Goal: Task Accomplishment & Management: Use online tool/utility

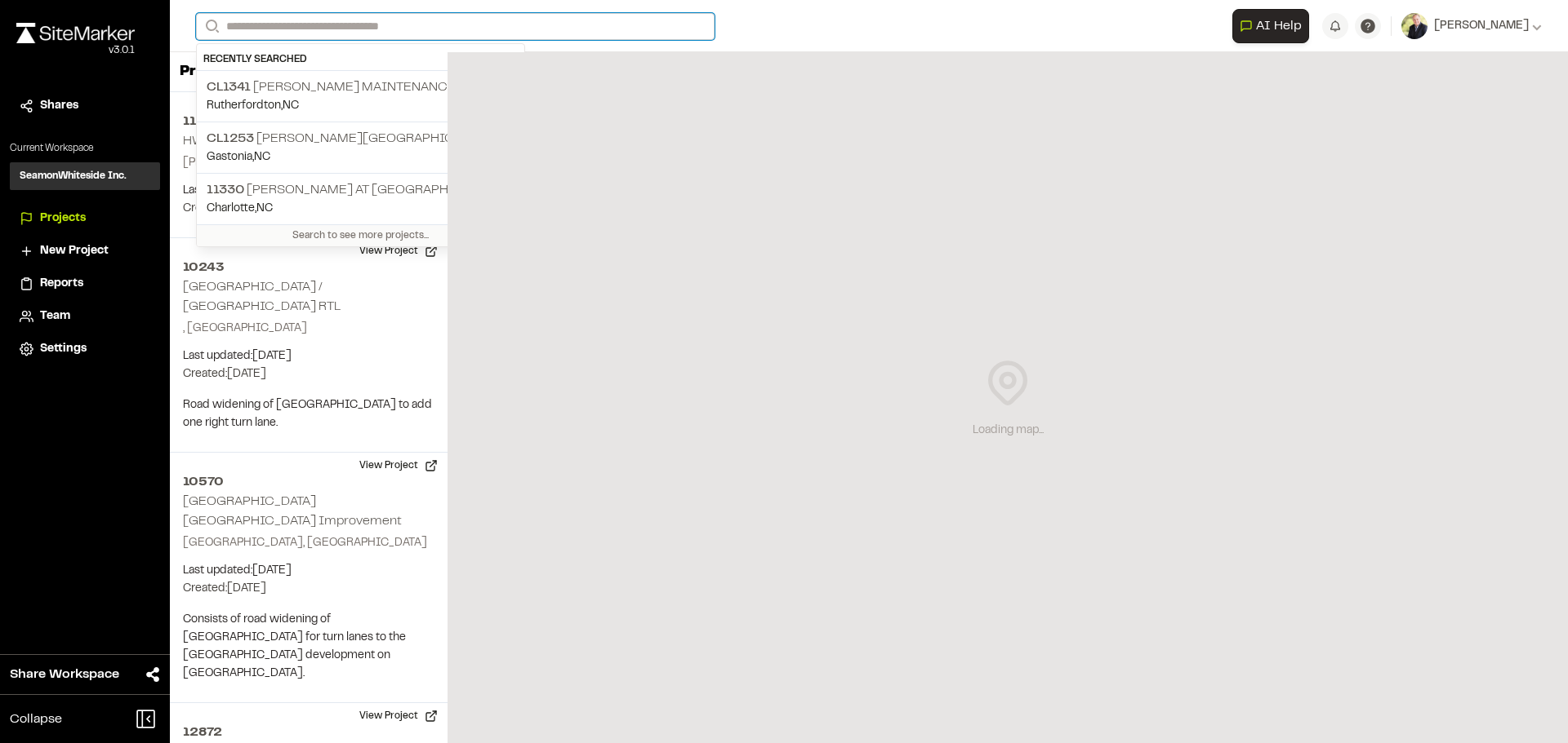
click at [249, 23] on input "Search" at bounding box center [455, 26] width 518 height 27
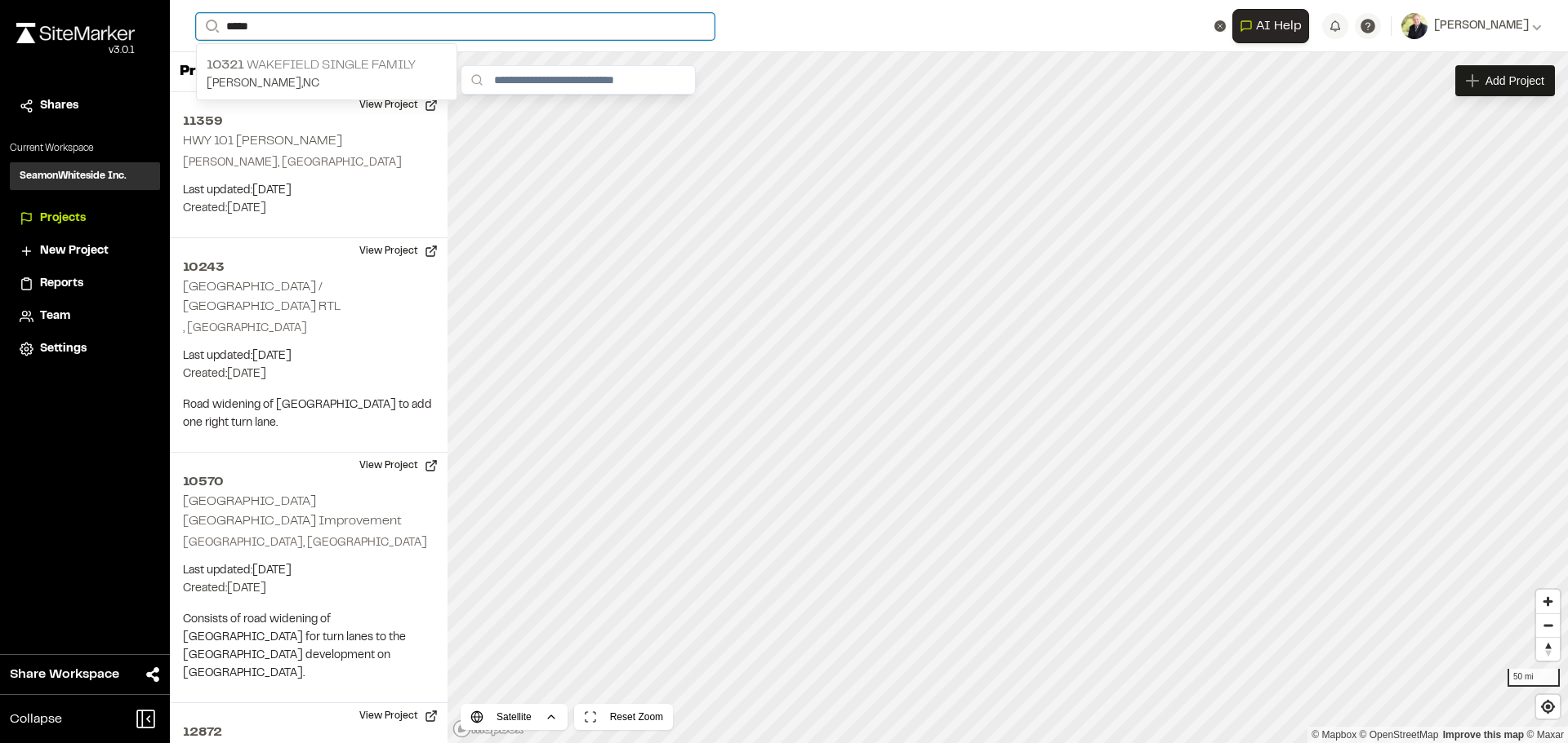
type input "*****"
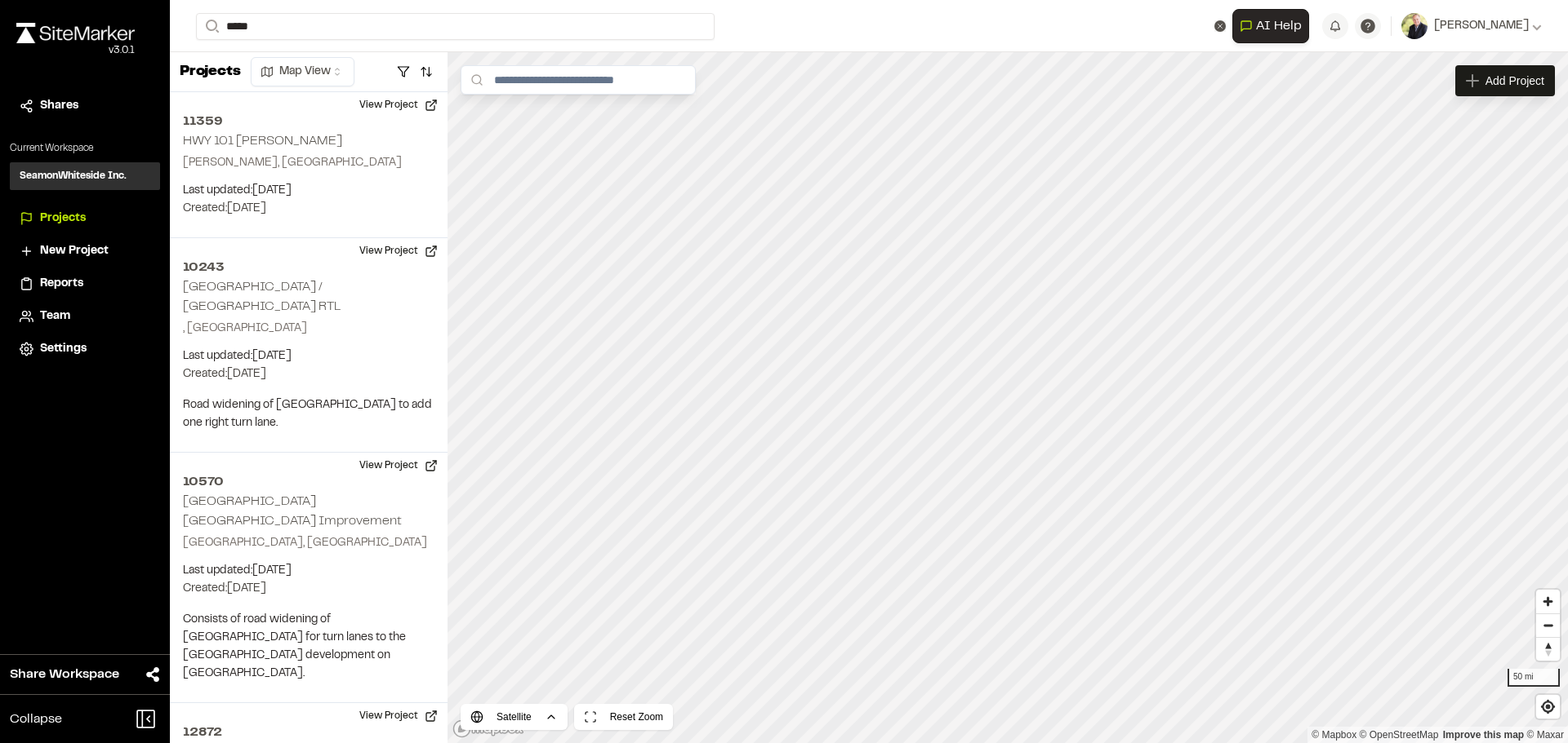
click at [339, 61] on p "10321 Wakefield Single Family" at bounding box center [326, 65] width 240 height 19
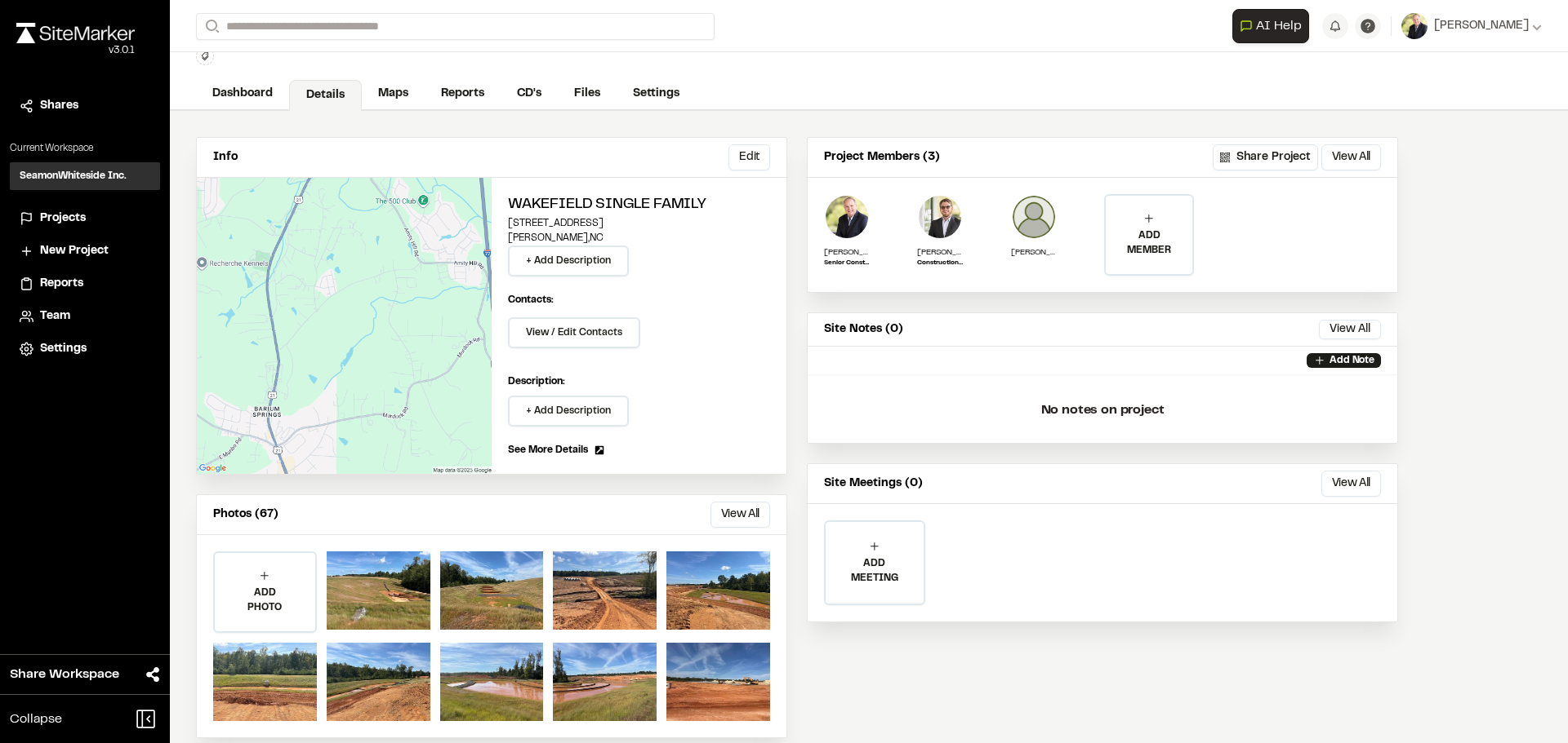
scroll to position [72, 0]
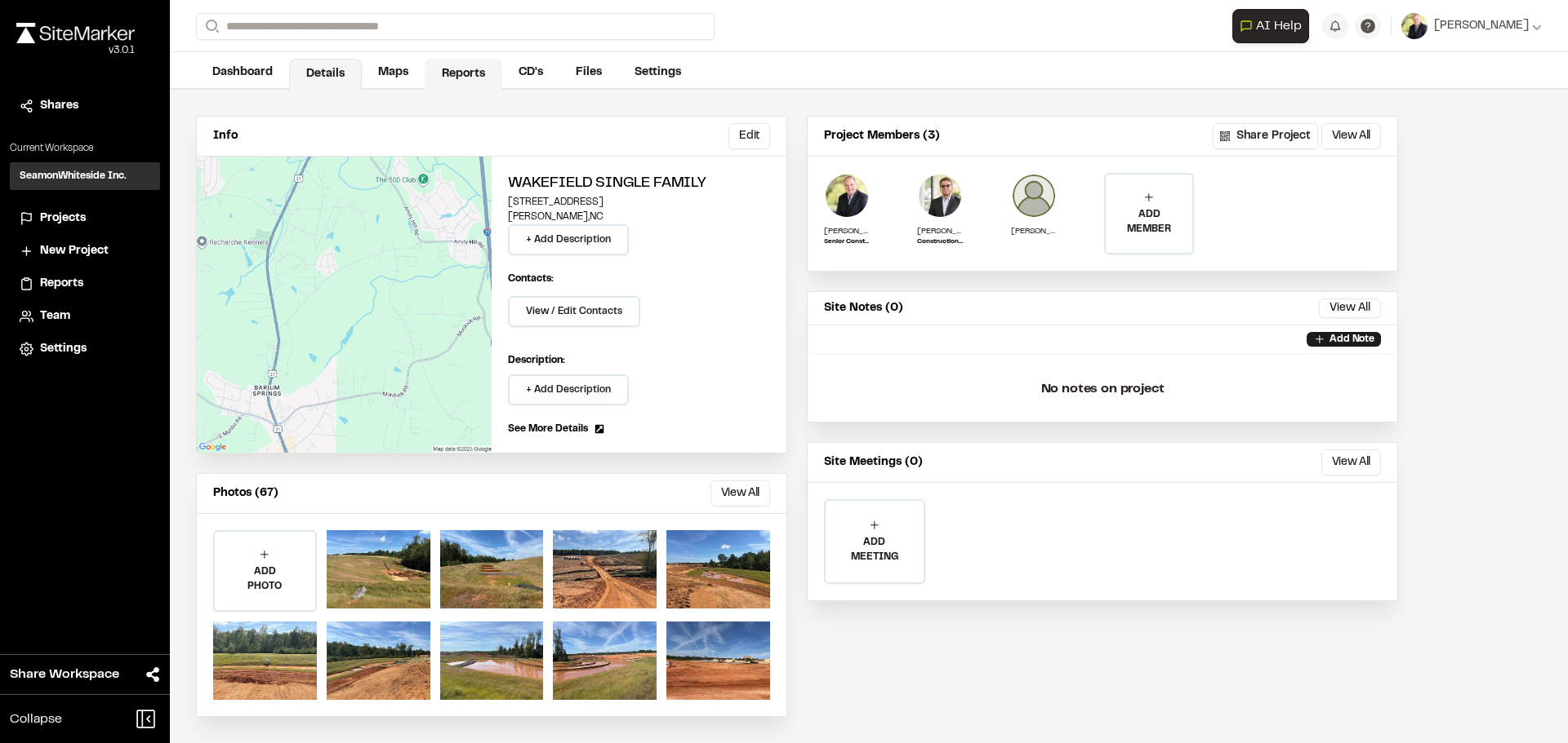
click at [465, 70] on link "Reports" at bounding box center [463, 74] width 78 height 31
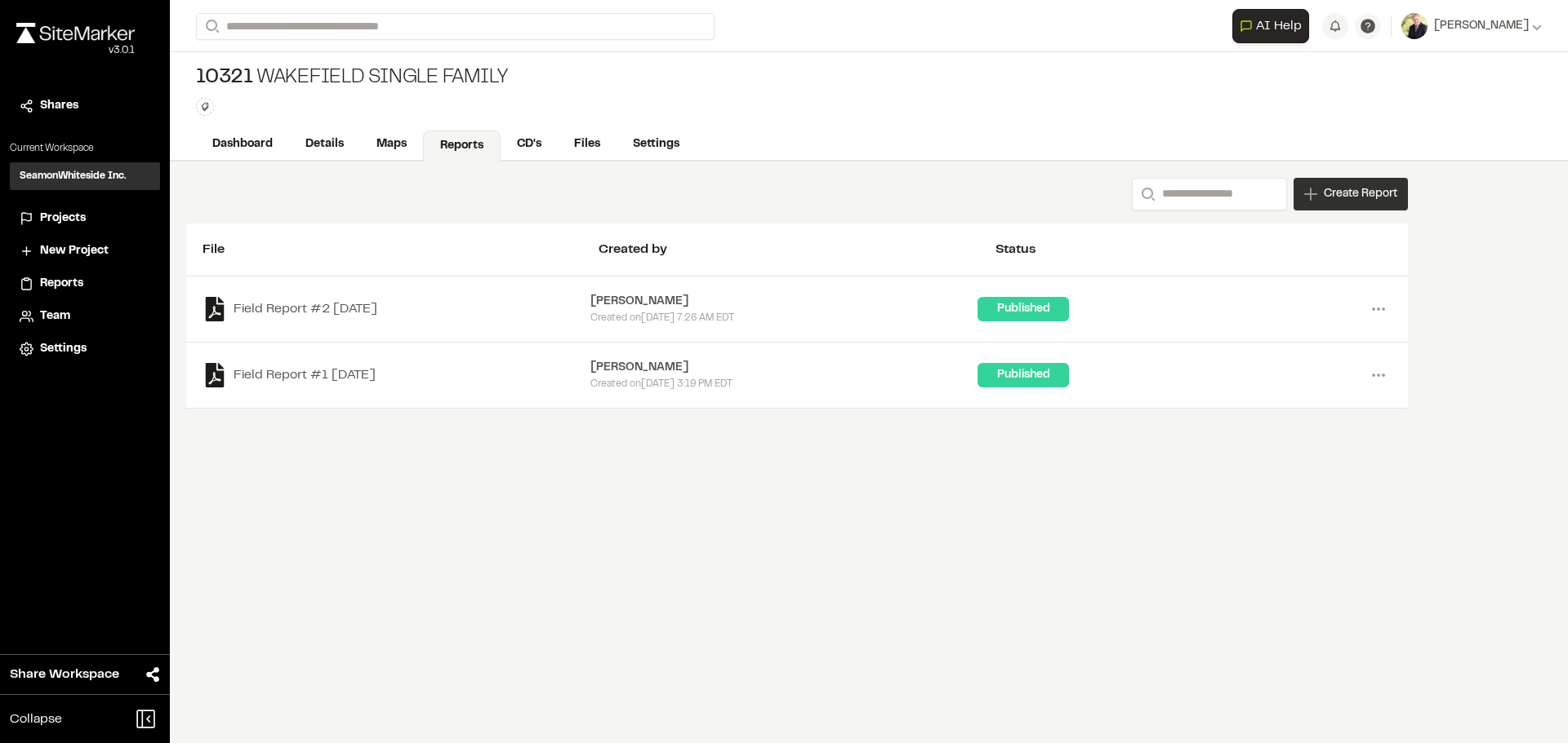
click at [1363, 200] on span "Create Report" at bounding box center [1360, 194] width 73 height 18
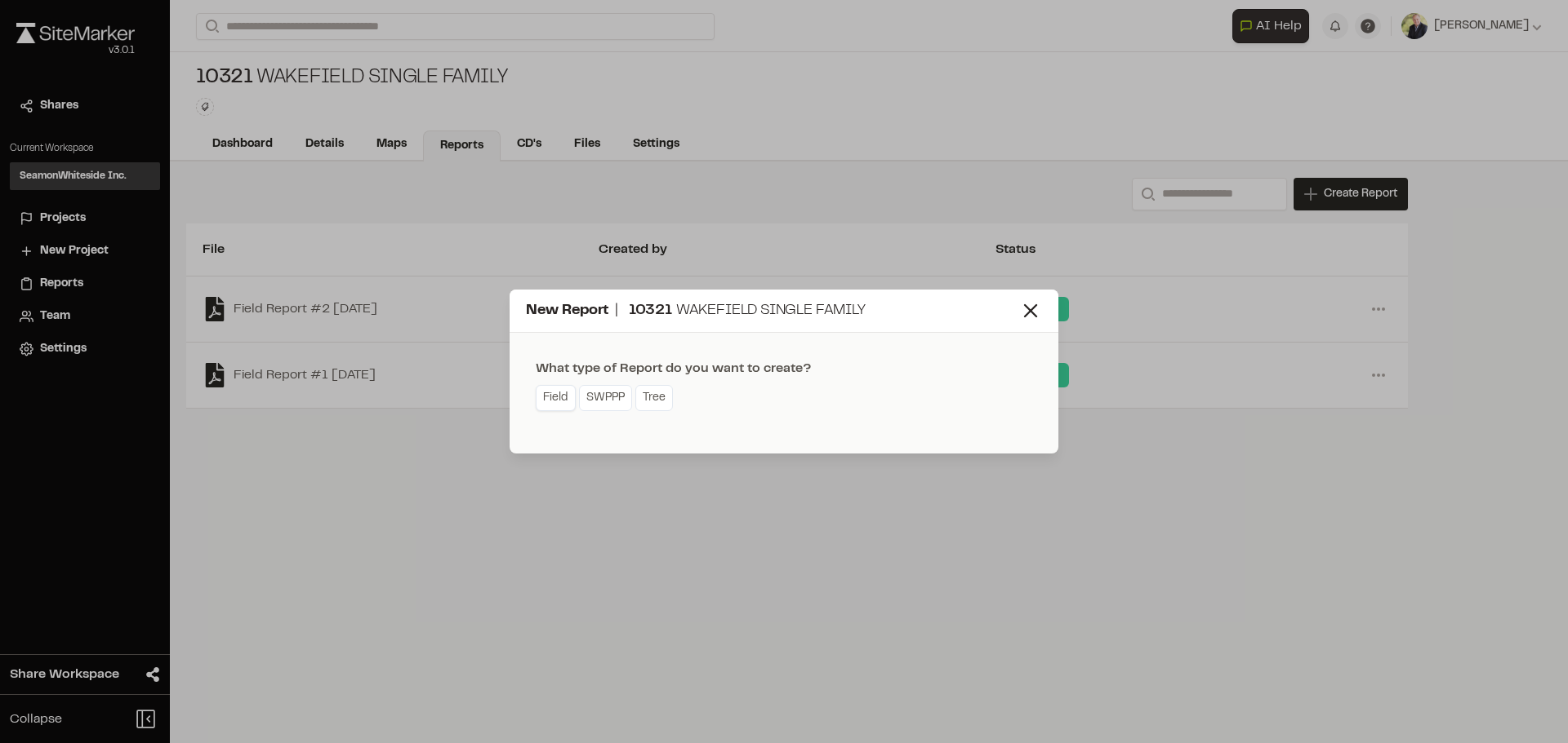
click at [544, 399] on link "Field" at bounding box center [556, 399] width 40 height 26
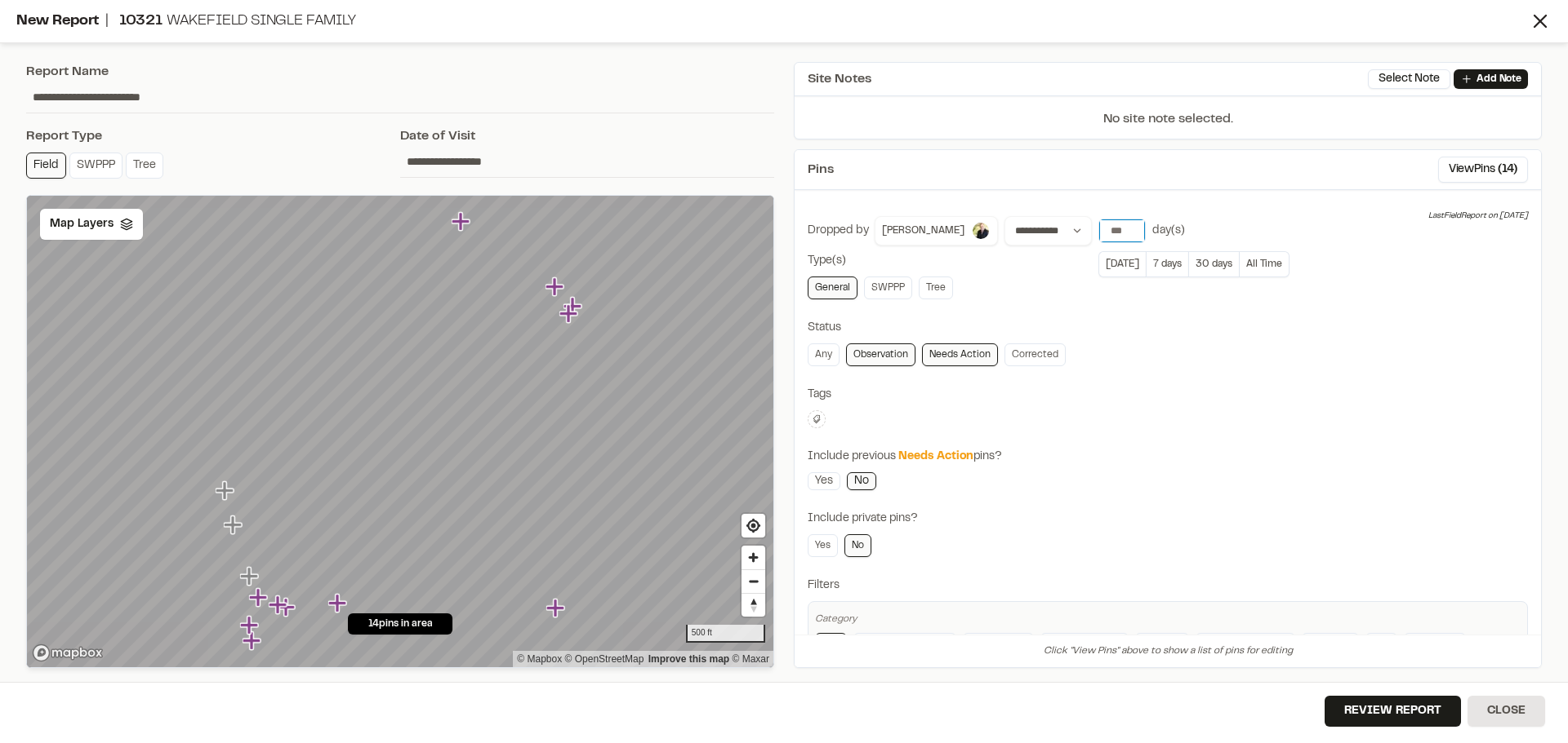
drag, startPoint x: 1082, startPoint y: 230, endPoint x: 1120, endPoint y: 227, distance: 38.1
click at [1120, 227] on input "**" at bounding box center [1121, 231] width 45 height 23
click at [1147, 264] on button "7 days" at bounding box center [1167, 264] width 43 height 26
click at [136, 228] on div "Map Layers" at bounding box center [92, 225] width 103 height 31
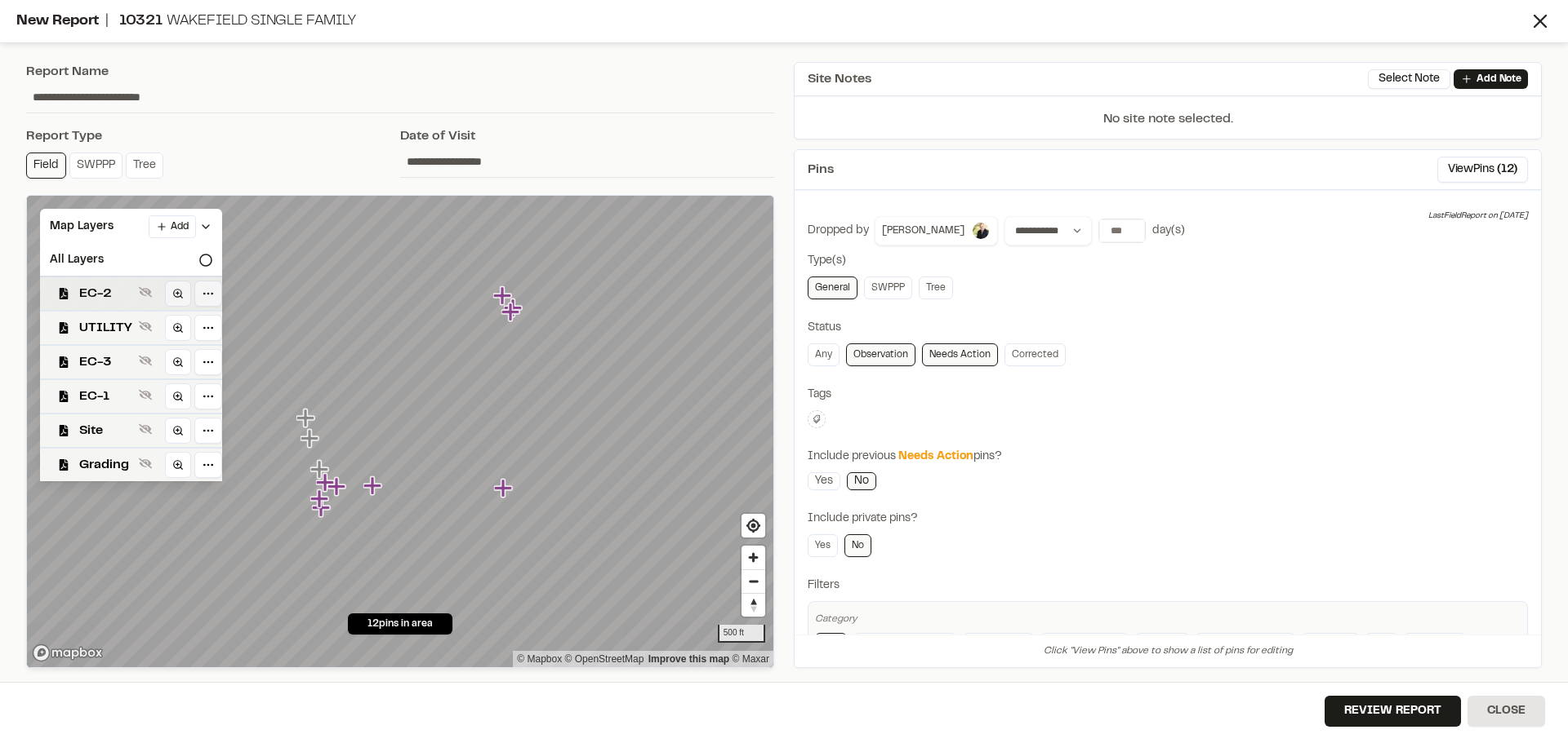
click at [93, 289] on span "EC-2" at bounding box center [106, 294] width 53 height 19
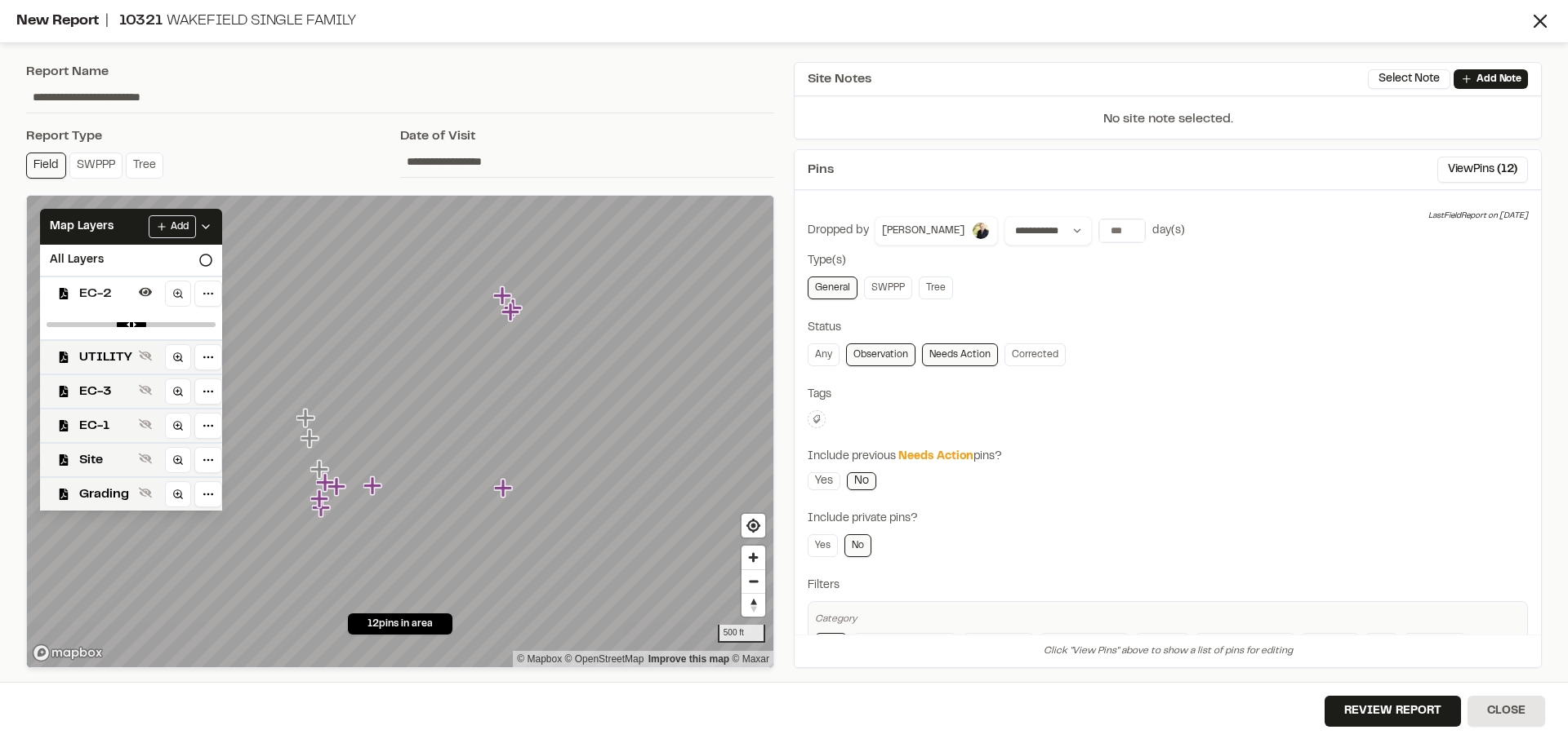
click at [93, 289] on span "EC-2" at bounding box center [106, 294] width 53 height 19
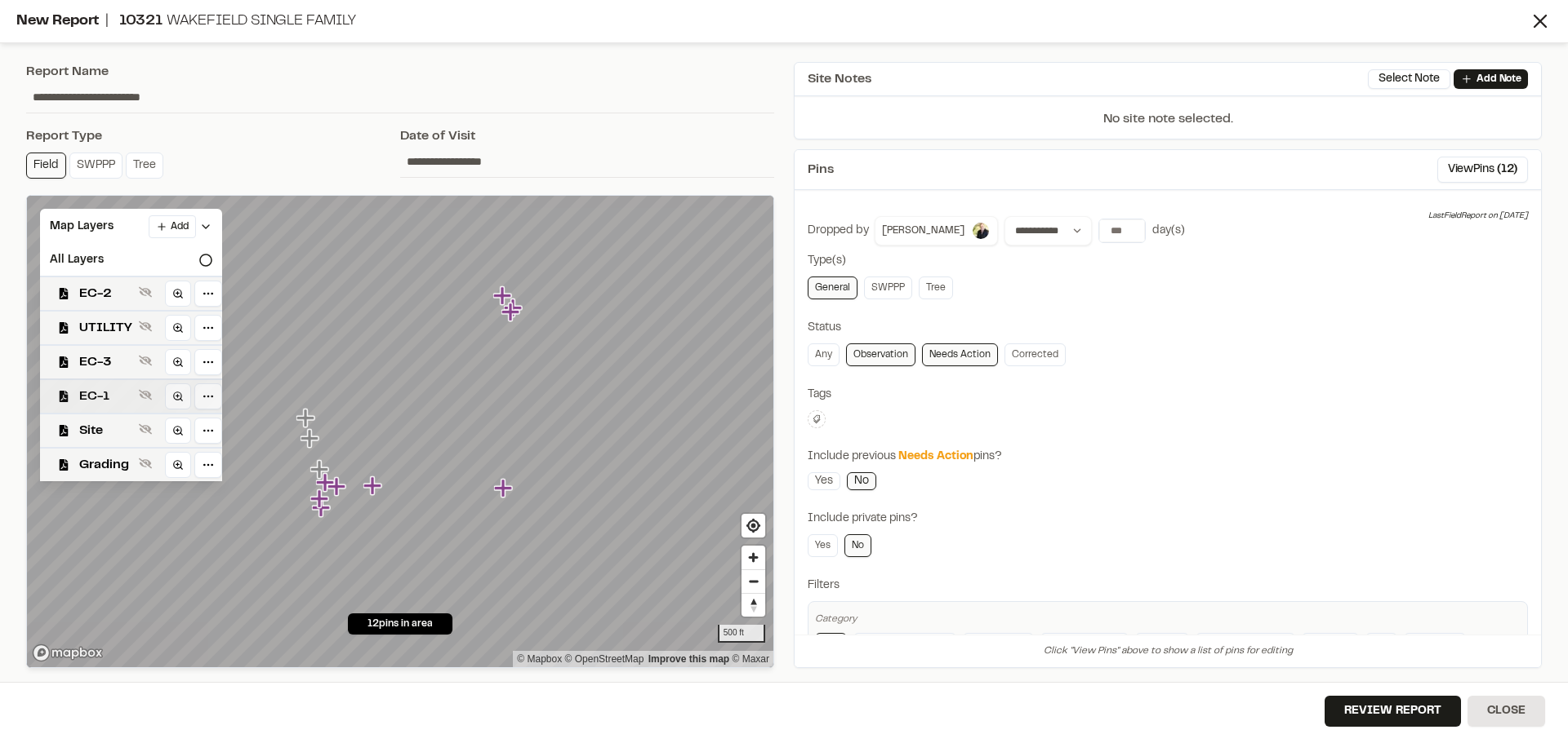
click at [84, 389] on span "EC-1" at bounding box center [106, 397] width 53 height 19
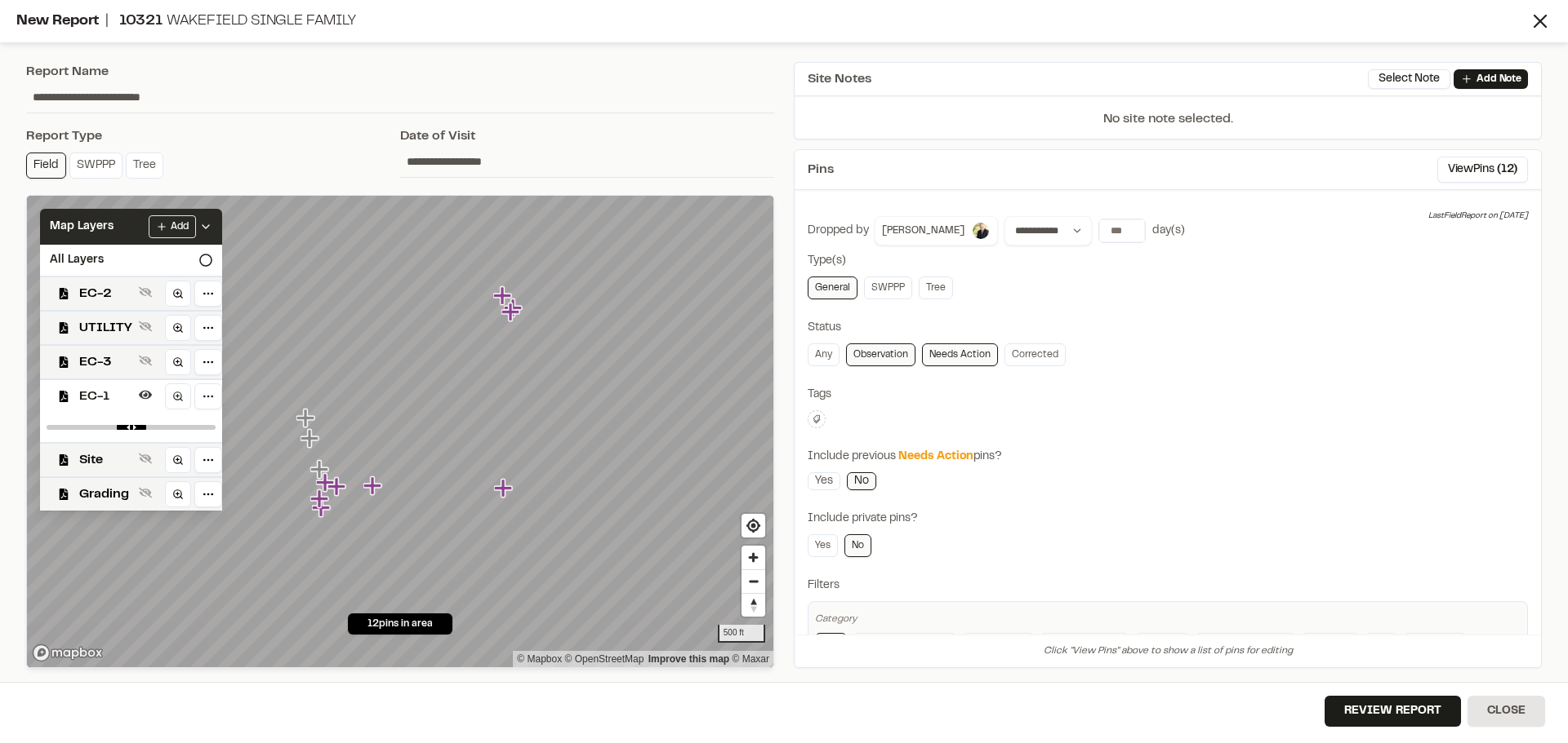
click at [201, 222] on icon at bounding box center [205, 227] width 13 height 13
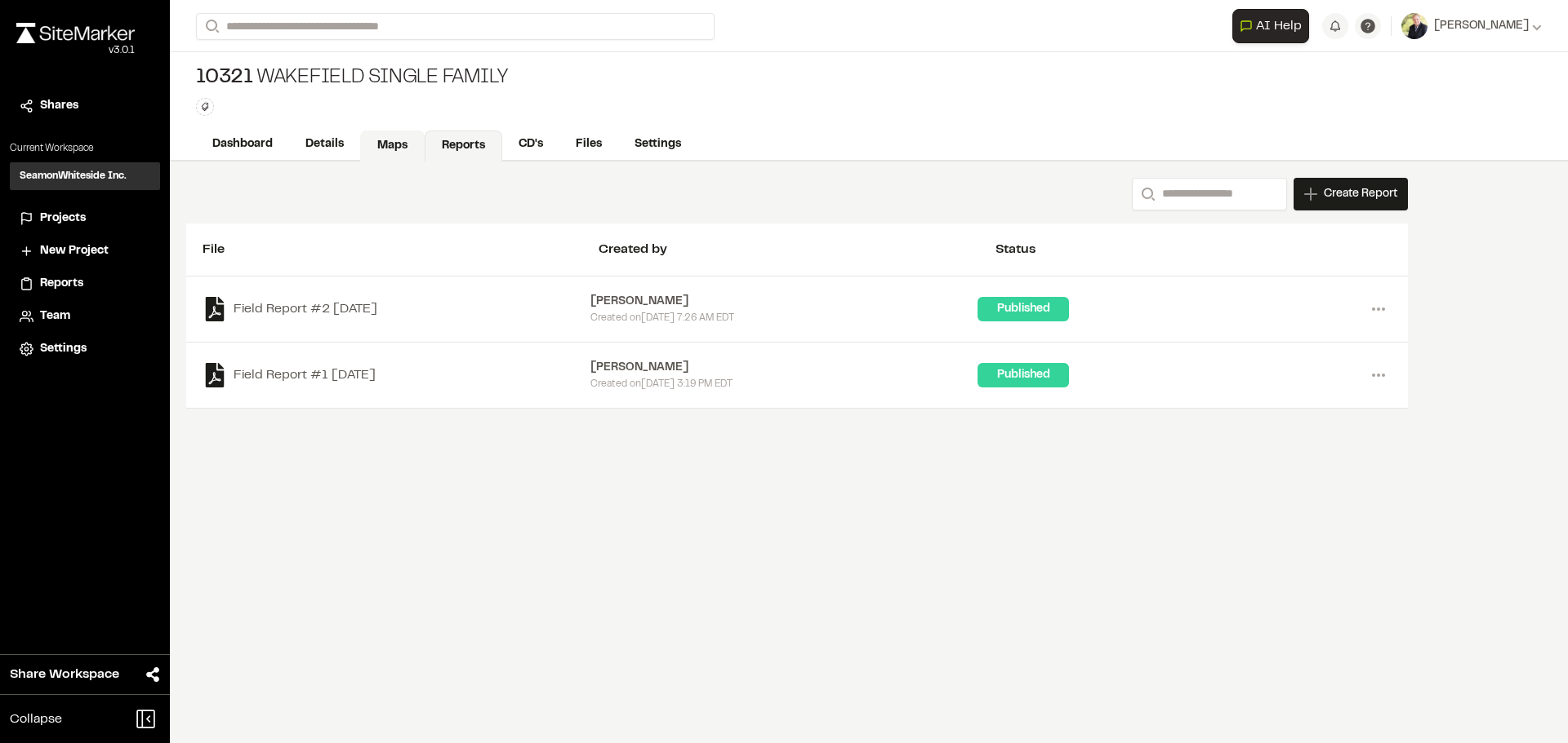
click at [401, 141] on link "Maps" at bounding box center [393, 147] width 65 height 31
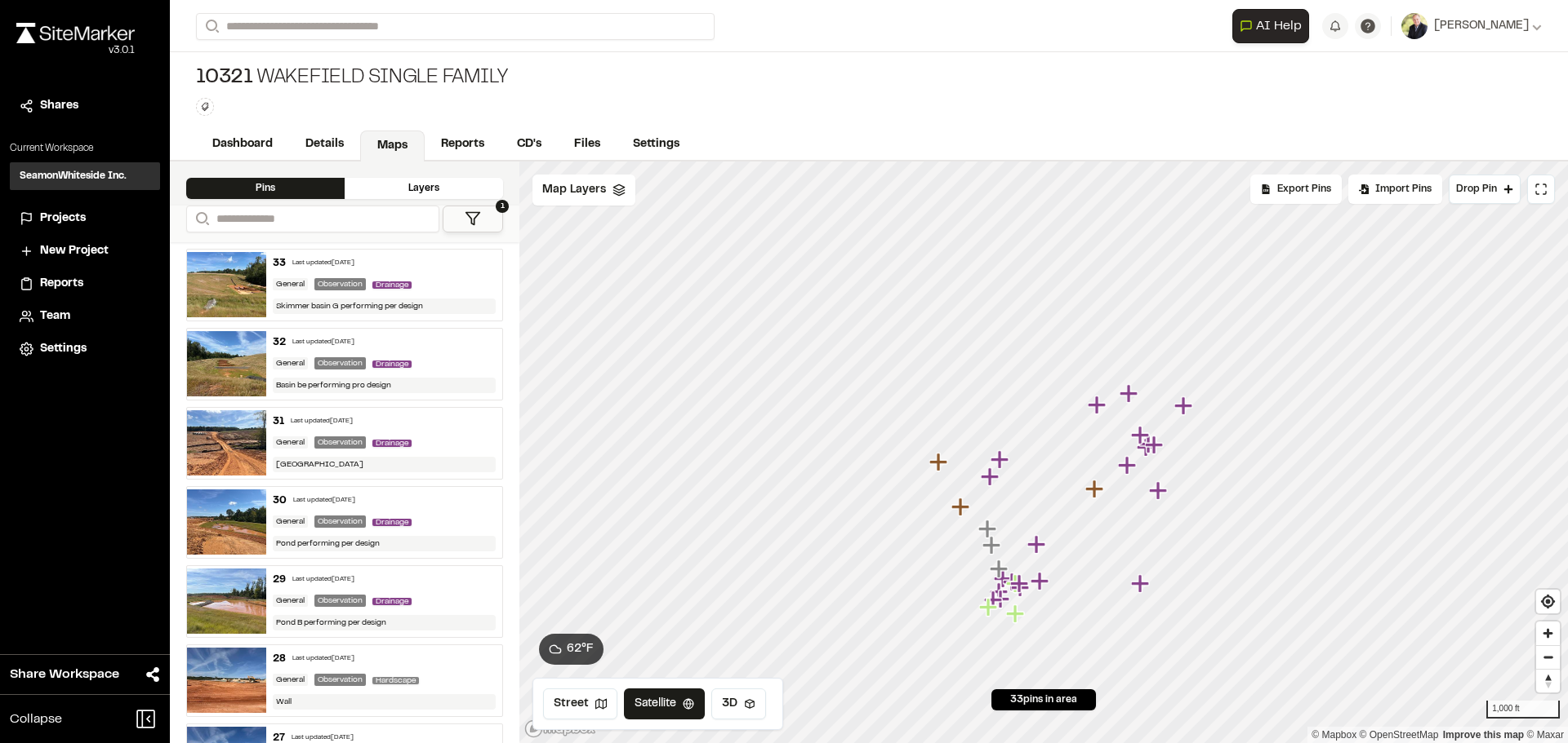
click at [1139, 588] on icon "Map marker" at bounding box center [1140, 583] width 18 height 18
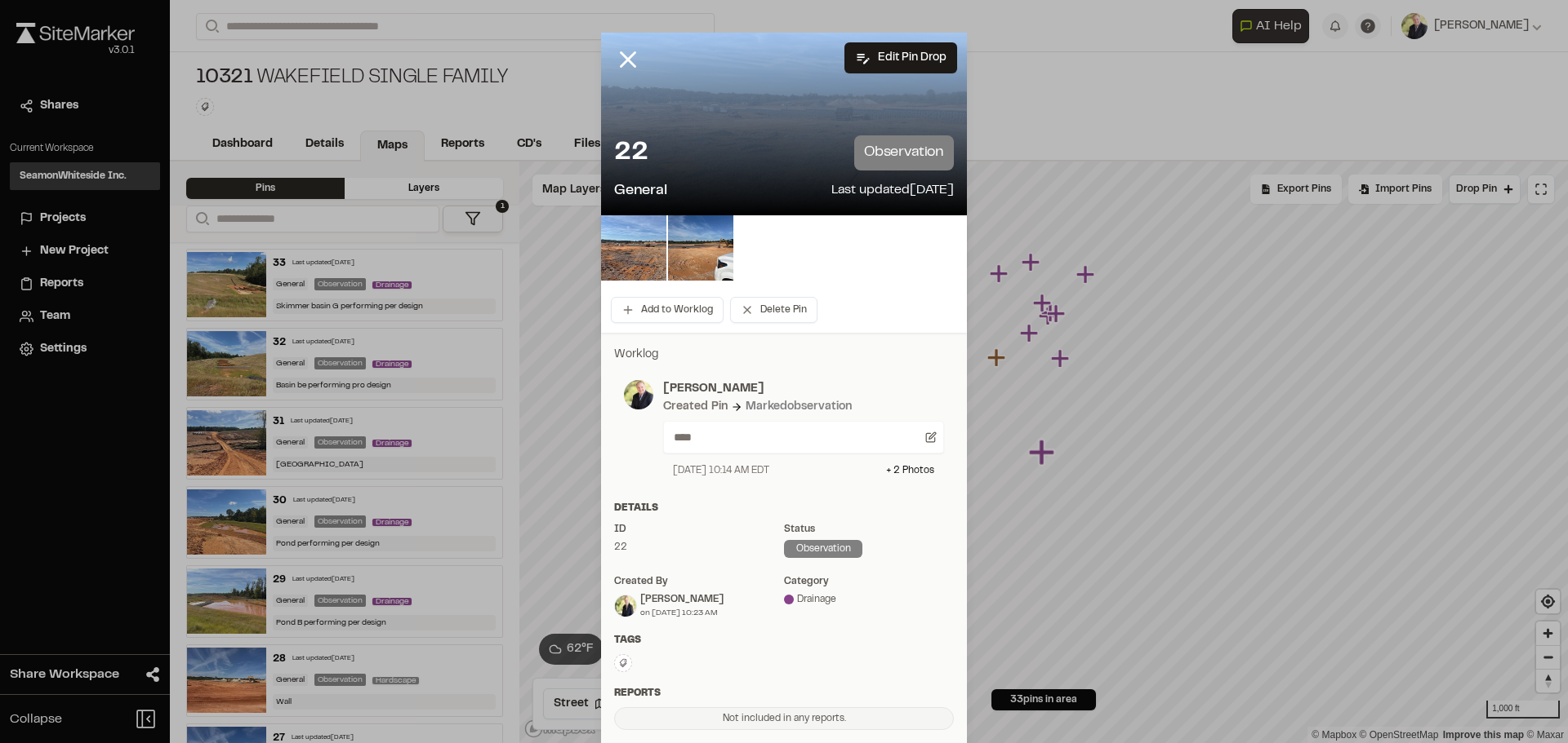
drag, startPoint x: 680, startPoint y: 48, endPoint x: 1050, endPoint y: 96, distance: 373.1
click at [1050, 96] on div "Edit Pin Drop 22 observation General Last updated [DATE] Add to Worklog Delete …" at bounding box center [784, 372] width 1568 height 743
click at [887, 58] on button "Edit Pin Drop" at bounding box center [900, 58] width 113 height 31
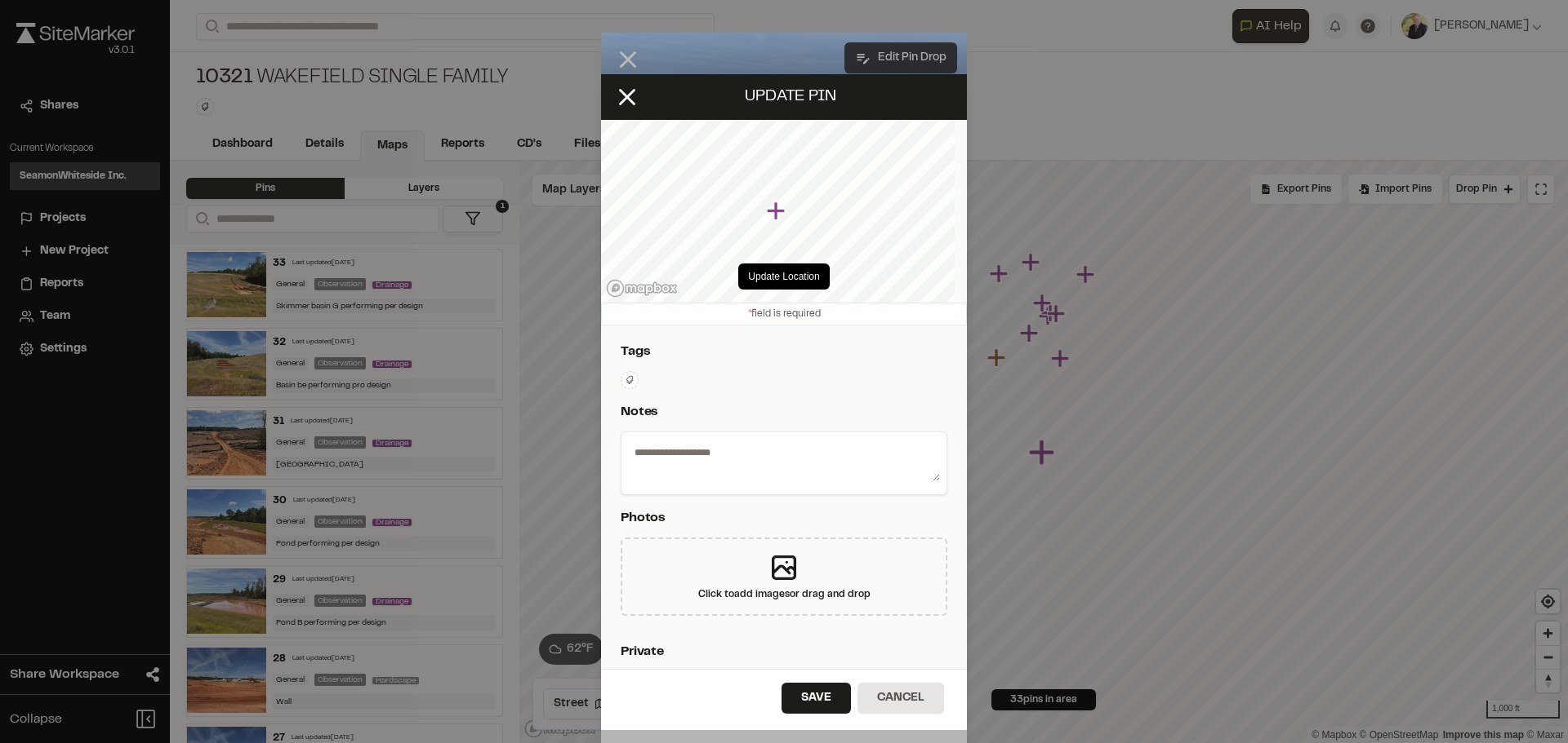
type textarea "****"
select select "*"
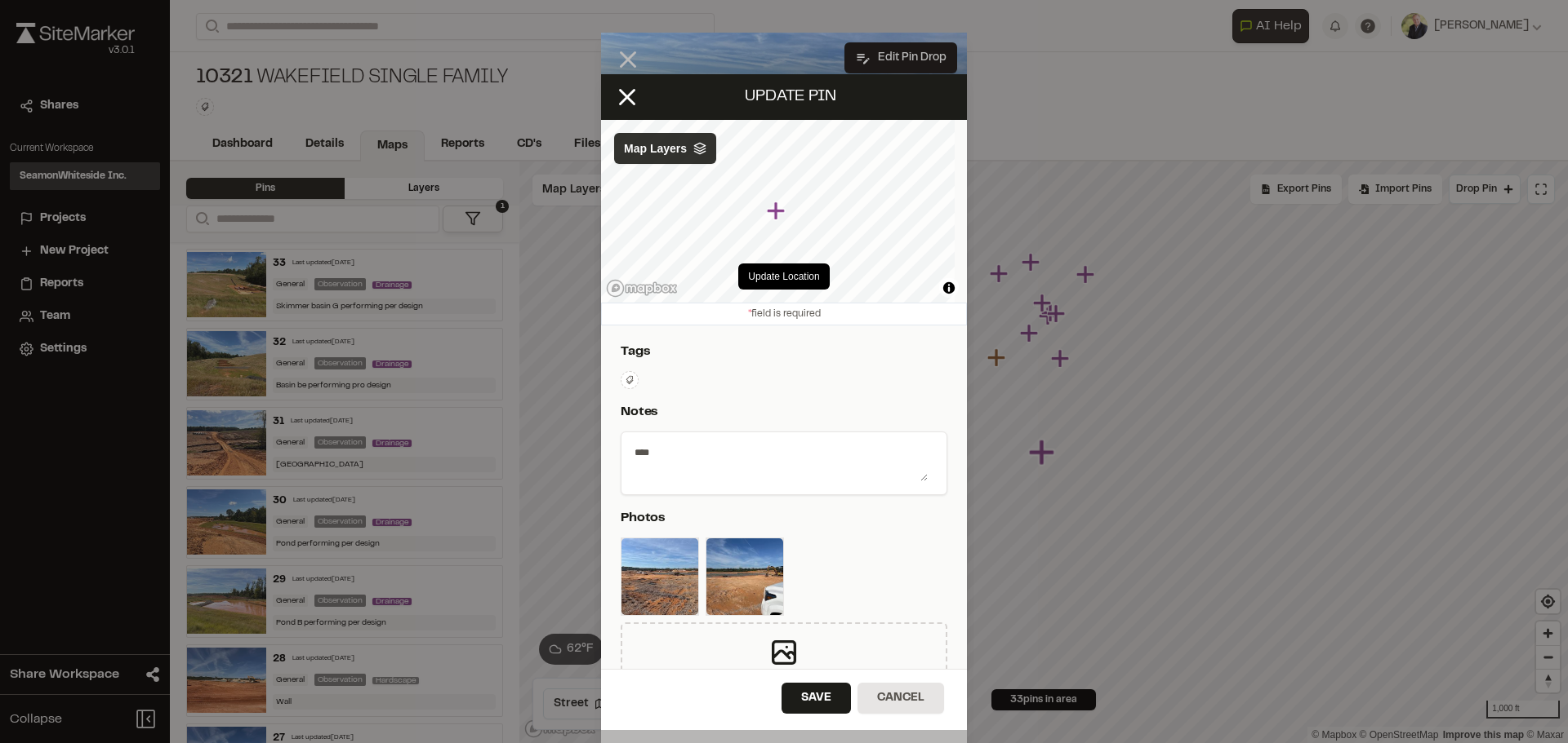
click at [704, 155] on icon at bounding box center [699, 148] width 13 height 13
click at [770, 146] on icon at bounding box center [763, 148] width 13 height 13
click at [895, 310] on div "**********" at bounding box center [784, 372] width 366 height 595
click at [887, 289] on div "Update Location © Mapbox © OpenStreetMap Improve this map © Maxar Map Layers" at bounding box center [784, 212] width 366 height 183
click at [785, 277] on button "Update Location" at bounding box center [784, 276] width 91 height 26
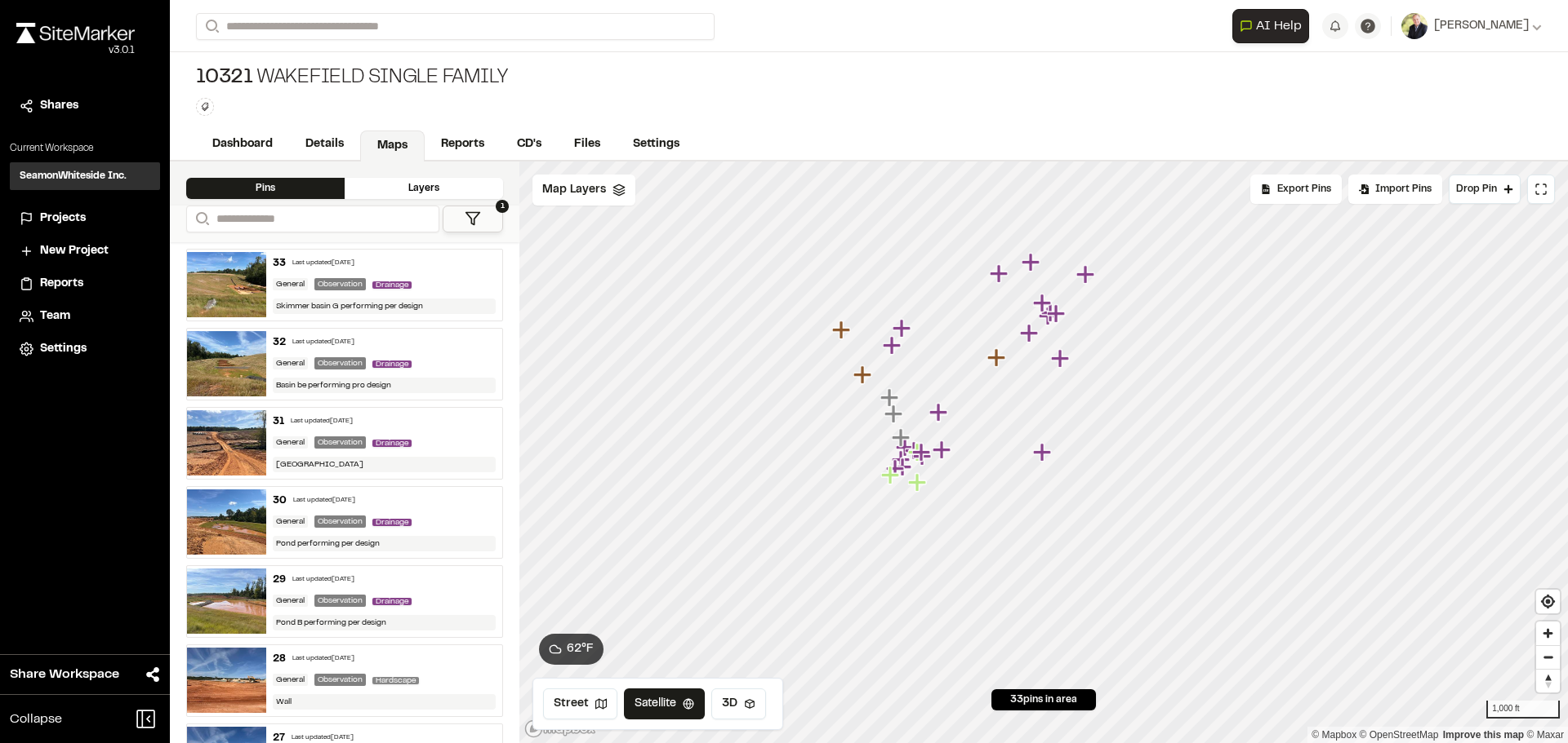
click at [1043, 461] on icon "Map marker" at bounding box center [1042, 452] width 18 height 18
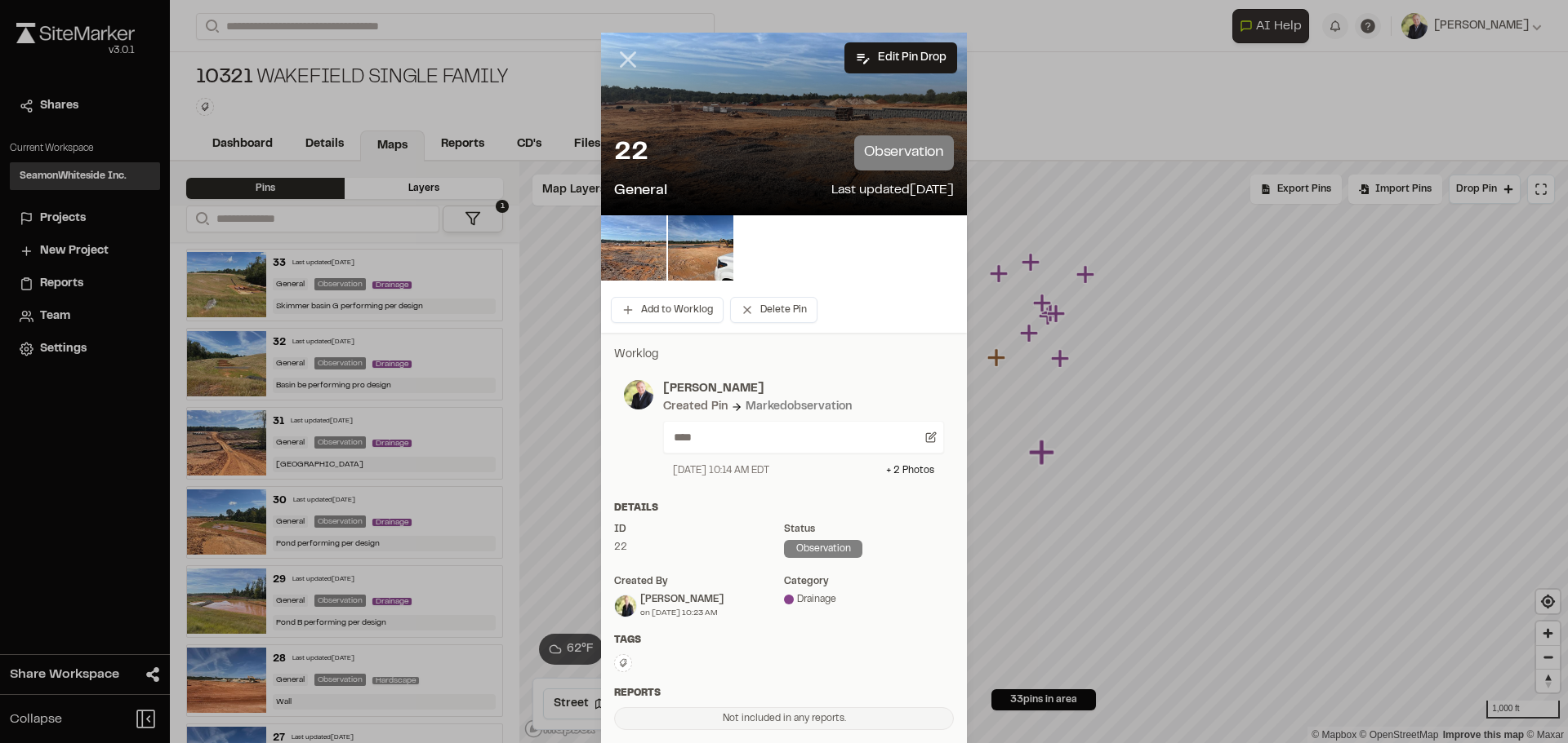
click at [619, 54] on icon at bounding box center [628, 59] width 28 height 28
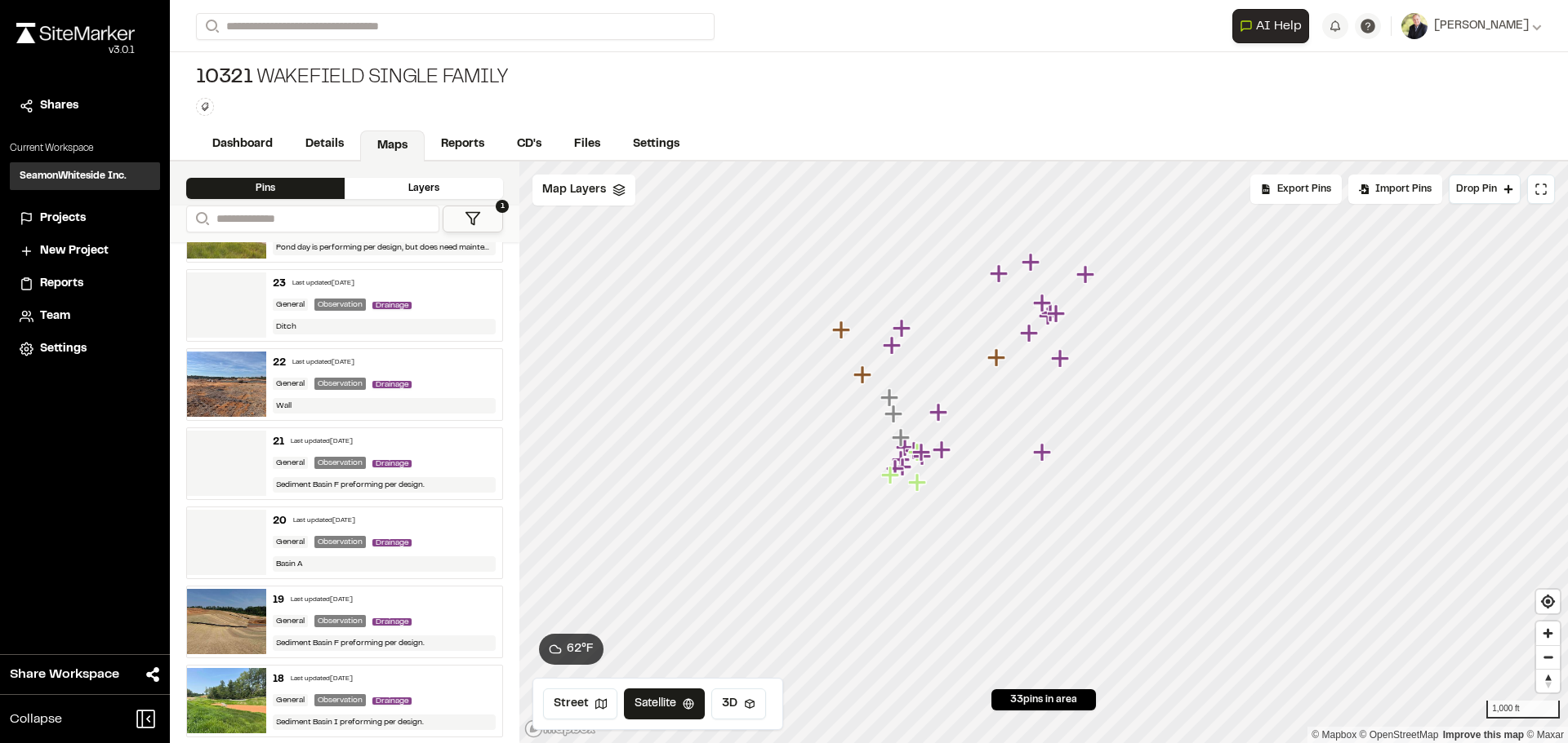
scroll to position [816, 0]
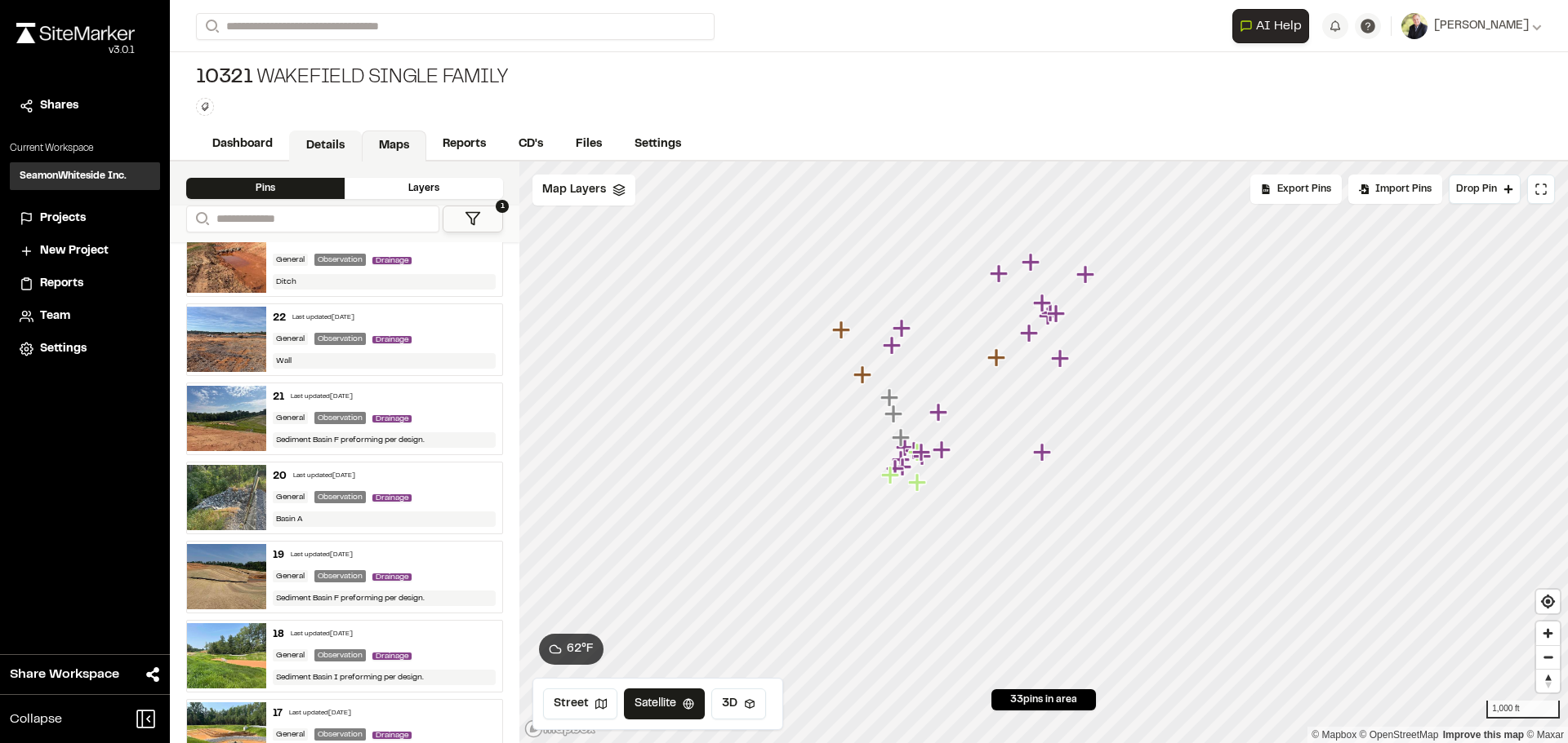
click at [315, 138] on link "Details" at bounding box center [325, 147] width 72 height 31
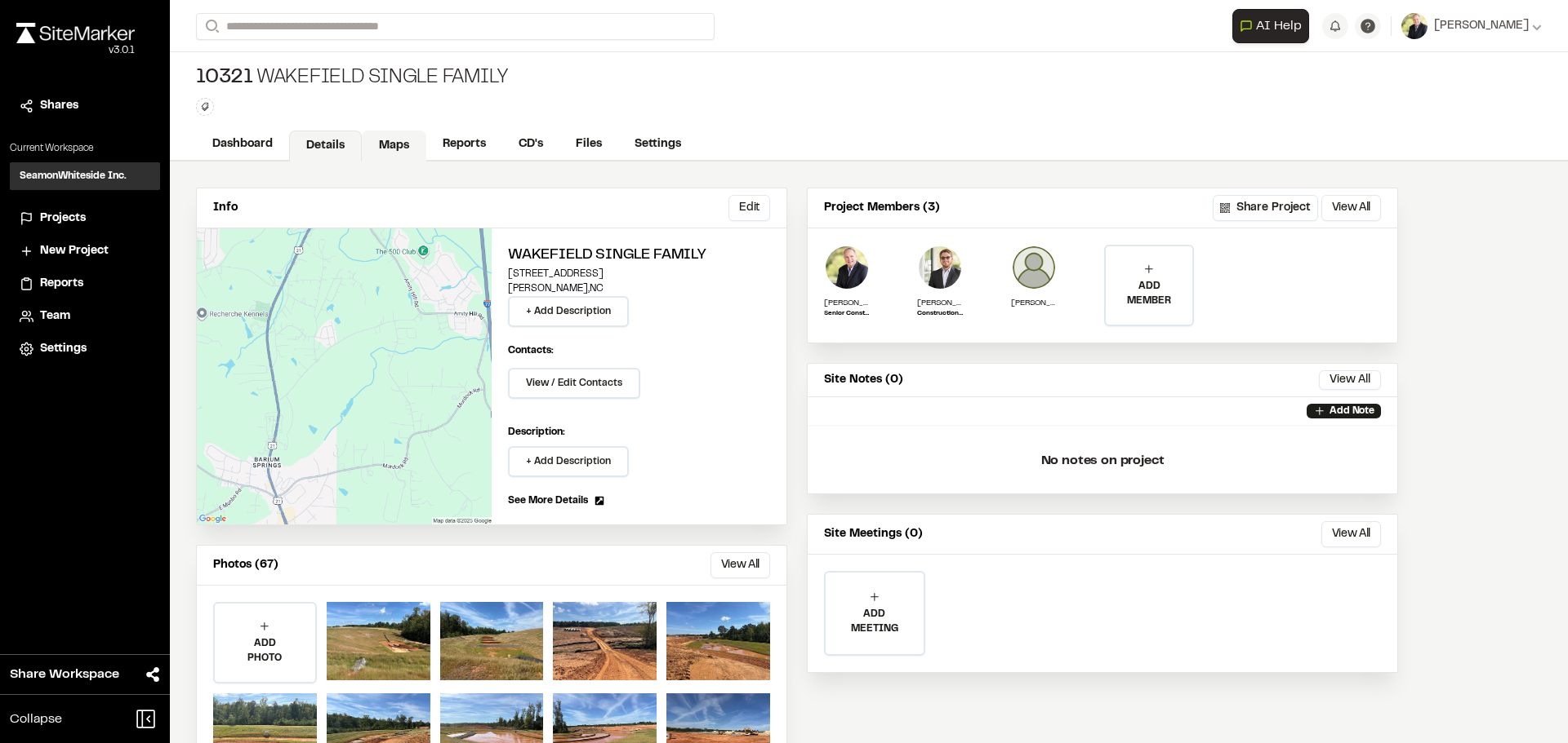
click at [393, 140] on link "Maps" at bounding box center [394, 147] width 65 height 31
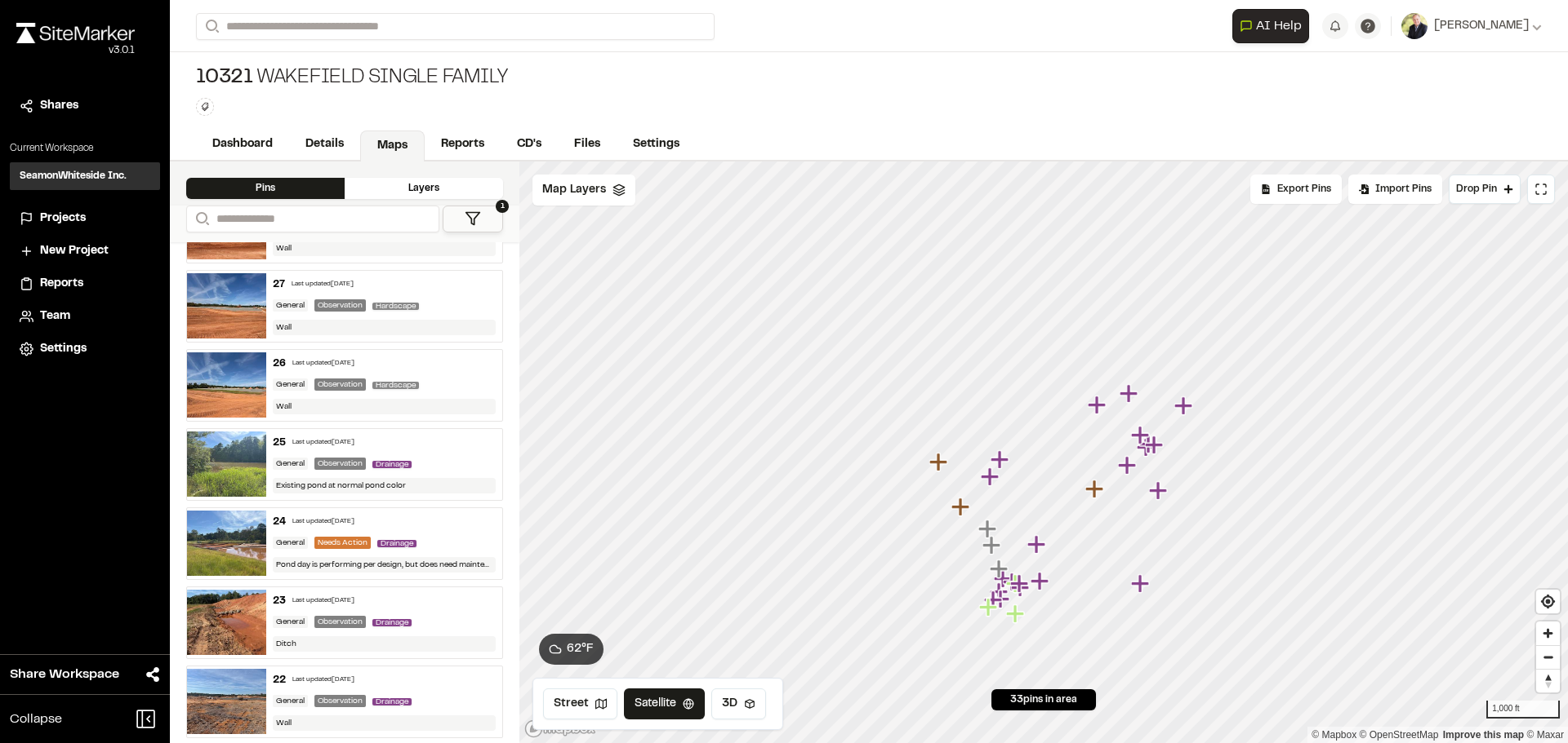
scroll to position [571, 0]
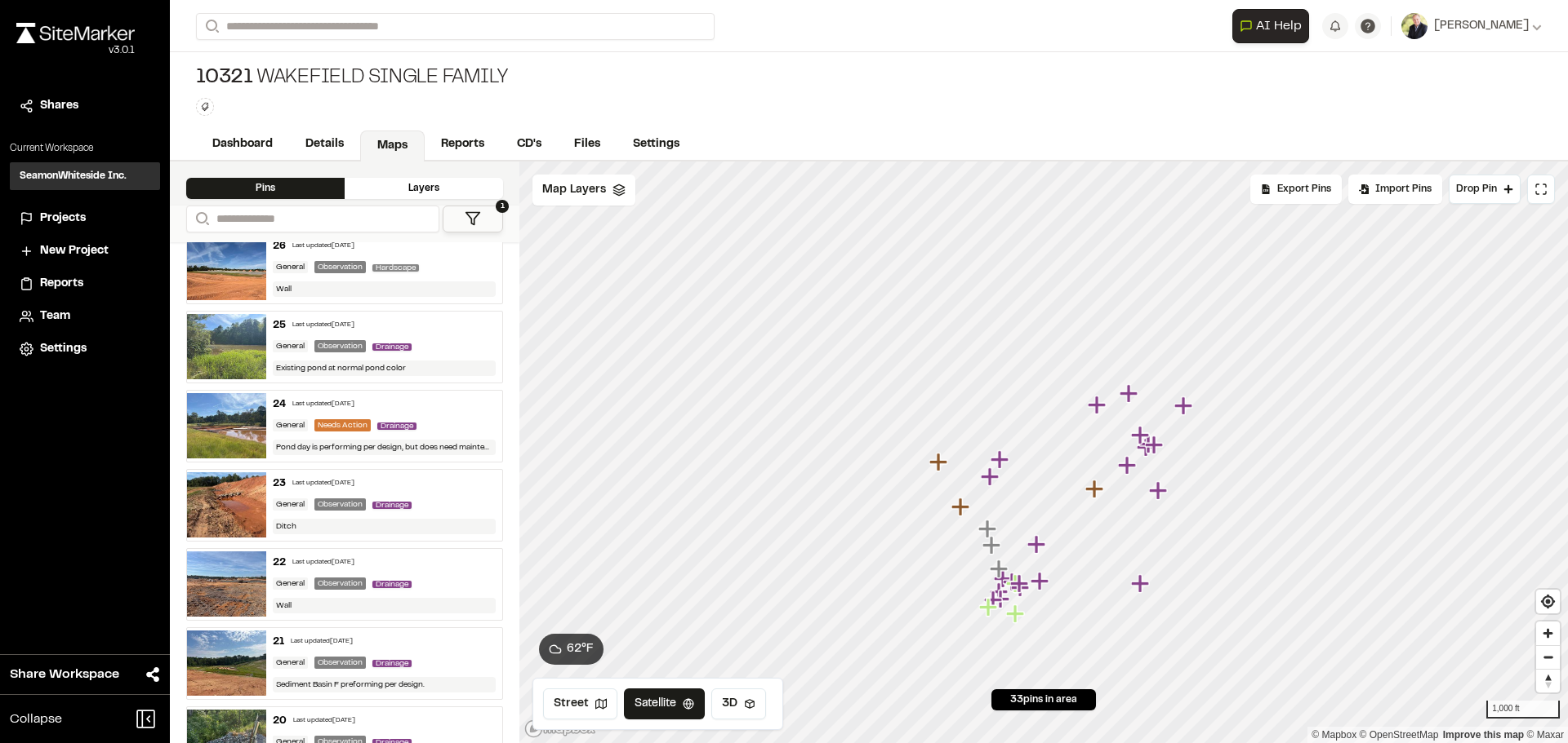
click at [231, 566] on img at bounding box center [226, 584] width 79 height 65
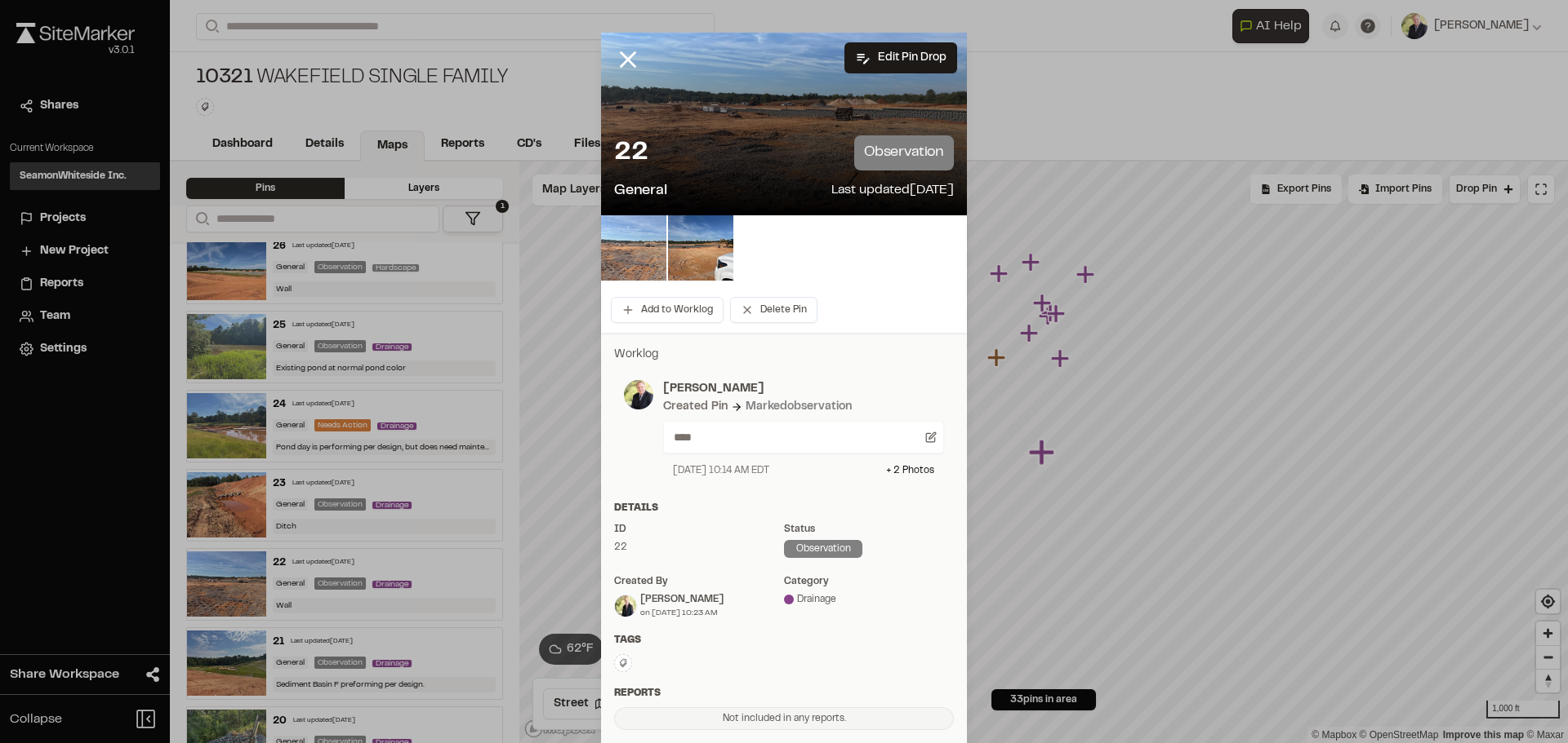
click at [632, 223] on img at bounding box center [633, 248] width 65 height 65
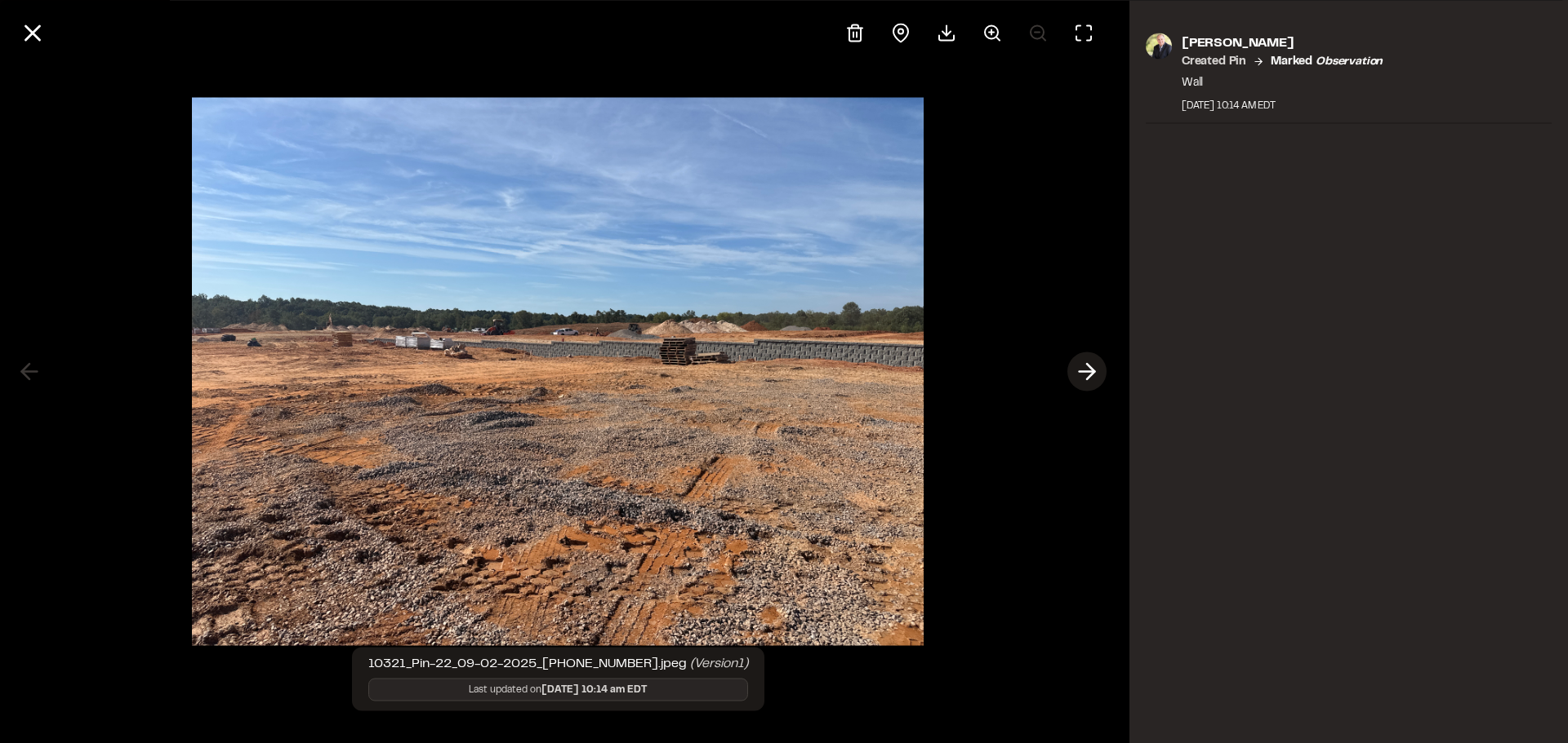
click at [1093, 370] on polyline at bounding box center [1090, 372] width 7 height 16
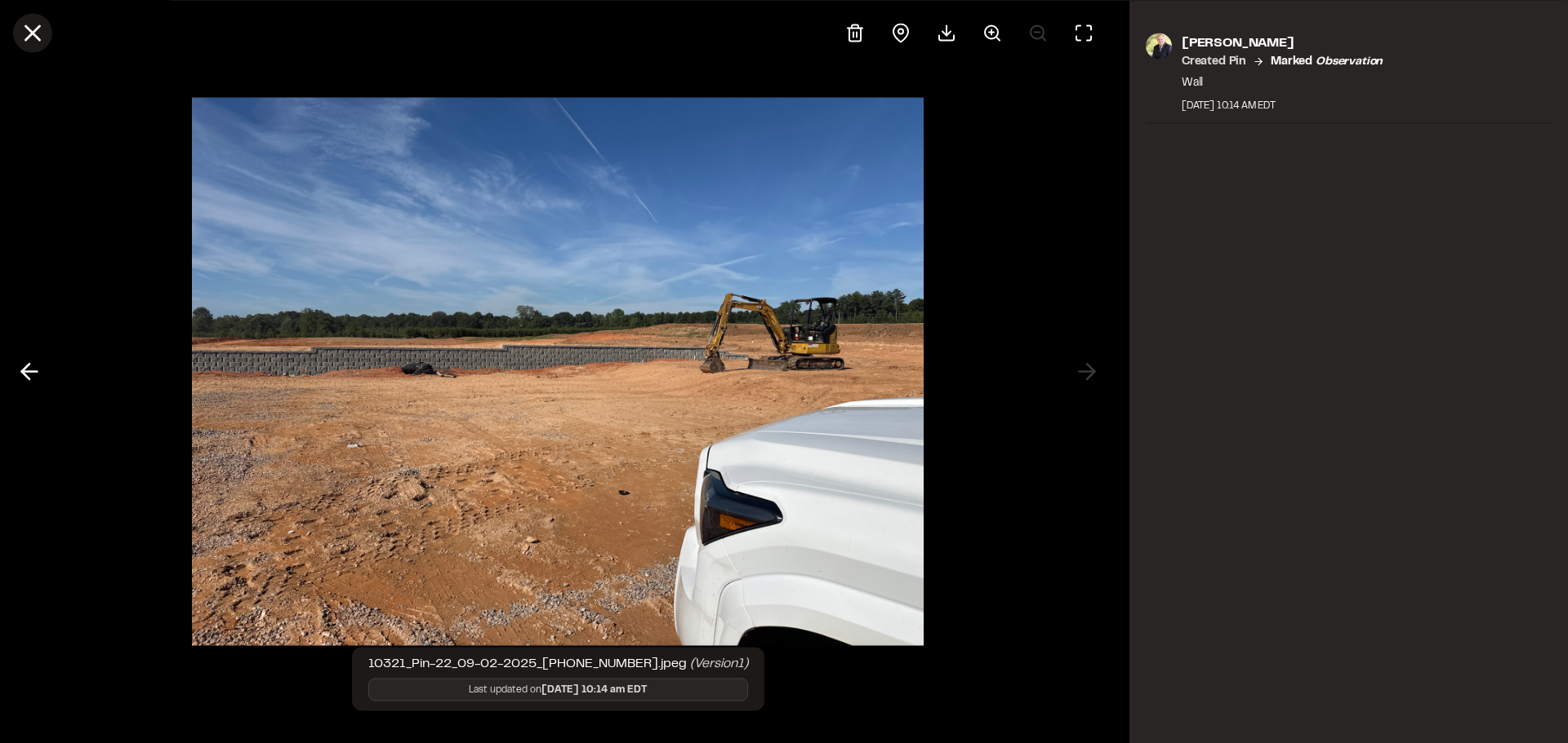
click at [31, 37] on icon at bounding box center [33, 33] width 28 height 28
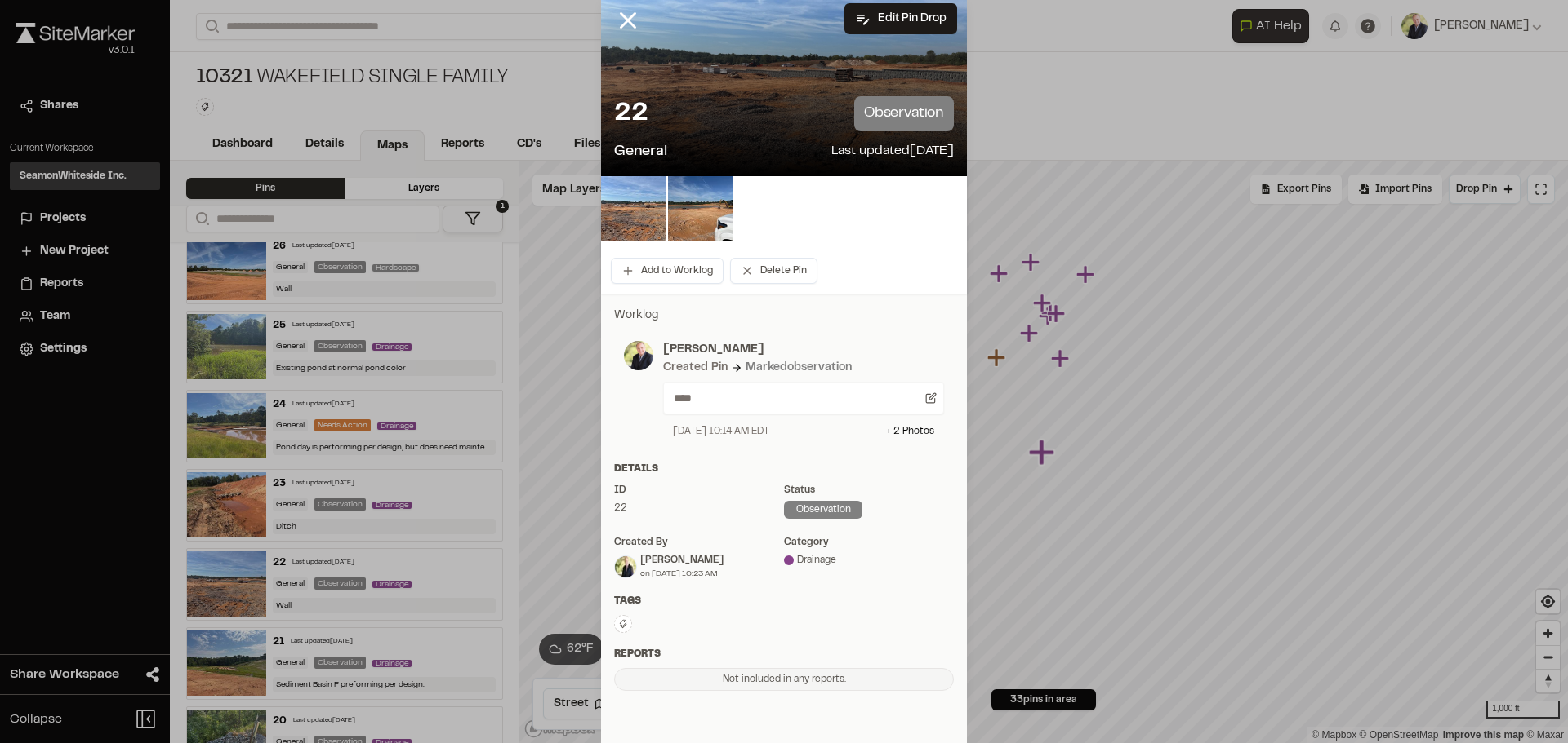
scroll to position [0, 0]
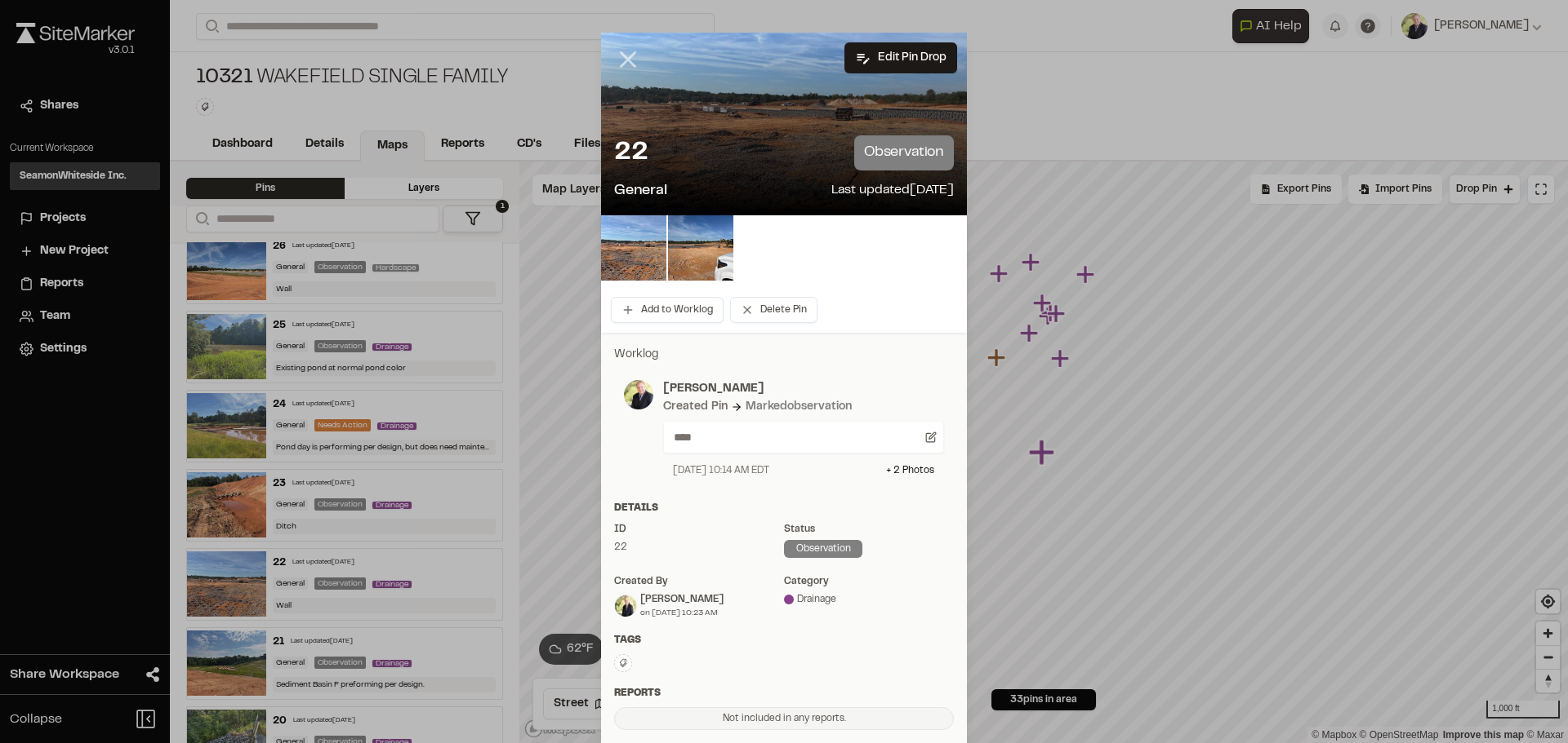
click at [621, 54] on line at bounding box center [628, 60] width 14 height 14
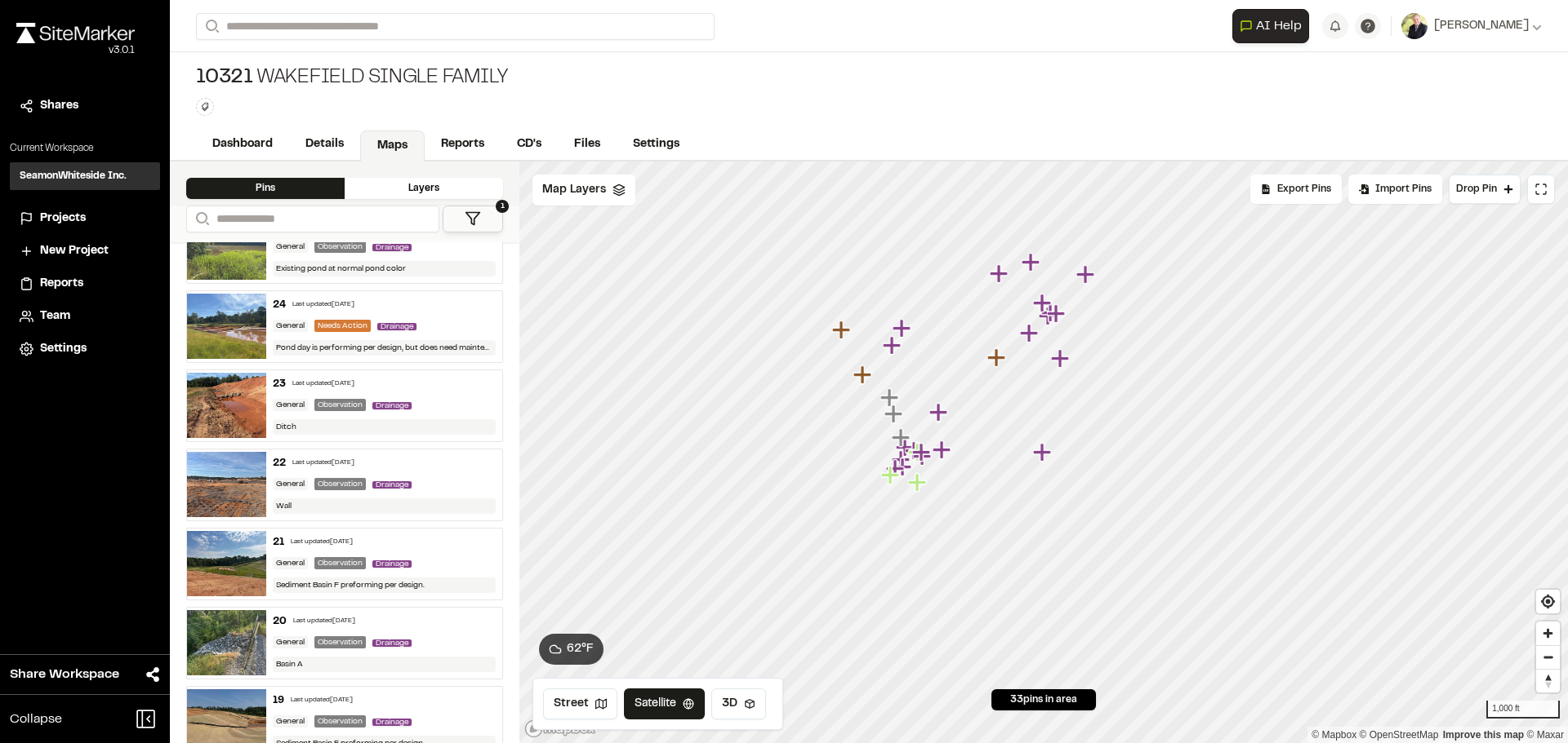
scroll to position [653, 0]
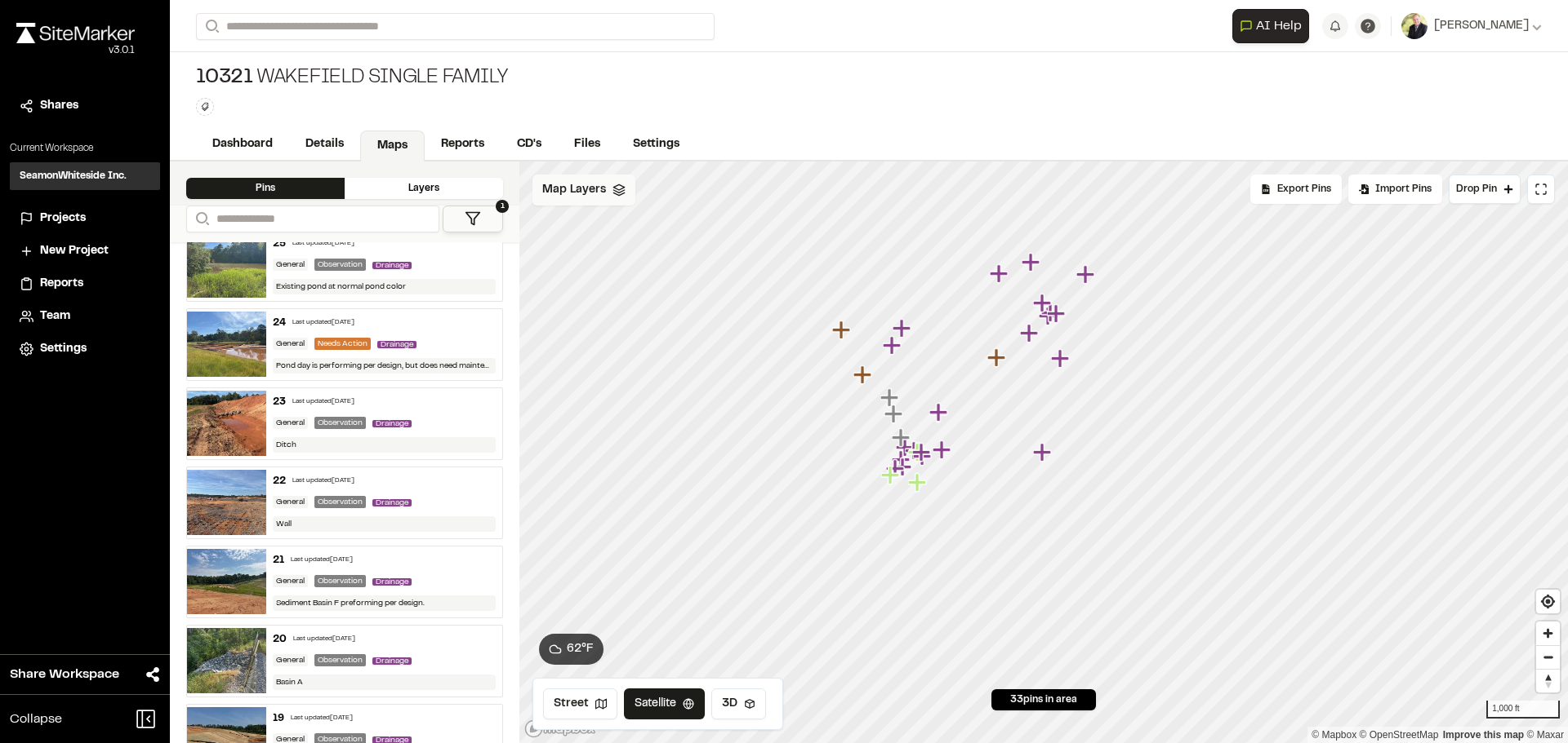
click at [624, 197] on div "Map Layers" at bounding box center [584, 190] width 103 height 31
click at [593, 264] on span "EC-2" at bounding box center [598, 259] width 53 height 19
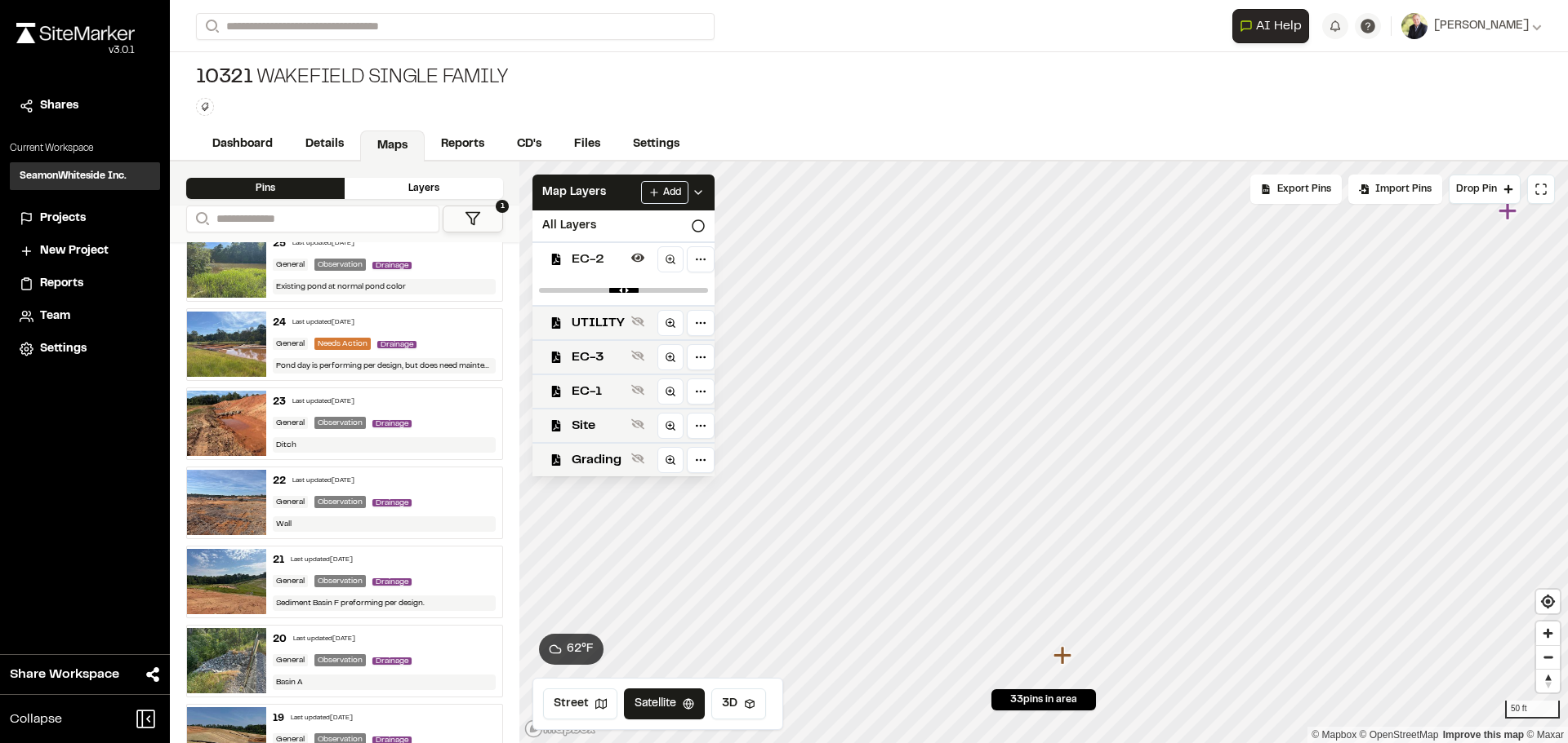
click at [608, 259] on span "EC-2" at bounding box center [598, 259] width 53 height 19
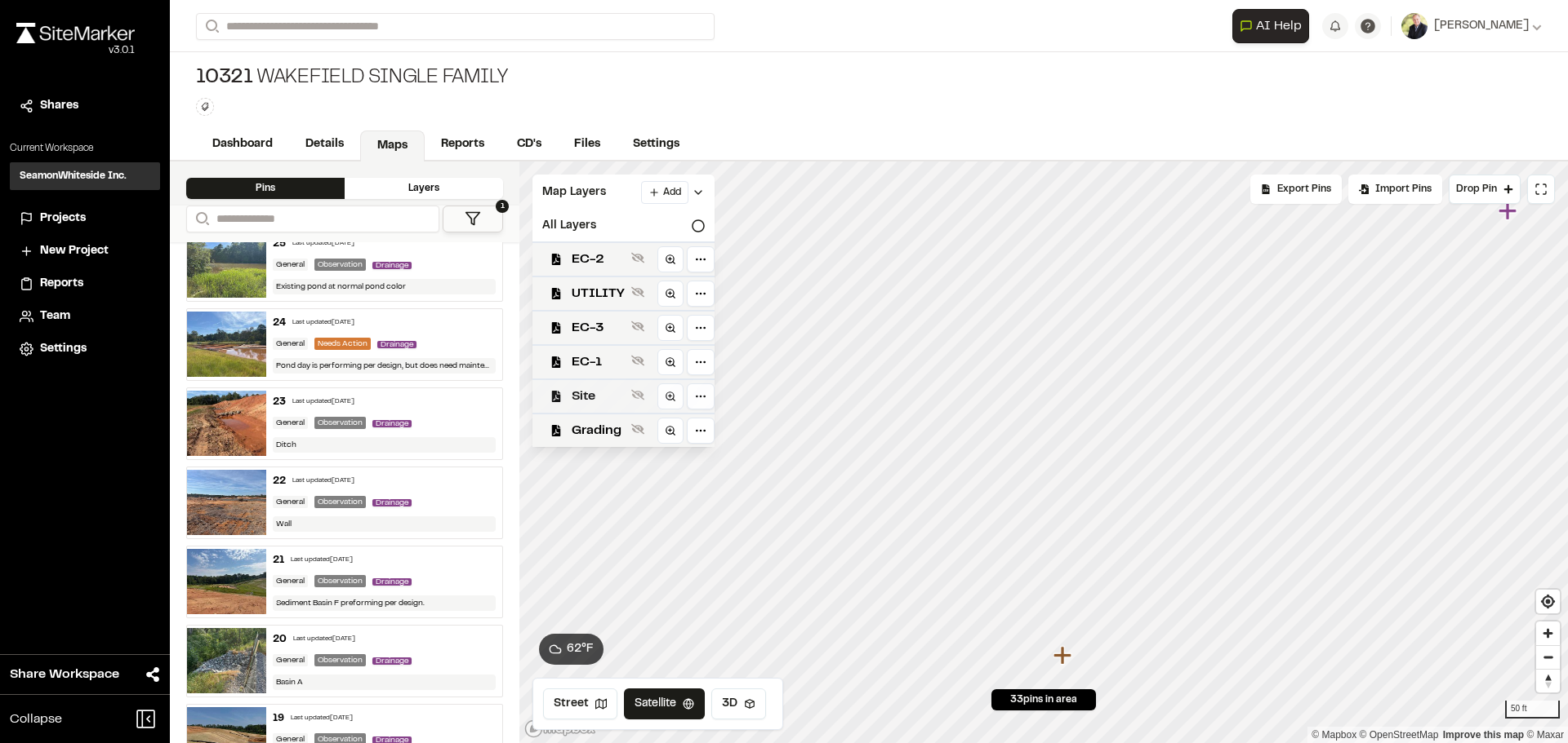
click at [577, 401] on span "Site" at bounding box center [598, 397] width 53 height 19
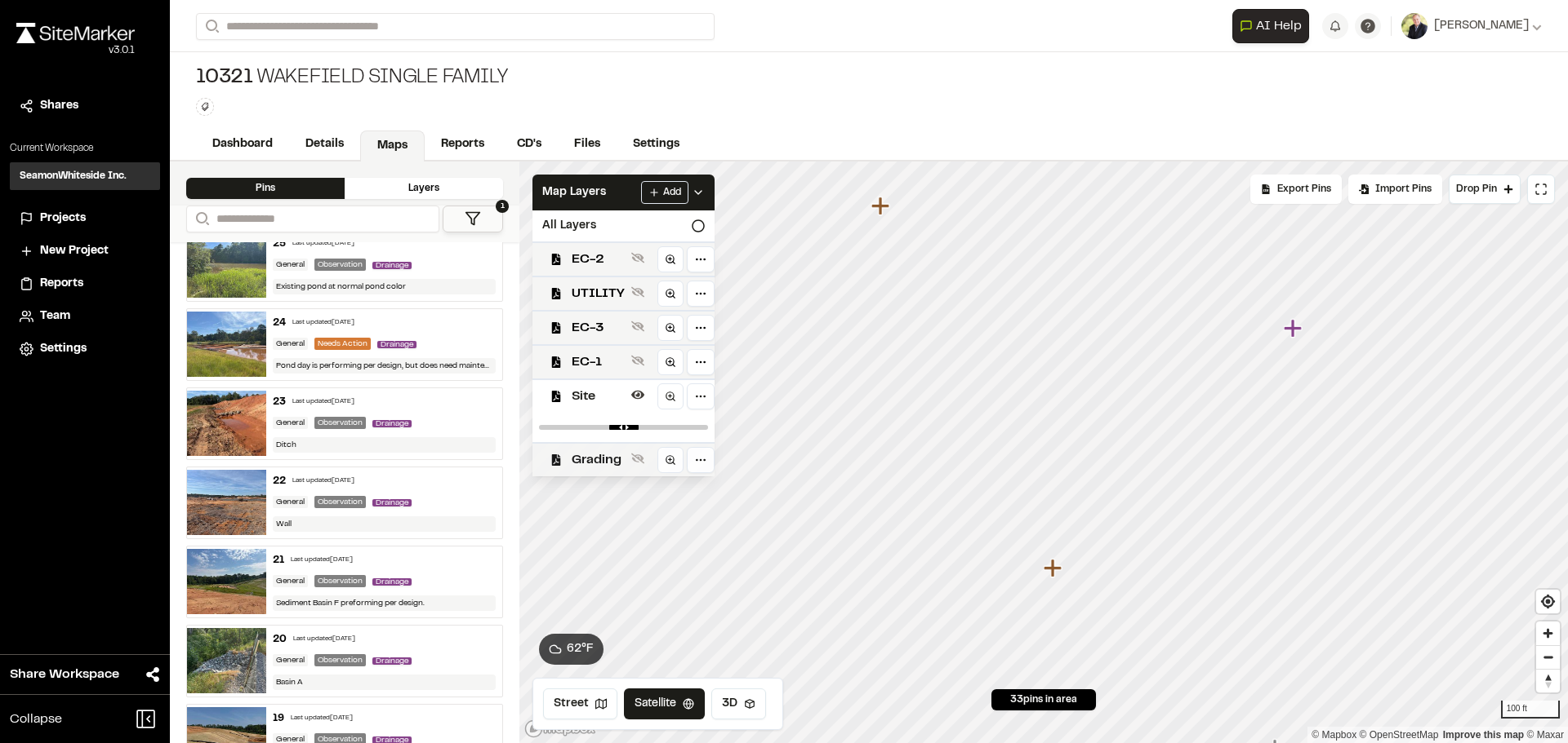
click at [585, 455] on span "Grading" at bounding box center [598, 460] width 53 height 19
click at [577, 403] on span "Site" at bounding box center [598, 397] width 53 height 19
click at [586, 268] on span "EC-2" at bounding box center [598, 259] width 53 height 19
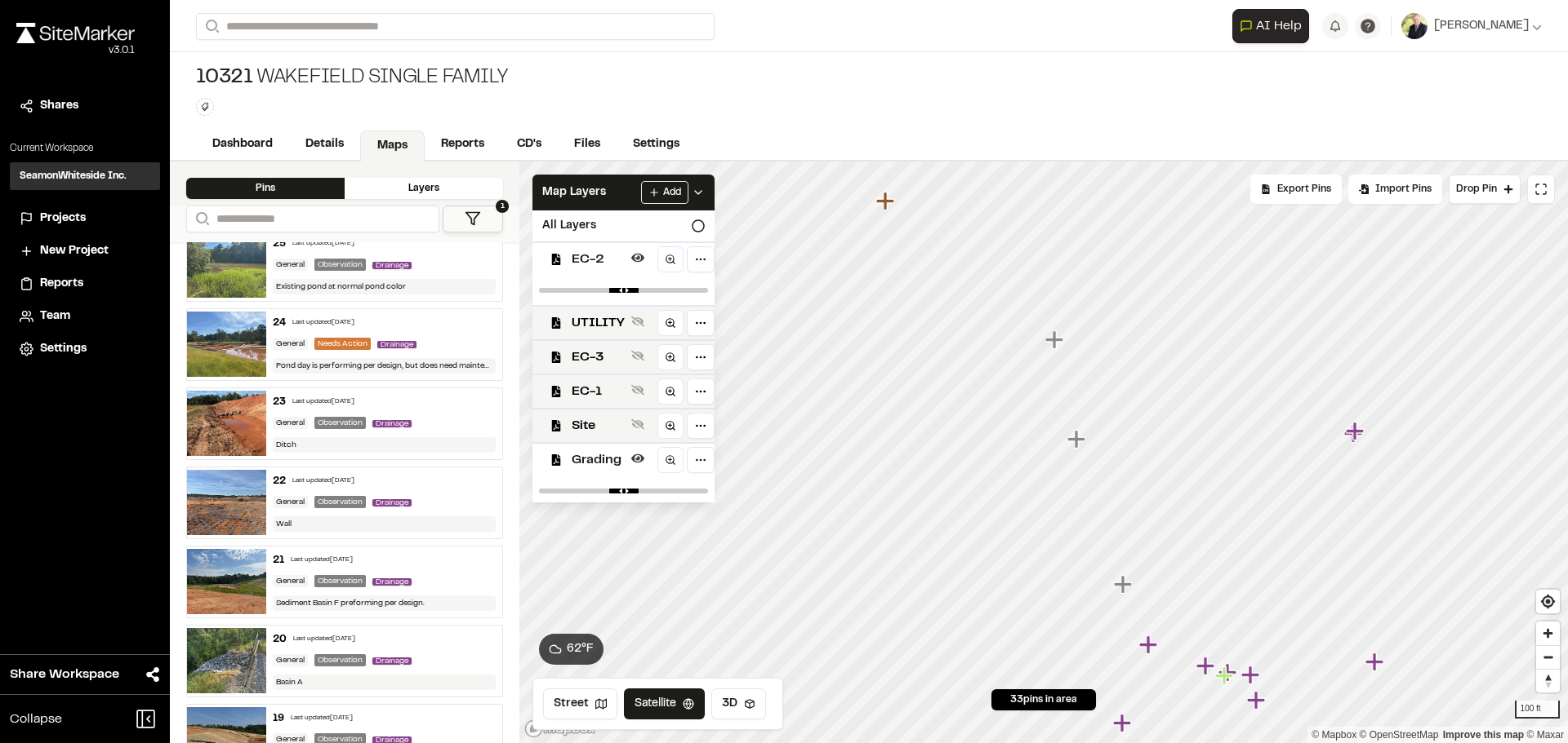
click at [596, 460] on span "Grading" at bounding box center [598, 460] width 53 height 19
drag, startPoint x: 689, startPoint y: 290, endPoint x: 636, endPoint y: 290, distance: 53.0
type input "***"
click at [636, 290] on input "range" at bounding box center [624, 290] width 169 height 5
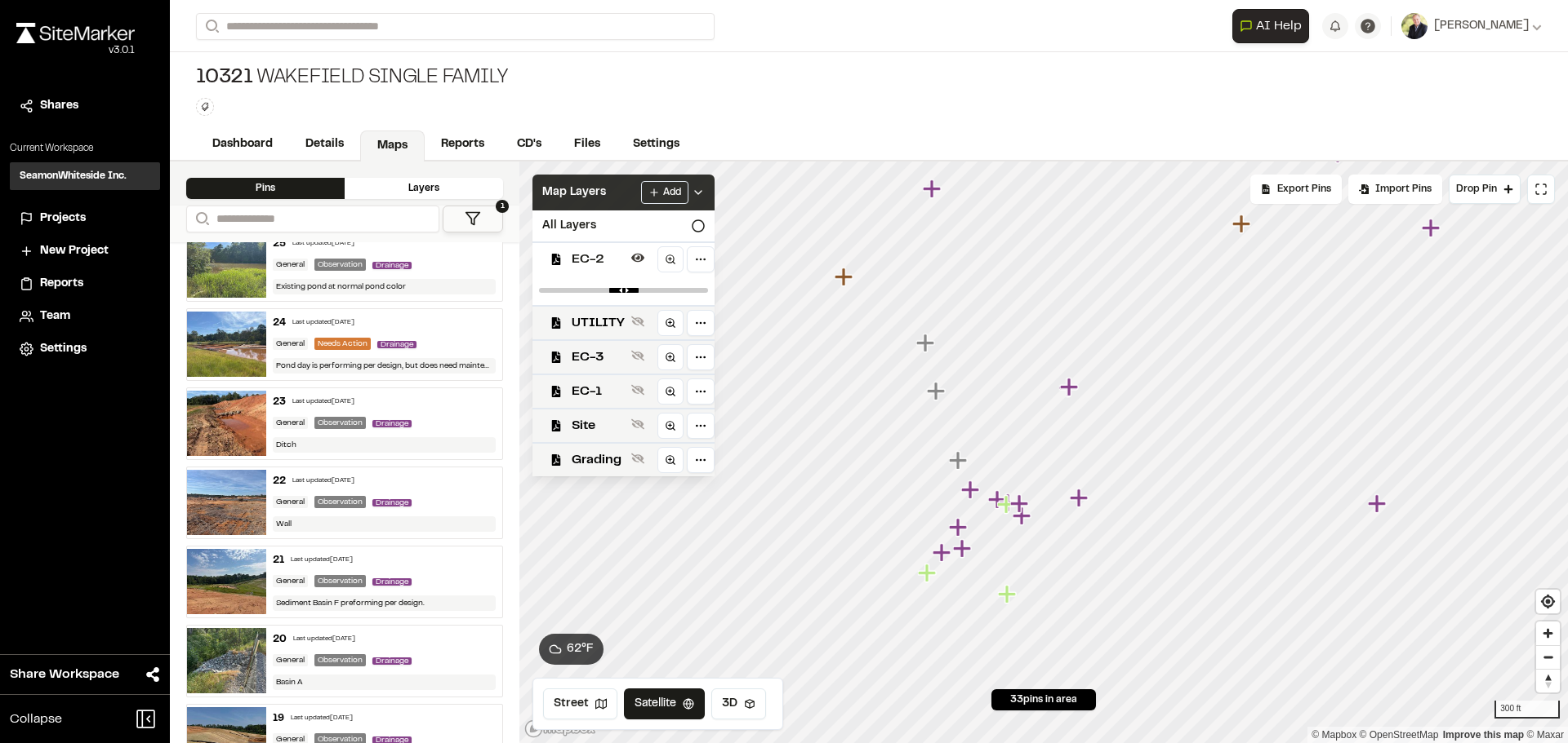
click at [701, 191] on polyline at bounding box center [697, 193] width 6 height 3
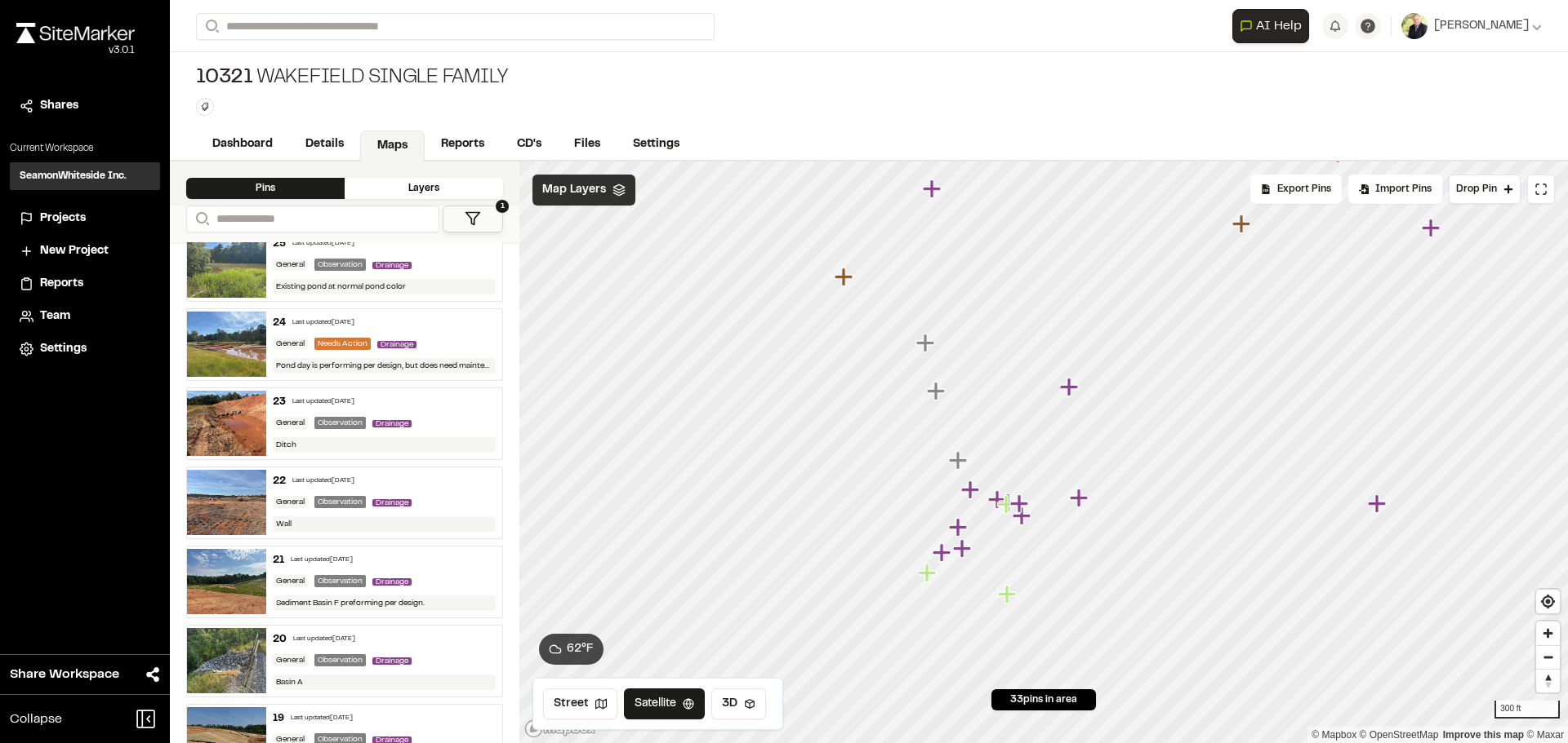
click at [1377, 505] on icon "Map marker" at bounding box center [1376, 503] width 18 height 18
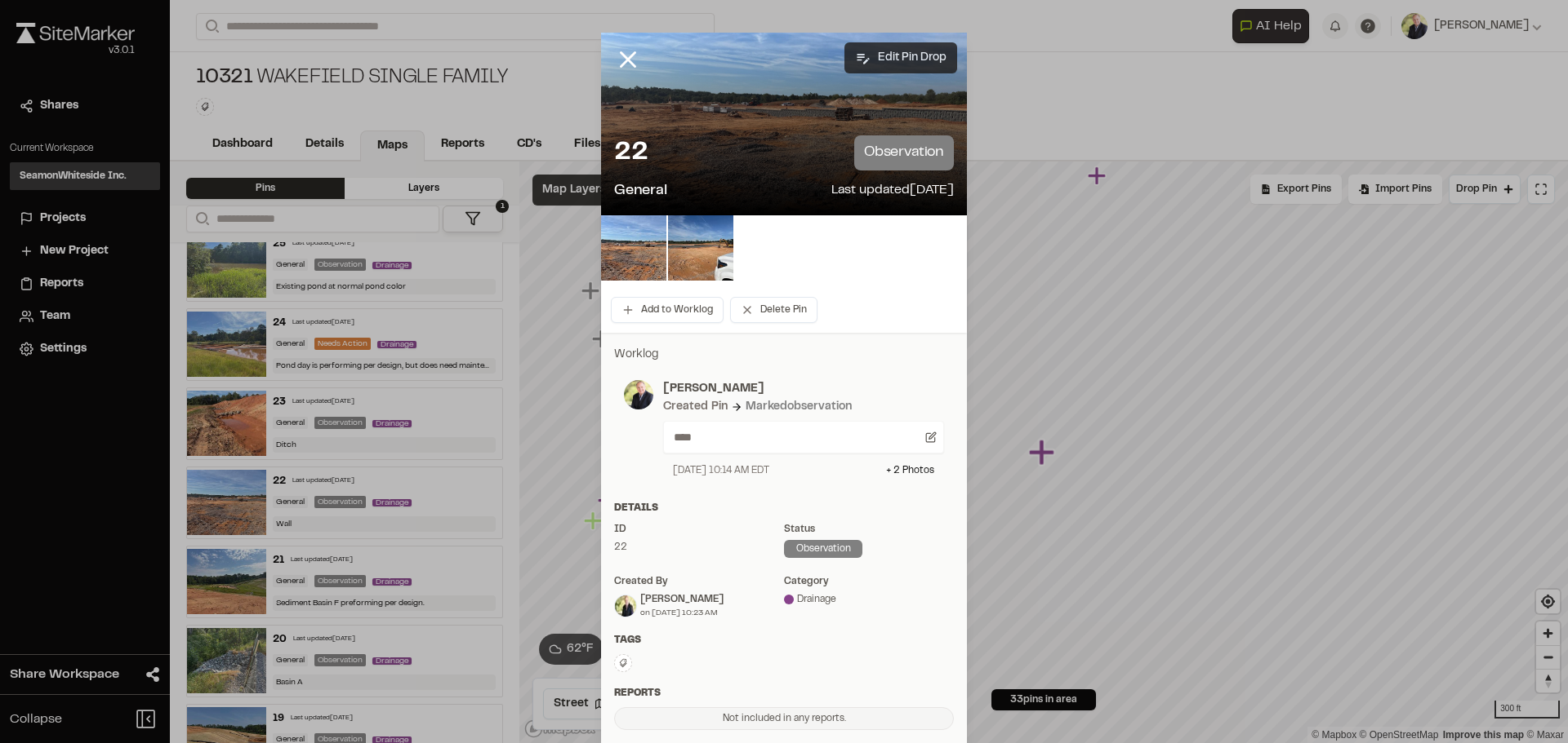
click at [888, 51] on button "Edit Pin Drop" at bounding box center [900, 58] width 113 height 31
select select "*"
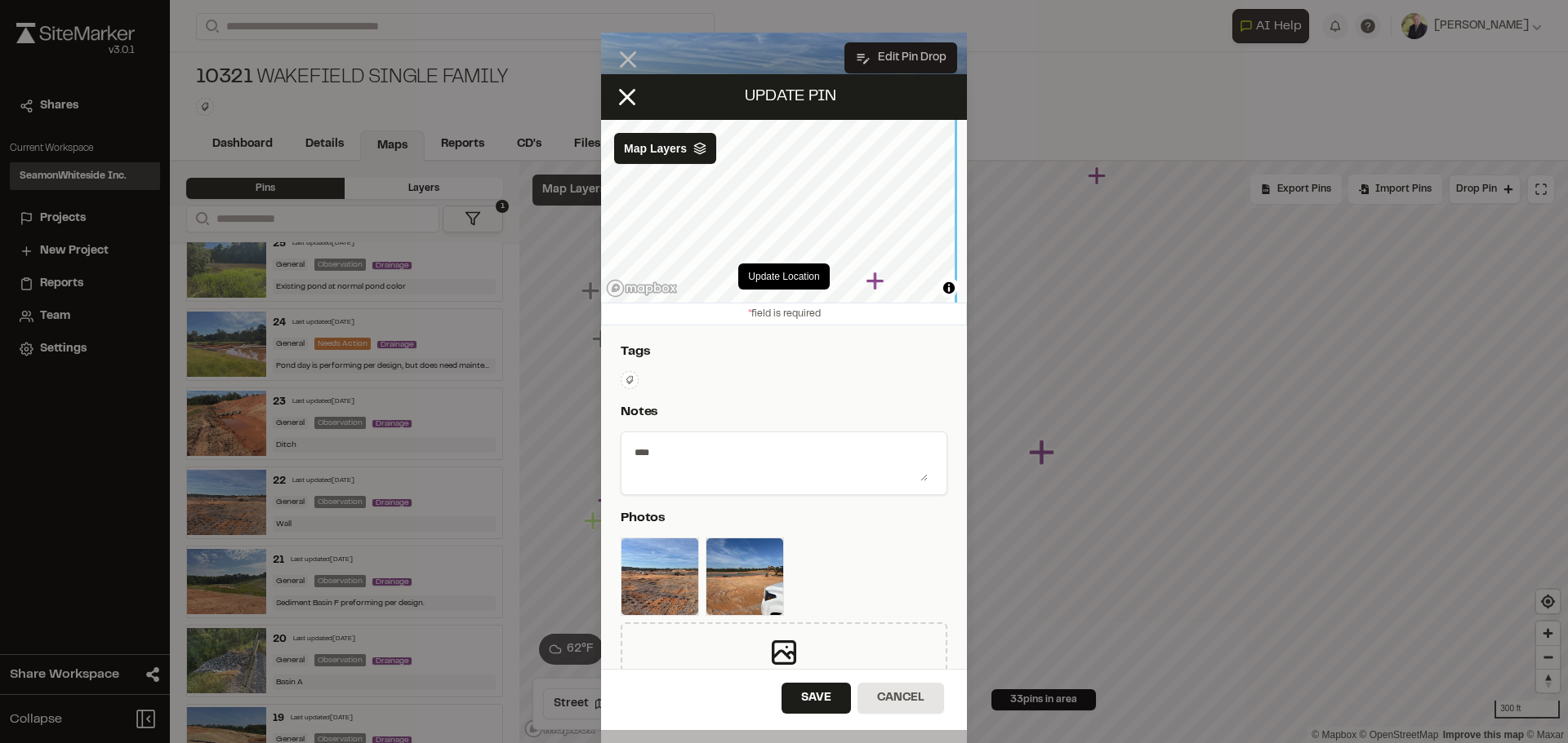
click at [925, 297] on div "Update Location © Mapbox © OpenStreetMap Improve this map © Maxar Map Layers" at bounding box center [784, 212] width 366 height 183
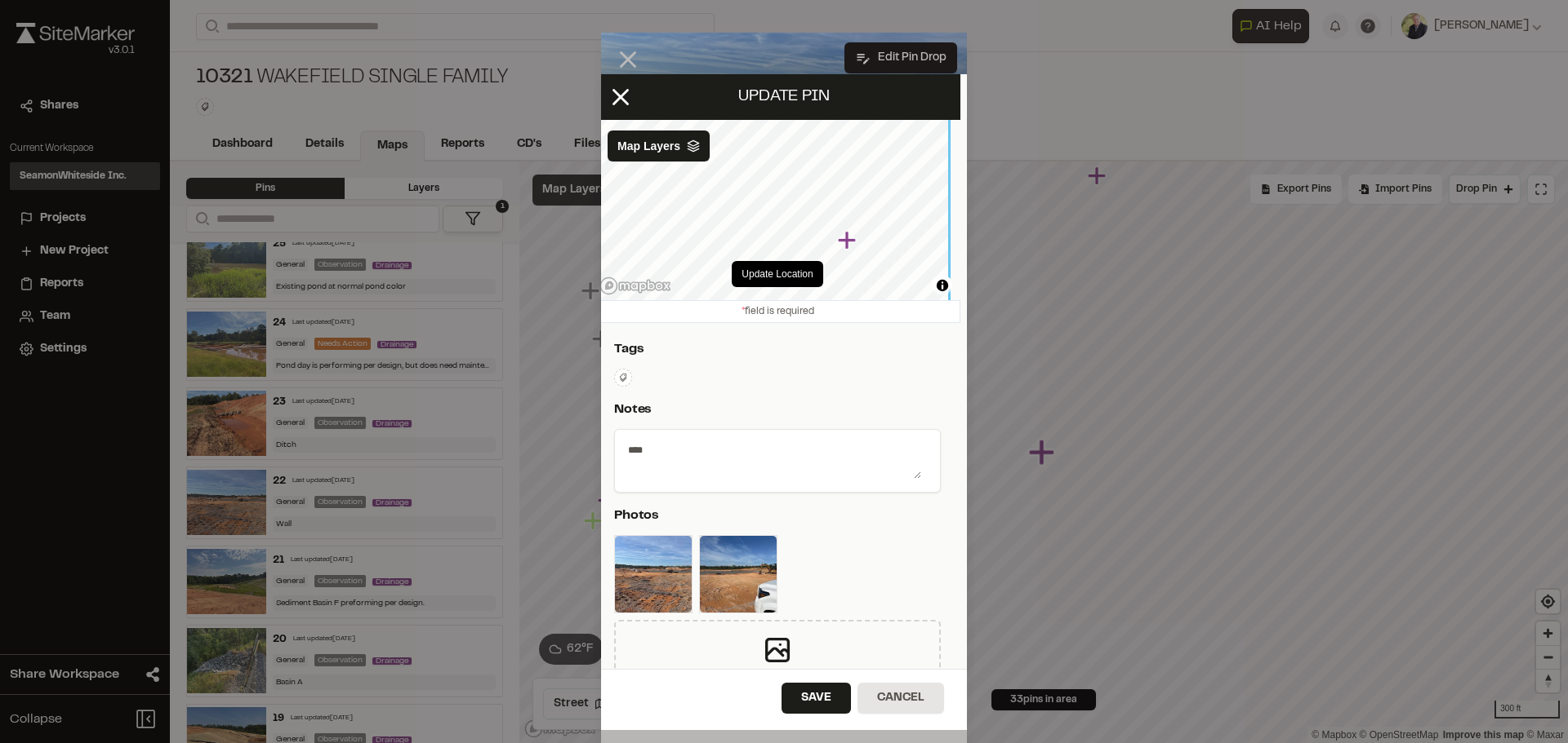
scroll to position [0, 6]
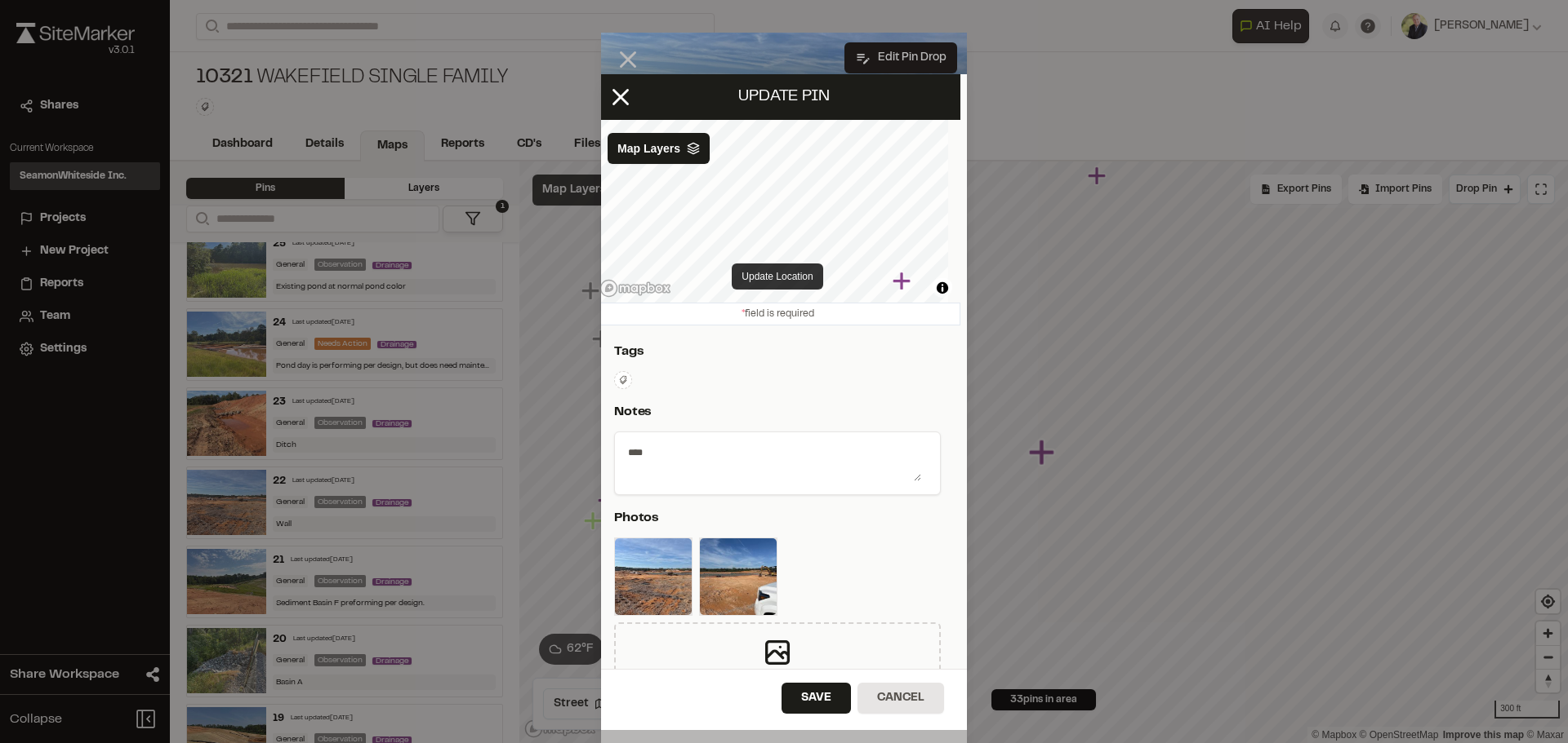
click at [765, 277] on button "Update Location" at bounding box center [777, 276] width 91 height 26
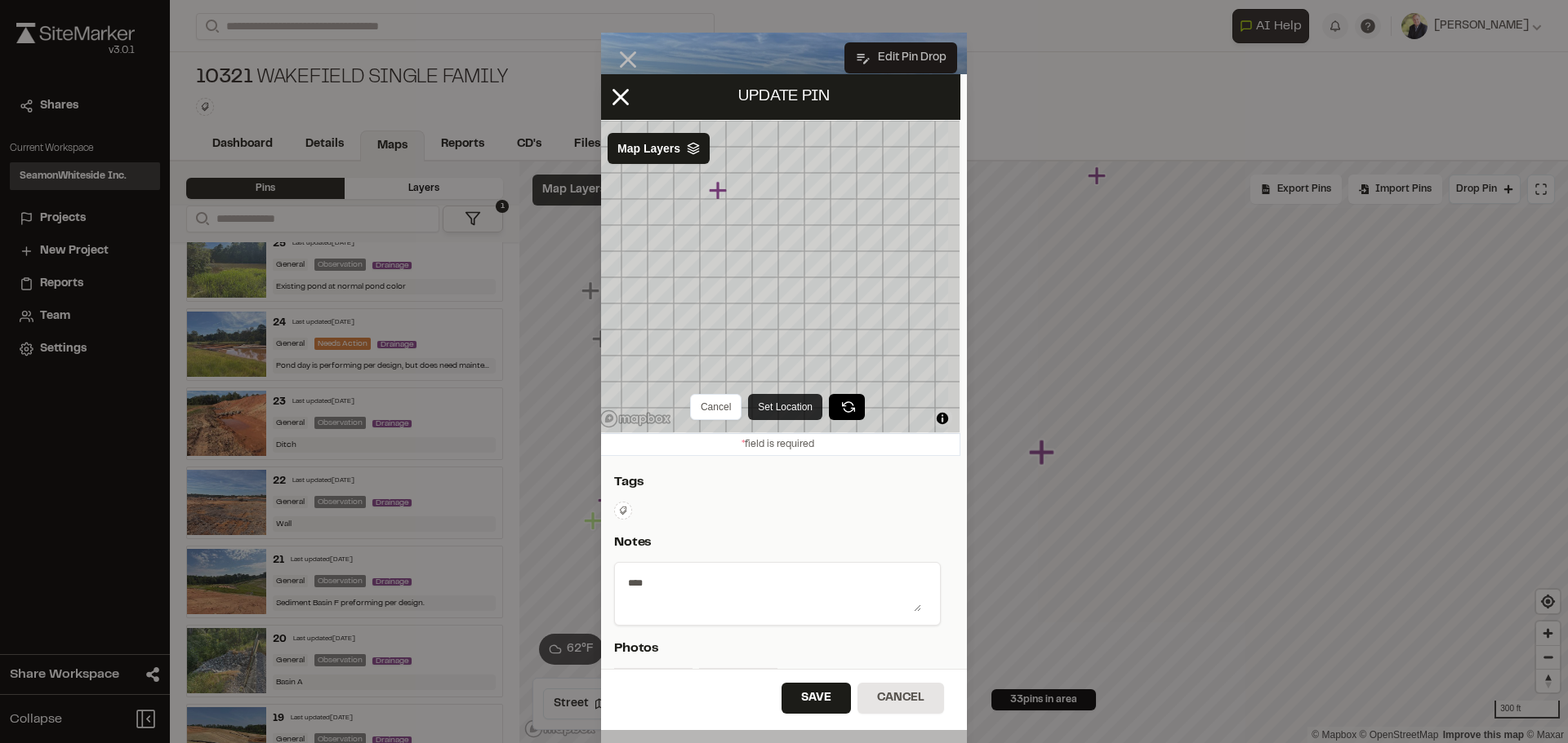
click at [784, 400] on button "Set Location" at bounding box center [784, 407] width 74 height 26
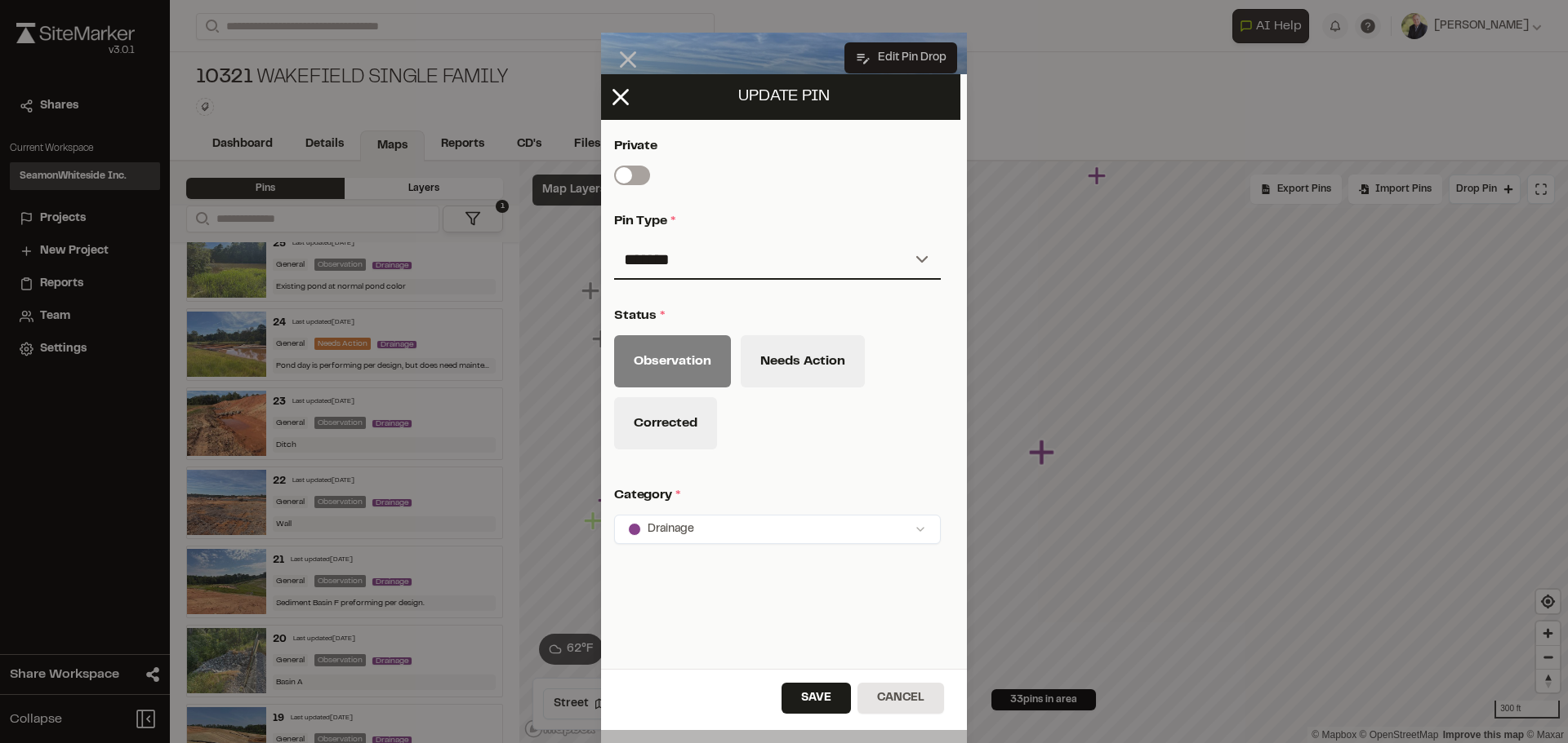
scroll to position [638, 6]
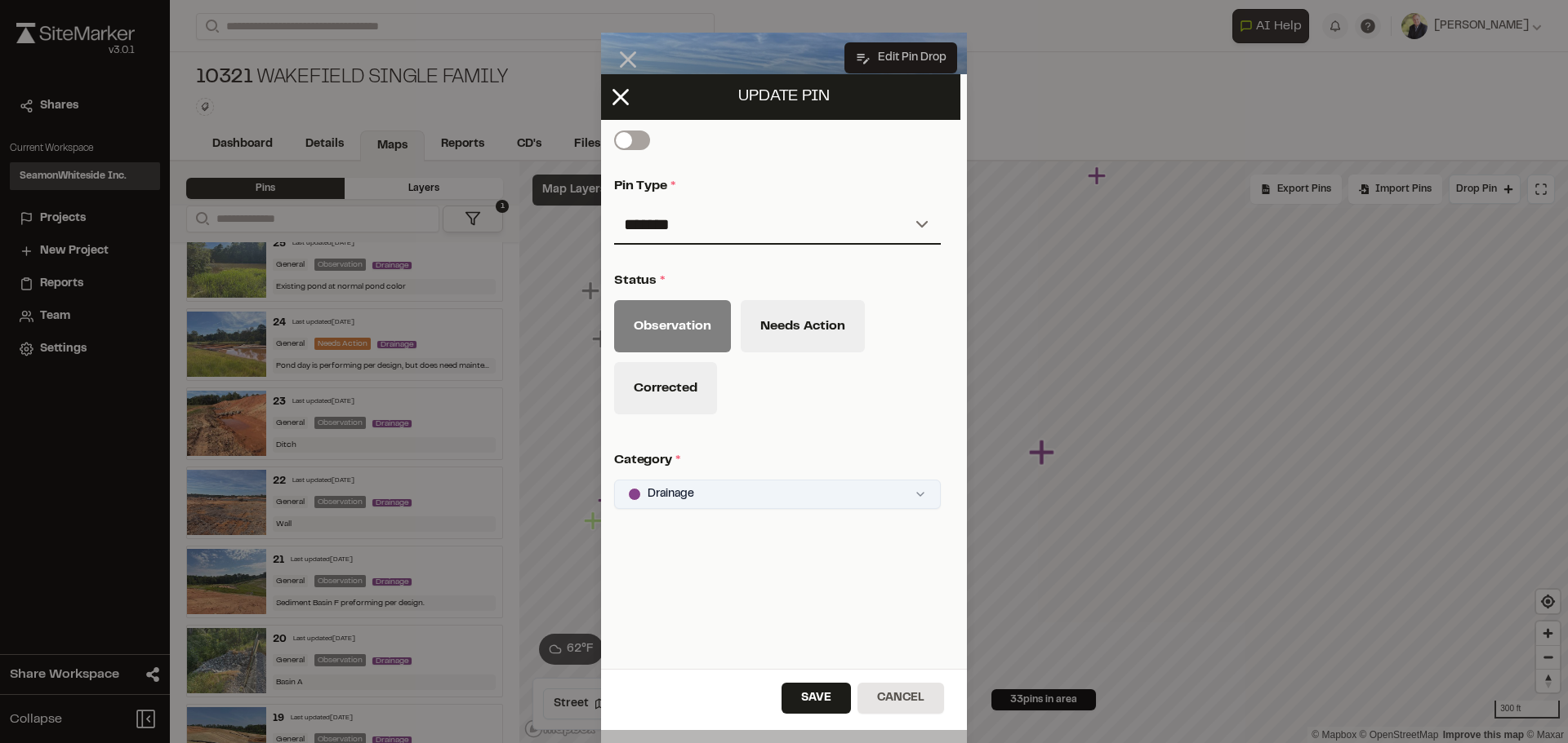
click at [904, 483] on html "Close sidebar v 3.0.1 Shares Current Workspace SeamonWhiteside Inc. SI Projects…" at bounding box center [784, 372] width 1568 height 743
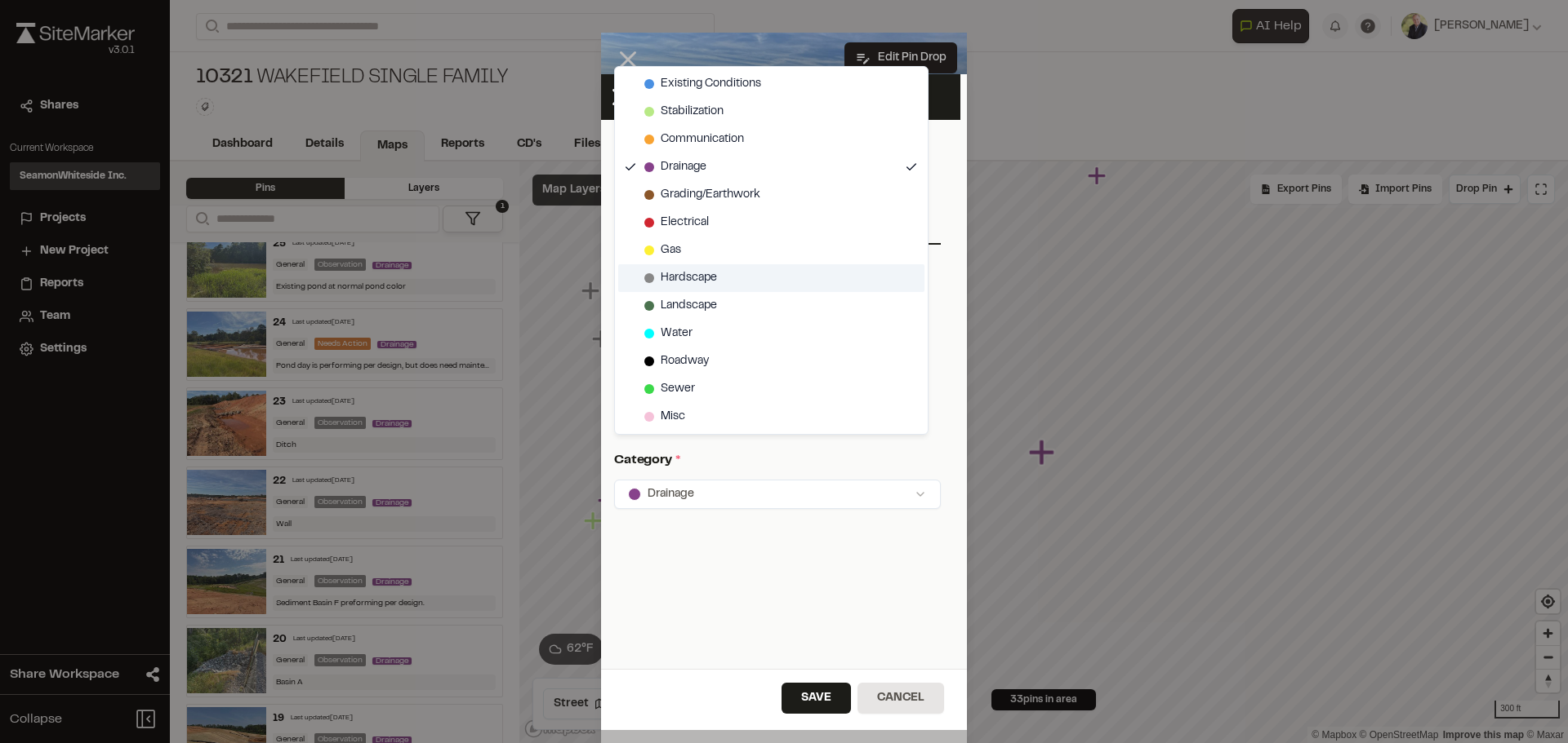
click at [643, 276] on div "Hardscape" at bounding box center [770, 278] width 306 height 28
click at [625, 163] on icon at bounding box center [630, 167] width 13 height 13
click at [893, 559] on html "Close sidebar v 3.0.1 Shares Current Workspace SeamonWhiteside Inc. SI Projects…" at bounding box center [784, 372] width 1568 height 743
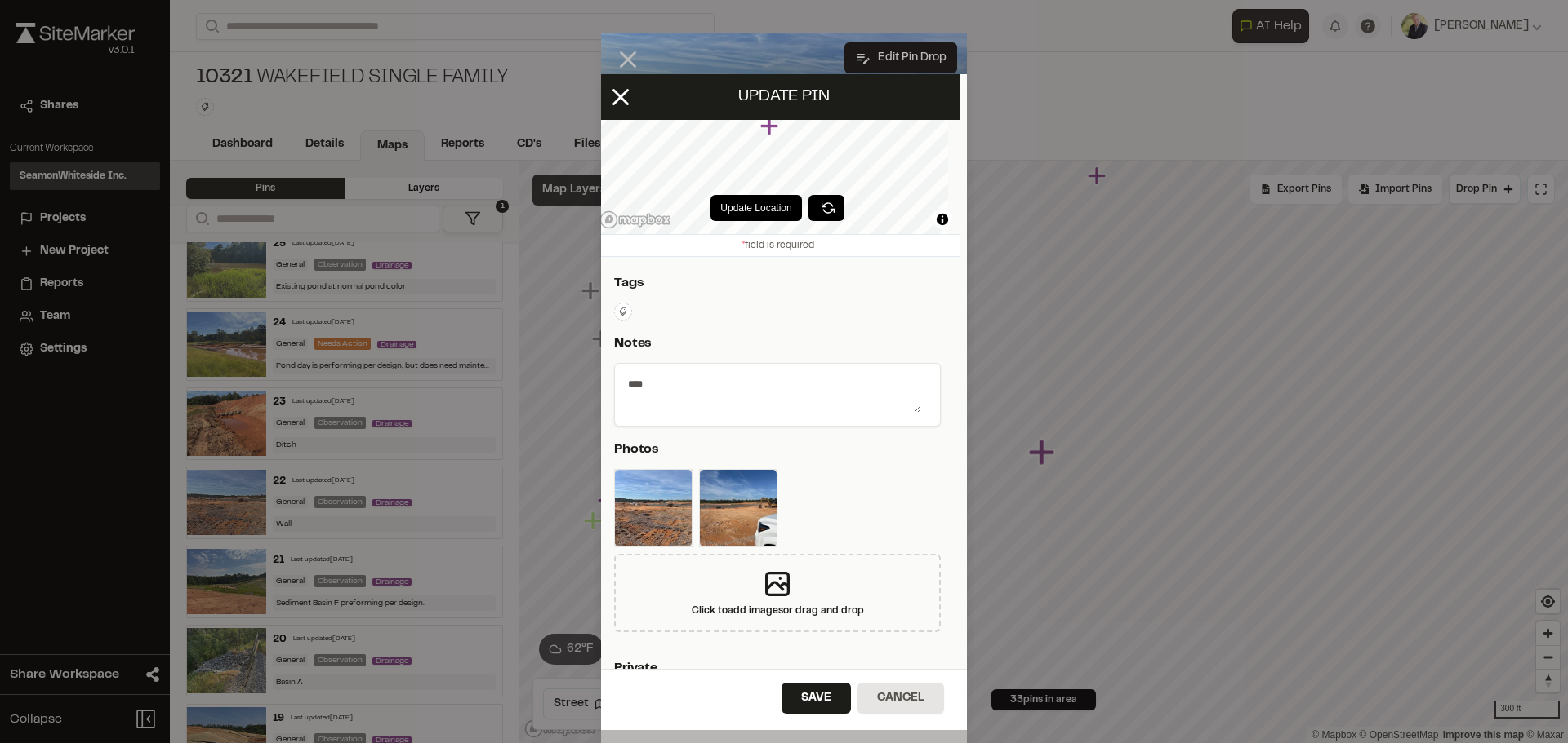
scroll to position [67, 6]
drag, startPoint x: 655, startPoint y: 382, endPoint x: 679, endPoint y: 388, distance: 24.7
click at [656, 382] on textarea "****" at bounding box center [770, 393] width 299 height 43
type textarea "**********"
click at [838, 701] on button "Save" at bounding box center [816, 699] width 70 height 31
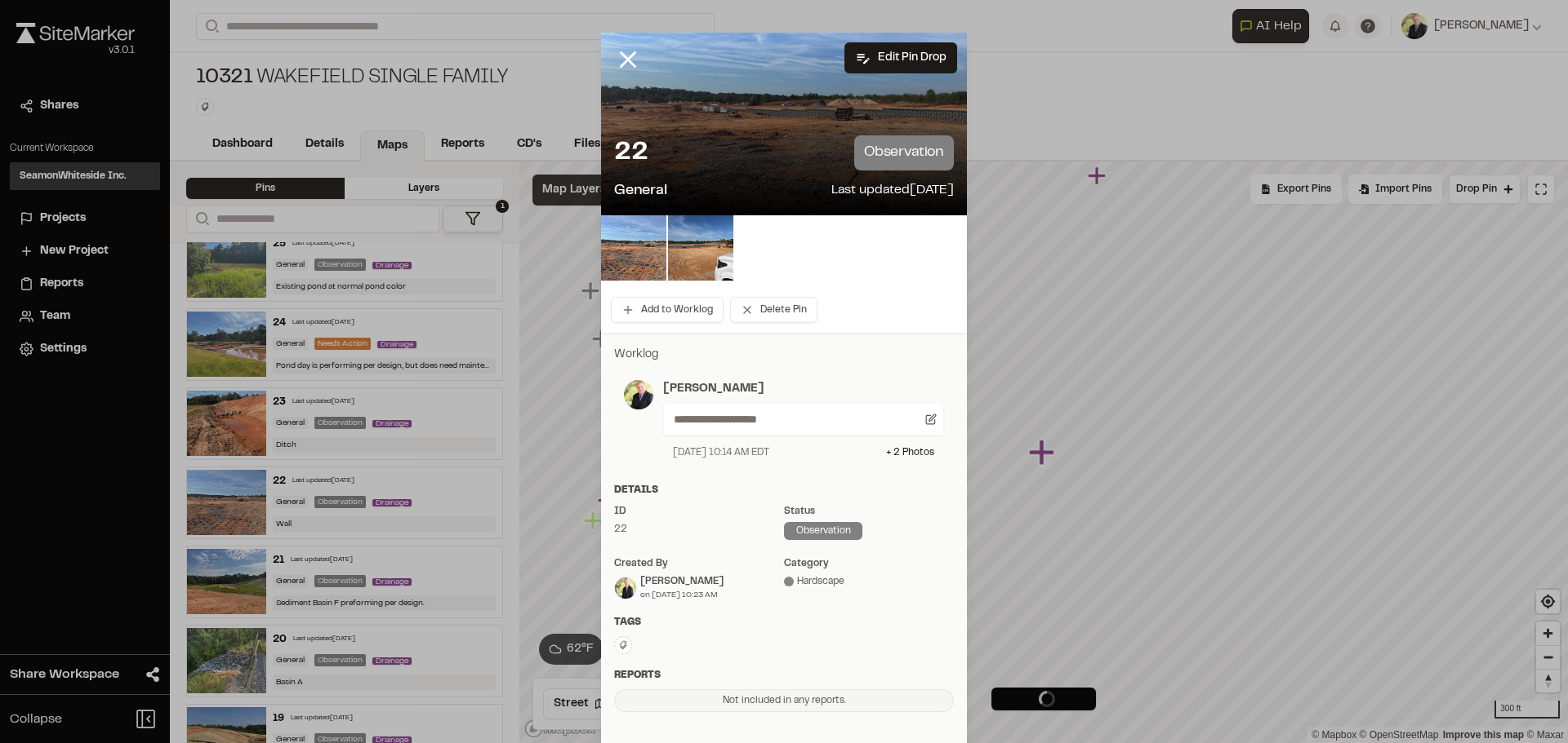
scroll to position [0, 0]
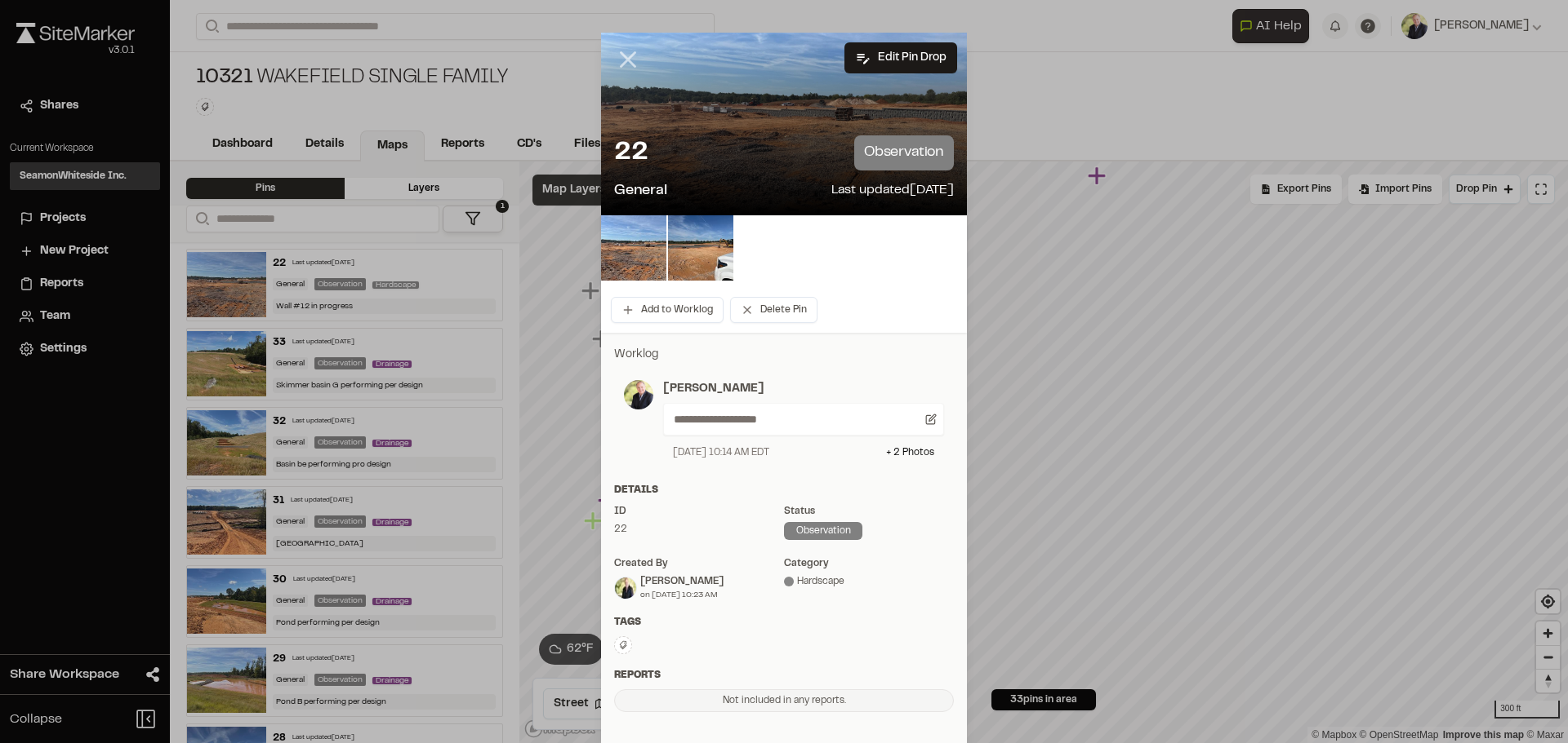
click at [621, 53] on line at bounding box center [628, 60] width 14 height 14
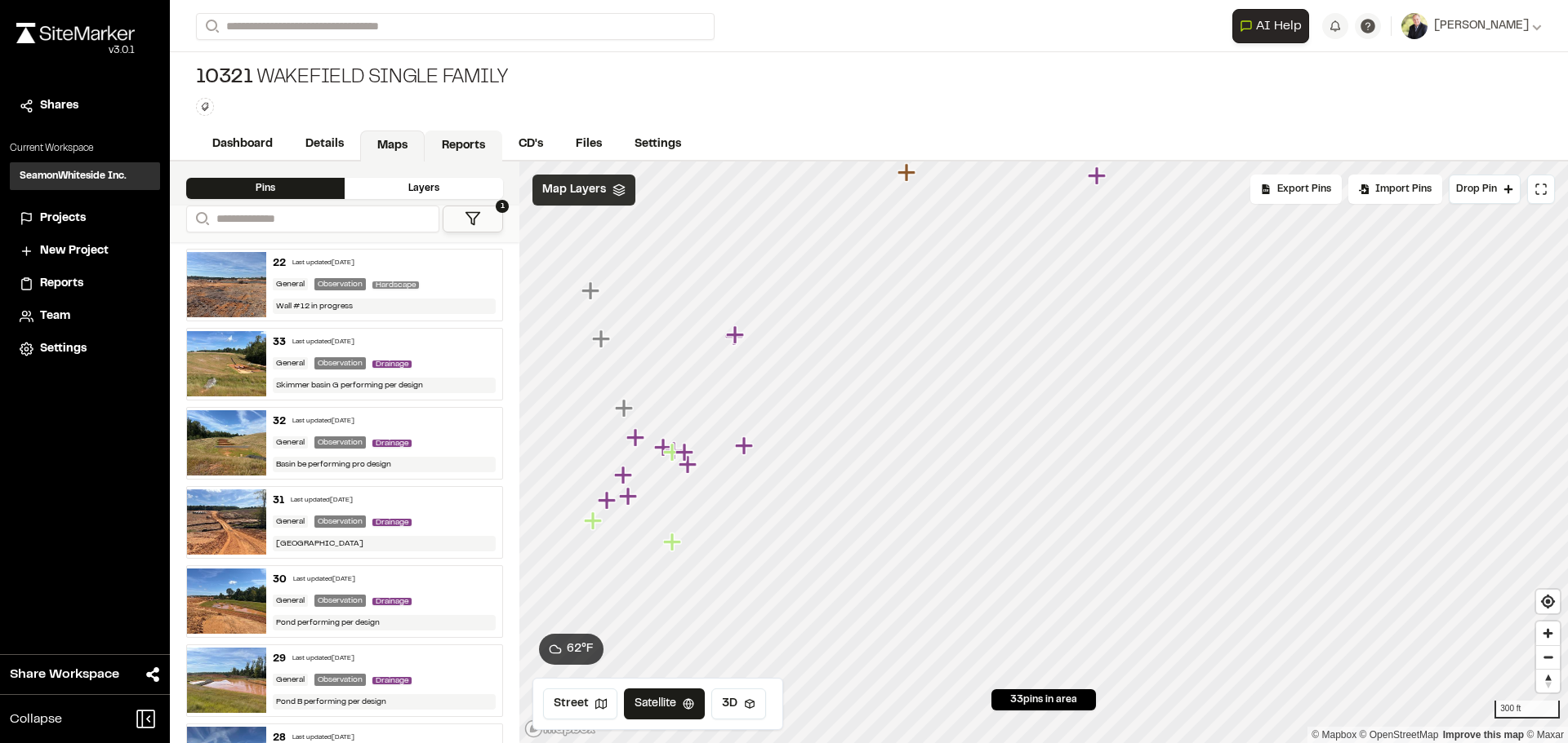
click at [451, 139] on link "Reports" at bounding box center [463, 147] width 78 height 31
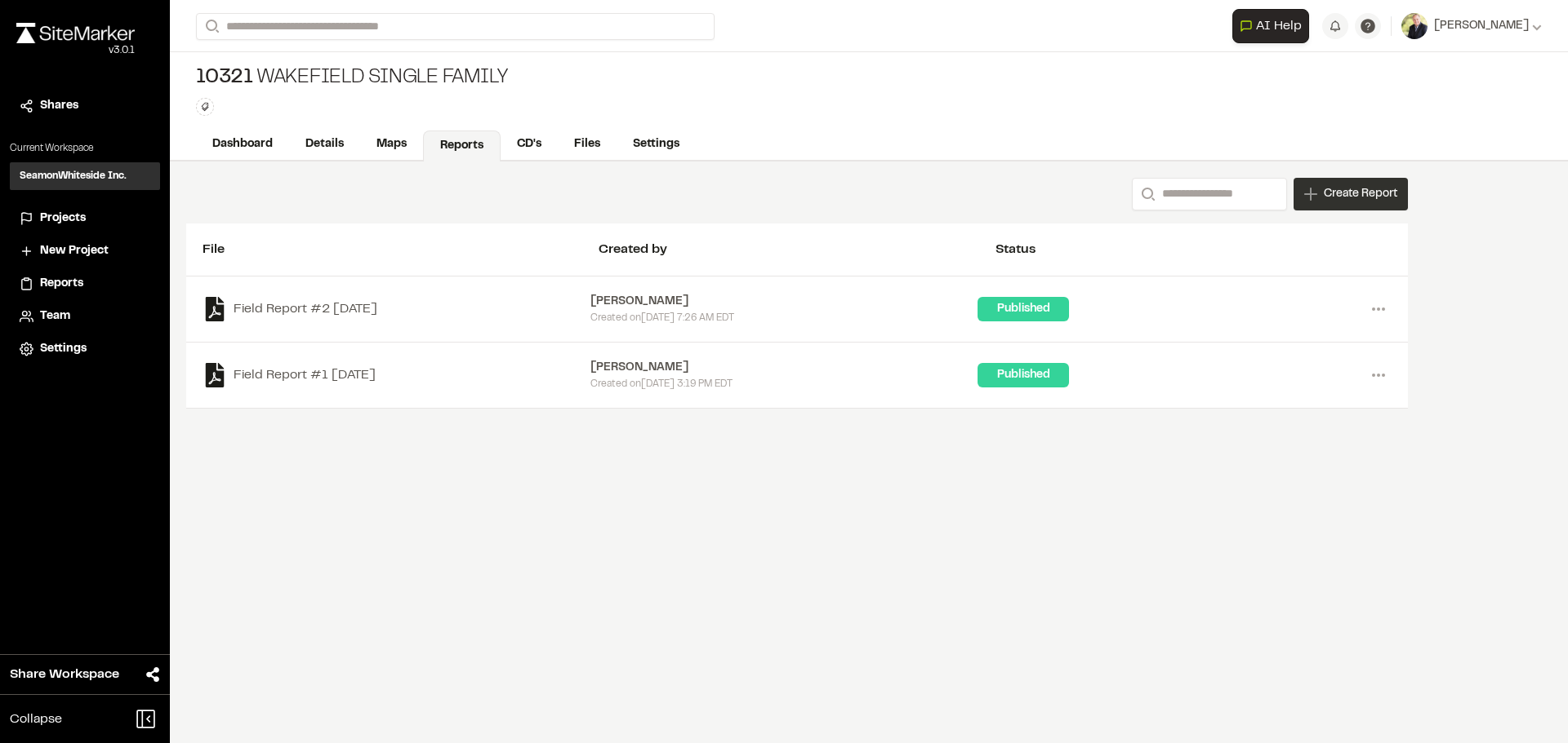
click at [1342, 201] on span "Create Report" at bounding box center [1360, 194] width 73 height 18
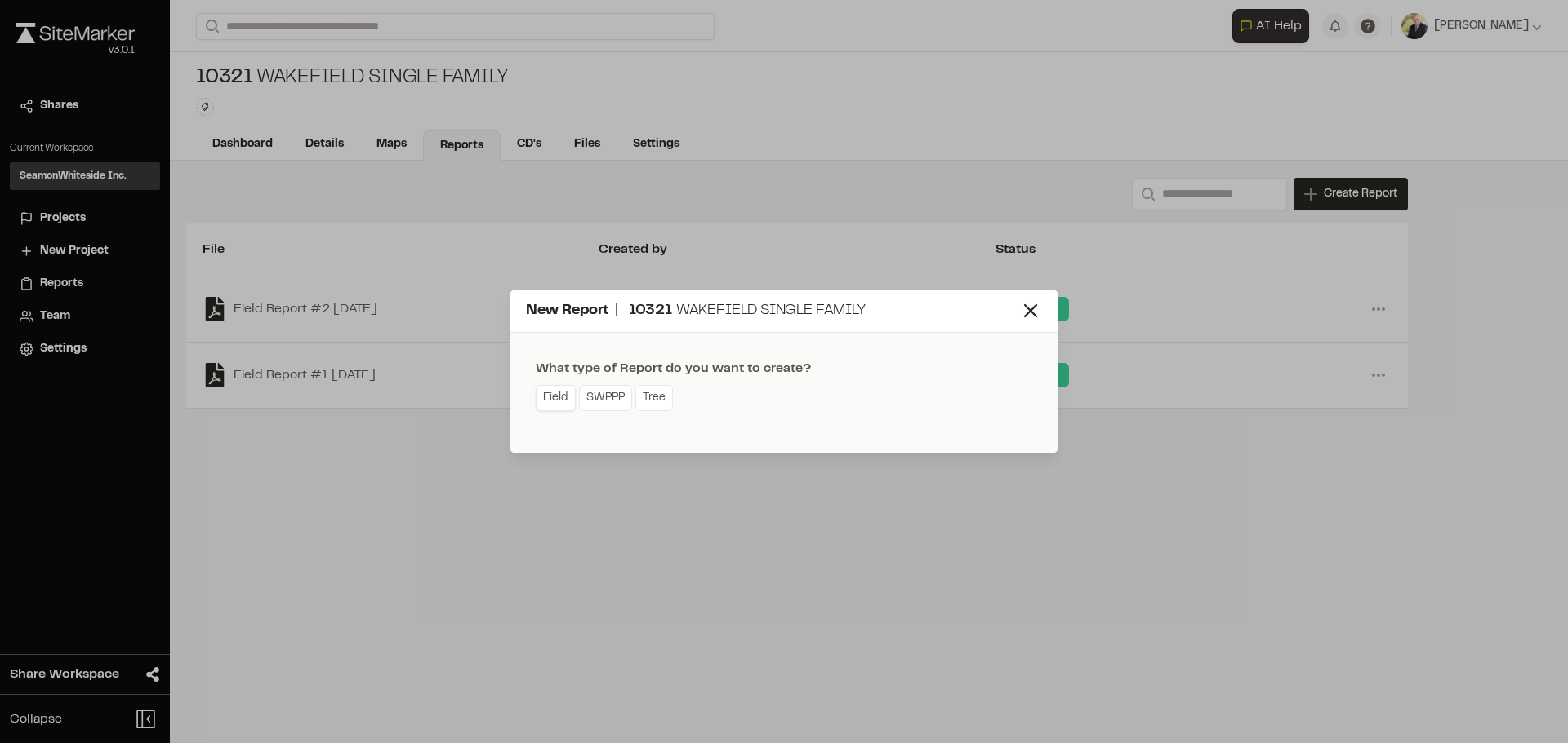
click at [546, 401] on link "Field" at bounding box center [556, 399] width 40 height 26
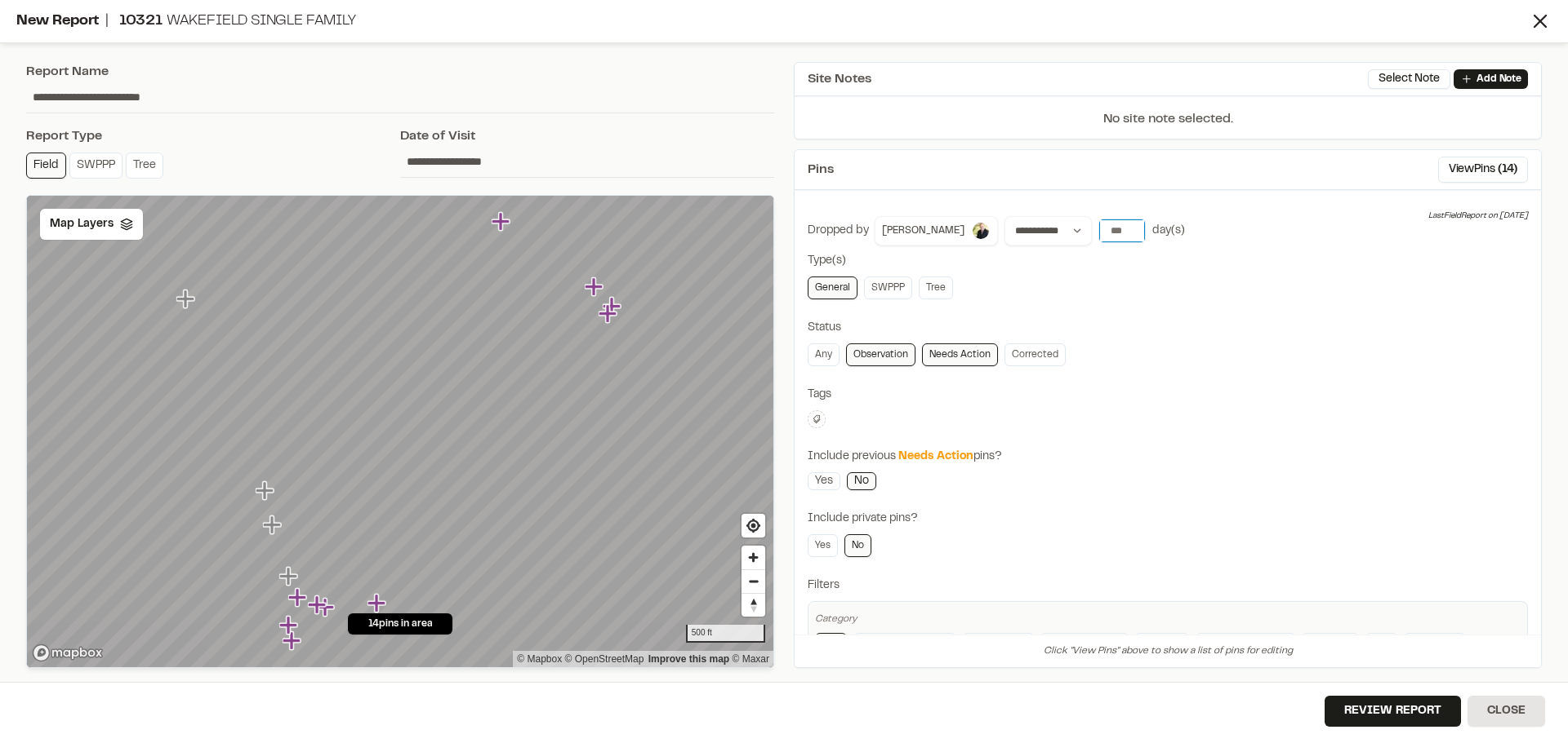
type input "**"
click at [1110, 232] on input "**" at bounding box center [1121, 231] width 45 height 23
click at [1146, 266] on button "7 days" at bounding box center [1167, 264] width 43 height 26
click at [1498, 705] on button "Close" at bounding box center [1505, 712] width 78 height 31
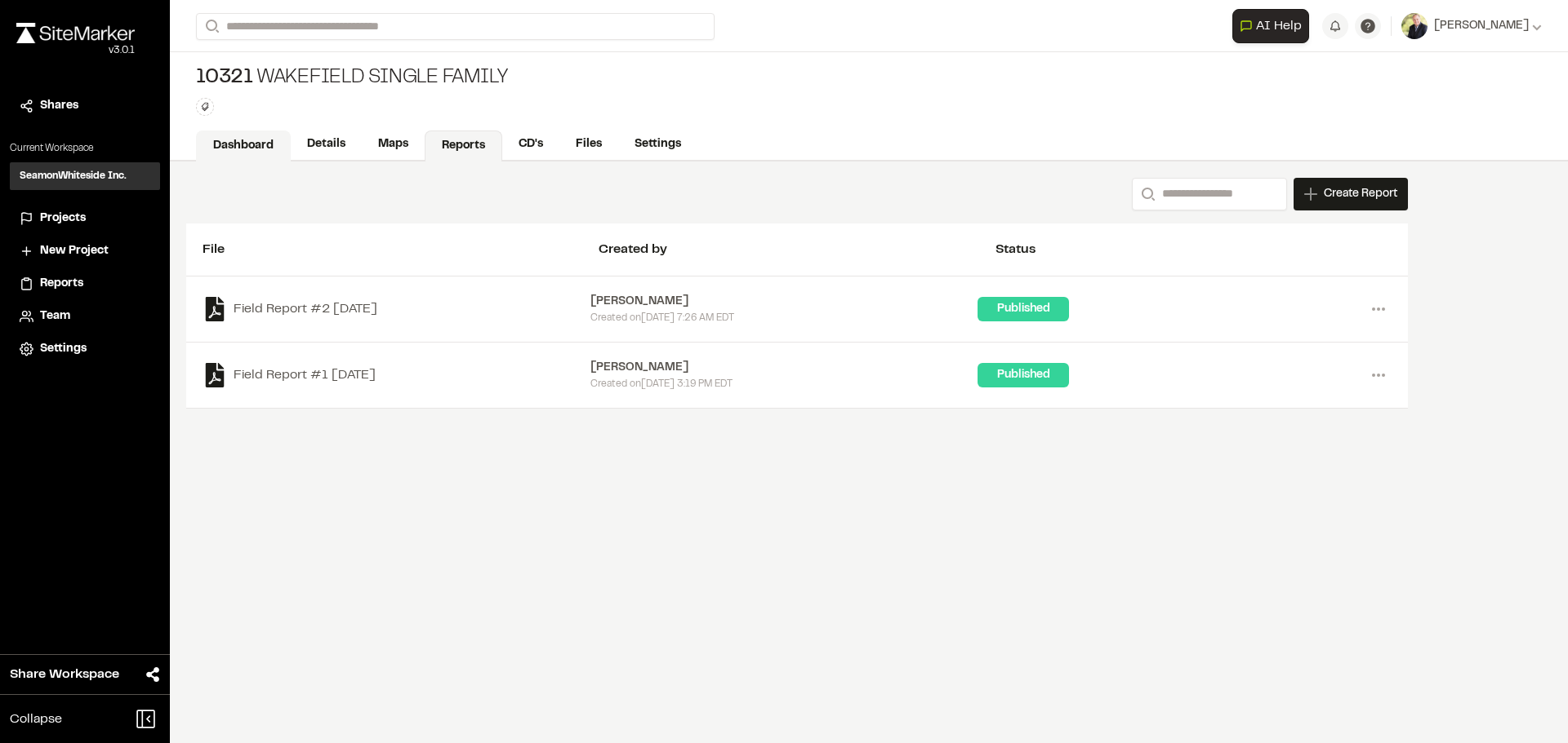
click at [250, 144] on link "Dashboard" at bounding box center [243, 147] width 95 height 31
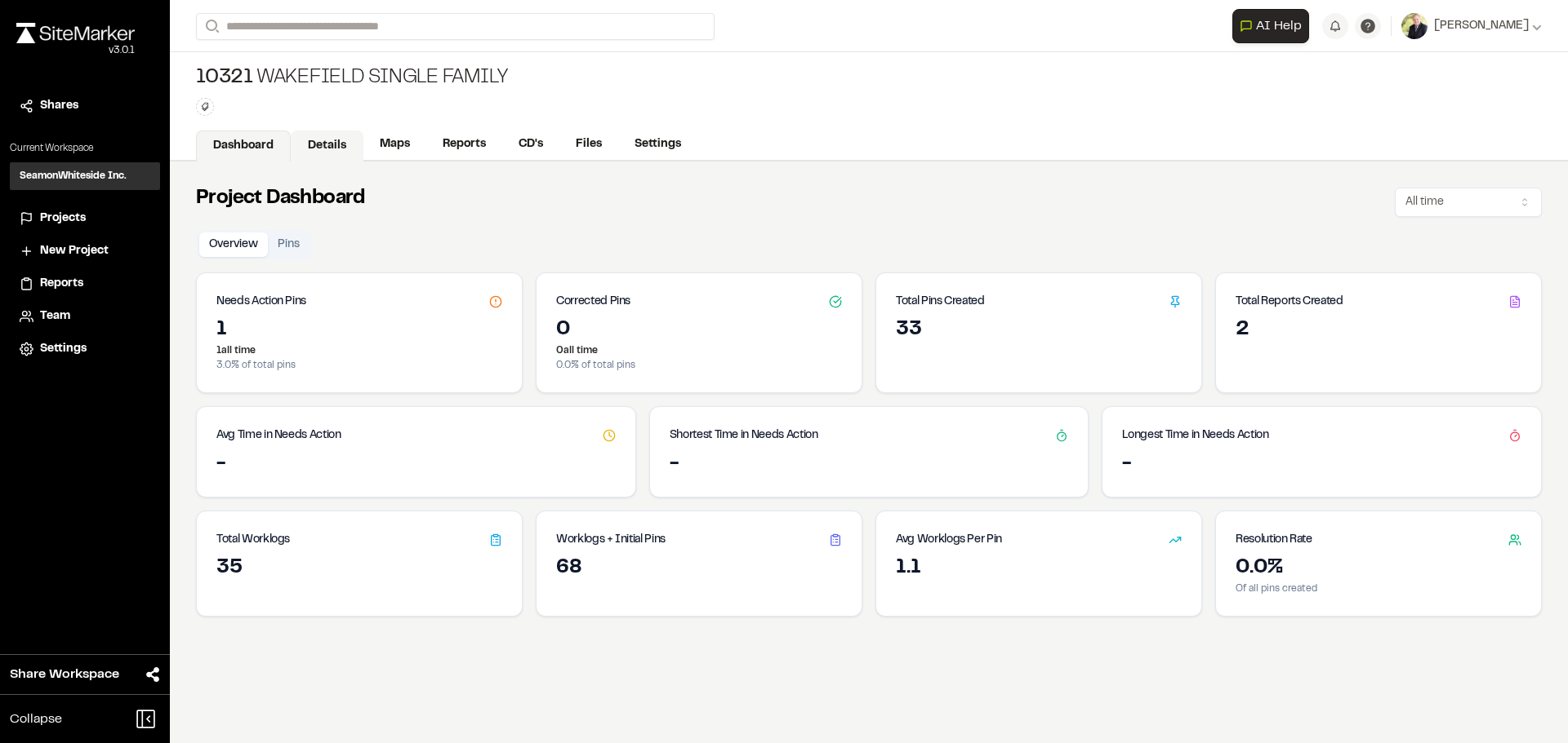
click at [312, 141] on link "Details" at bounding box center [326, 147] width 72 height 31
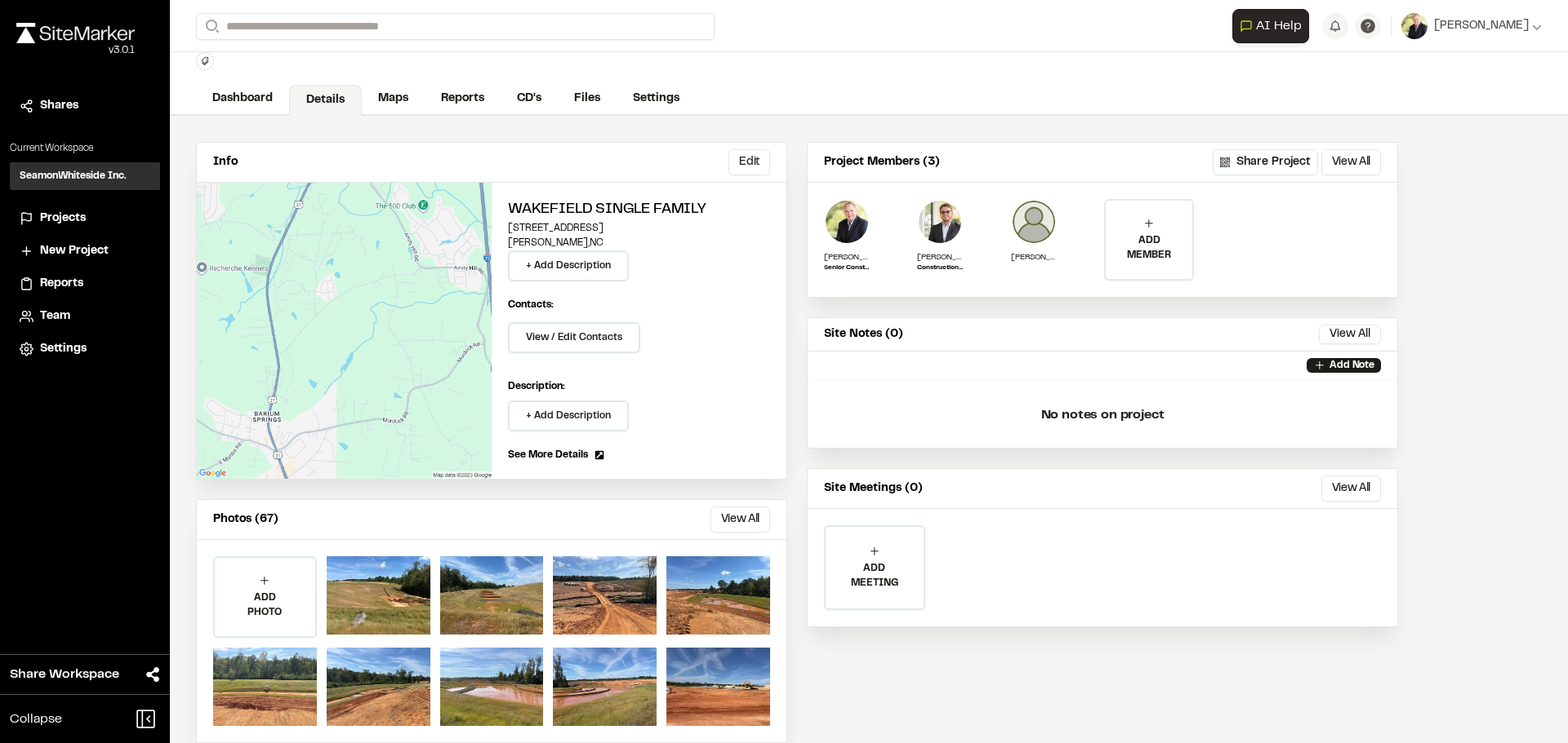
scroll to position [72, 0]
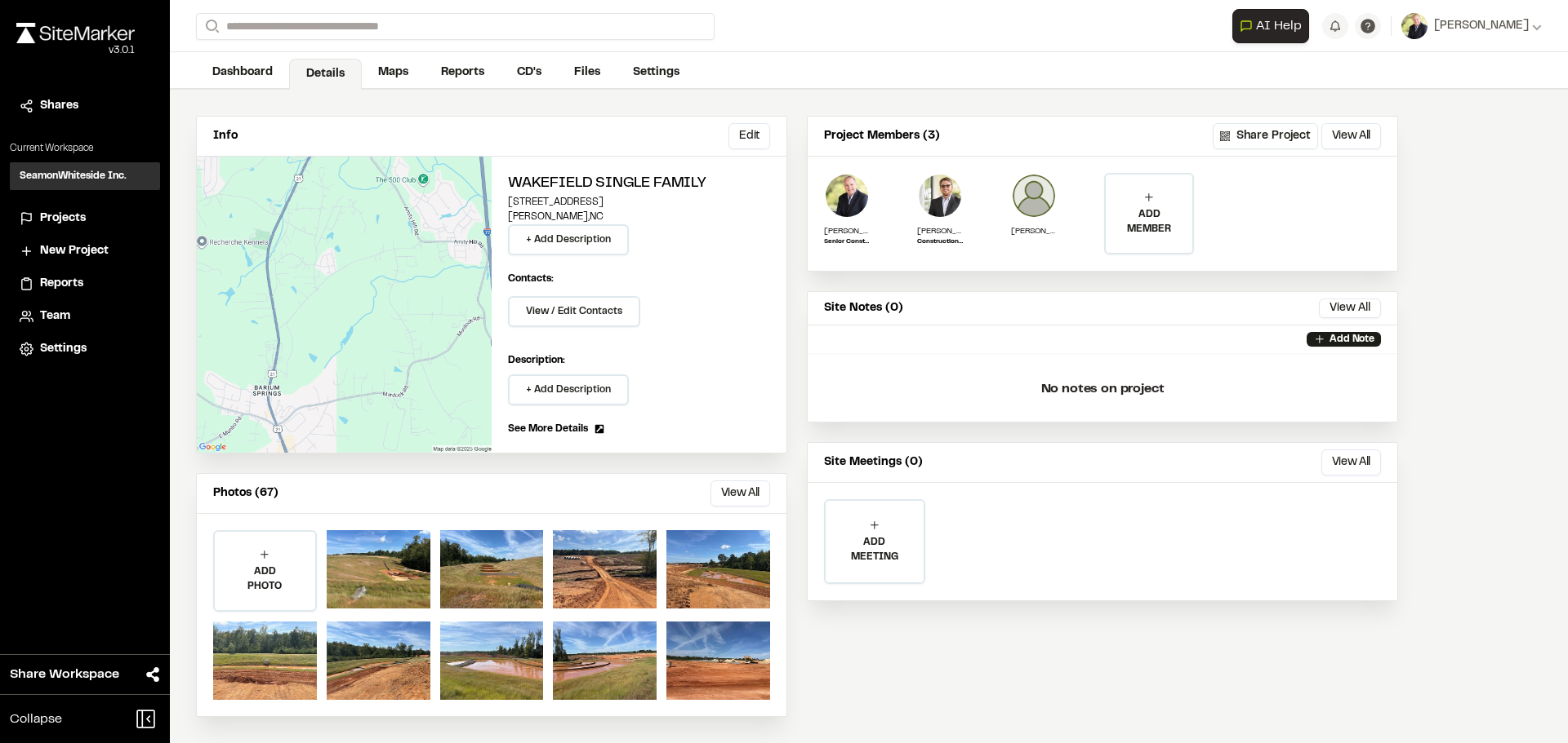
click at [751, 490] on button "View All" at bounding box center [740, 494] width 59 height 26
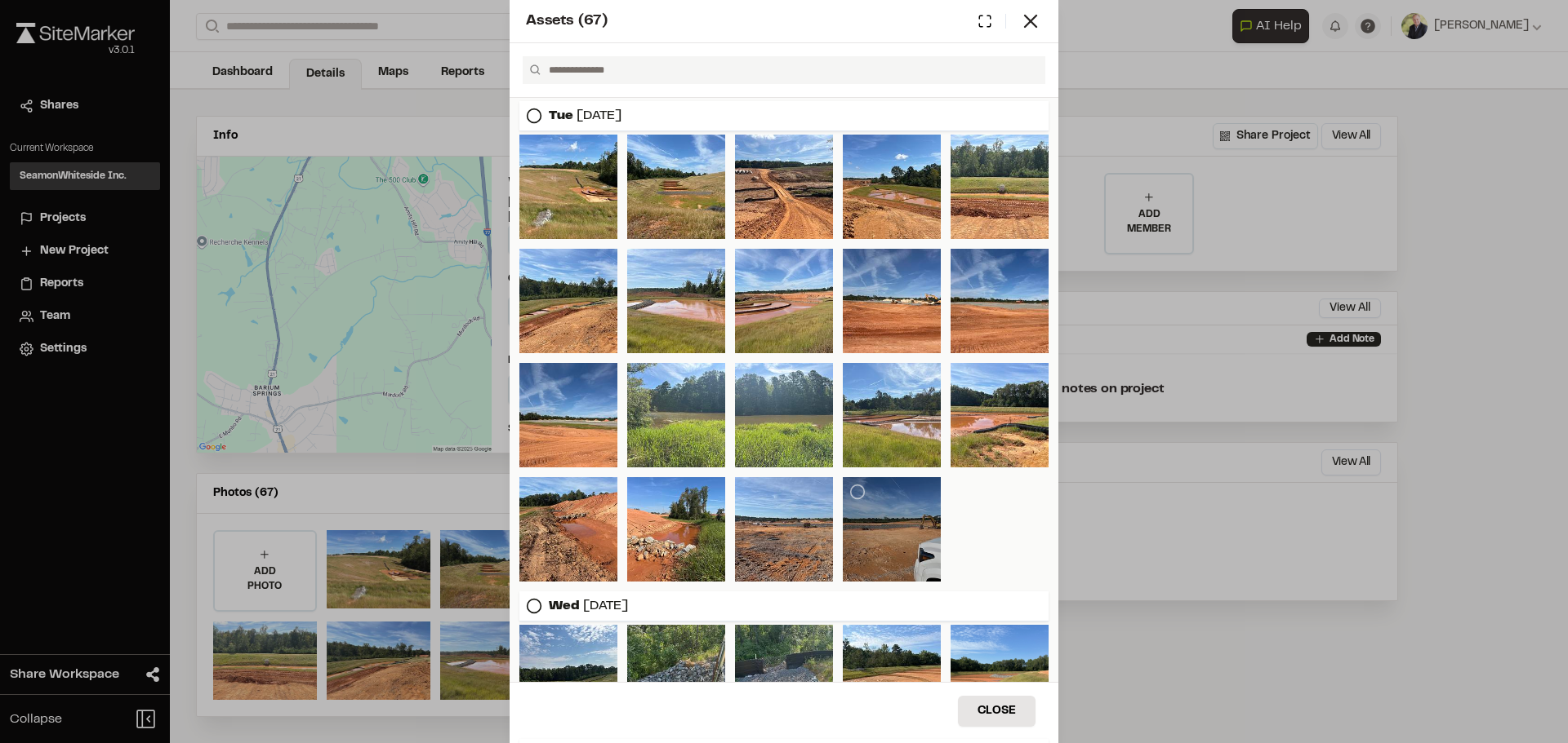
click at [888, 555] on div at bounding box center [892, 529] width 98 height 105
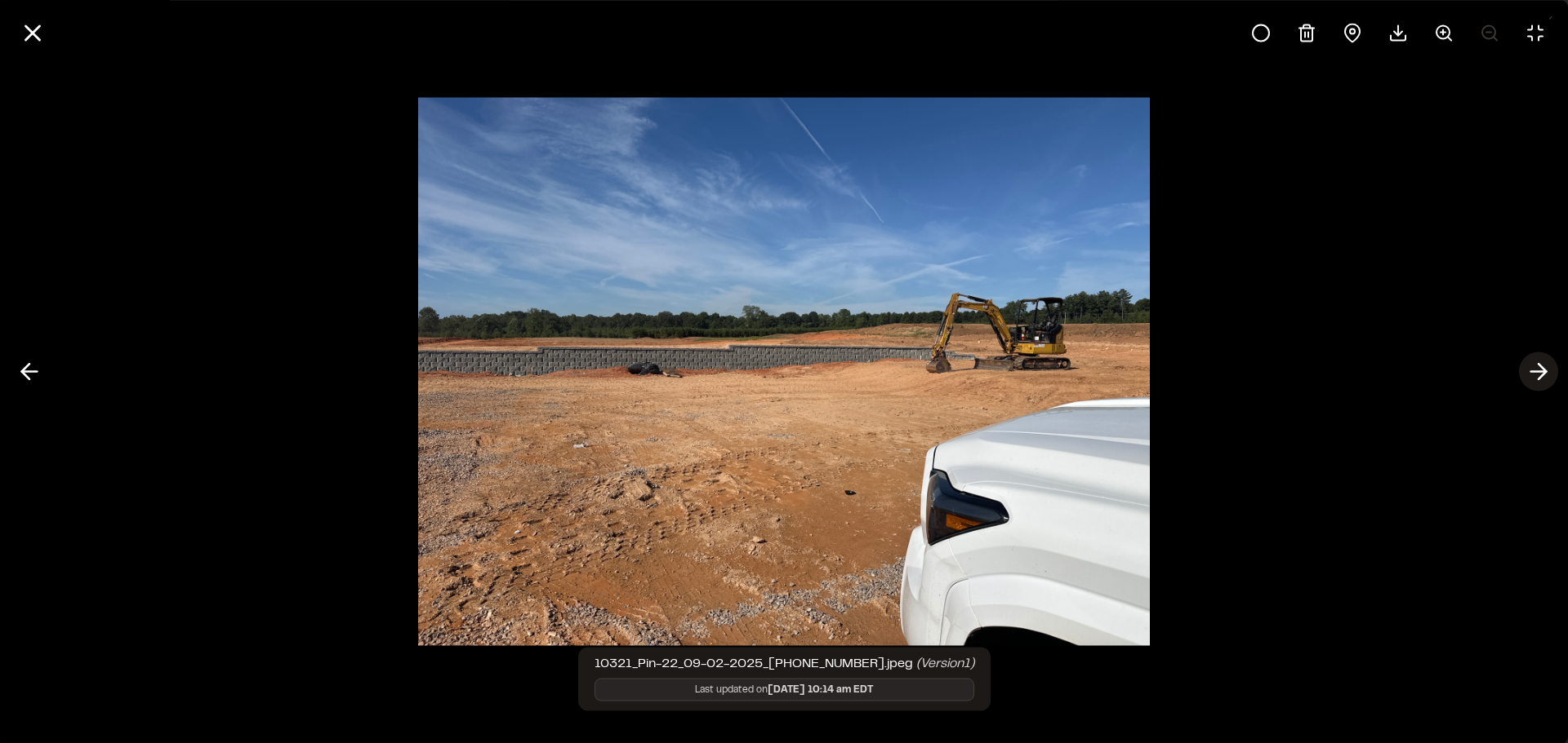
click at [1535, 365] on icon at bounding box center [1538, 372] width 26 height 28
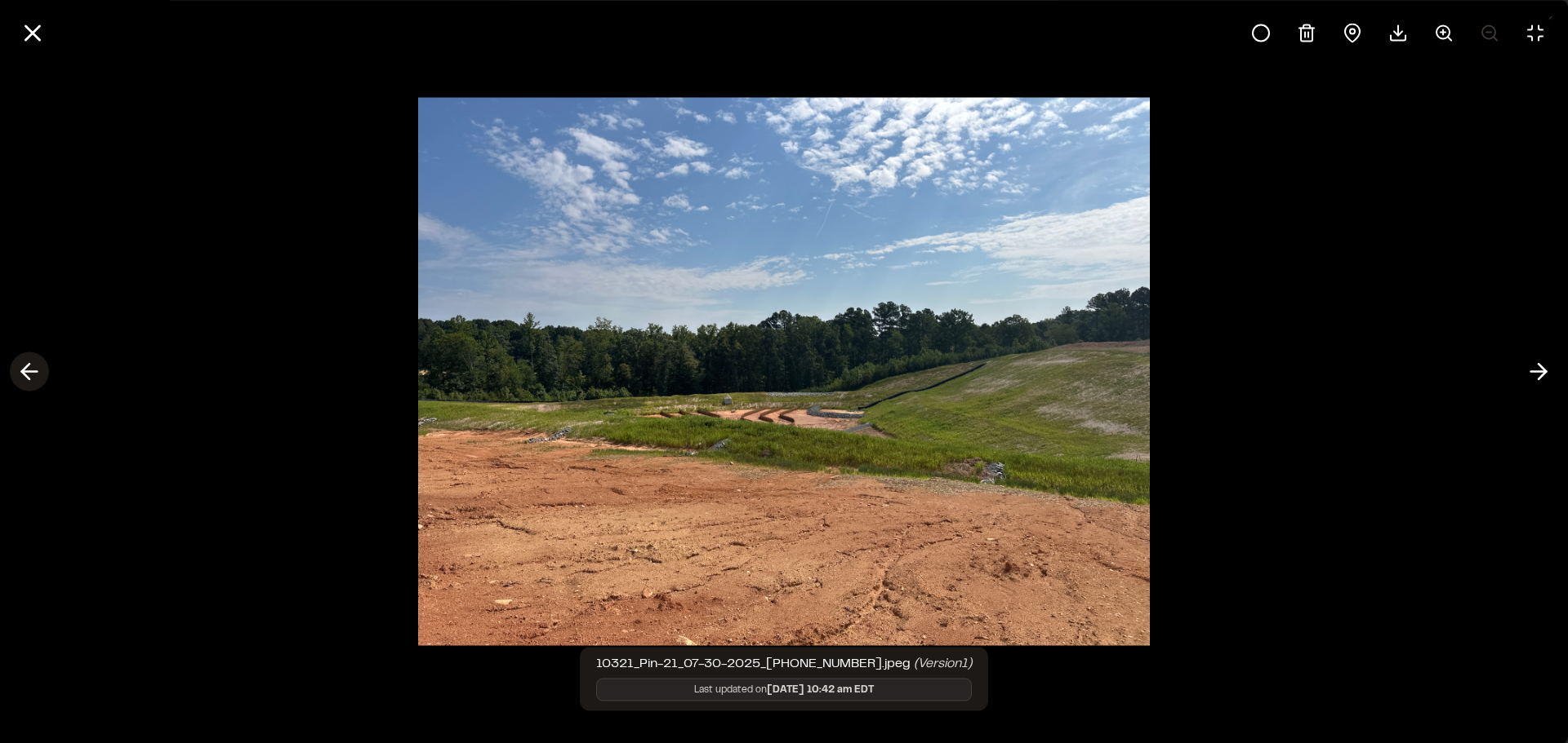
click at [29, 370] on icon at bounding box center [30, 372] width 26 height 28
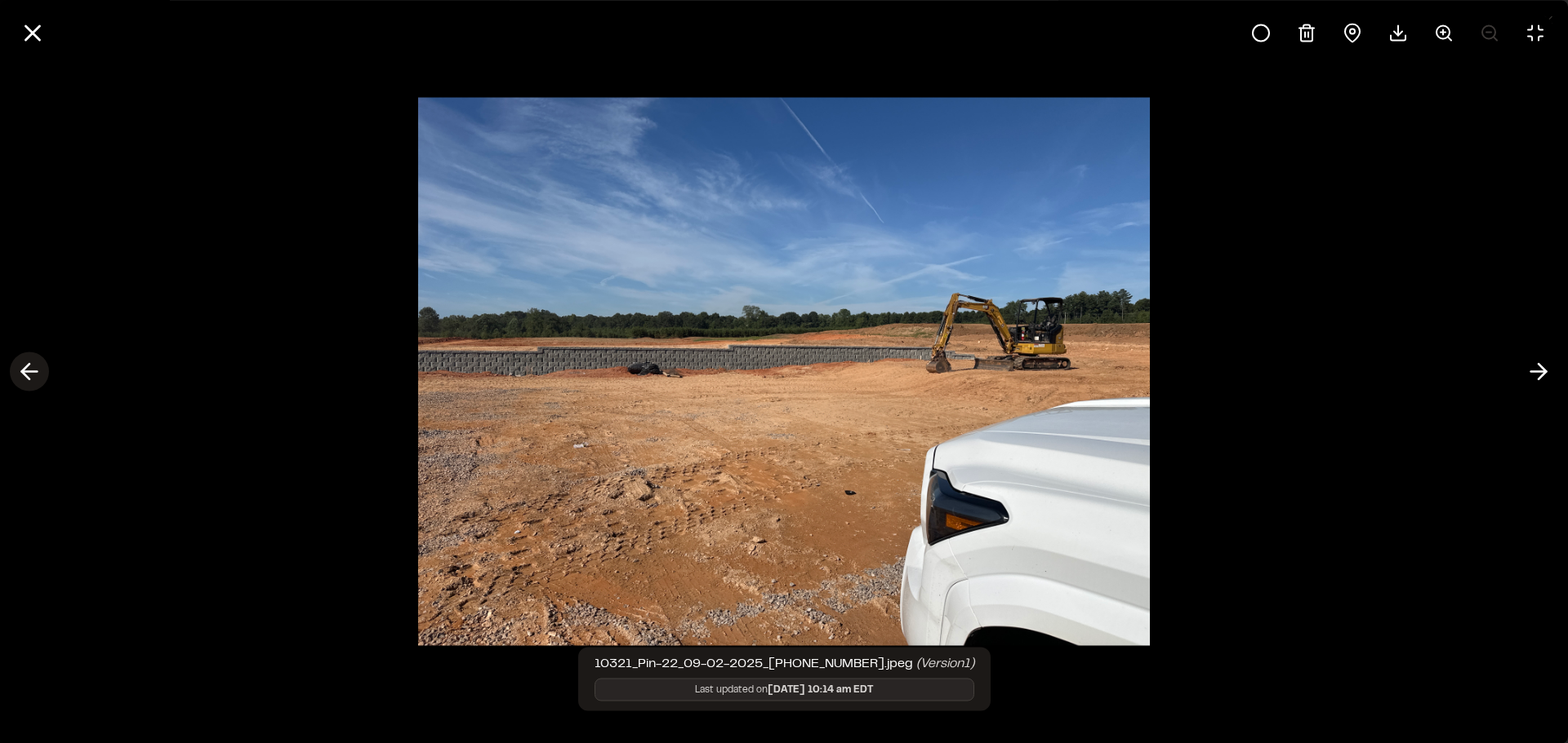
click at [29, 370] on icon at bounding box center [30, 372] width 26 height 28
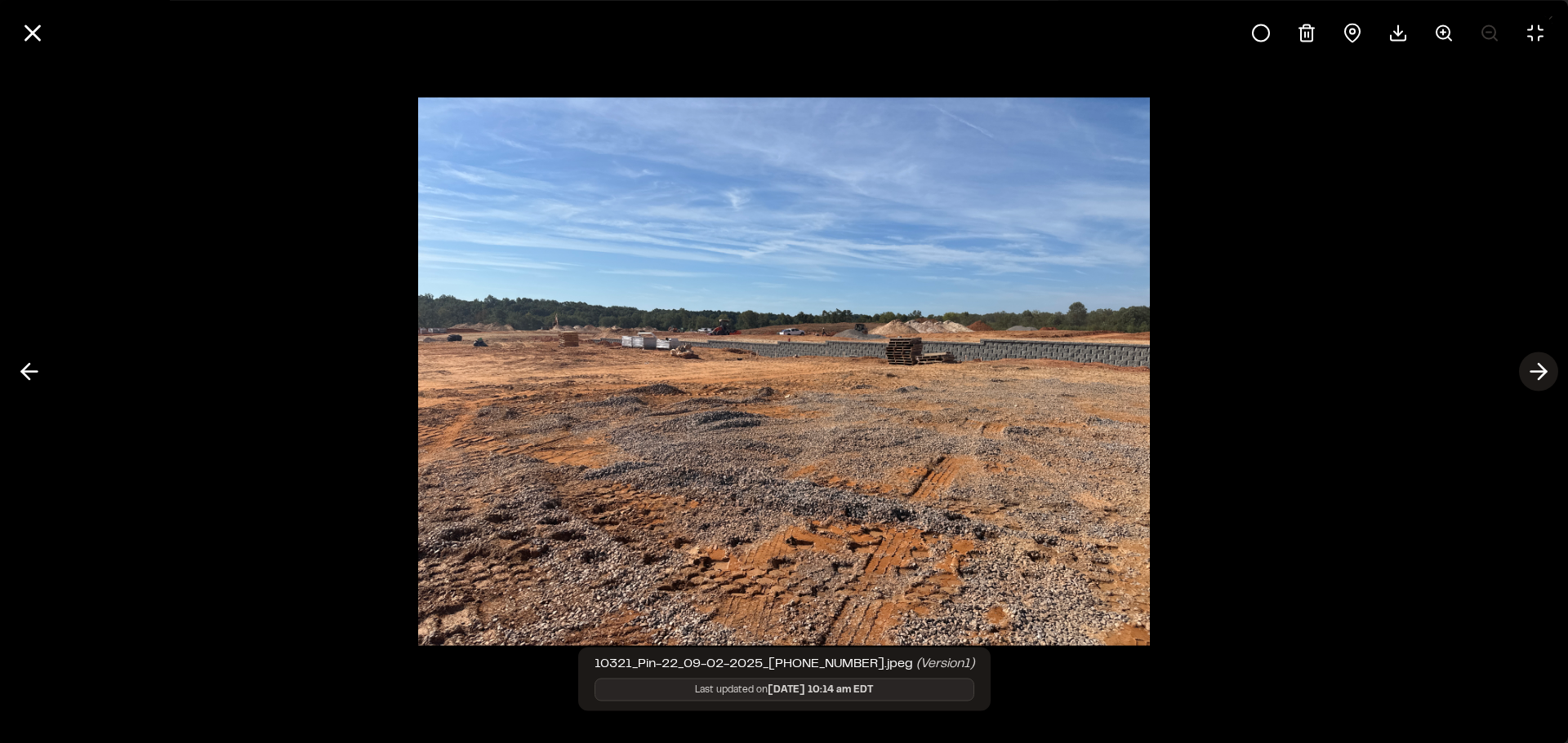
click at [1537, 383] on icon at bounding box center [1538, 372] width 26 height 28
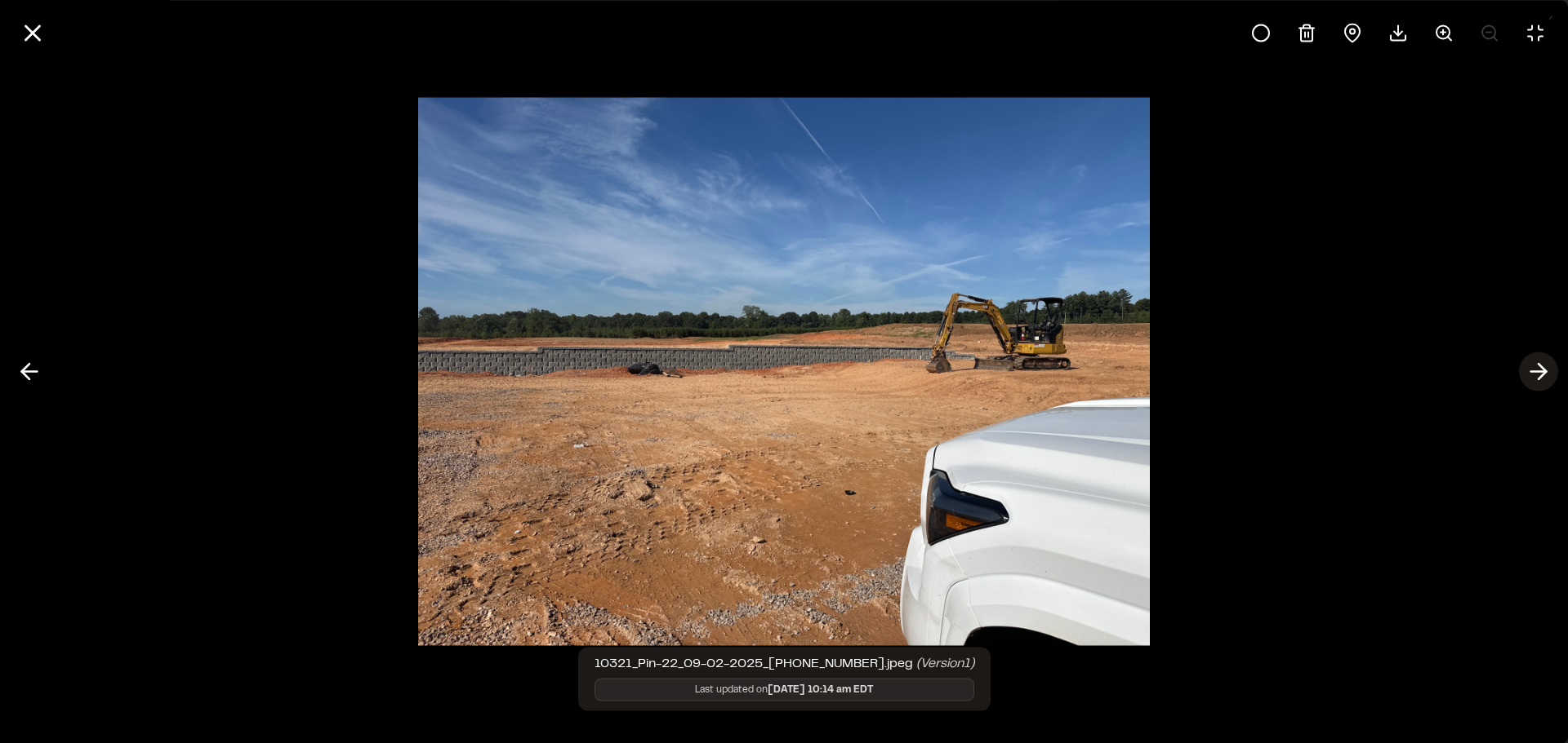
click at [1537, 383] on icon at bounding box center [1538, 372] width 26 height 28
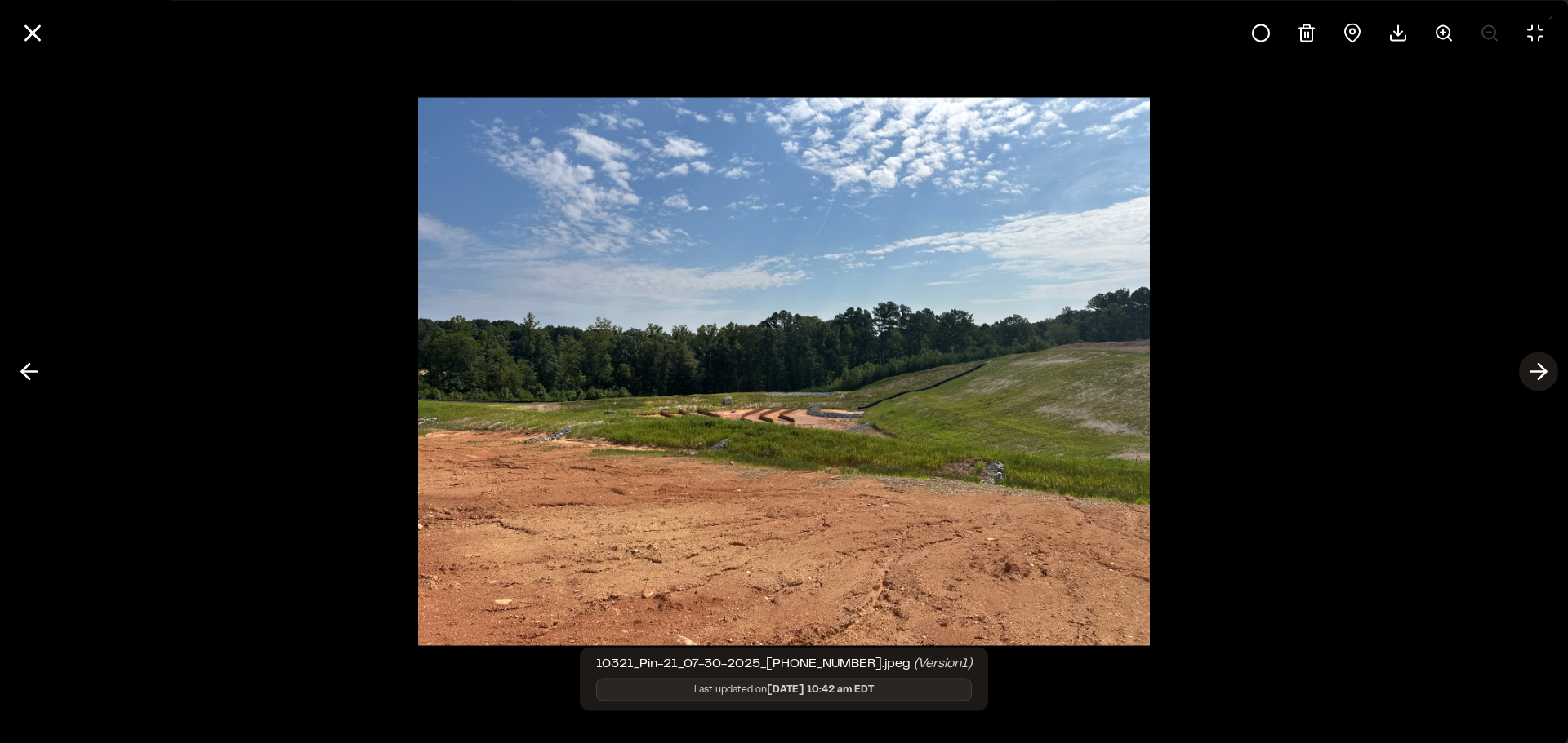
click at [1537, 383] on icon at bounding box center [1538, 372] width 26 height 28
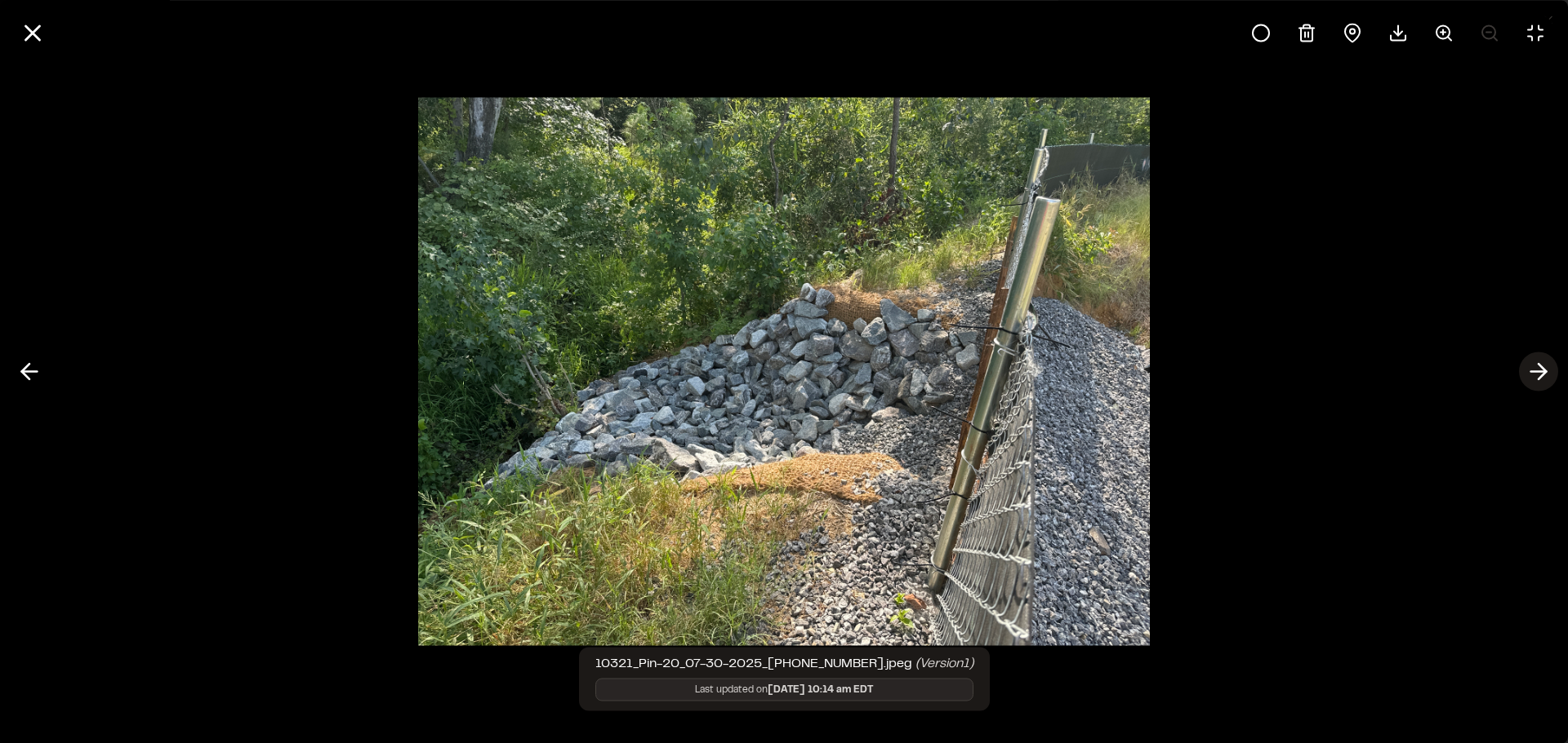
click at [1537, 383] on icon at bounding box center [1538, 372] width 26 height 28
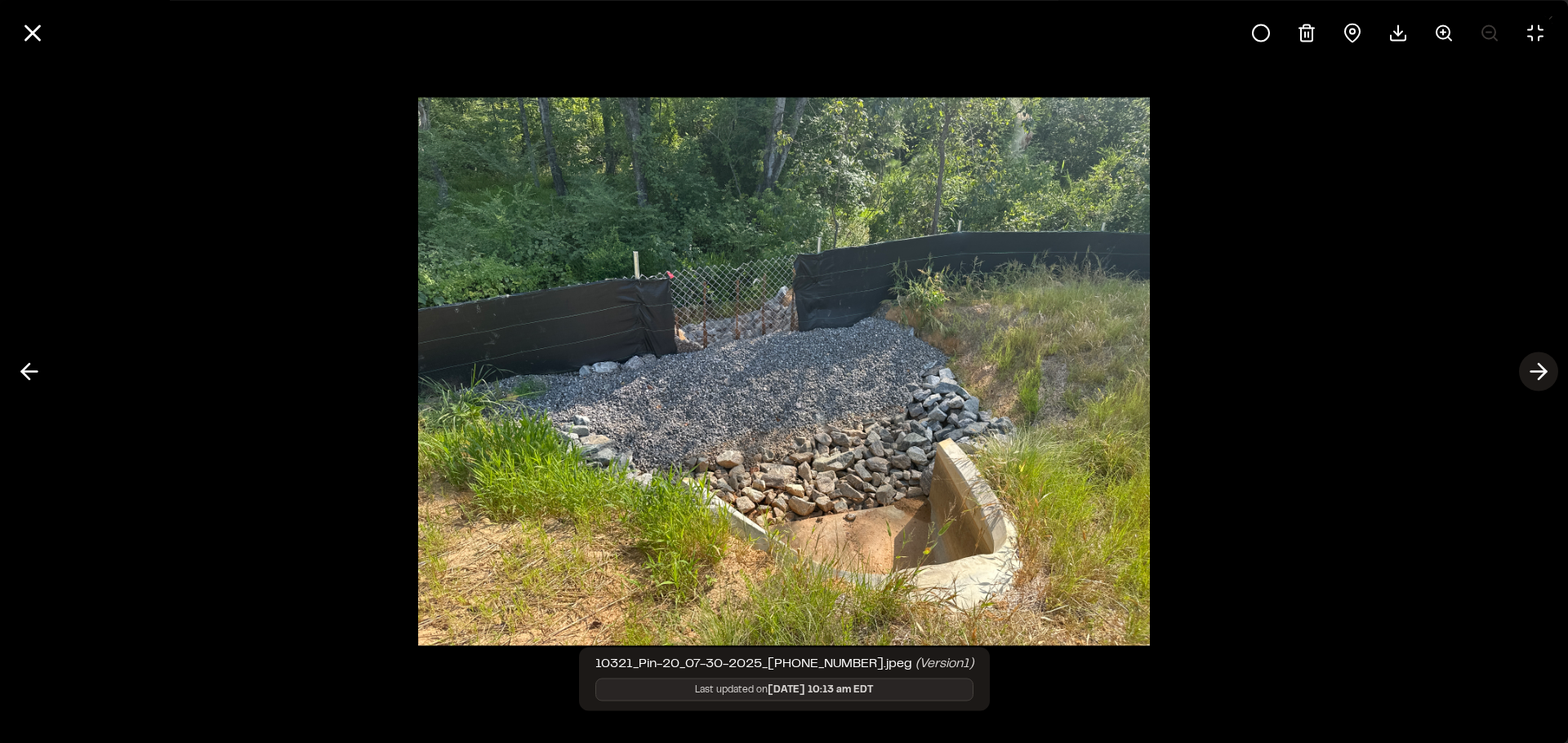
click at [1537, 383] on icon at bounding box center [1538, 372] width 26 height 28
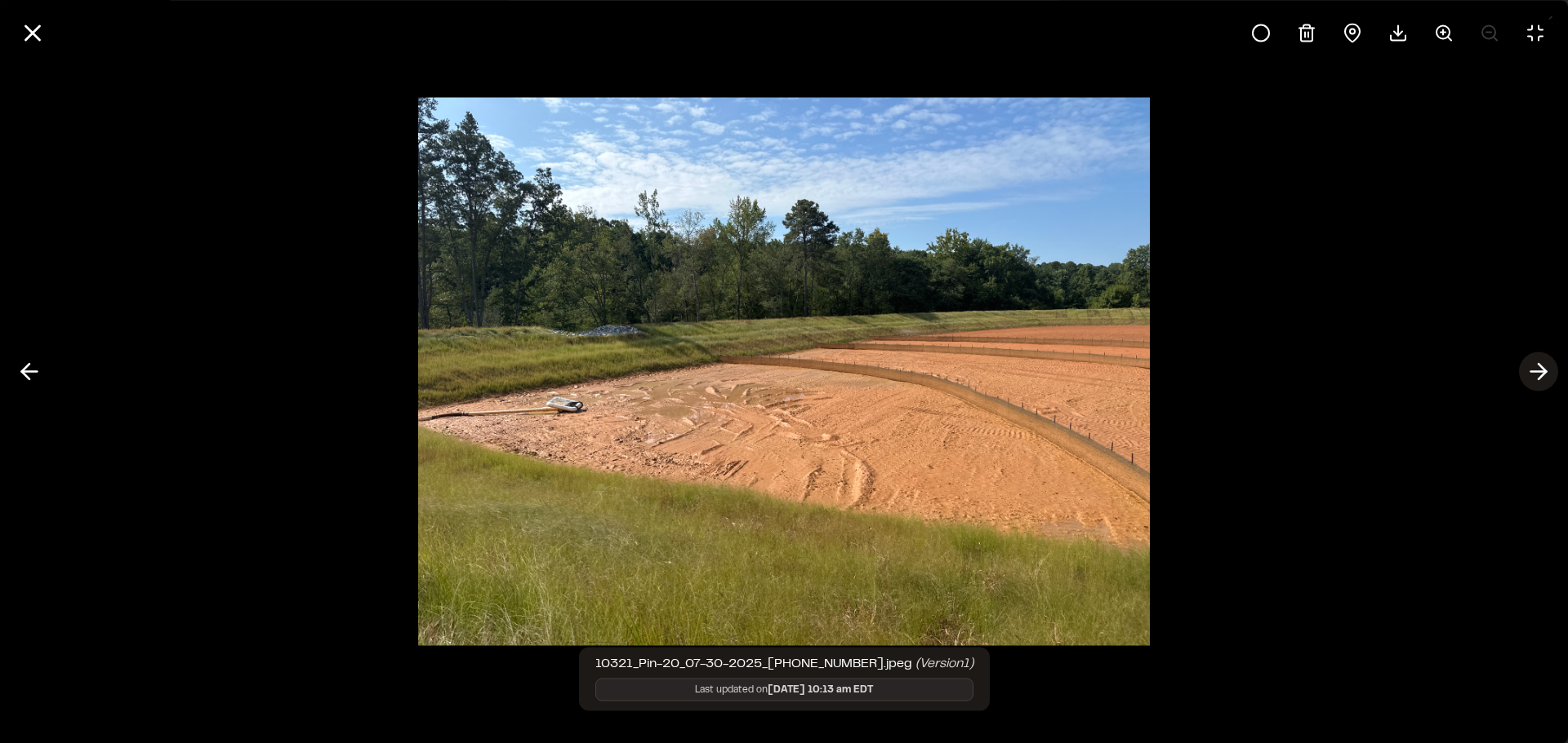
click at [1537, 383] on icon at bounding box center [1538, 372] width 26 height 28
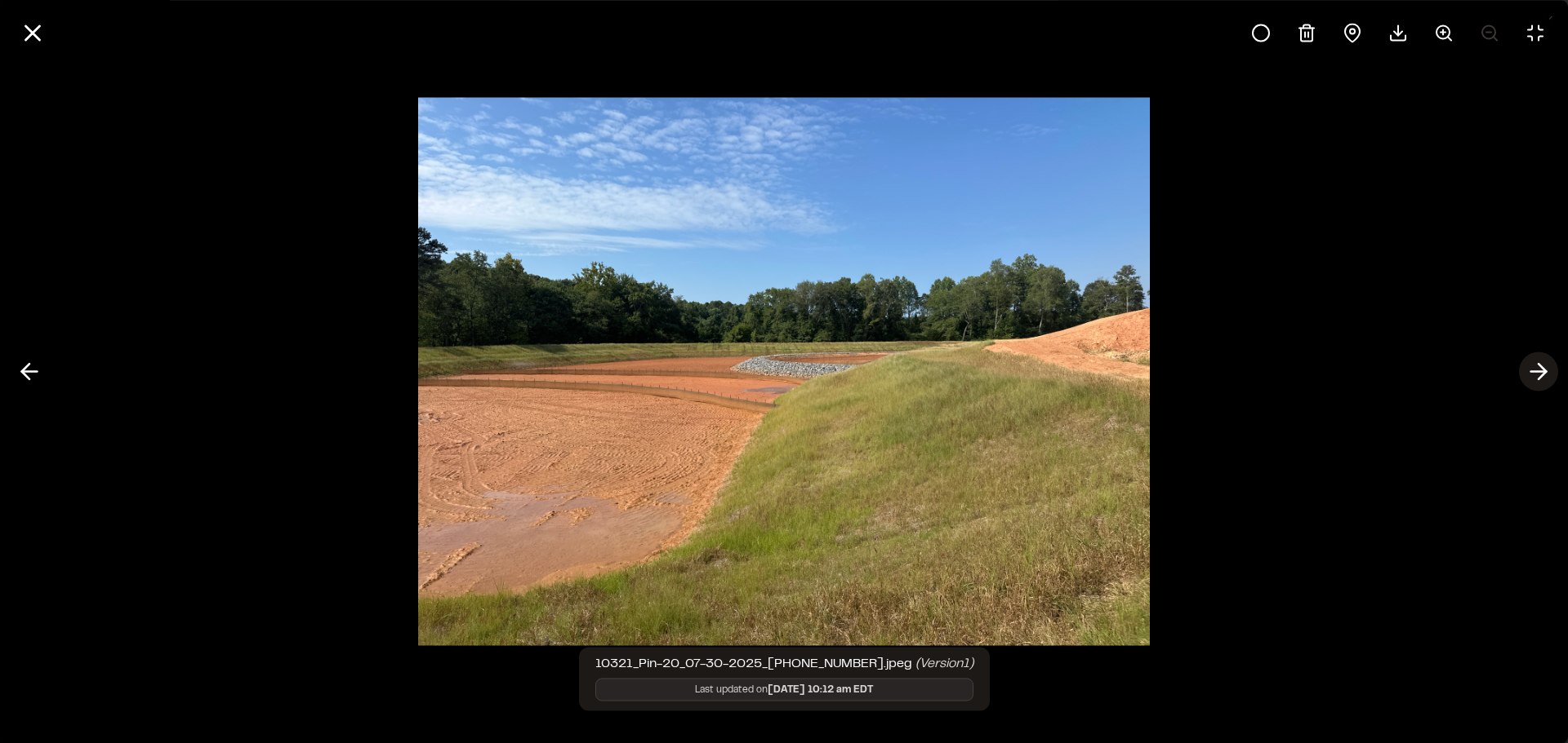
click at [1537, 383] on icon at bounding box center [1538, 372] width 26 height 28
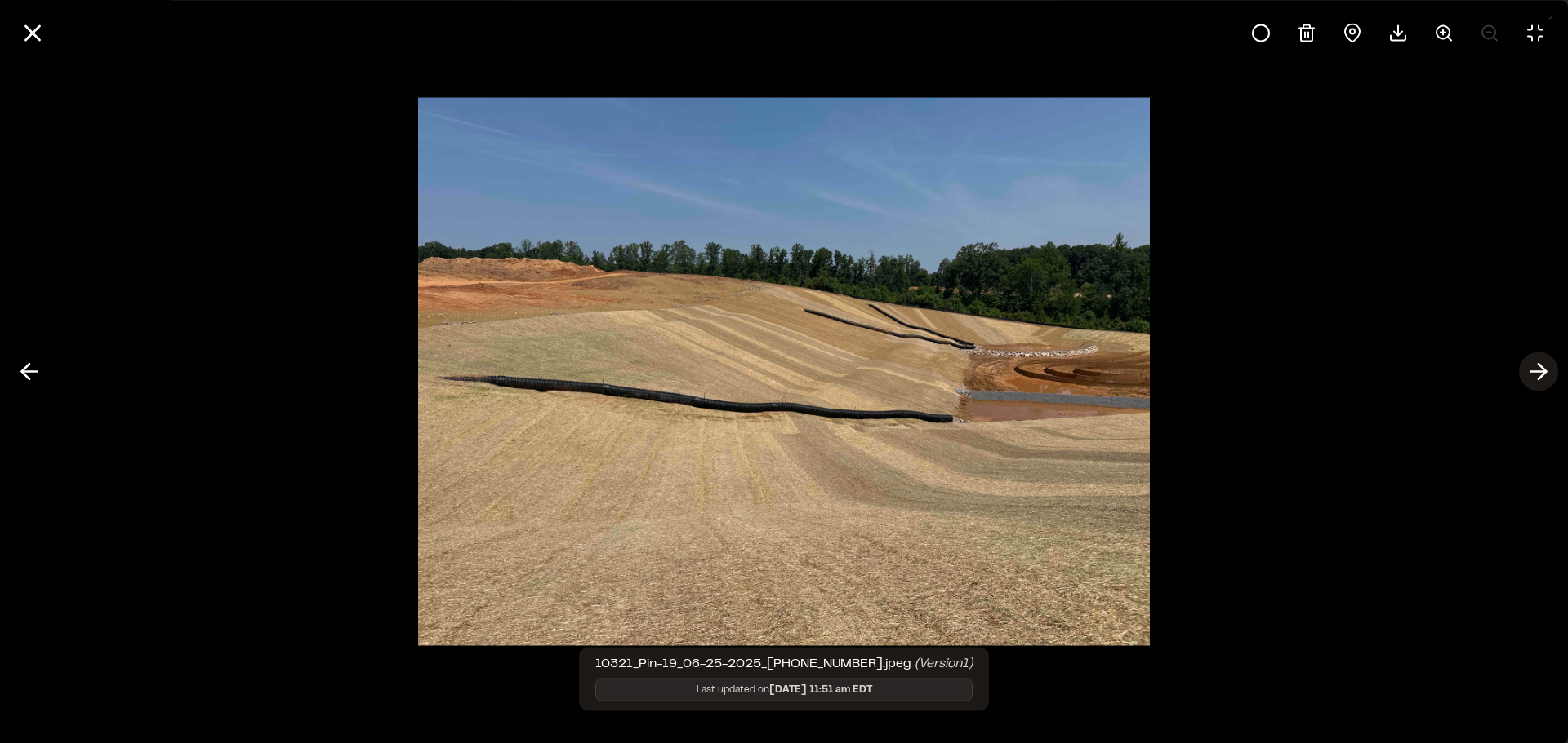
click at [1537, 383] on icon at bounding box center [1538, 372] width 26 height 28
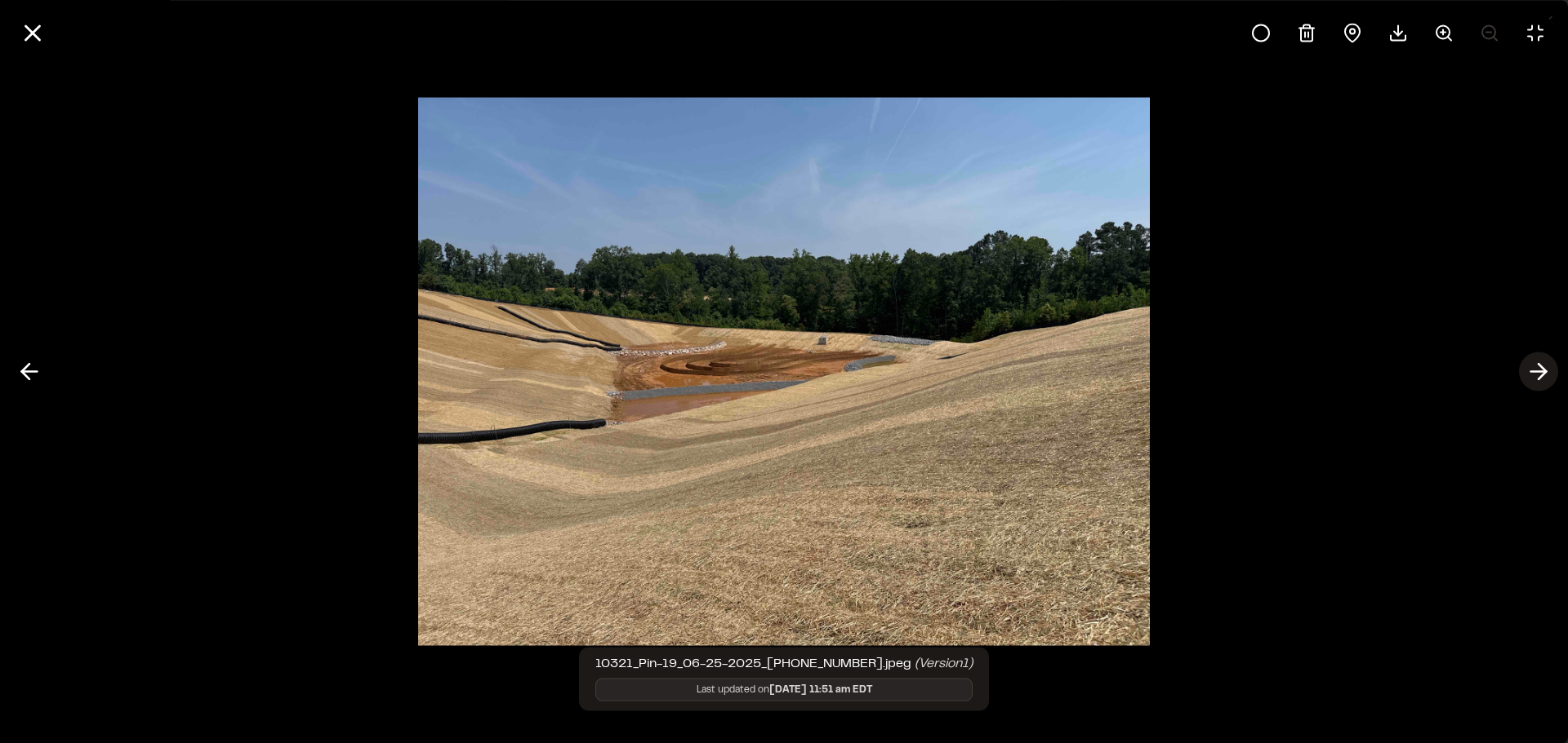
click at [1537, 383] on icon at bounding box center [1538, 372] width 26 height 28
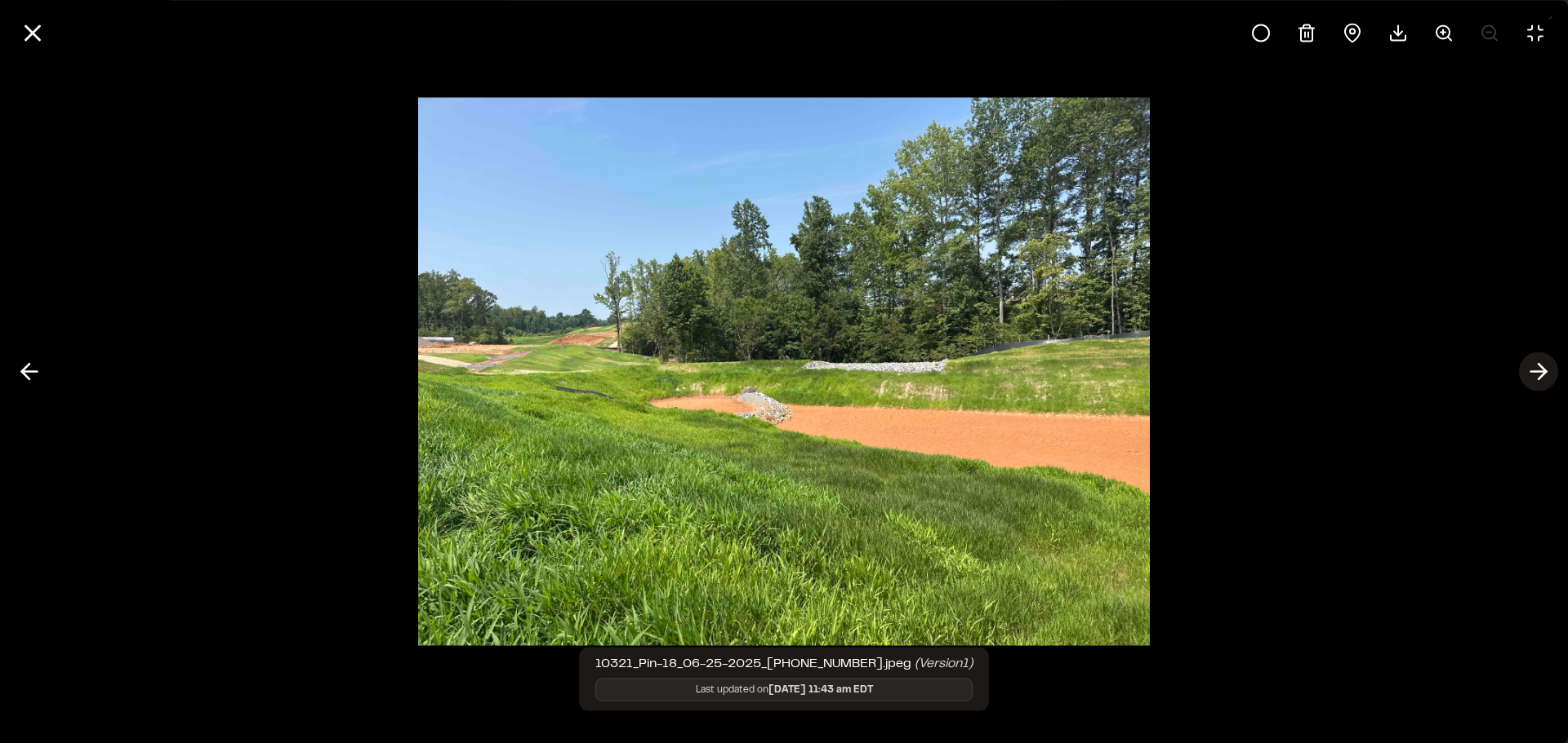
click at [1537, 383] on icon at bounding box center [1538, 372] width 26 height 28
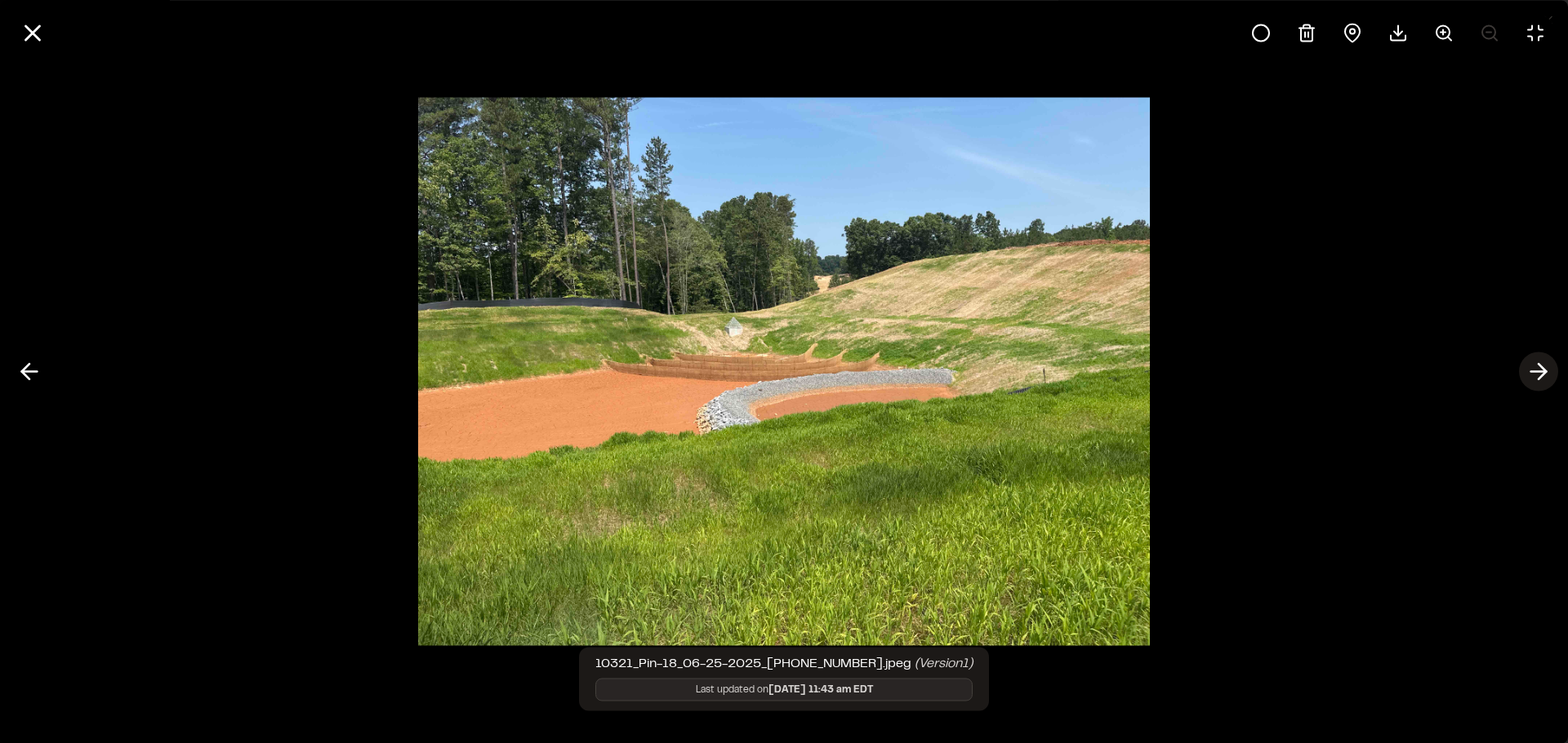
click at [1537, 383] on icon at bounding box center [1538, 372] width 26 height 28
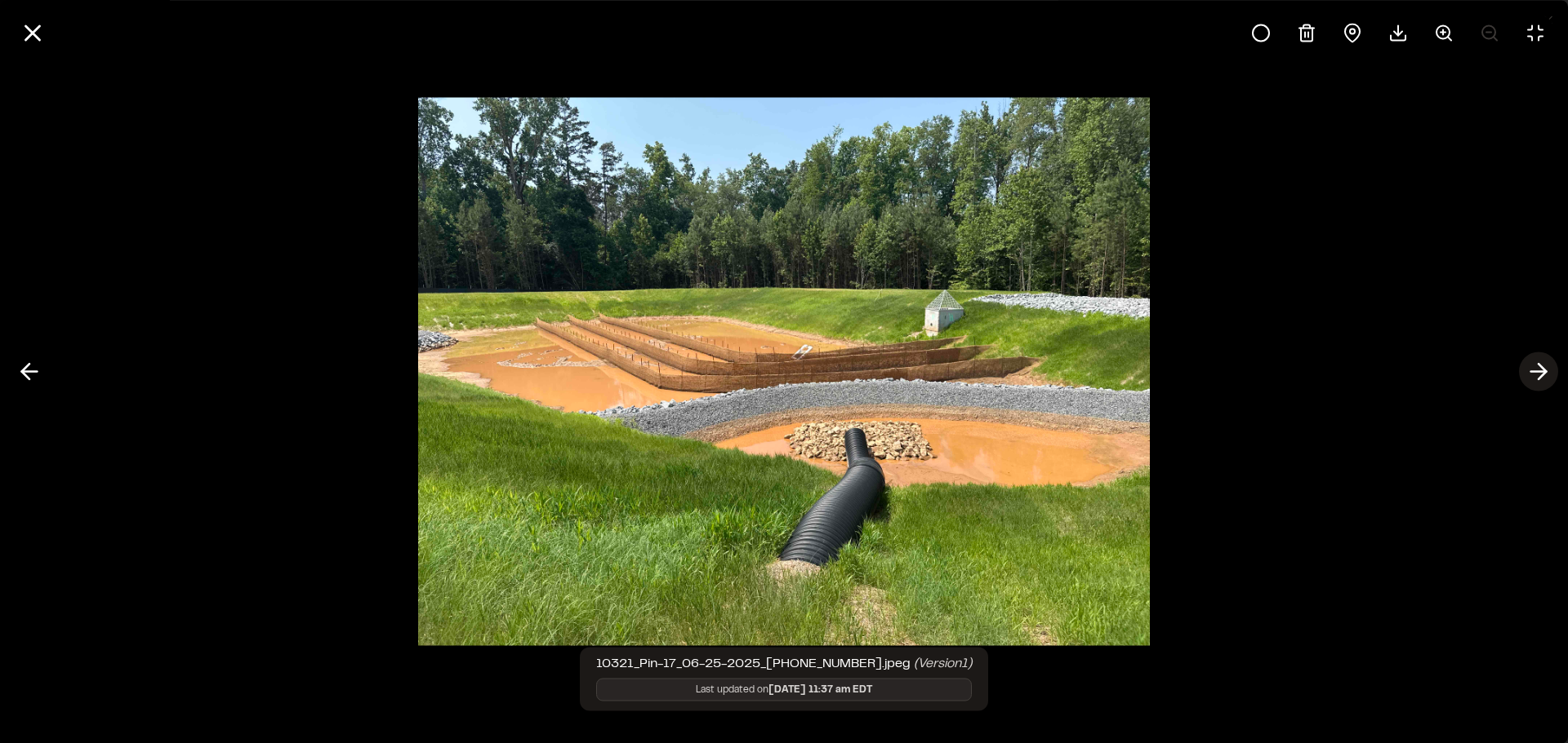
click at [1537, 383] on icon at bounding box center [1538, 372] width 26 height 28
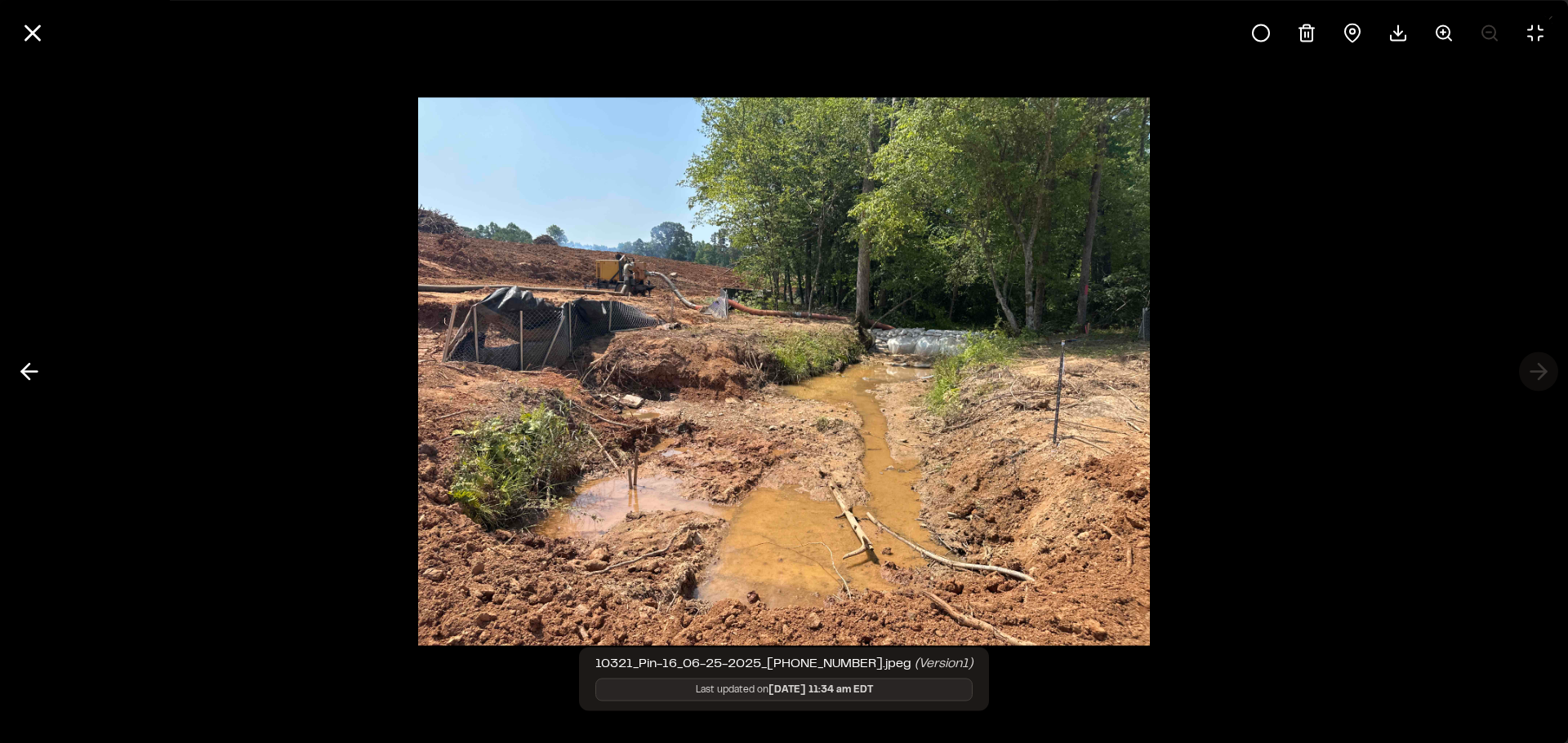
click at [1537, 383] on div at bounding box center [784, 372] width 1568 height 743
click at [30, 369] on icon at bounding box center [30, 372] width 26 height 28
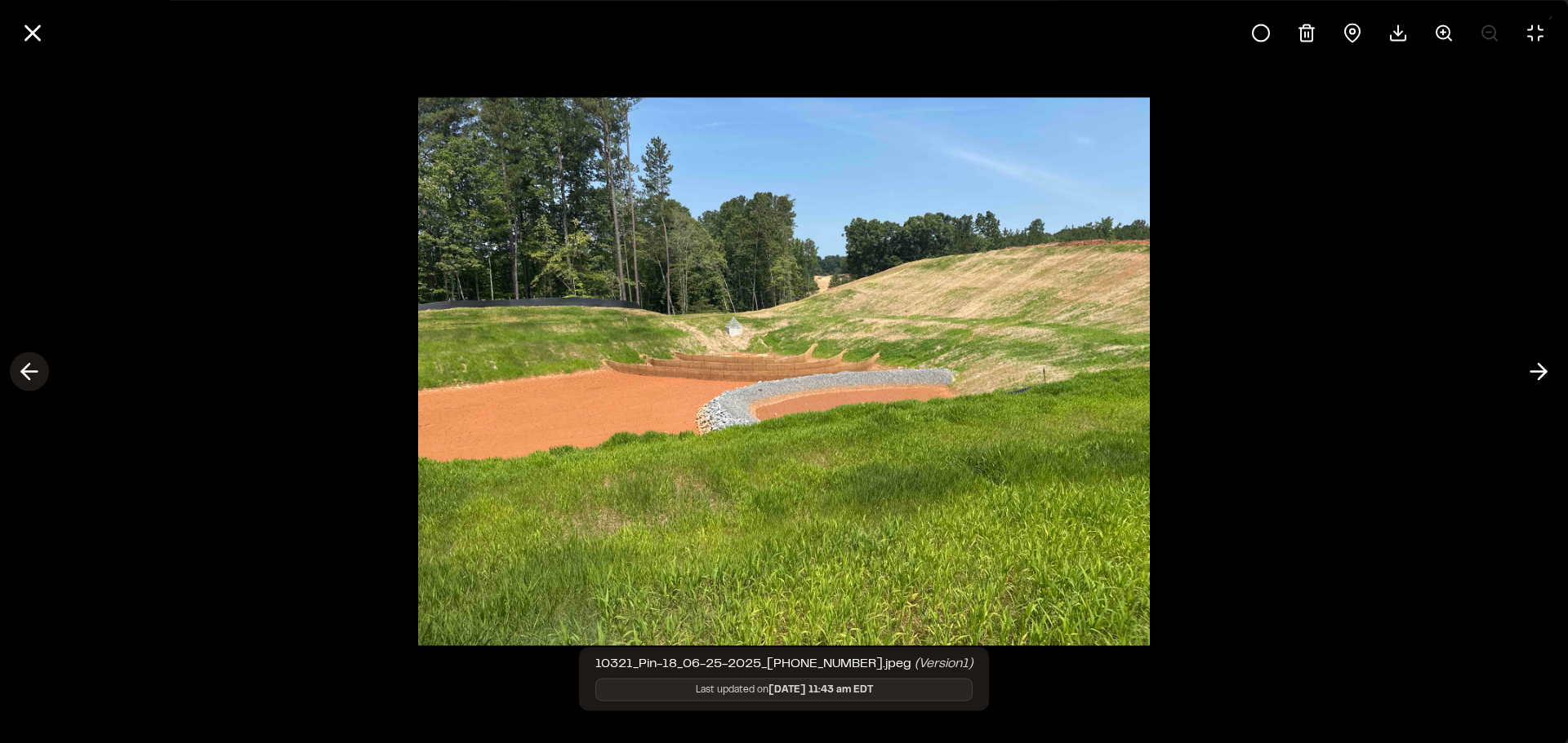
click at [30, 369] on icon at bounding box center [30, 372] width 26 height 28
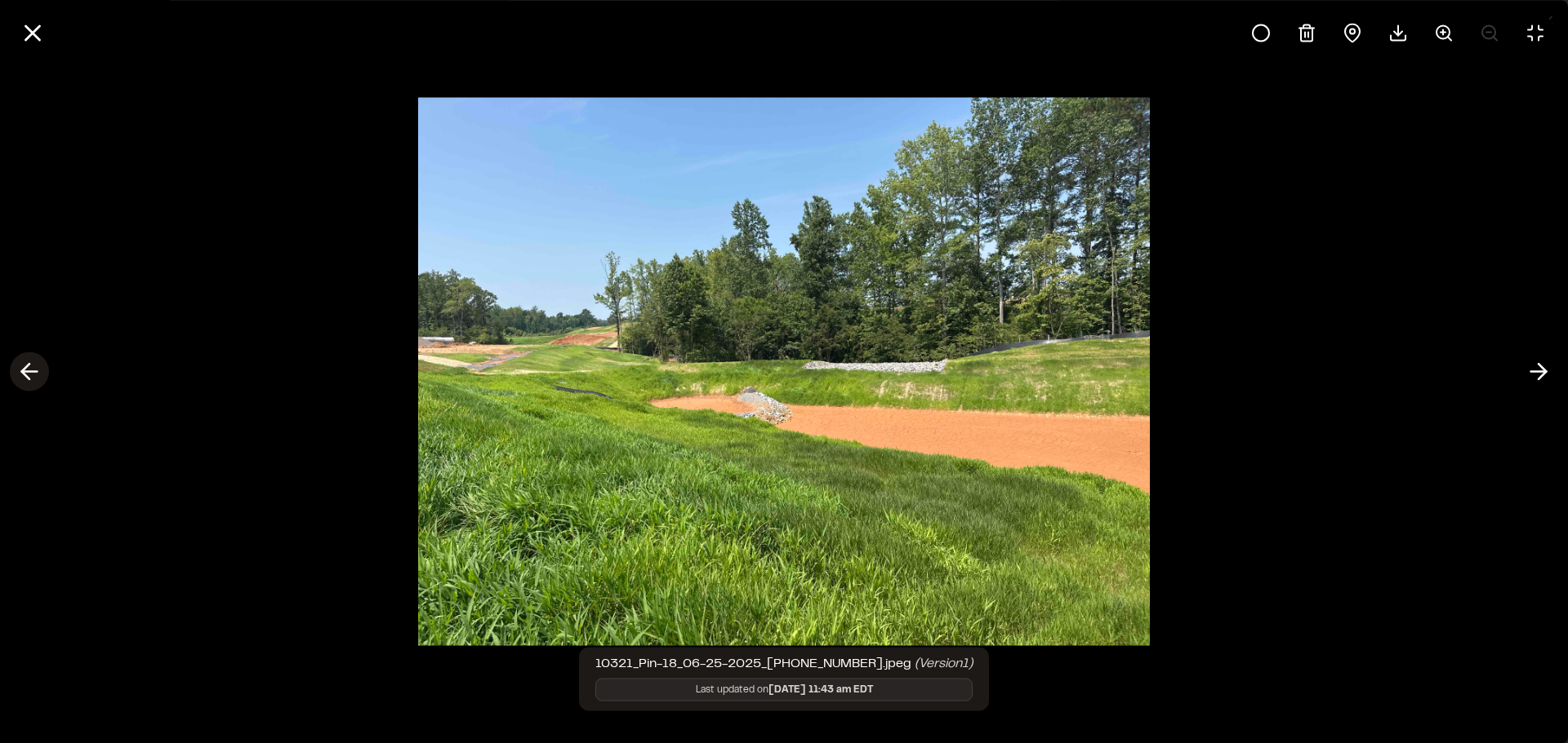
click at [30, 369] on icon at bounding box center [30, 372] width 26 height 28
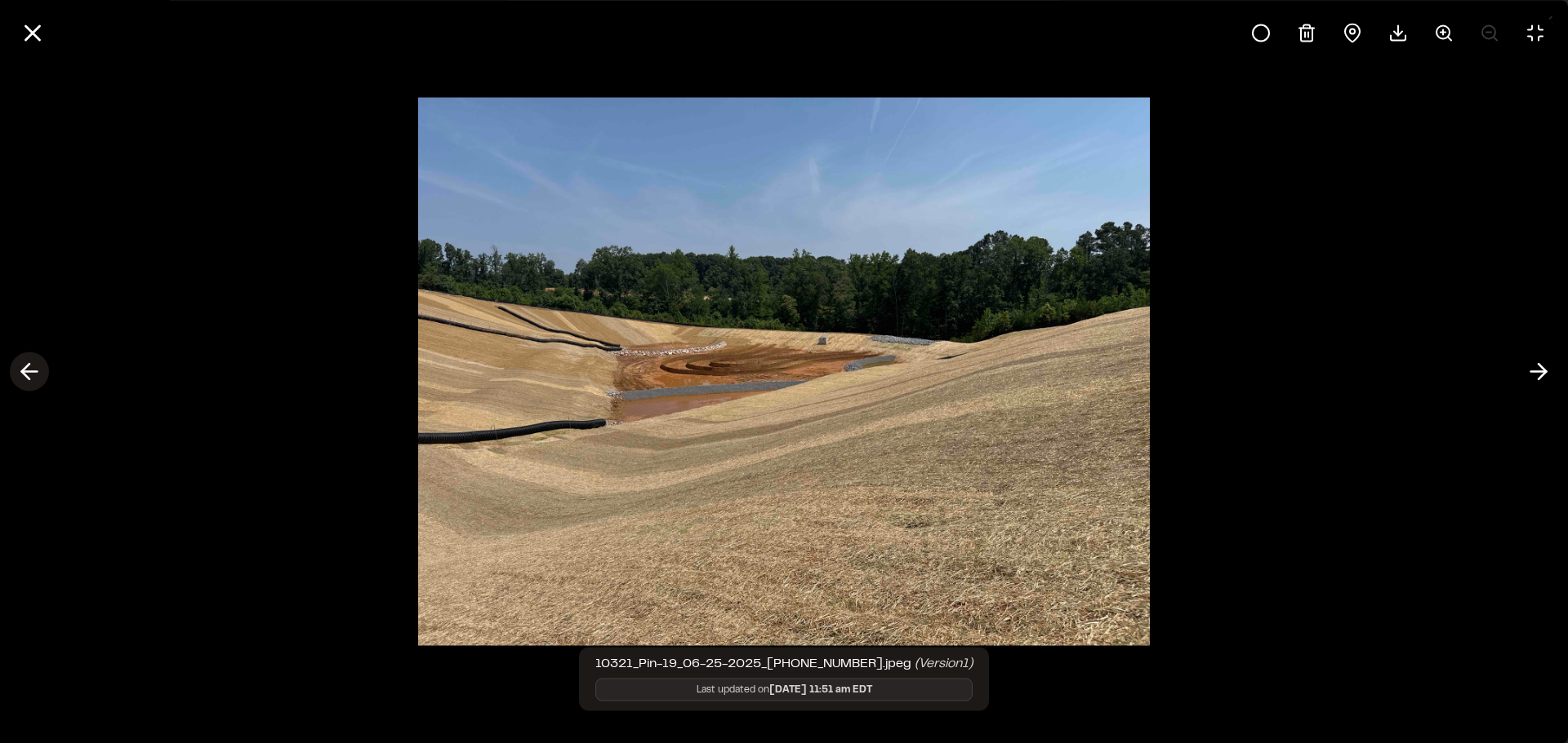
click at [30, 369] on icon at bounding box center [30, 372] width 26 height 28
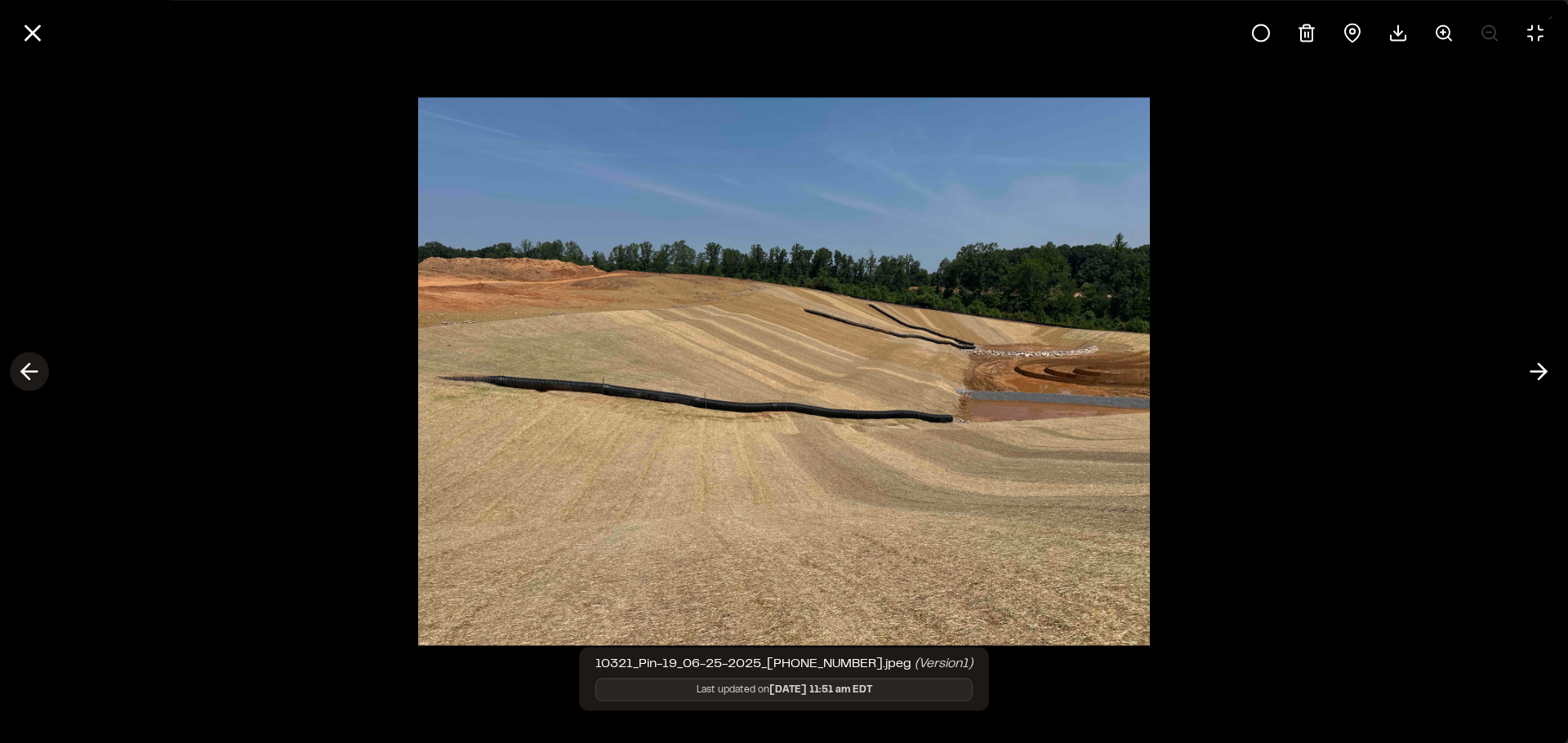
click at [30, 369] on icon at bounding box center [30, 372] width 26 height 28
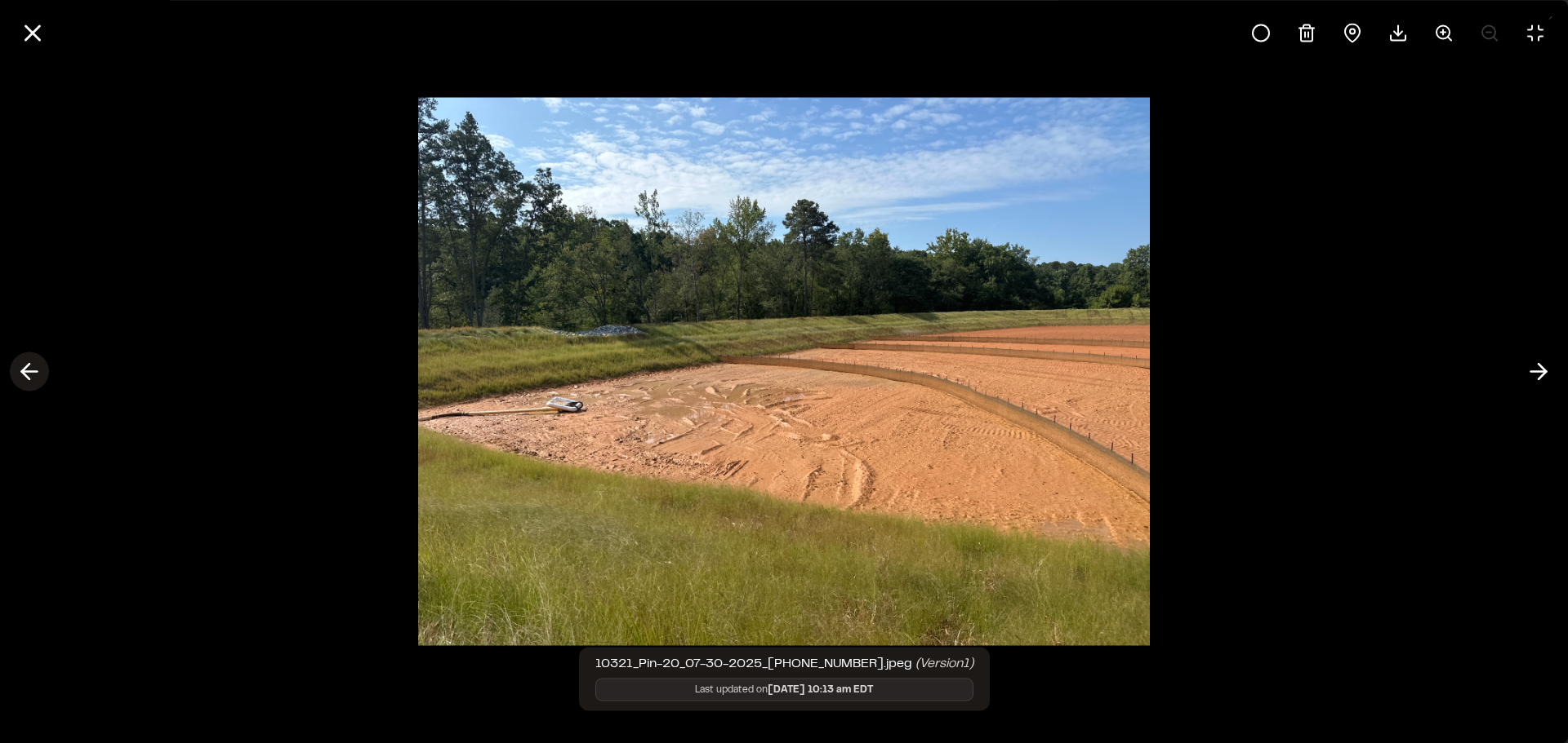
click at [30, 369] on icon at bounding box center [30, 372] width 26 height 28
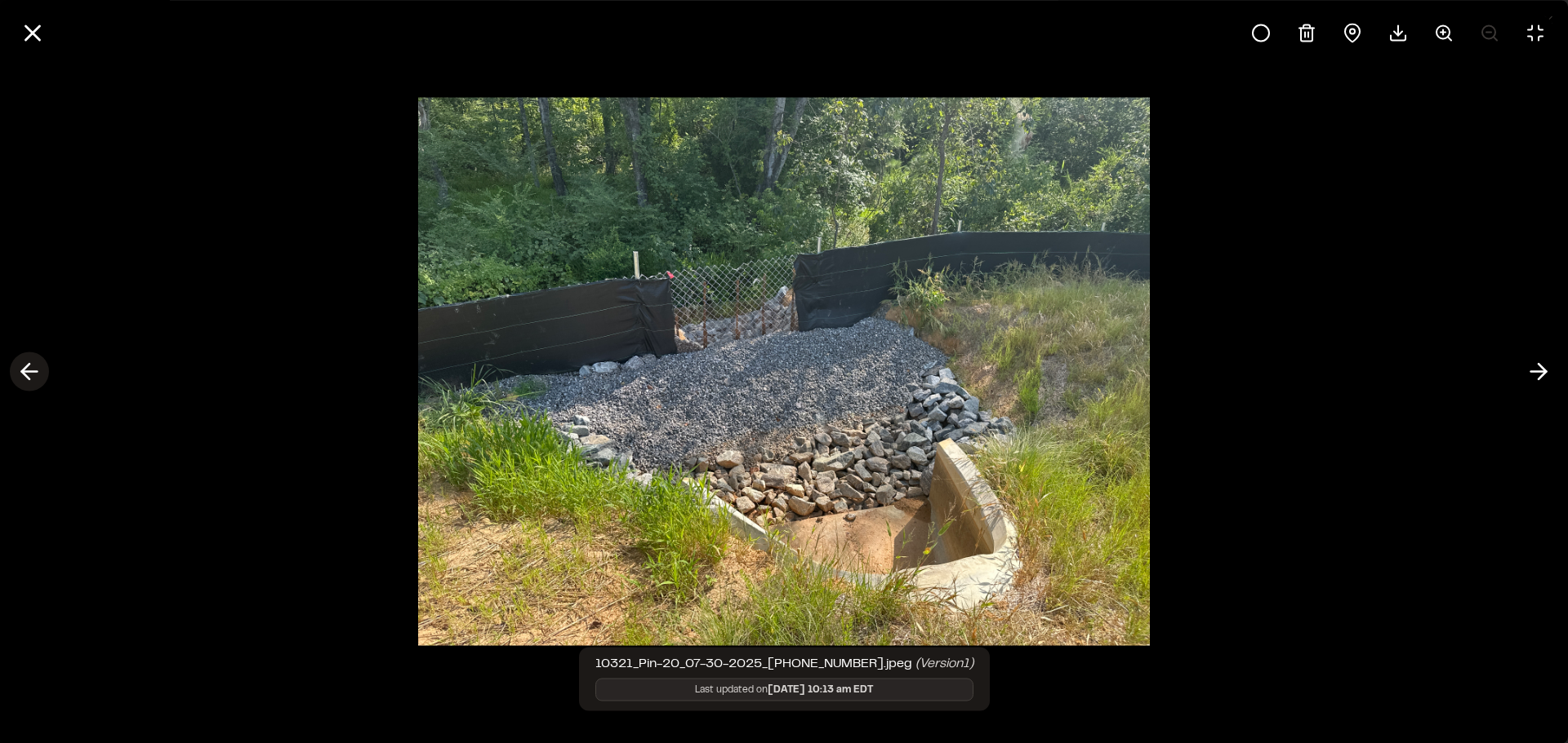
click at [30, 369] on icon at bounding box center [30, 372] width 26 height 28
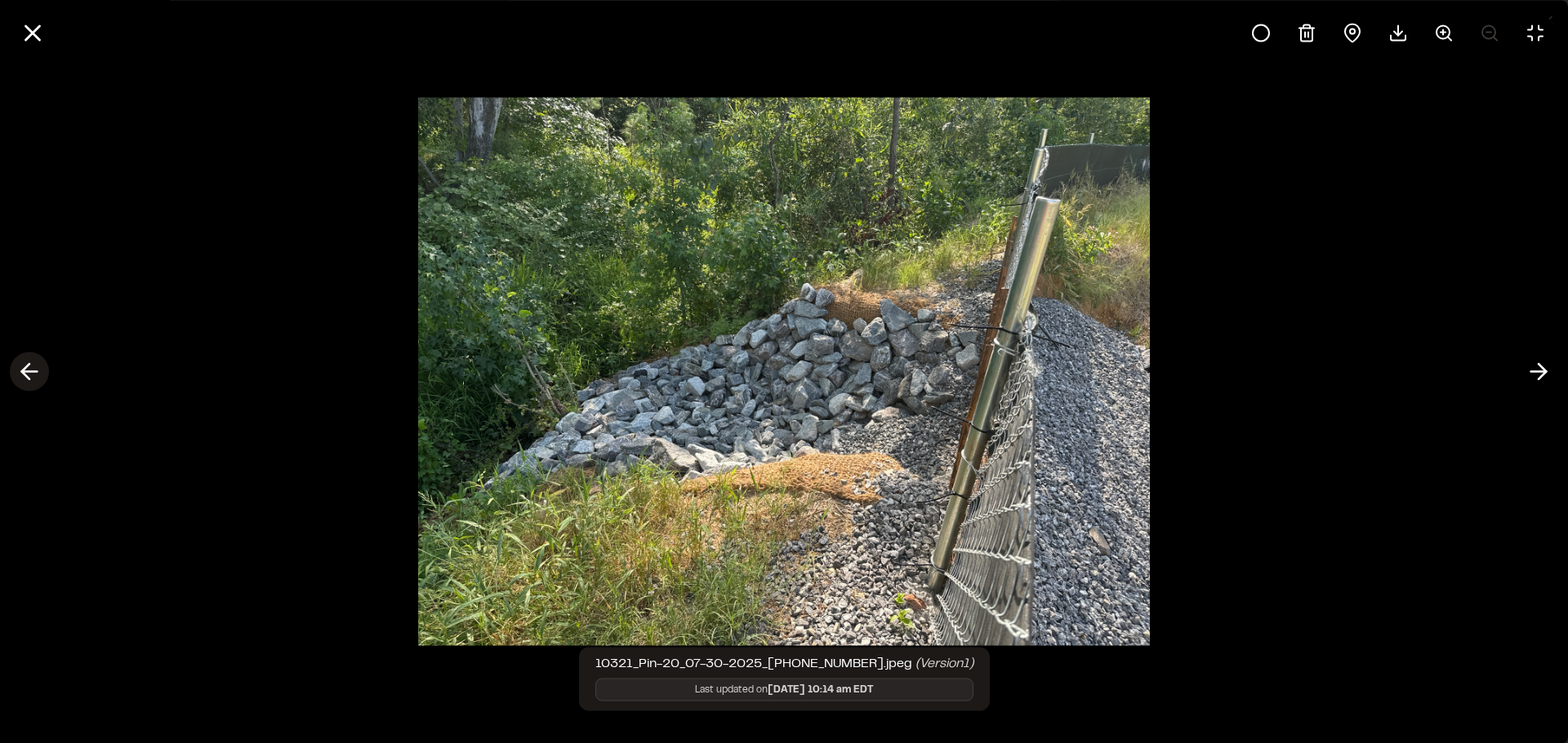
click at [30, 369] on icon at bounding box center [30, 372] width 26 height 28
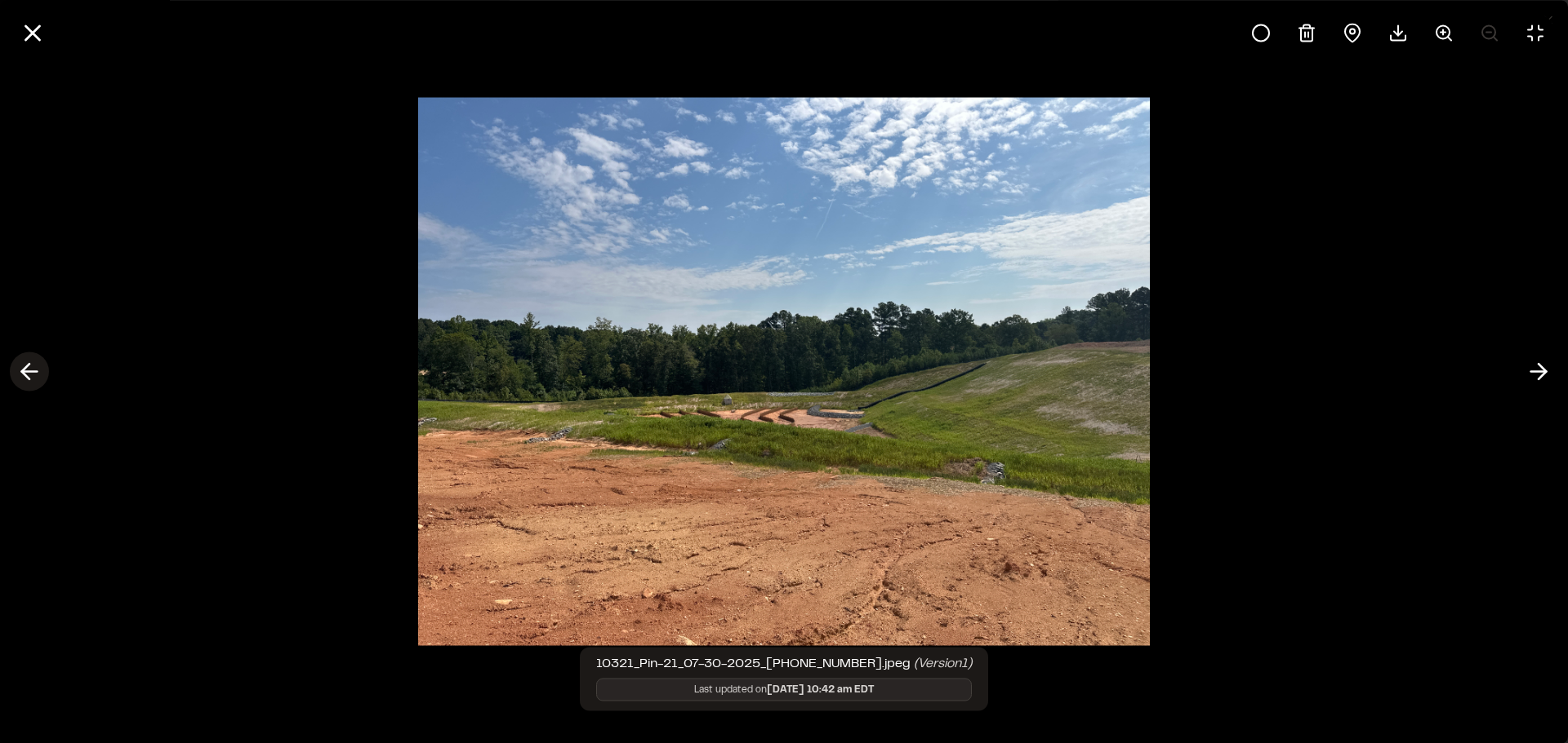
click at [30, 369] on icon at bounding box center [30, 372] width 26 height 28
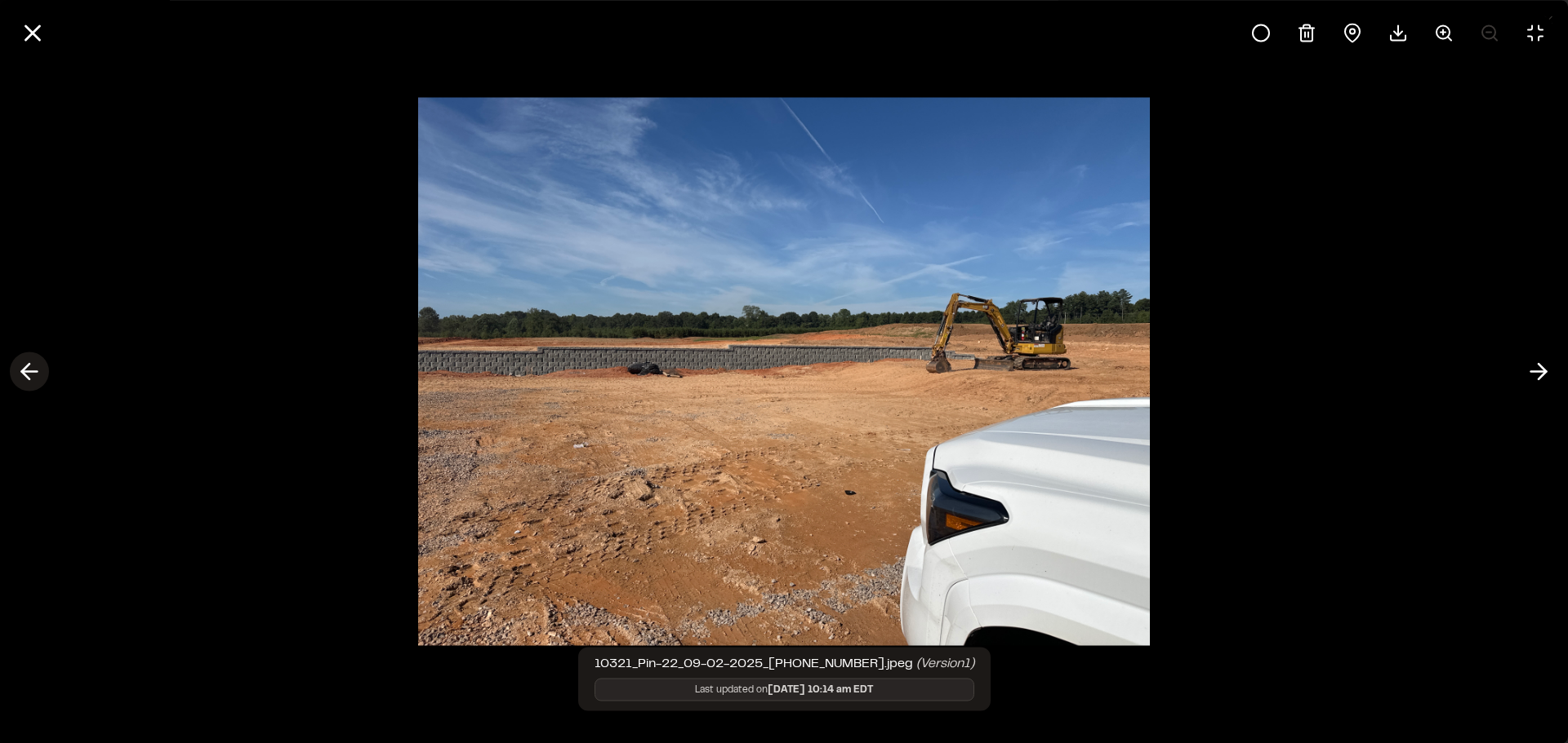
click at [31, 369] on icon at bounding box center [30, 372] width 26 height 28
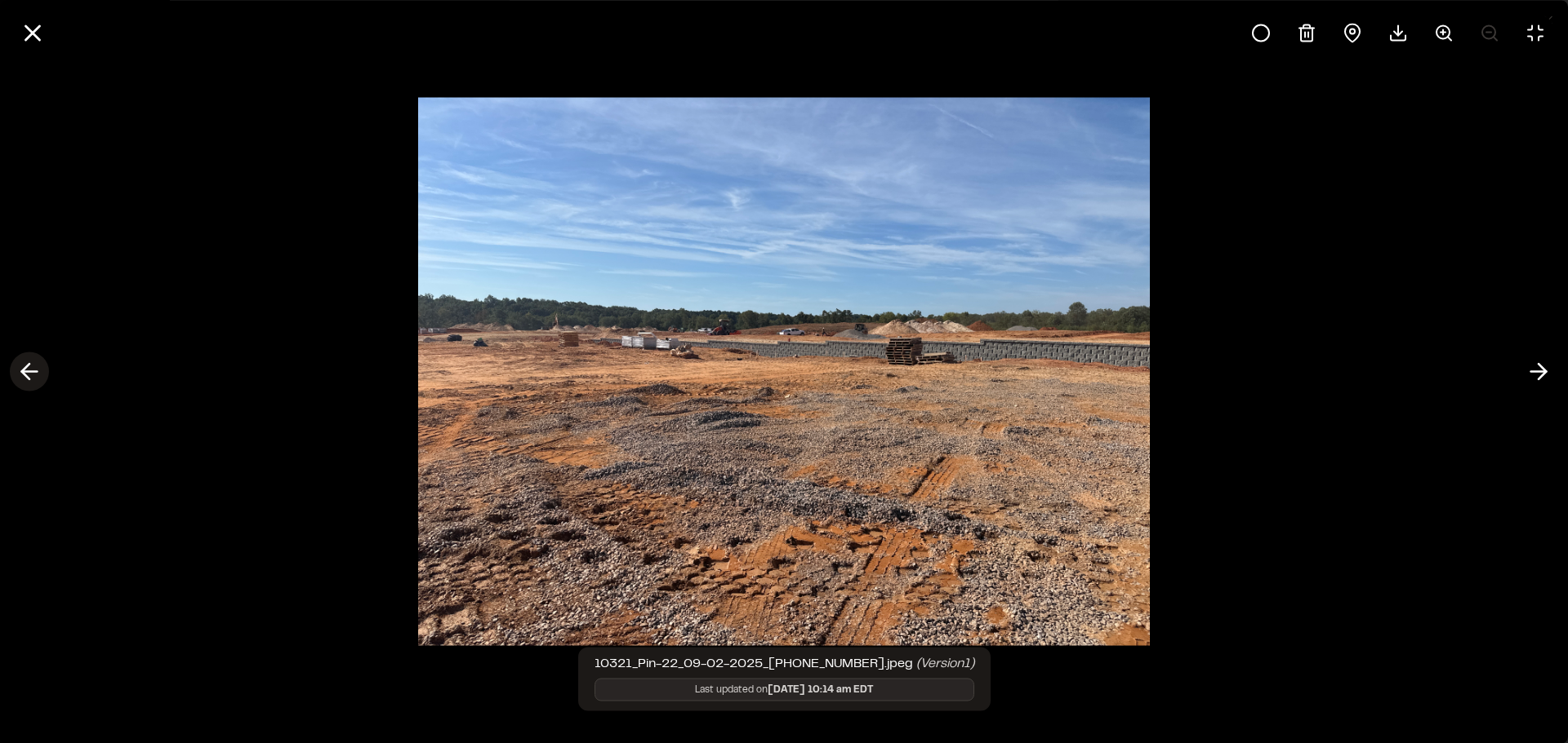
click at [31, 369] on icon at bounding box center [30, 372] width 26 height 28
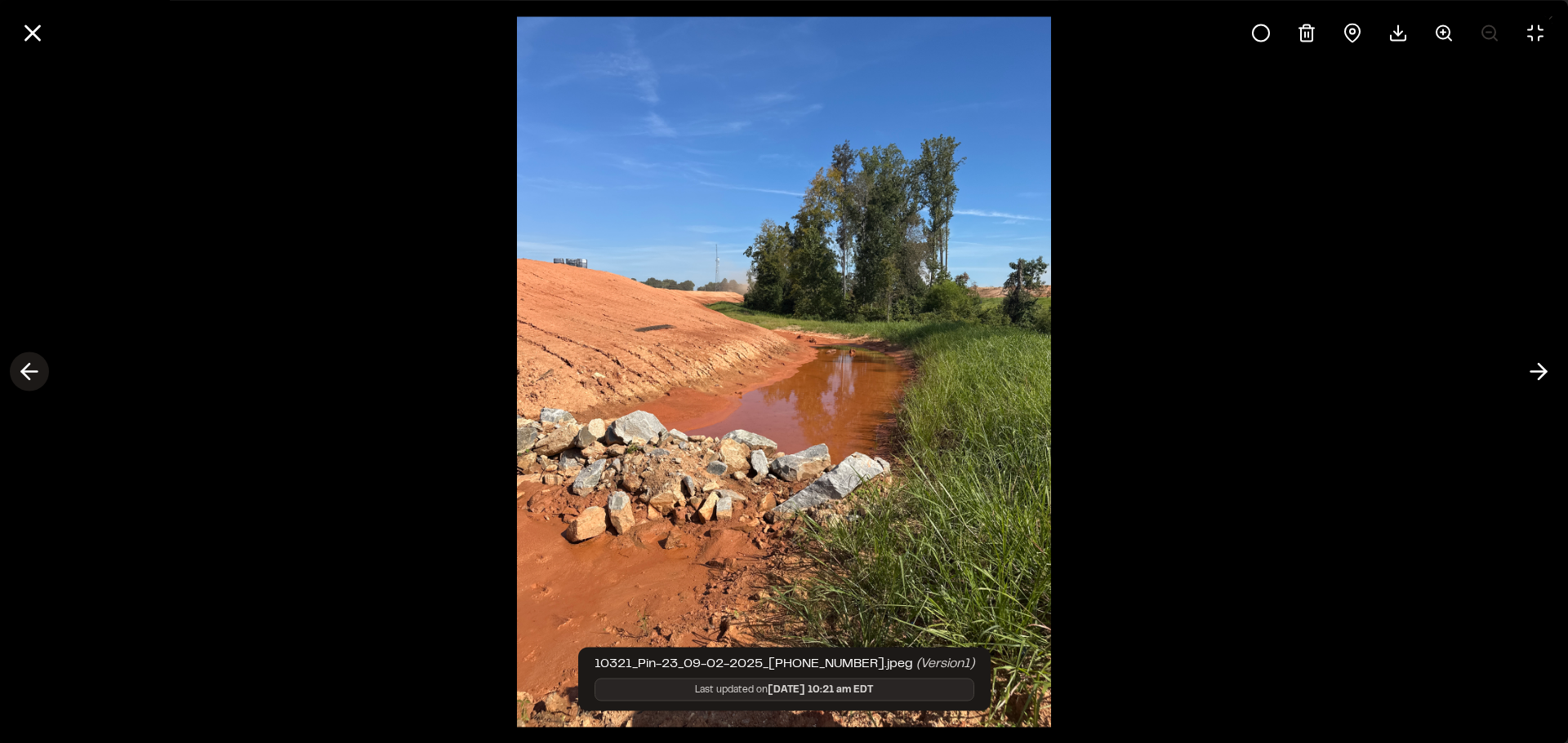
click at [31, 369] on icon at bounding box center [30, 372] width 26 height 28
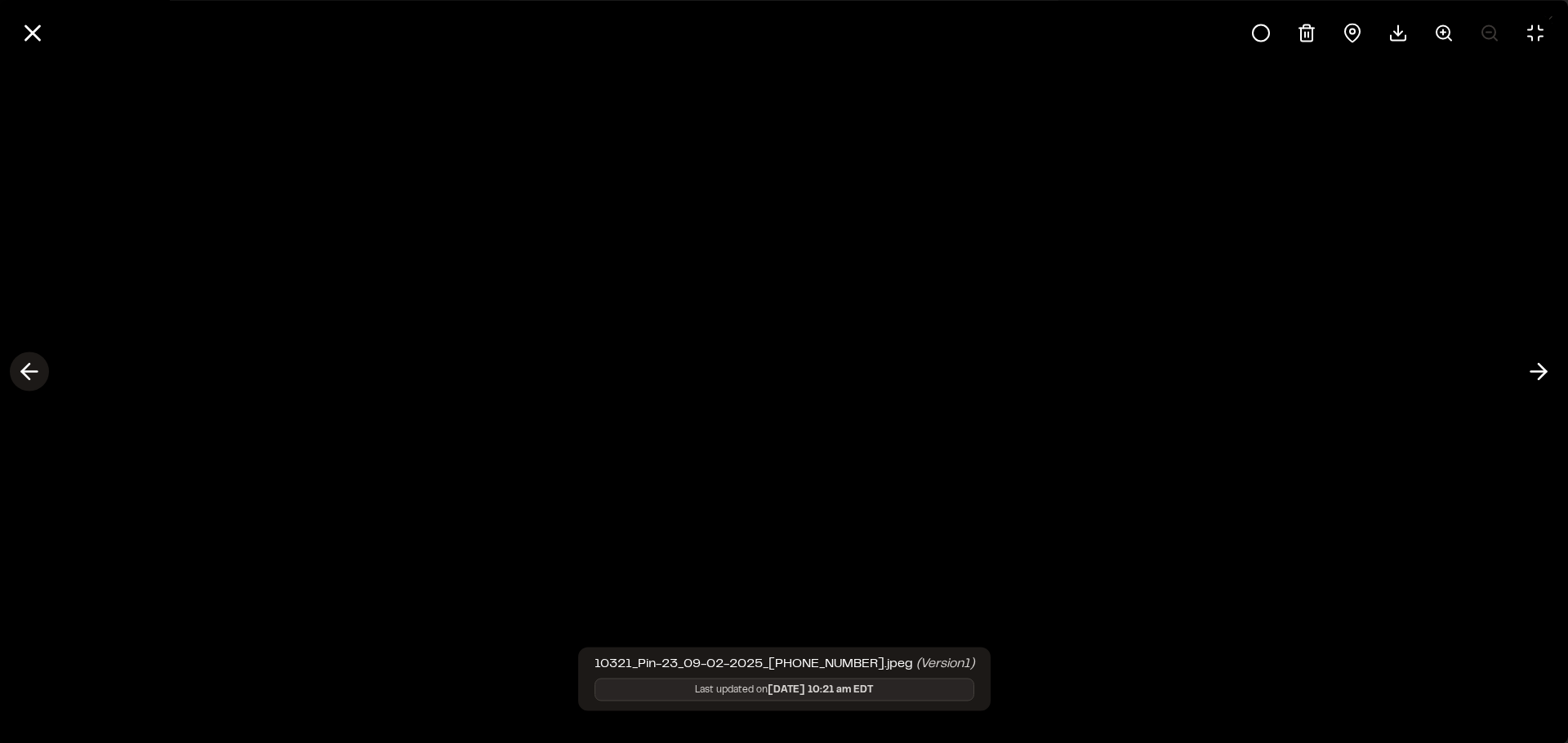
click at [31, 369] on icon at bounding box center [30, 372] width 26 height 28
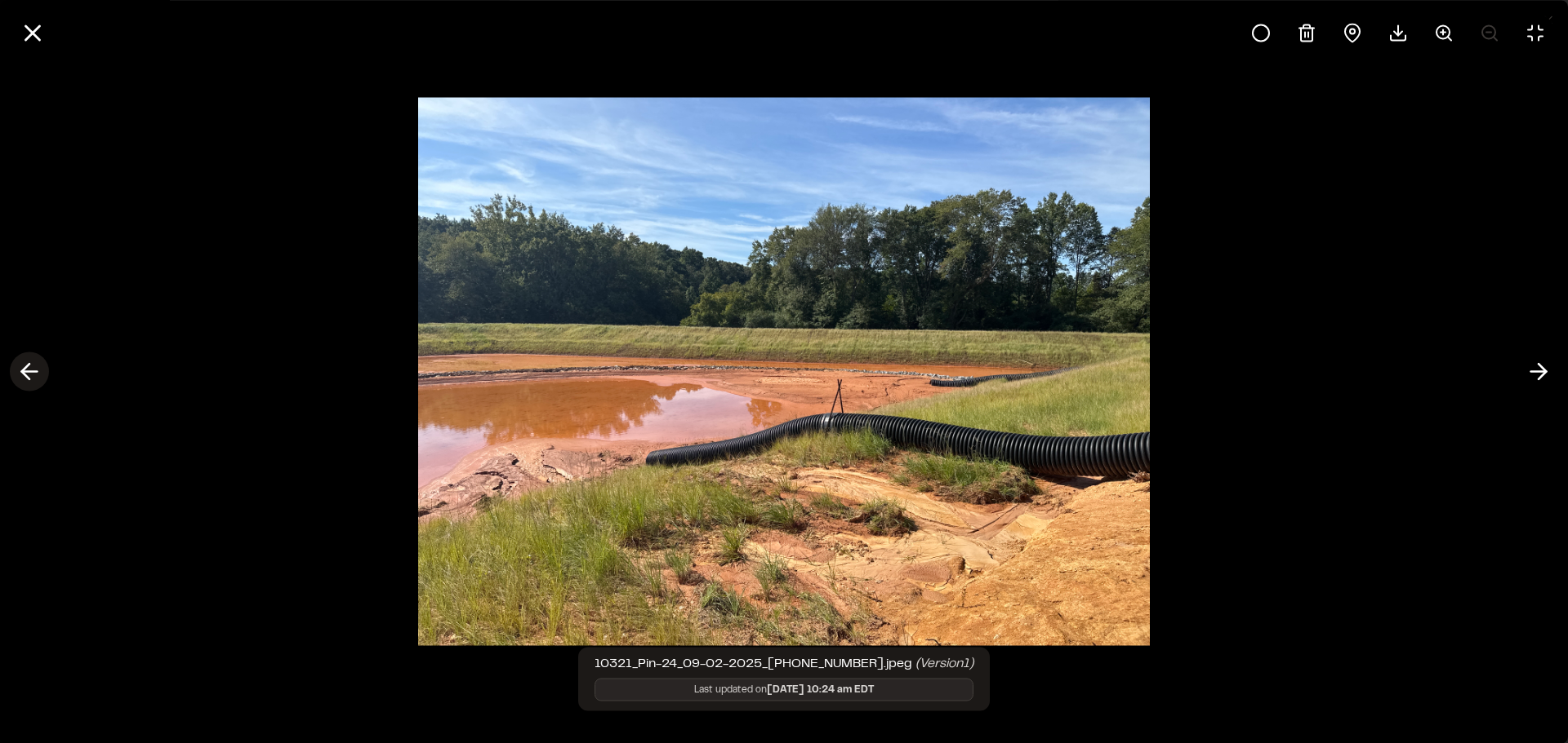
click at [31, 369] on icon at bounding box center [30, 372] width 26 height 28
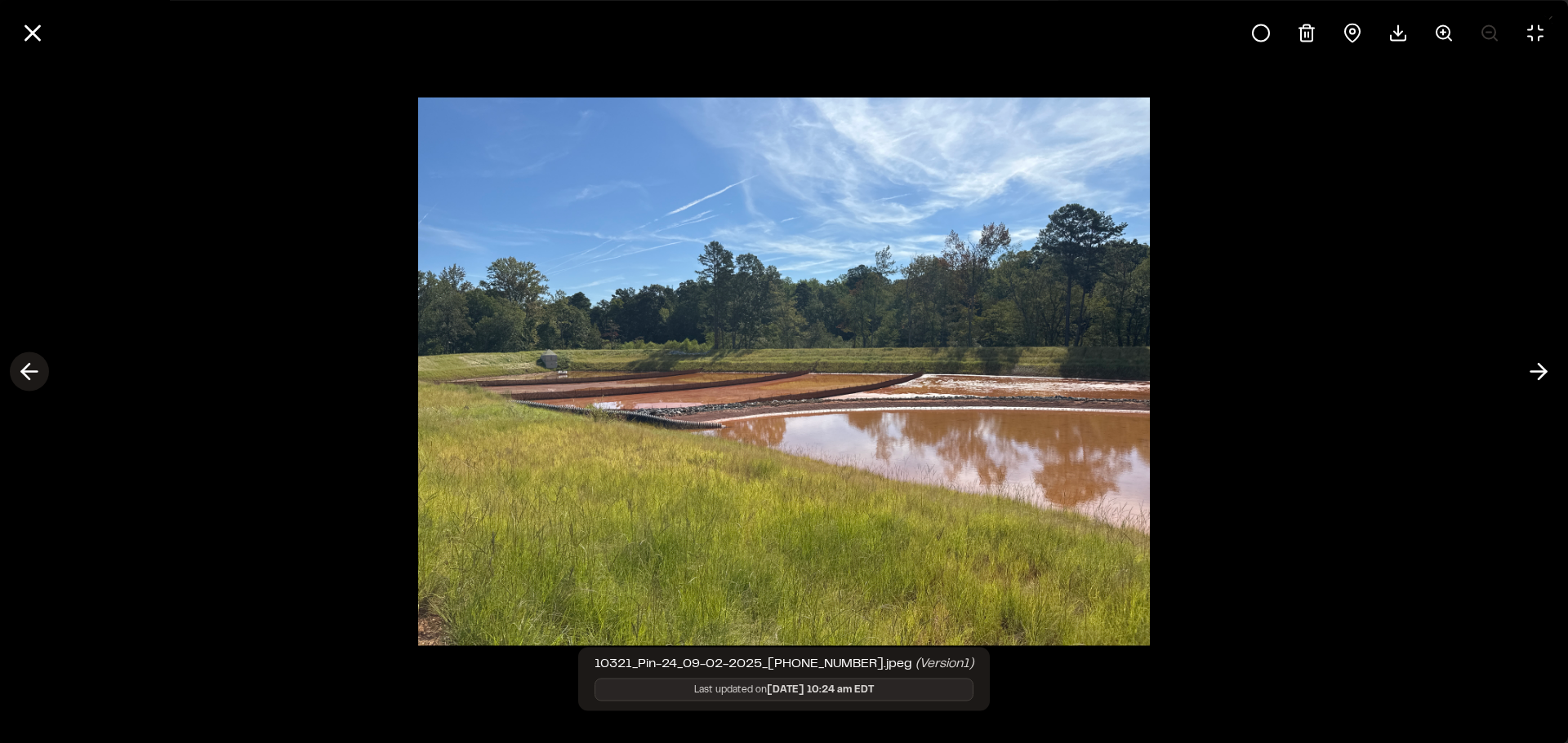
click at [31, 369] on icon at bounding box center [30, 372] width 26 height 28
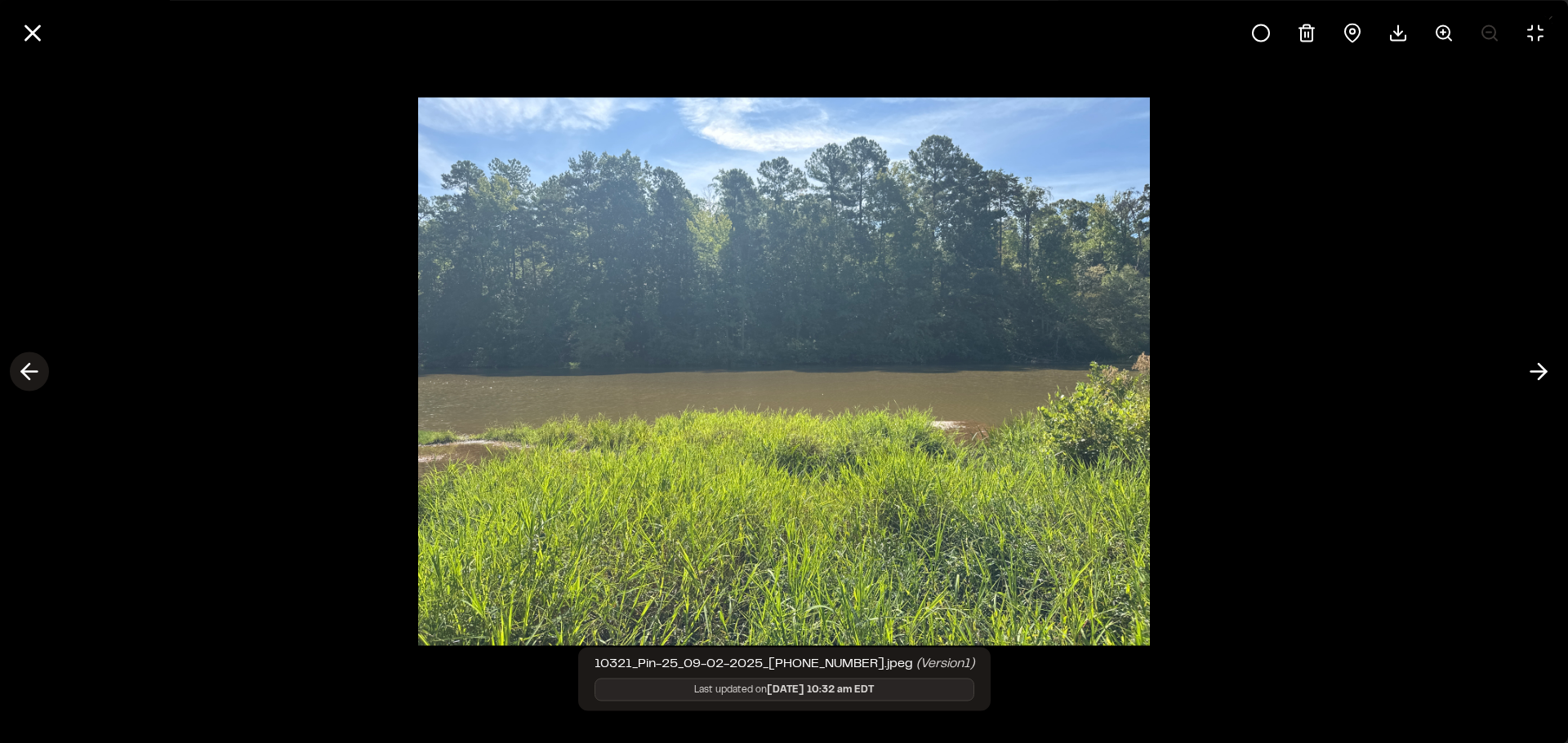
click at [31, 369] on icon at bounding box center [30, 372] width 26 height 28
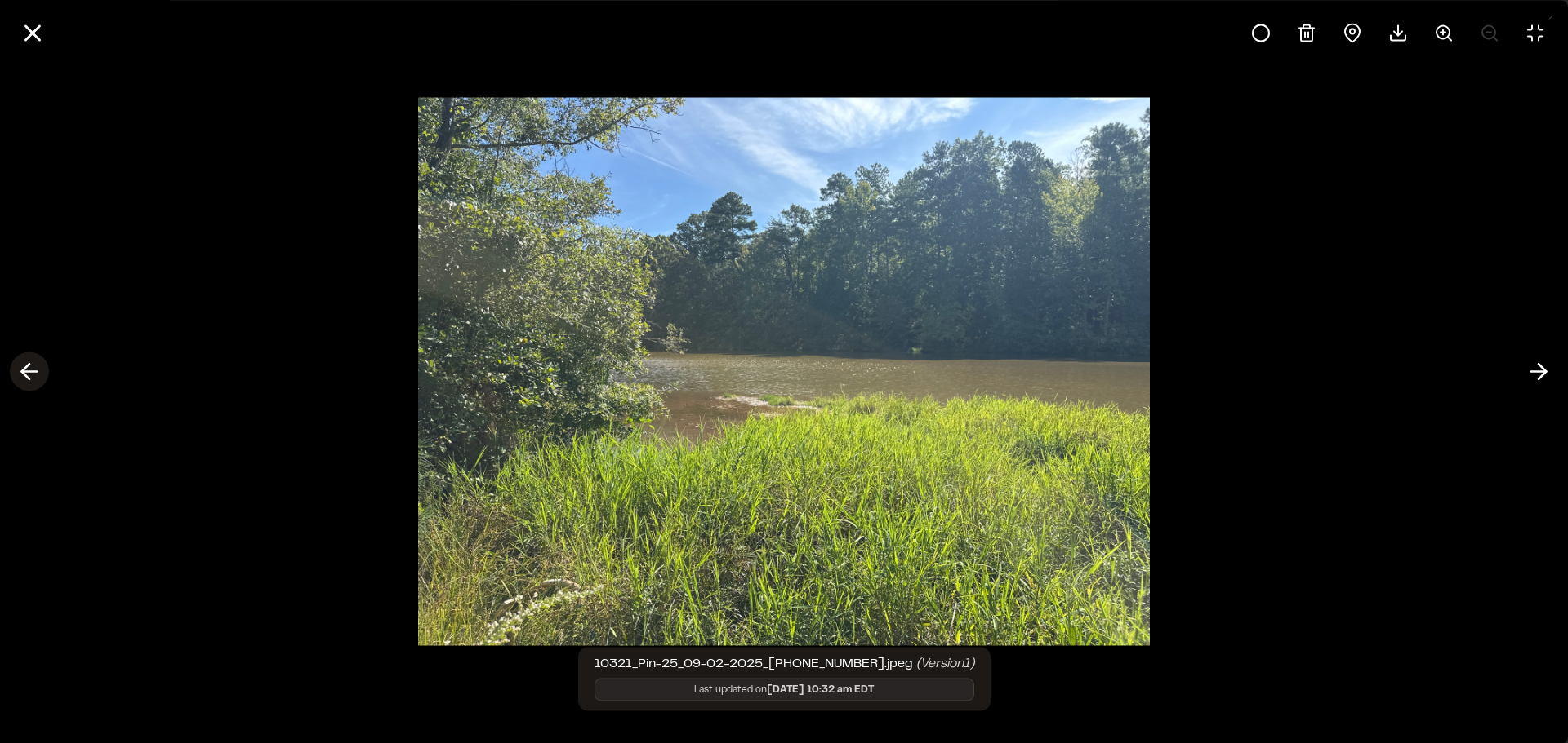
click at [31, 369] on icon at bounding box center [30, 372] width 26 height 28
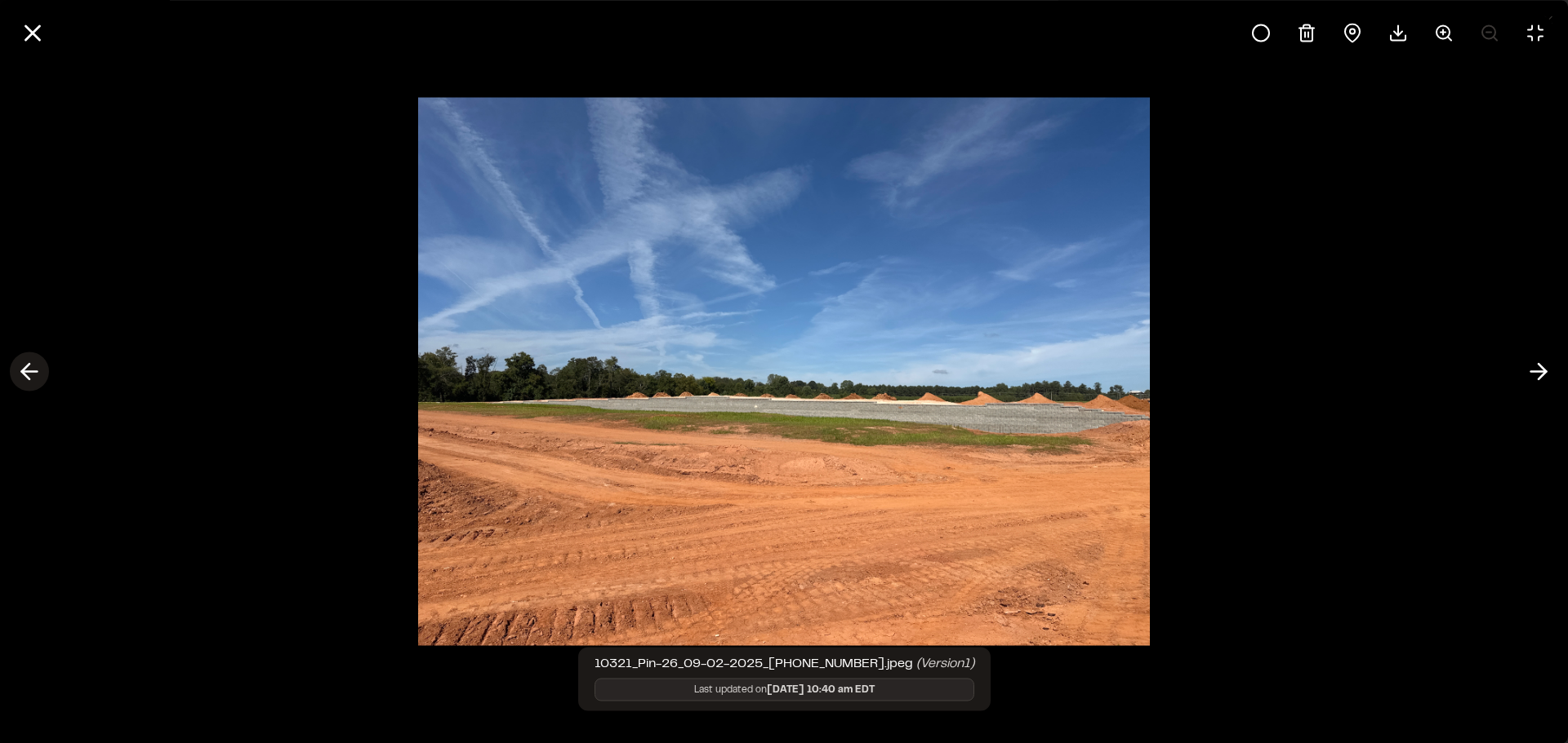
click at [31, 369] on icon at bounding box center [30, 372] width 26 height 28
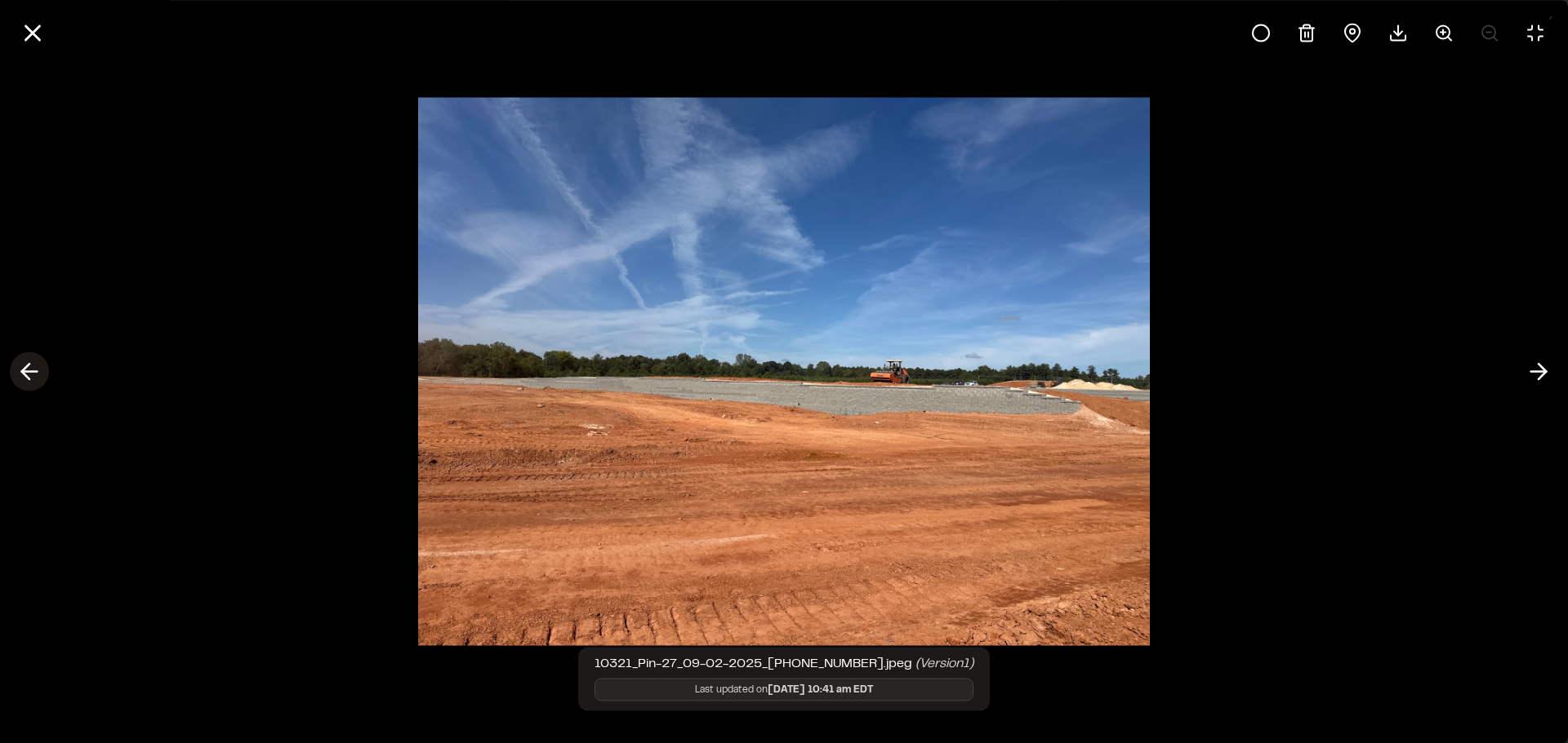
click at [31, 369] on icon at bounding box center [30, 372] width 26 height 28
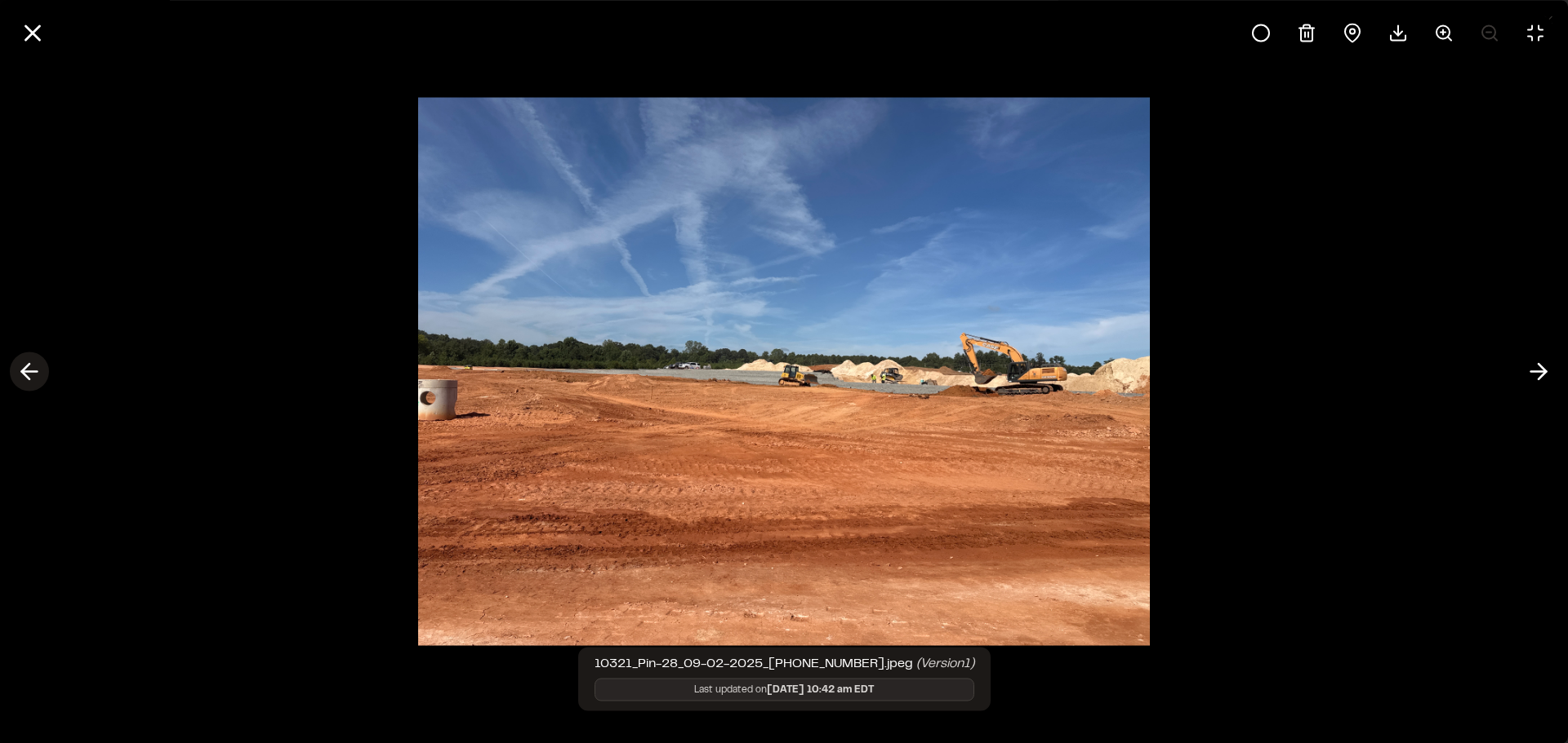
click at [31, 369] on icon at bounding box center [30, 372] width 26 height 28
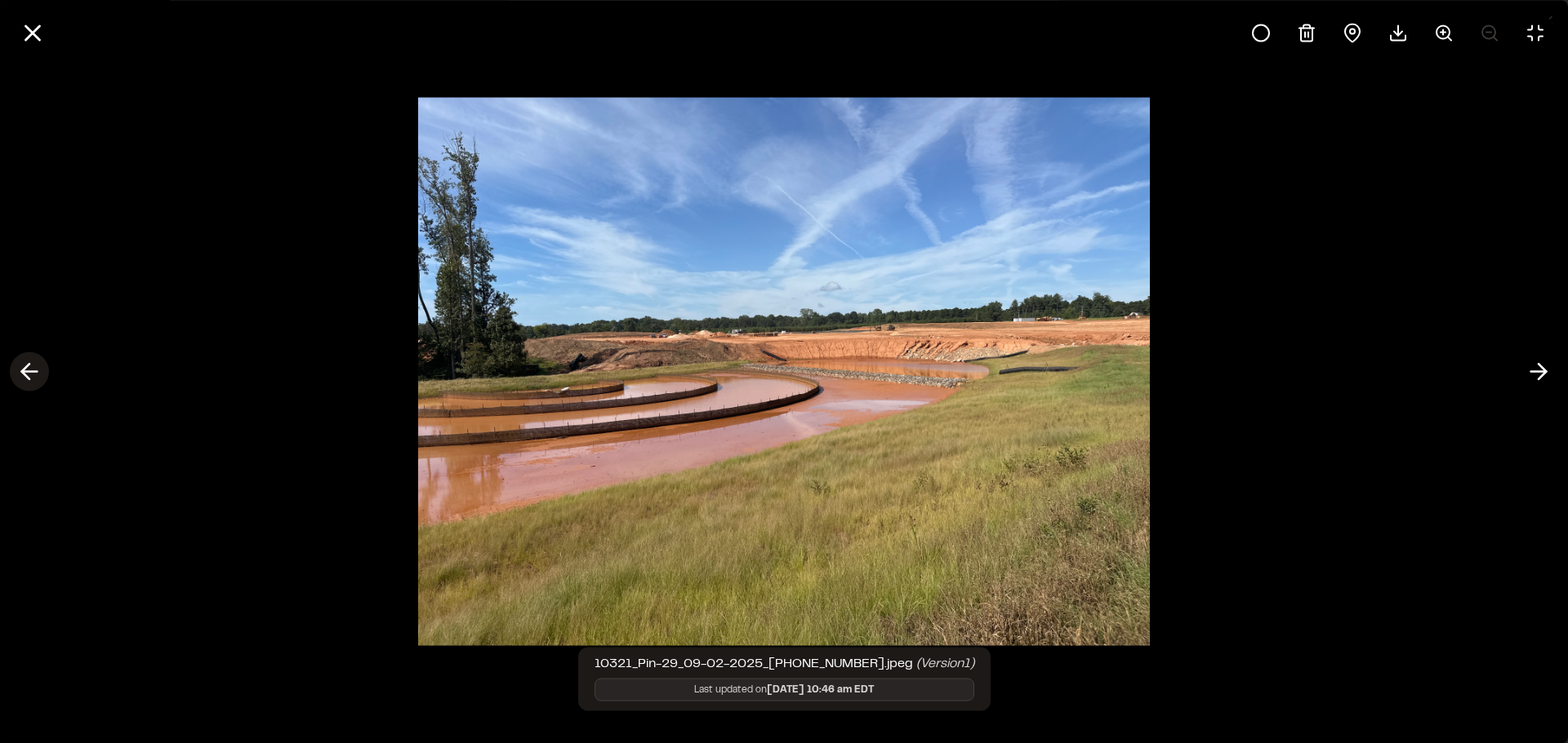
click at [31, 369] on icon at bounding box center [30, 372] width 26 height 28
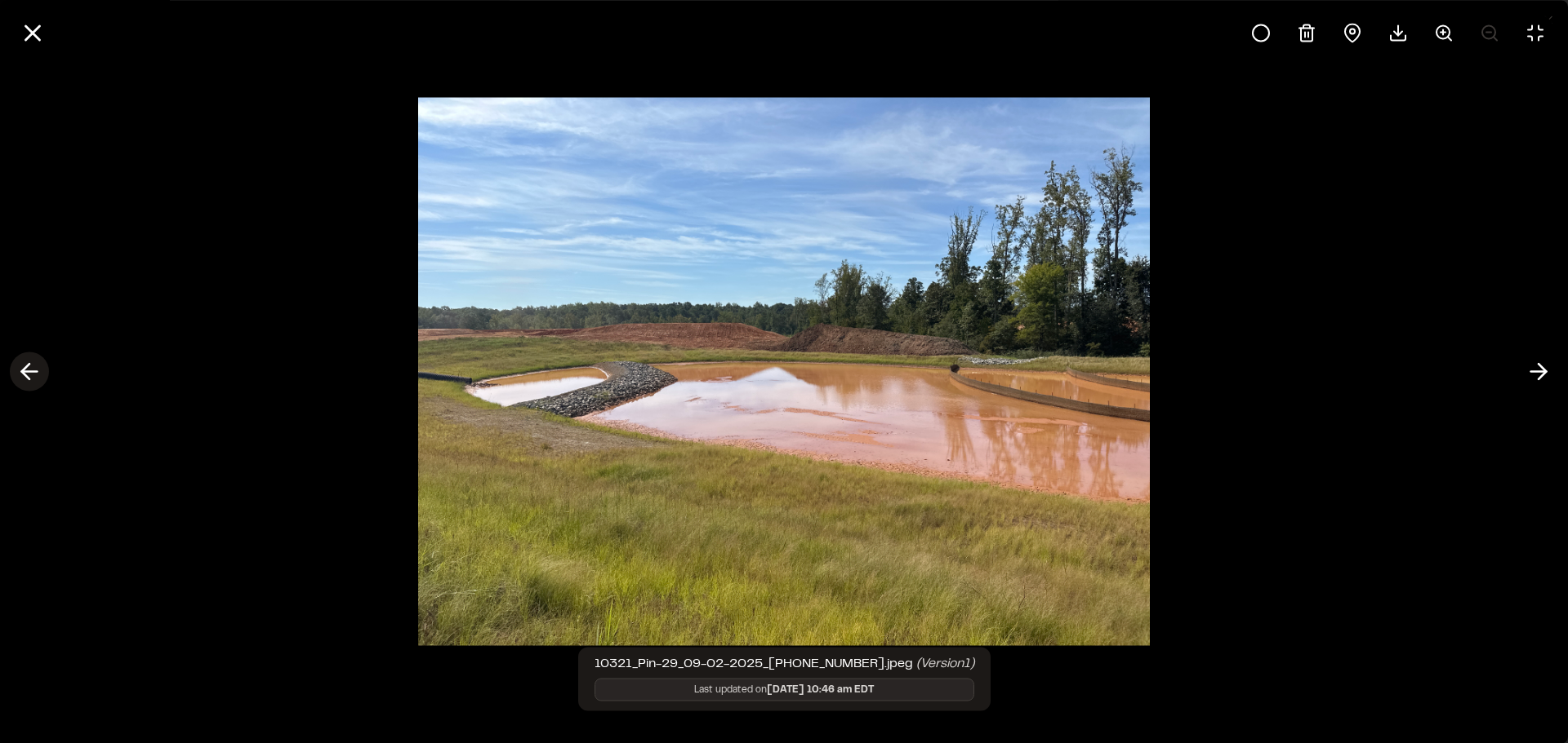
click at [31, 369] on icon at bounding box center [30, 372] width 26 height 28
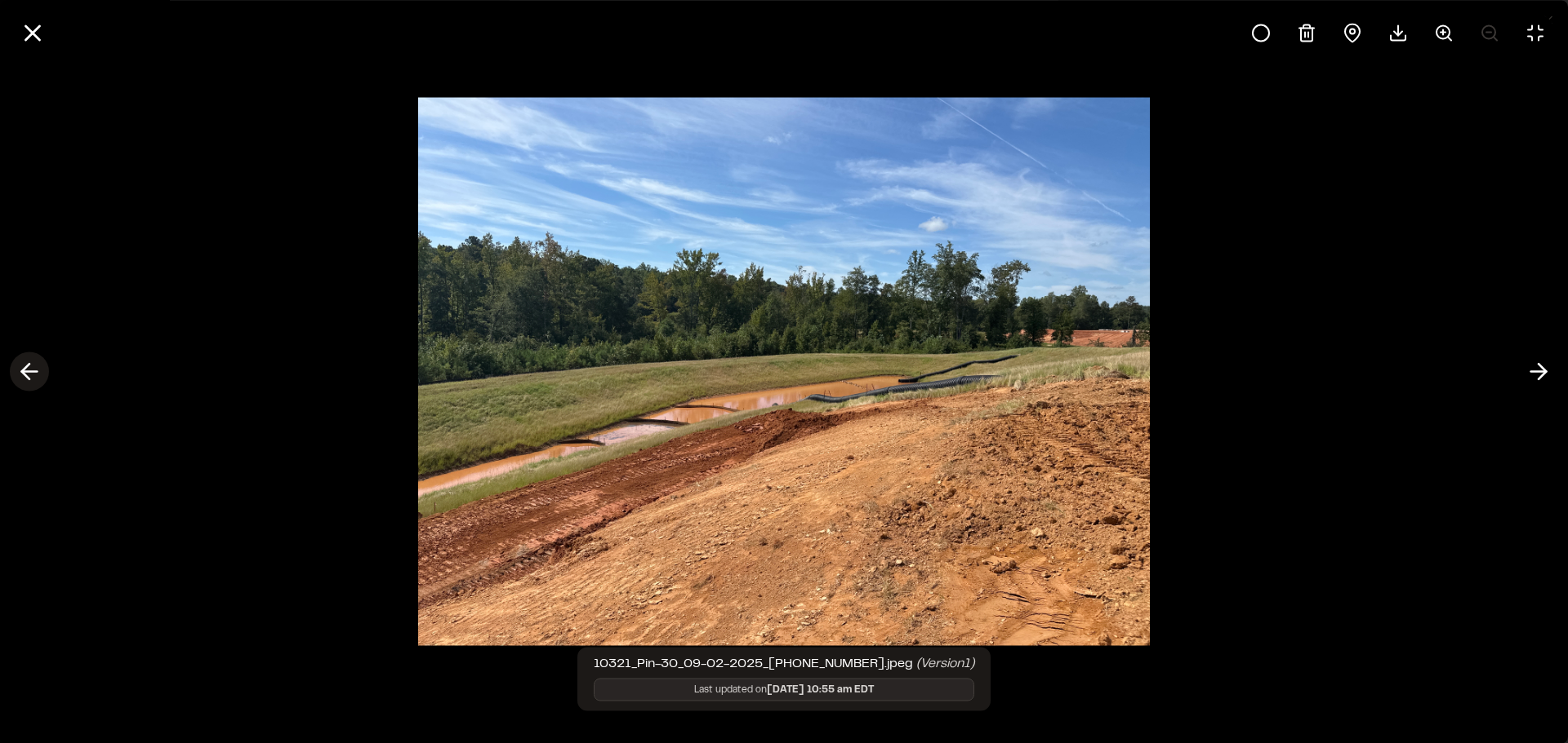
click at [31, 369] on icon at bounding box center [30, 372] width 26 height 28
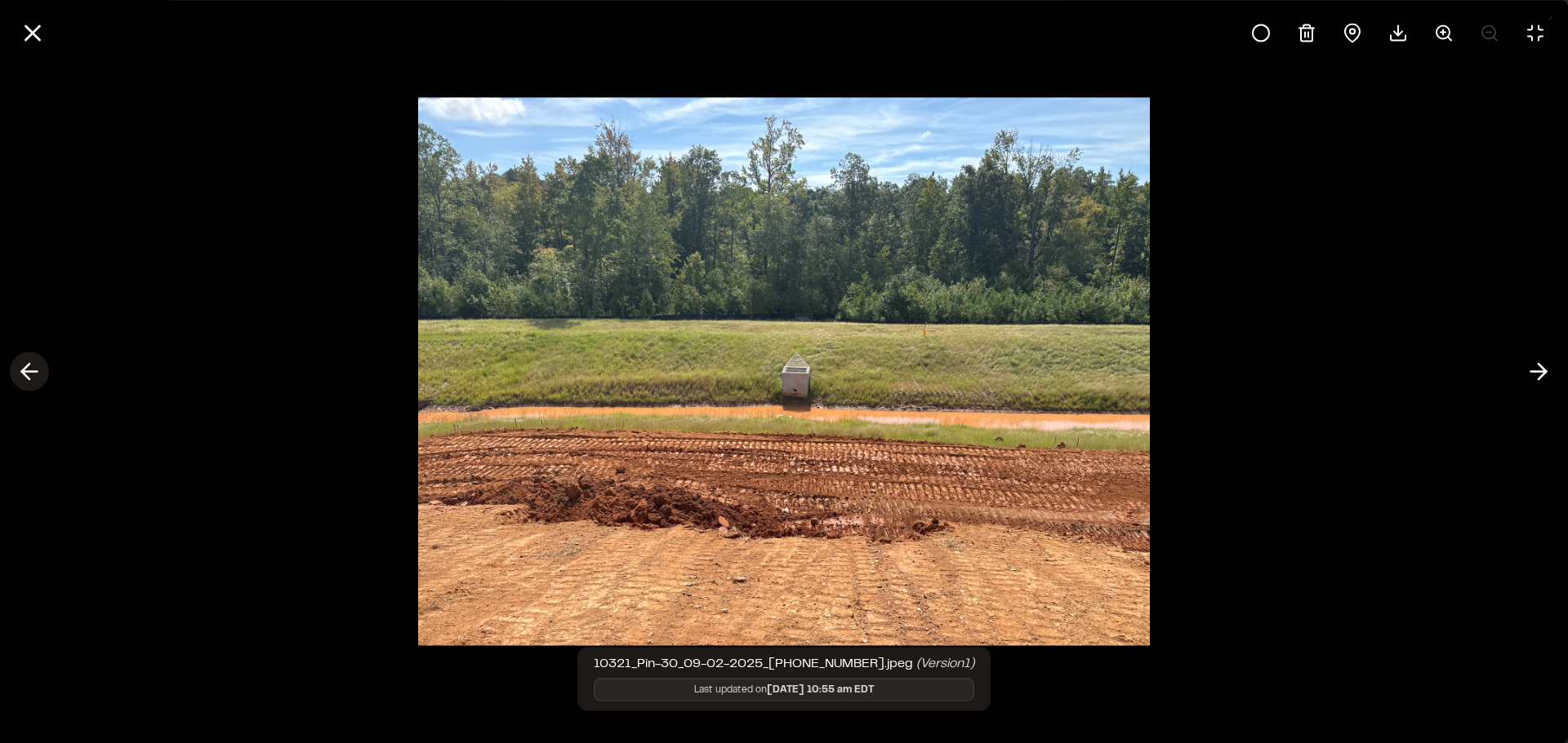
click at [31, 369] on icon at bounding box center [30, 372] width 26 height 28
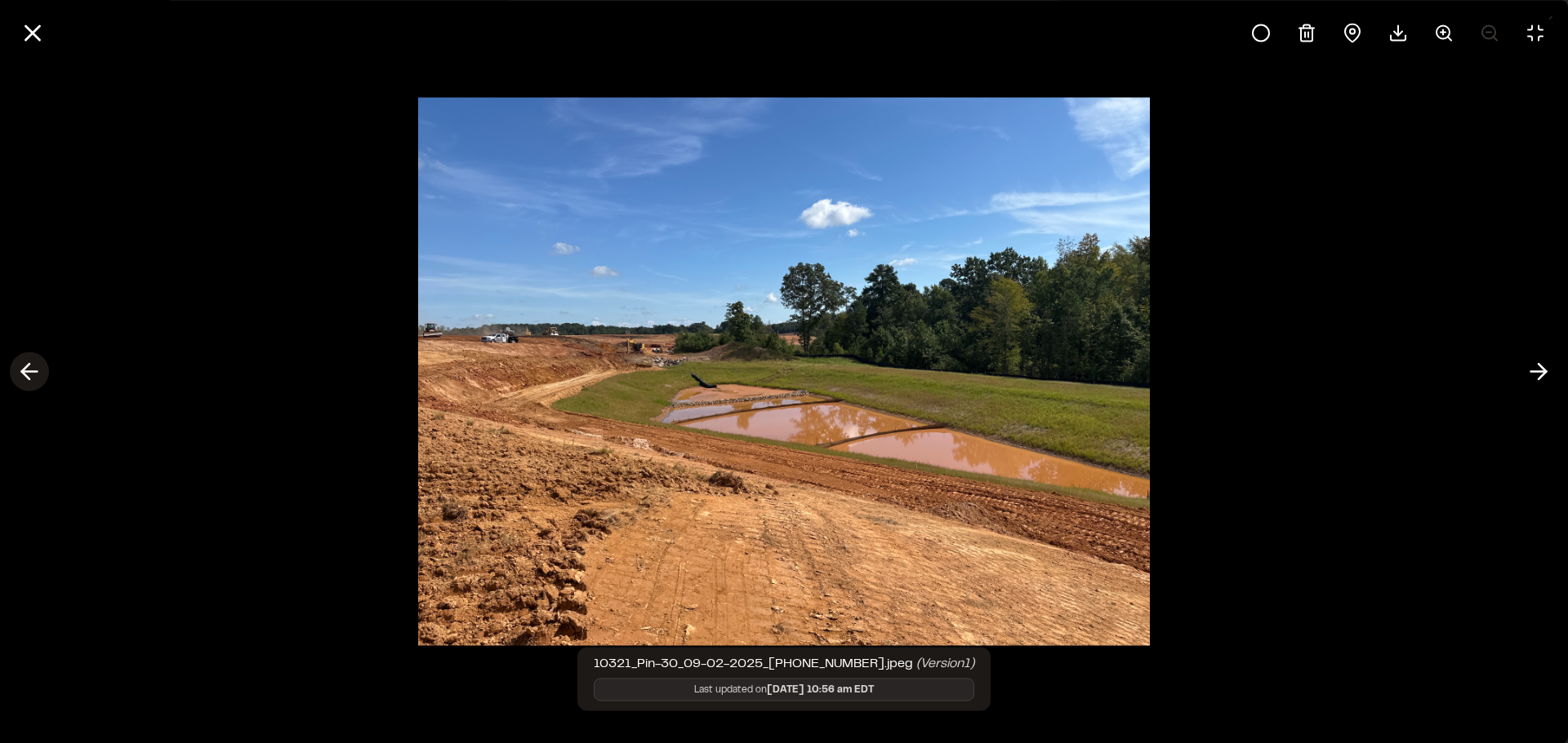
click at [31, 369] on icon at bounding box center [30, 372] width 26 height 28
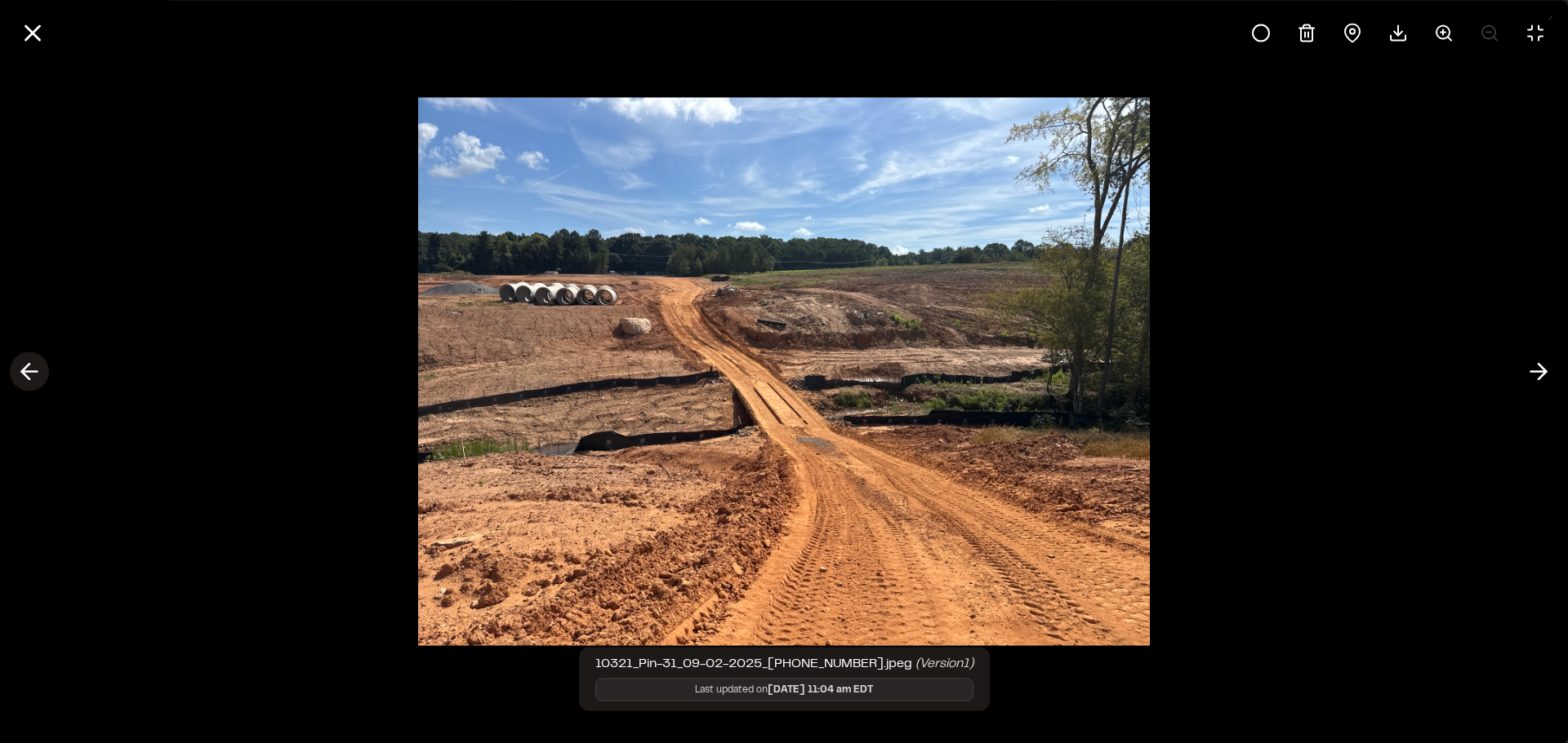
click at [31, 369] on icon at bounding box center [30, 372] width 26 height 28
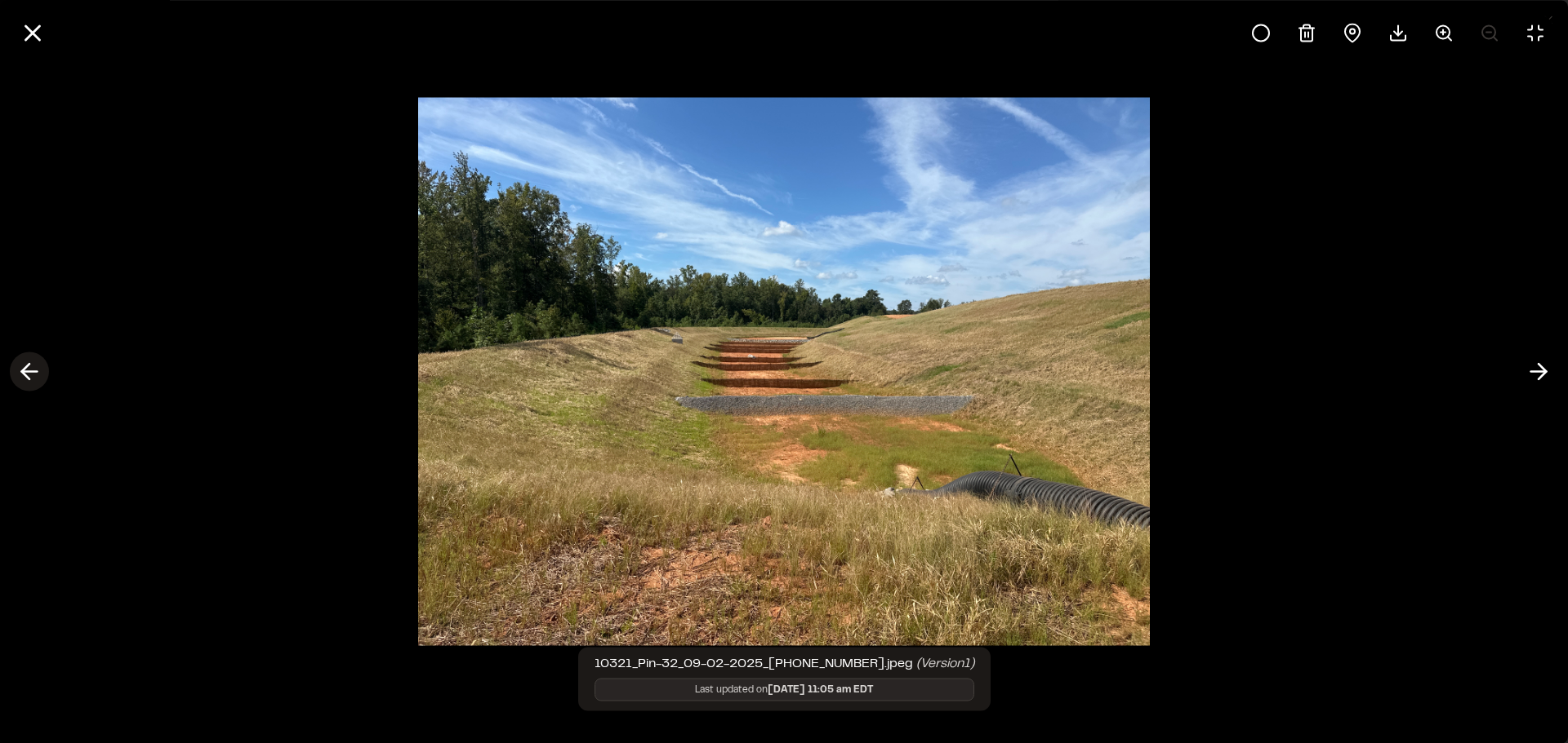
click at [31, 369] on icon at bounding box center [30, 372] width 26 height 28
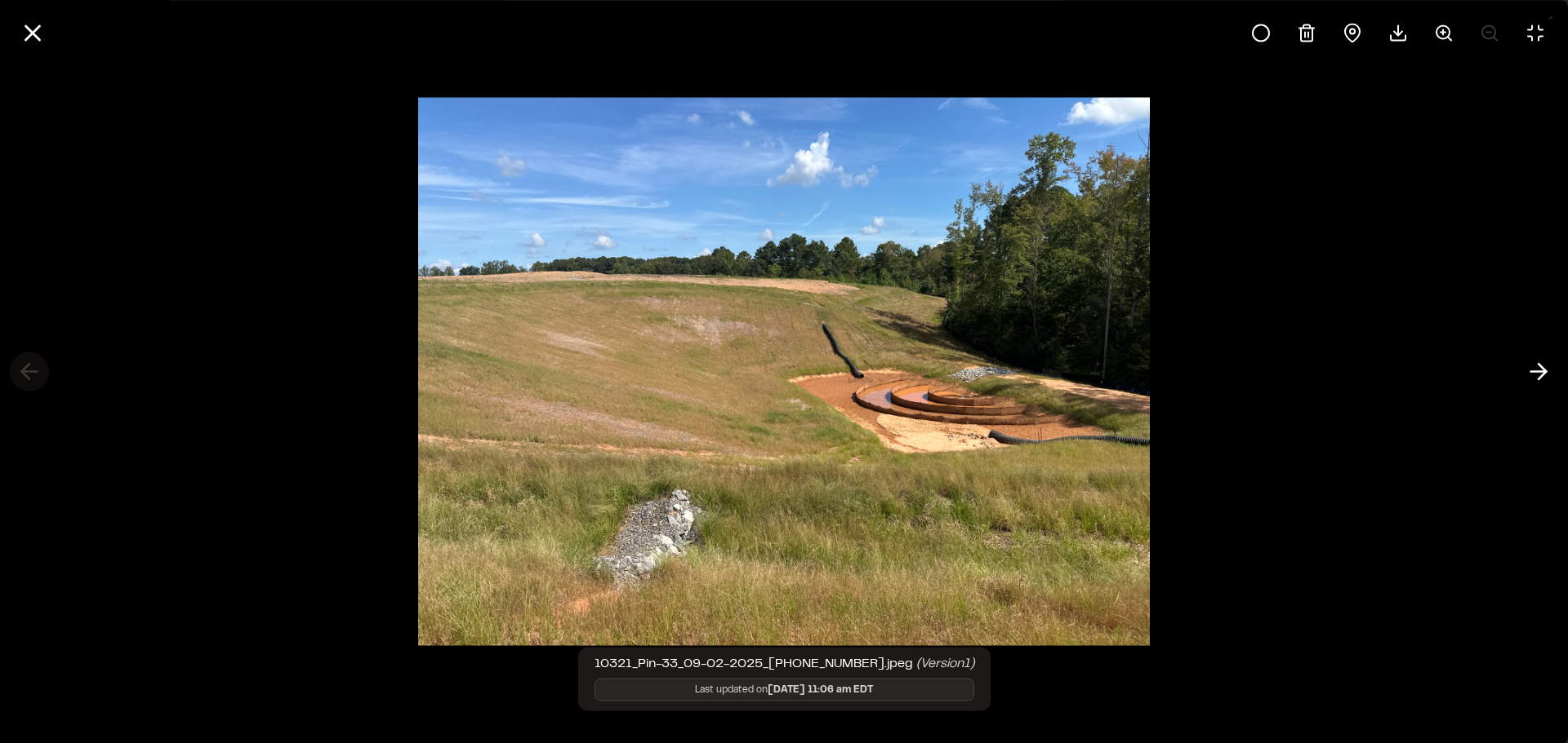
click at [31, 369] on div at bounding box center [784, 372] width 1568 height 743
click at [28, 25] on icon at bounding box center [33, 33] width 28 height 28
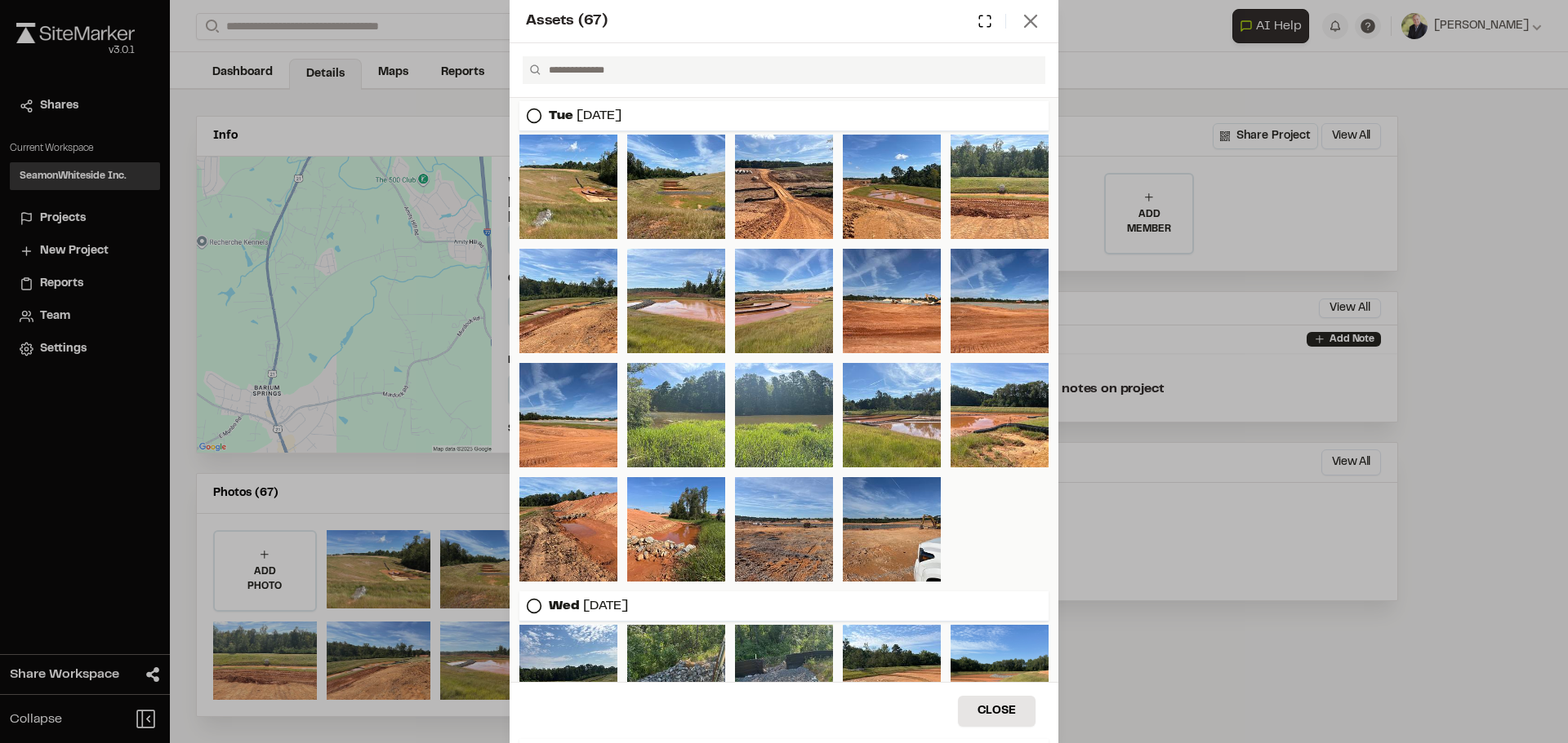
click at [1033, 27] on icon at bounding box center [1030, 21] width 23 height 23
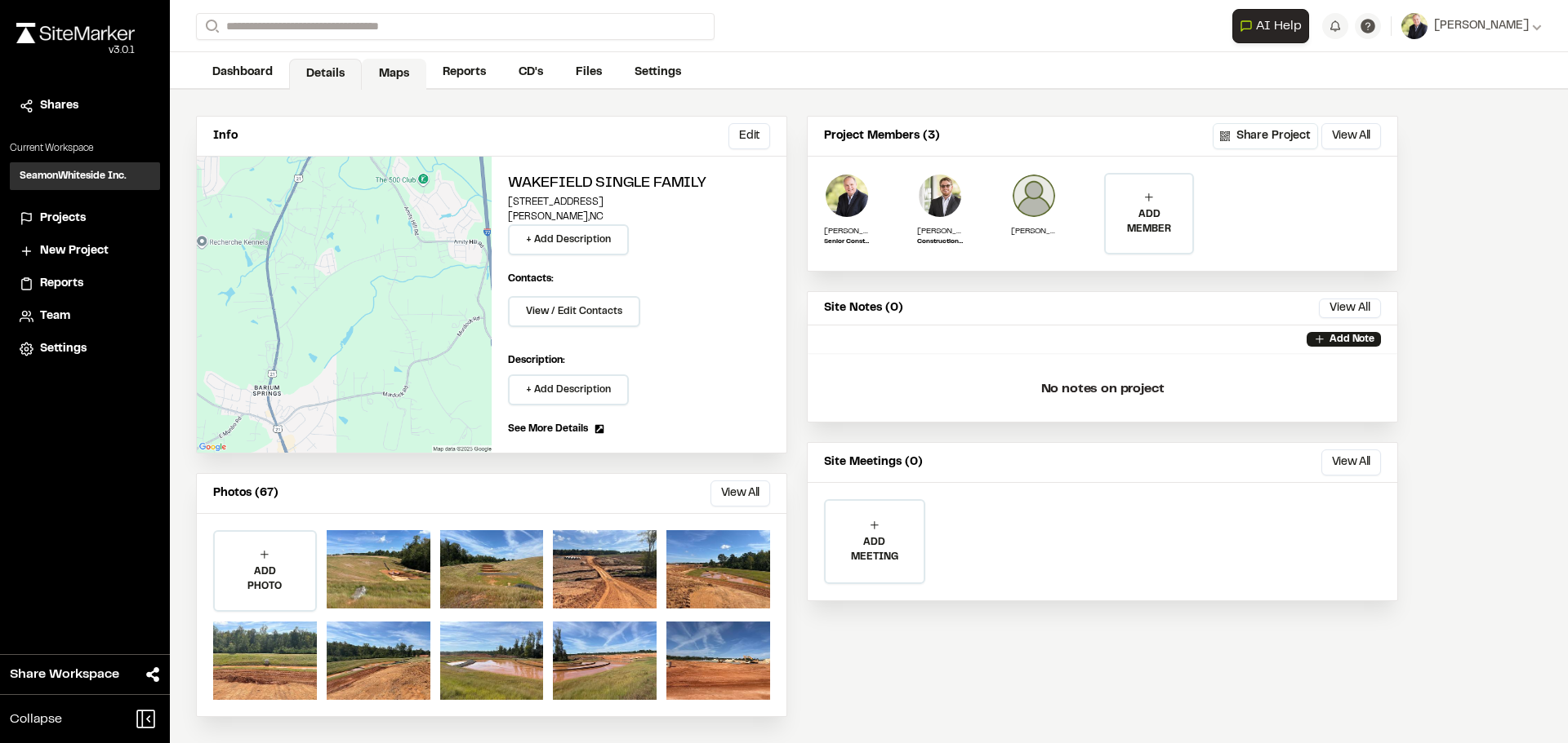
click at [385, 72] on link "Maps" at bounding box center [394, 74] width 65 height 31
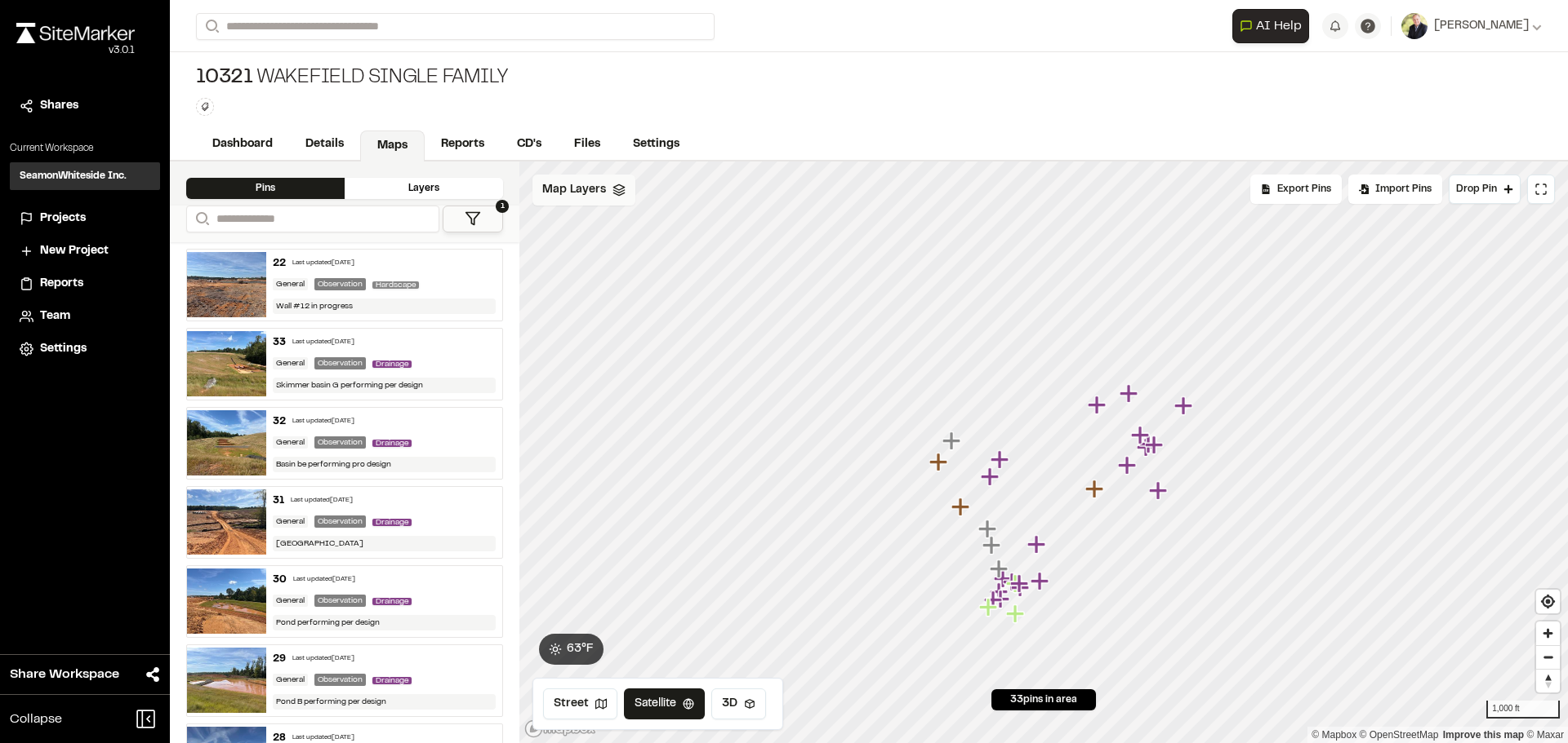
click at [622, 196] on icon at bounding box center [619, 190] width 13 height 13
click at [592, 263] on span "EC-2" at bounding box center [598, 259] width 53 height 19
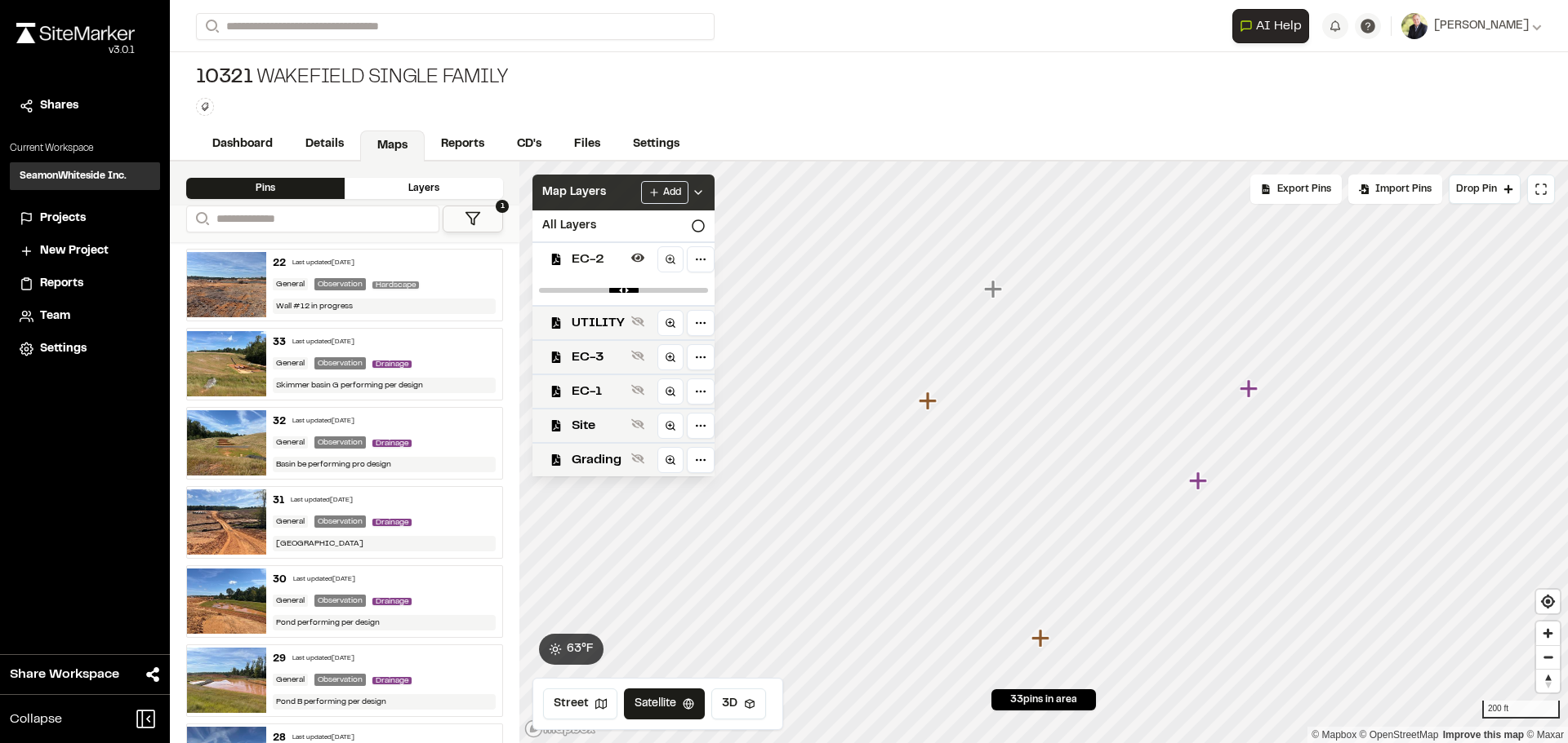
click at [245, 269] on img at bounding box center [226, 284] width 79 height 65
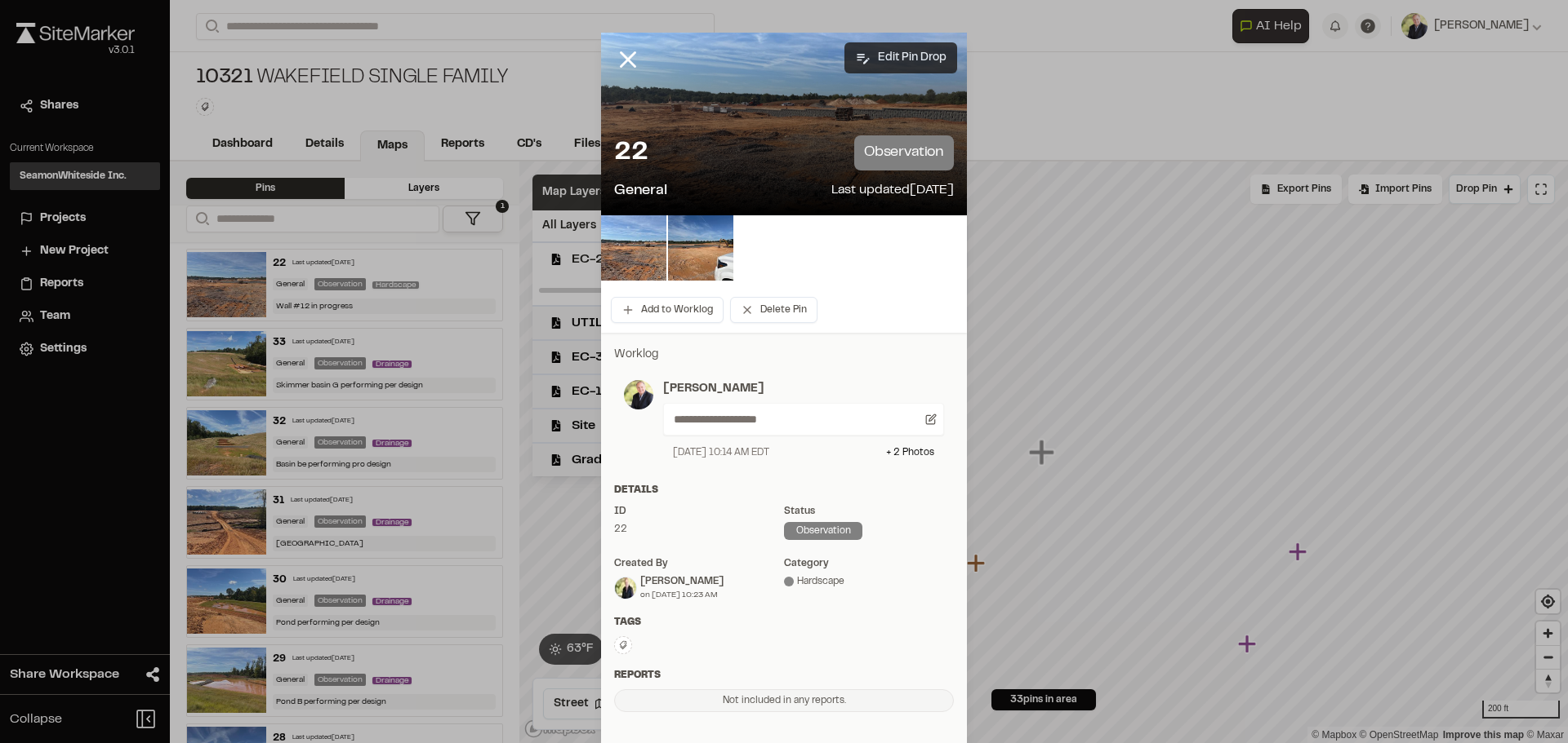
click at [897, 54] on button "Edit Pin Drop" at bounding box center [900, 58] width 113 height 31
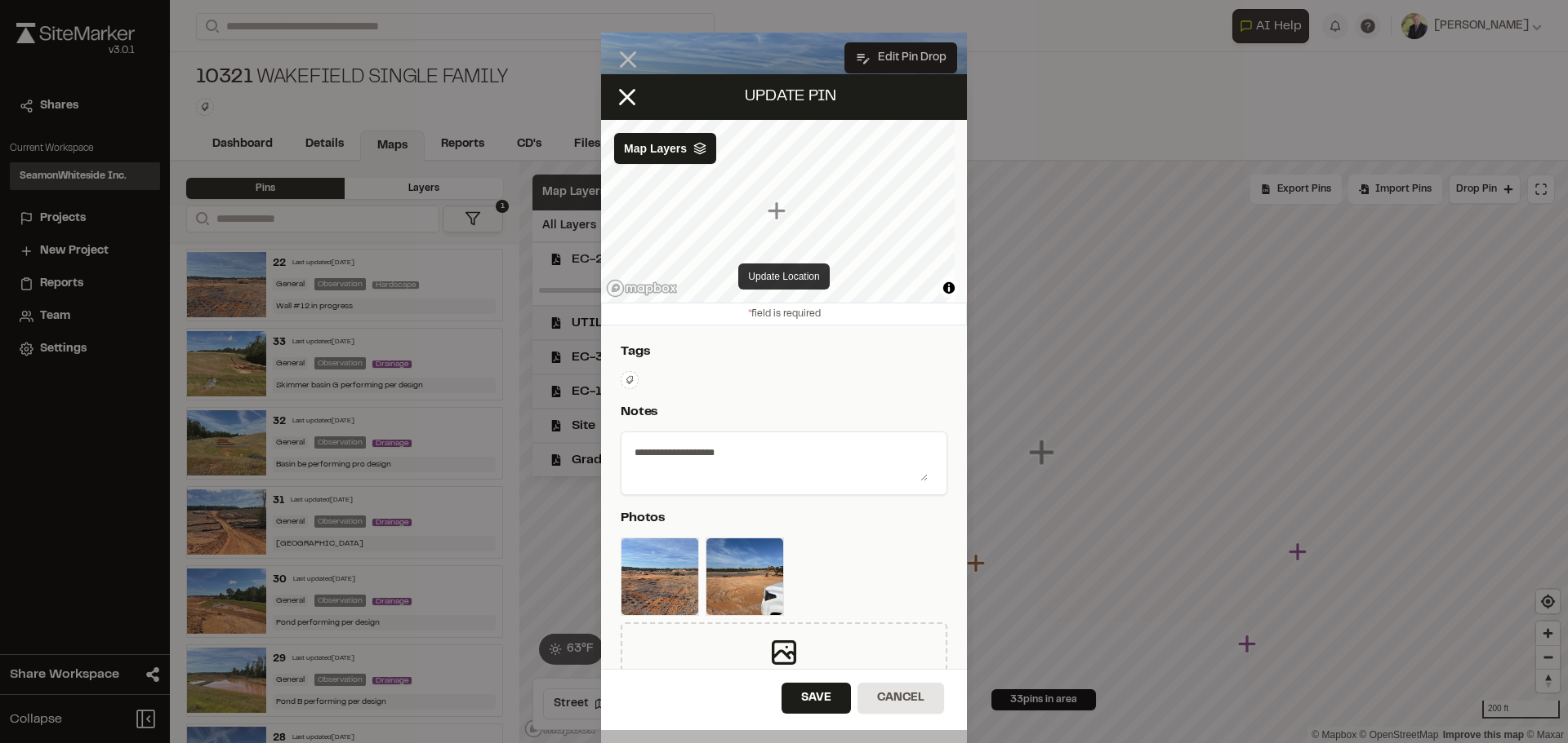
click at [791, 272] on button "Update Location" at bounding box center [784, 276] width 91 height 26
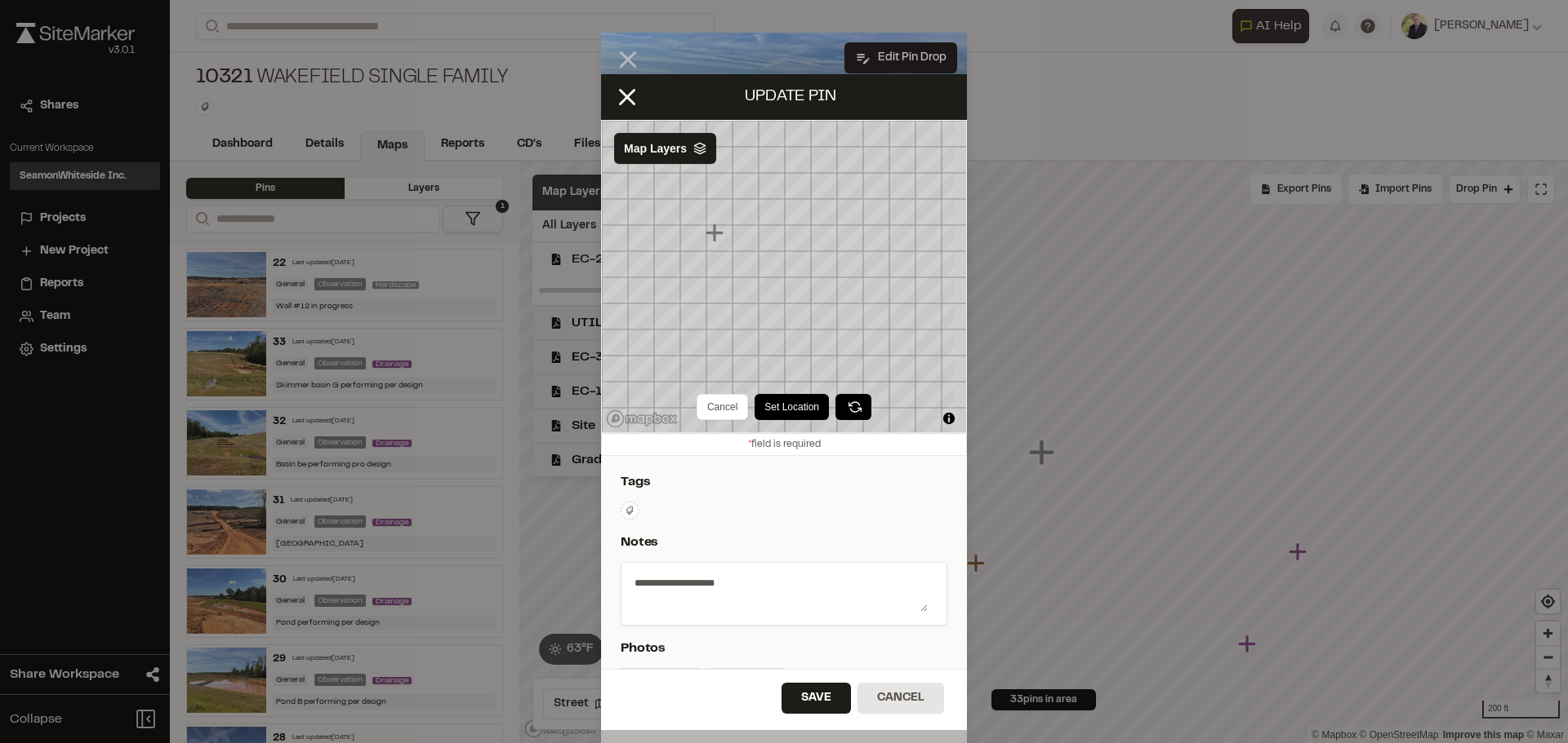
click at [786, 406] on button "Set Location" at bounding box center [791, 407] width 74 height 26
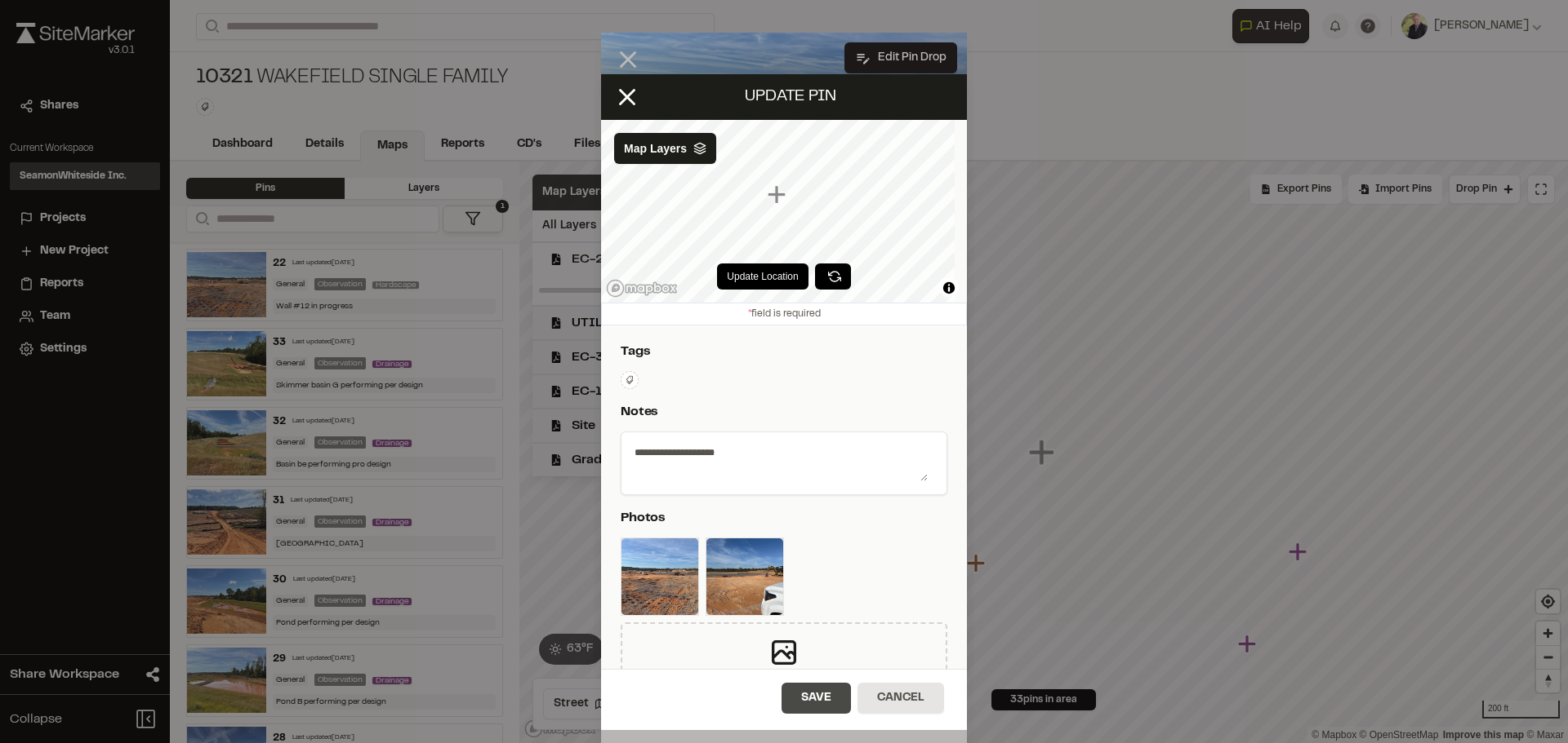
click at [810, 704] on button "Save" at bounding box center [816, 699] width 70 height 31
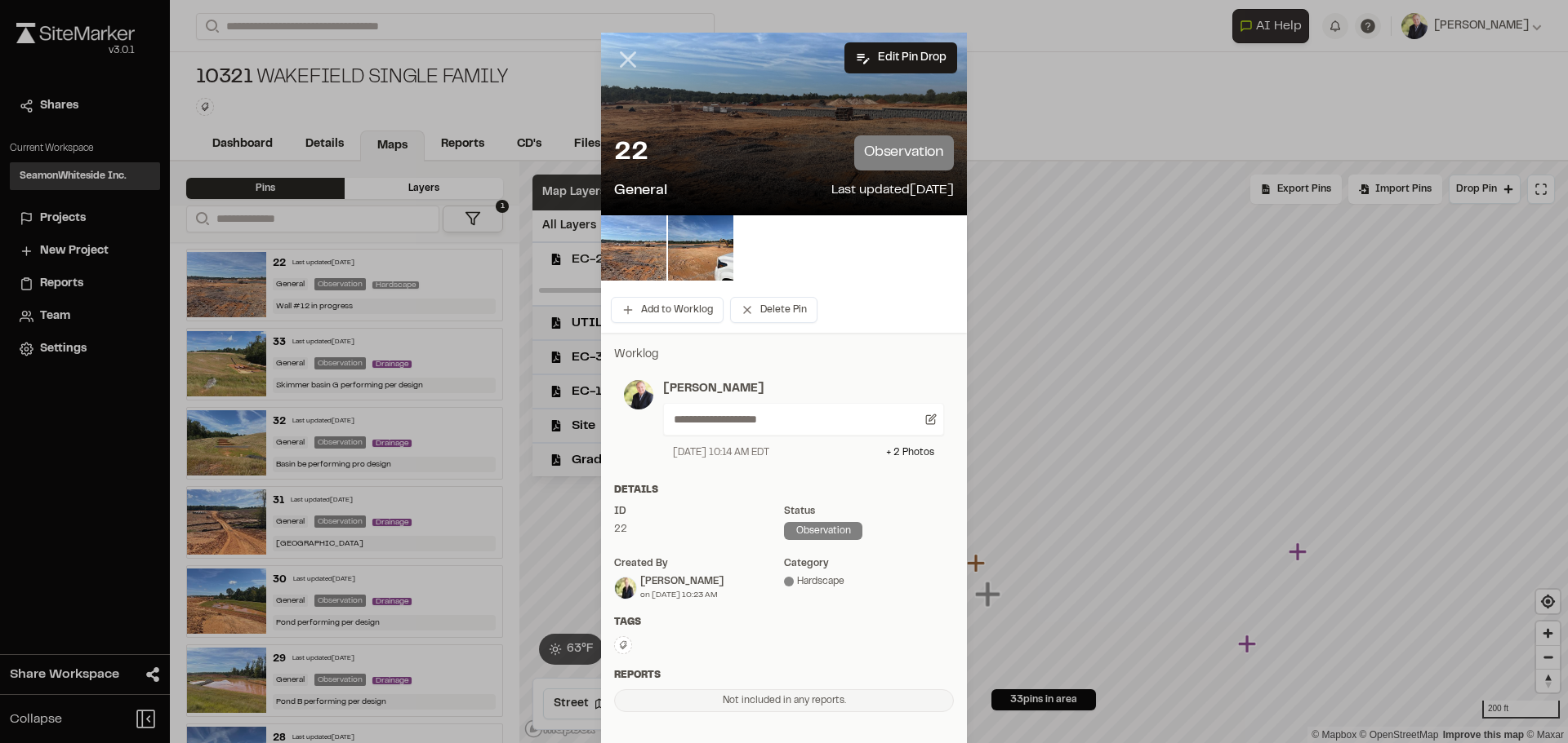
click at [614, 58] on icon at bounding box center [628, 59] width 28 height 28
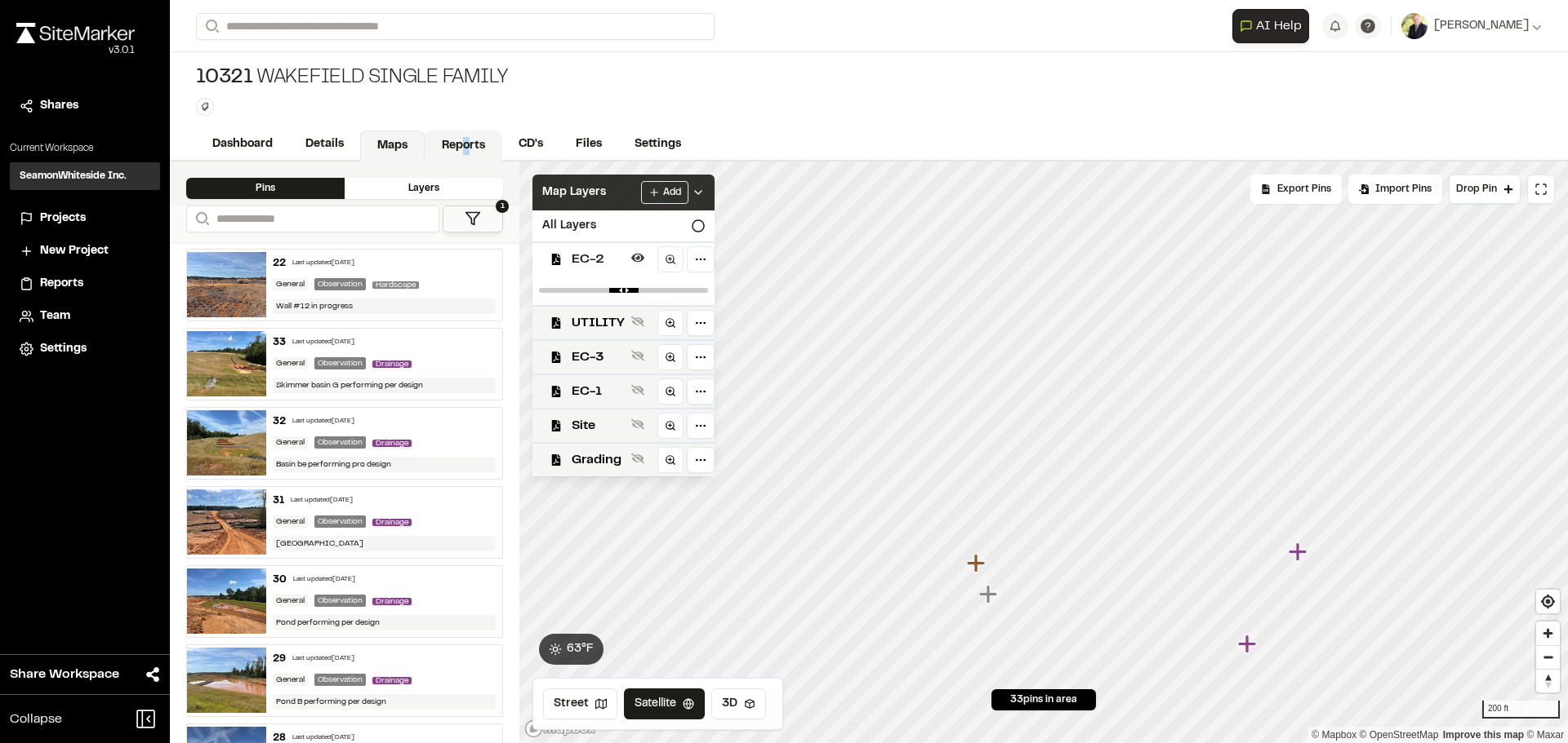
click at [467, 133] on link "Reports" at bounding box center [463, 147] width 78 height 31
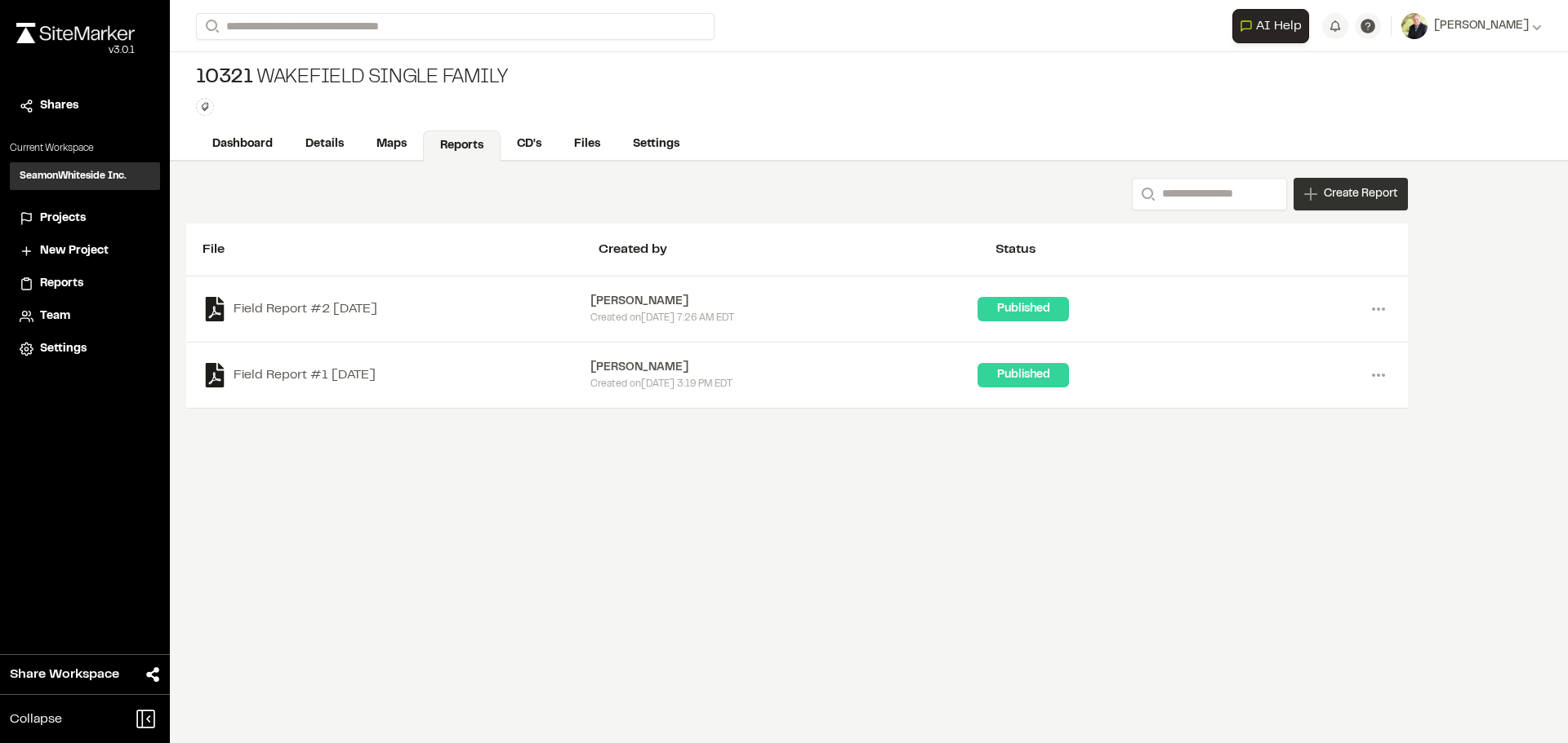
click at [1381, 197] on span "Create Report" at bounding box center [1360, 194] width 73 height 18
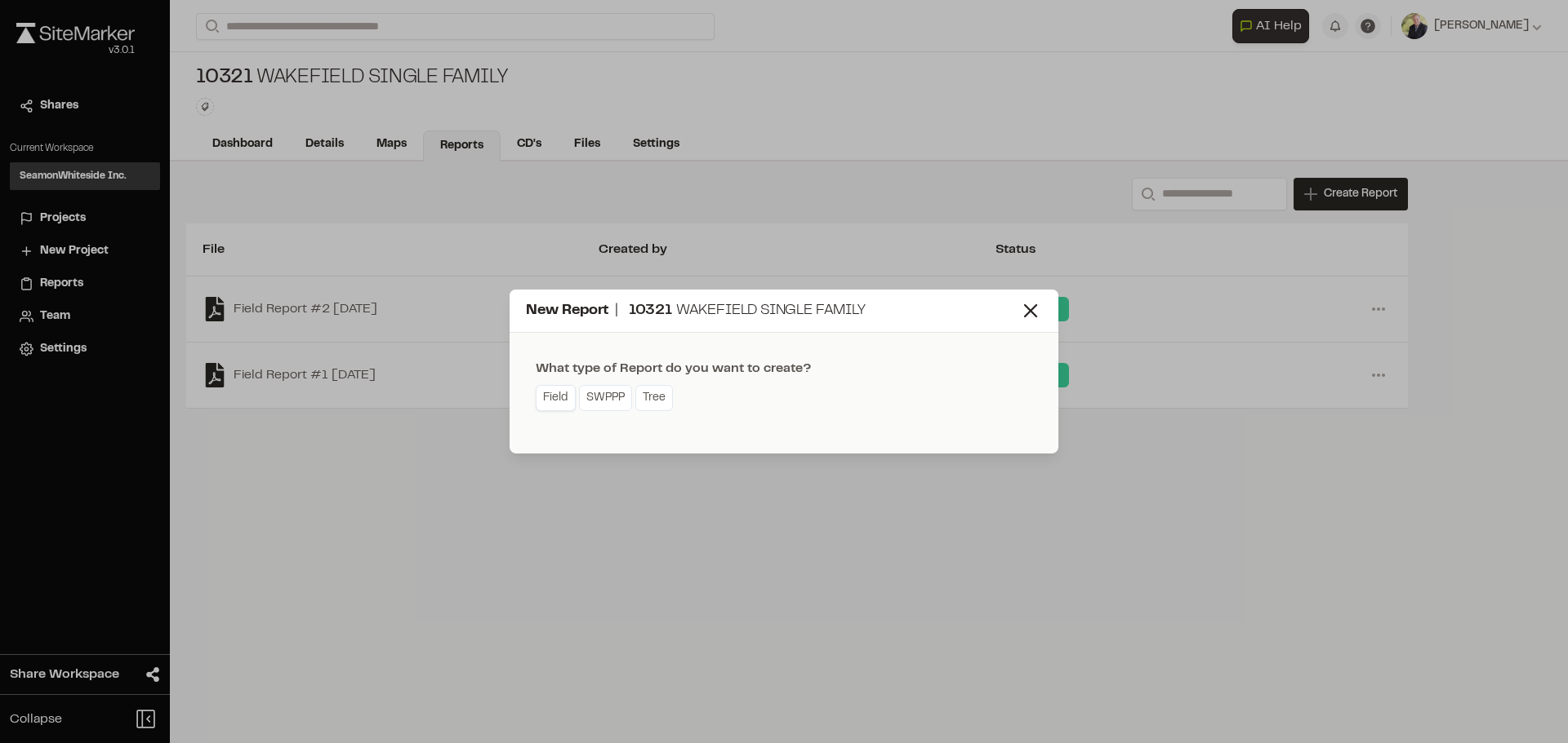
click at [548, 400] on link "Field" at bounding box center [556, 399] width 40 height 26
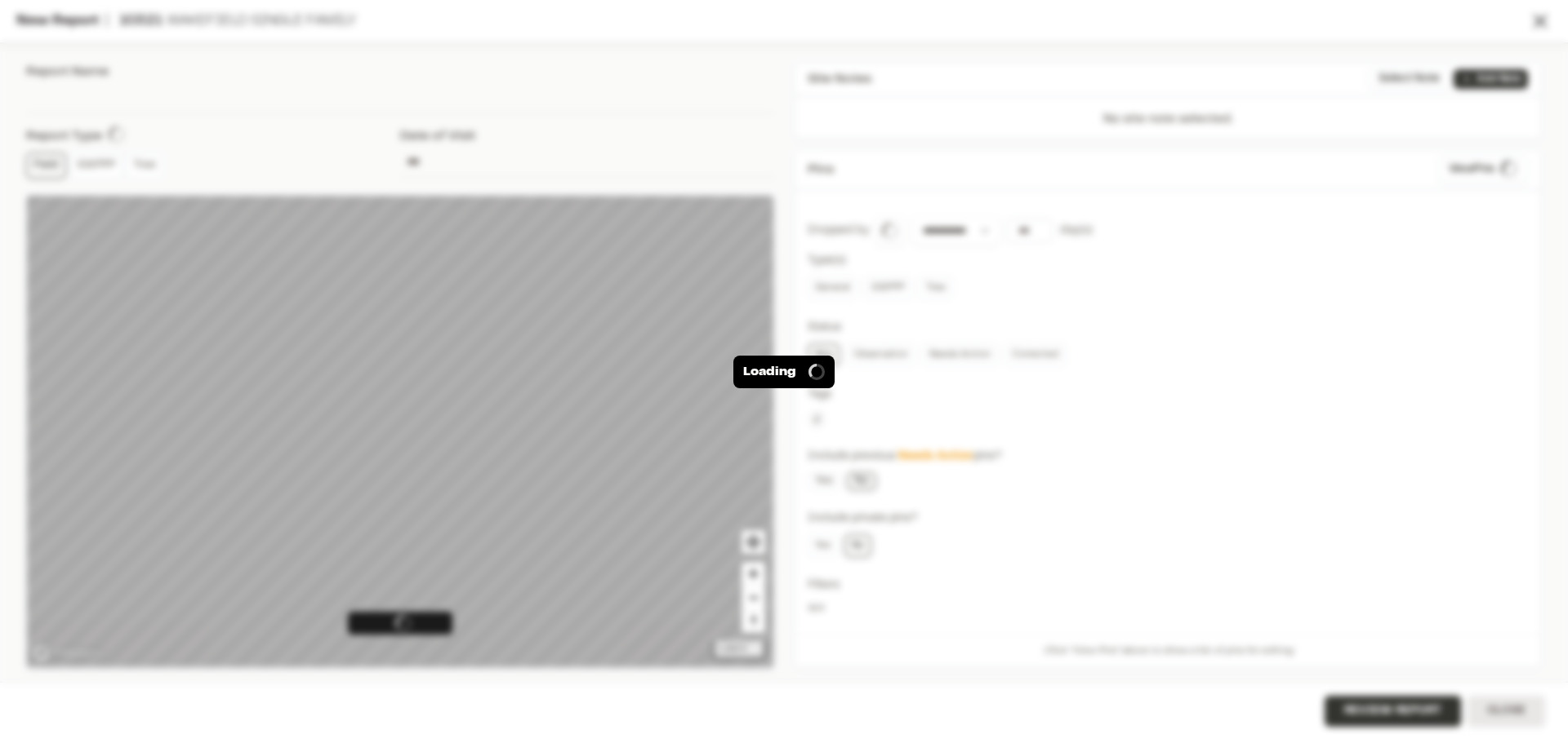
type input "**********"
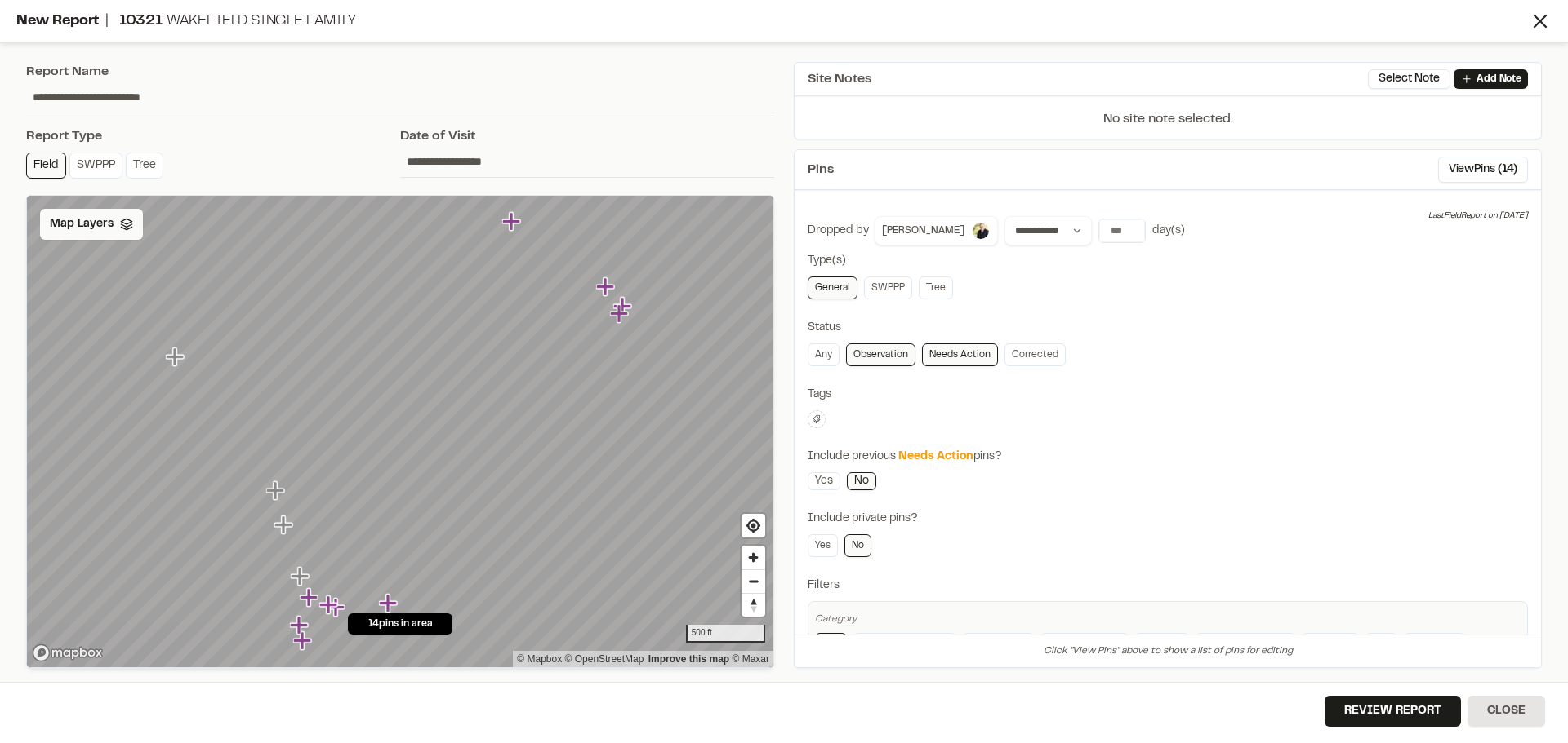
click at [130, 226] on icon at bounding box center [127, 224] width 13 height 13
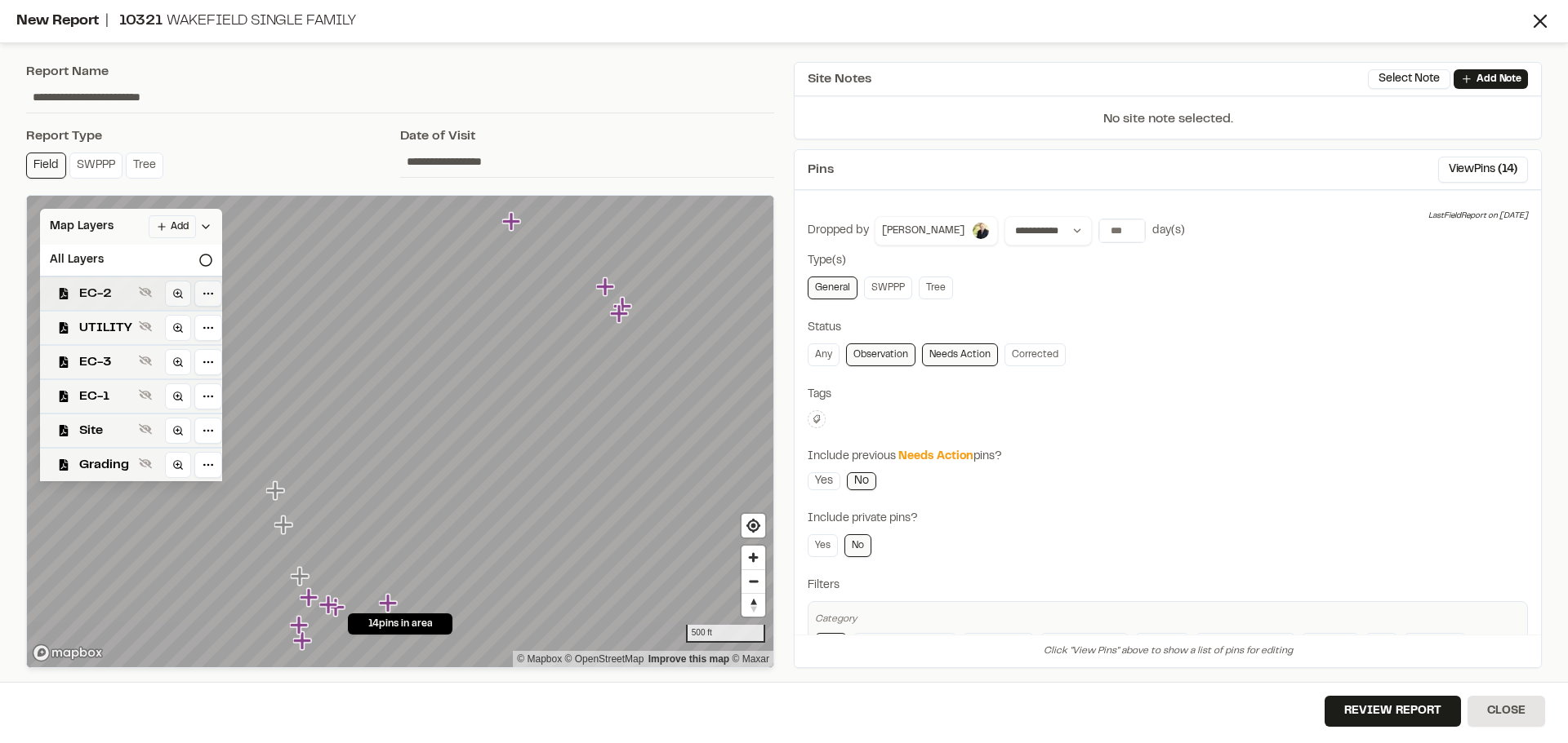
click at [104, 283] on div "EC-2" at bounding box center [125, 292] width 195 height 34
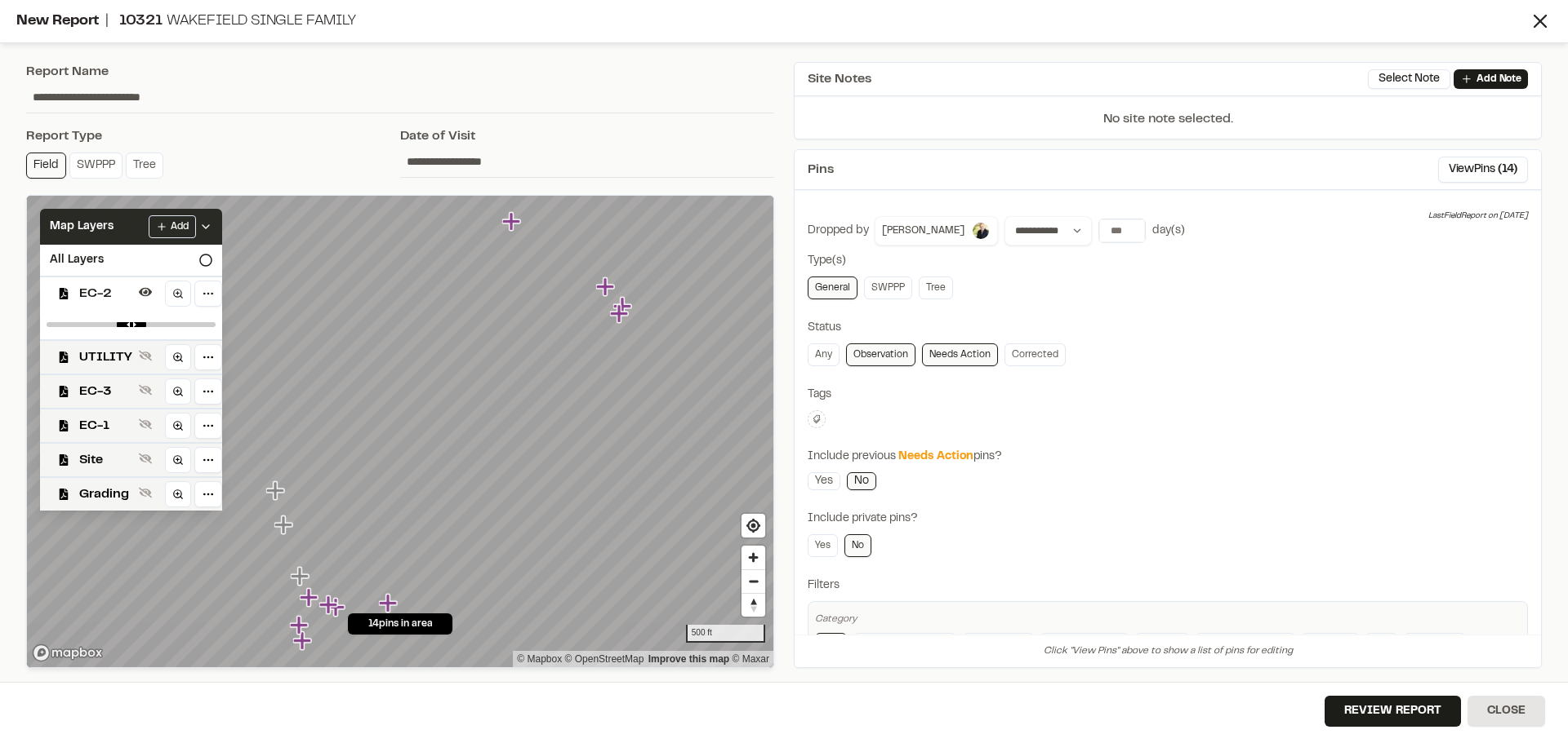
click at [202, 221] on icon at bounding box center [205, 227] width 13 height 13
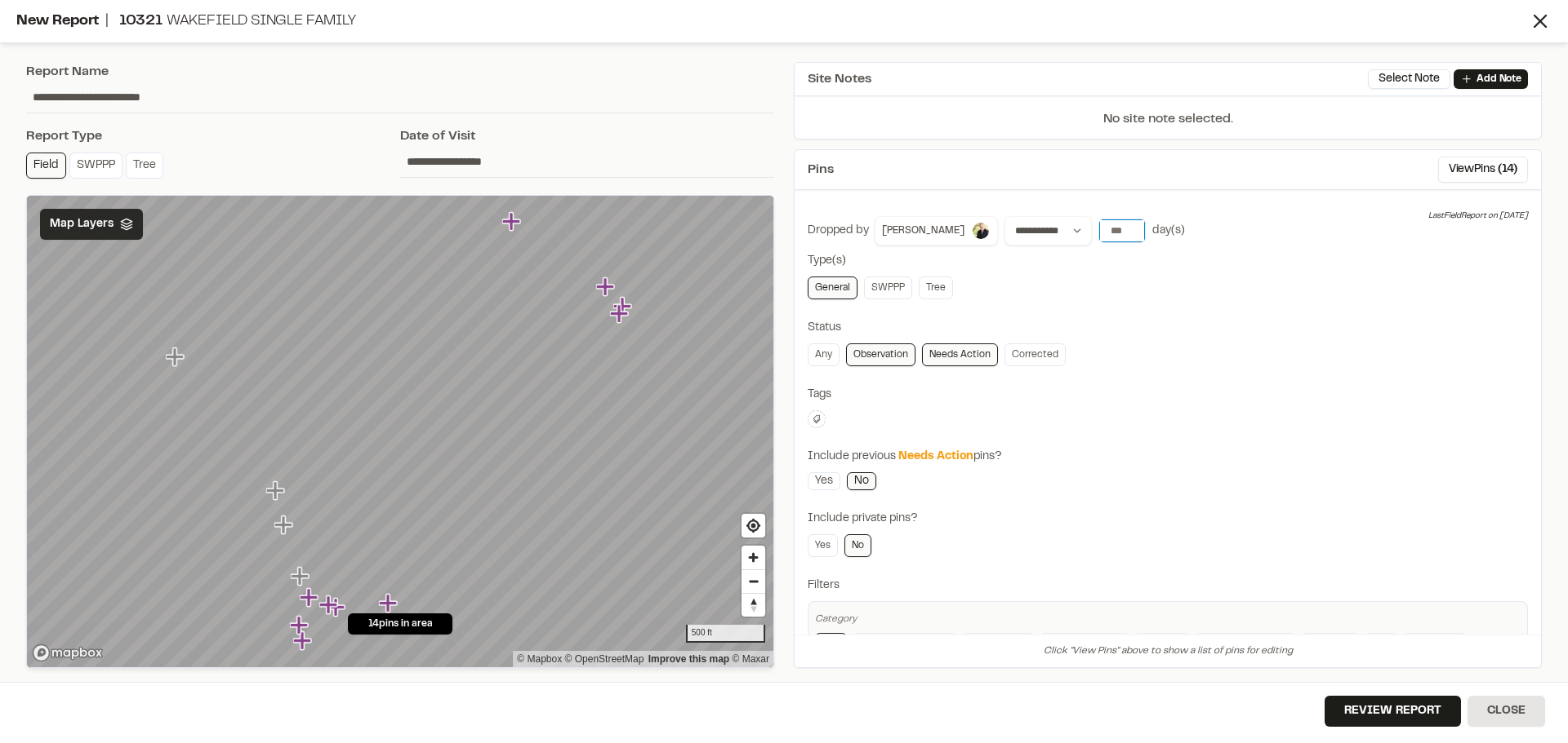
click at [1099, 233] on input "number" at bounding box center [1121, 231] width 45 height 23
click at [1146, 264] on button "7 days" at bounding box center [1167, 264] width 43 height 26
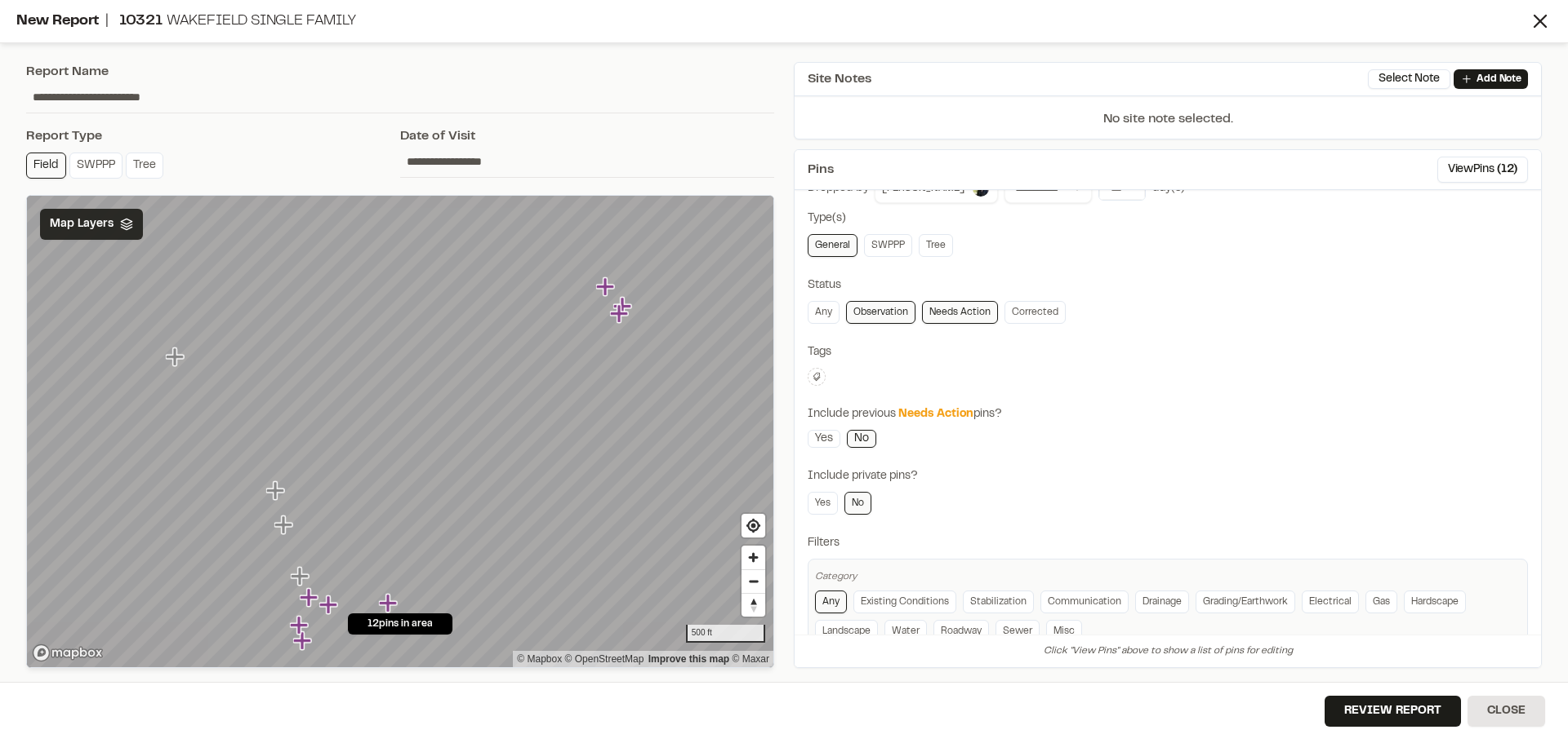
scroll to position [87, 0]
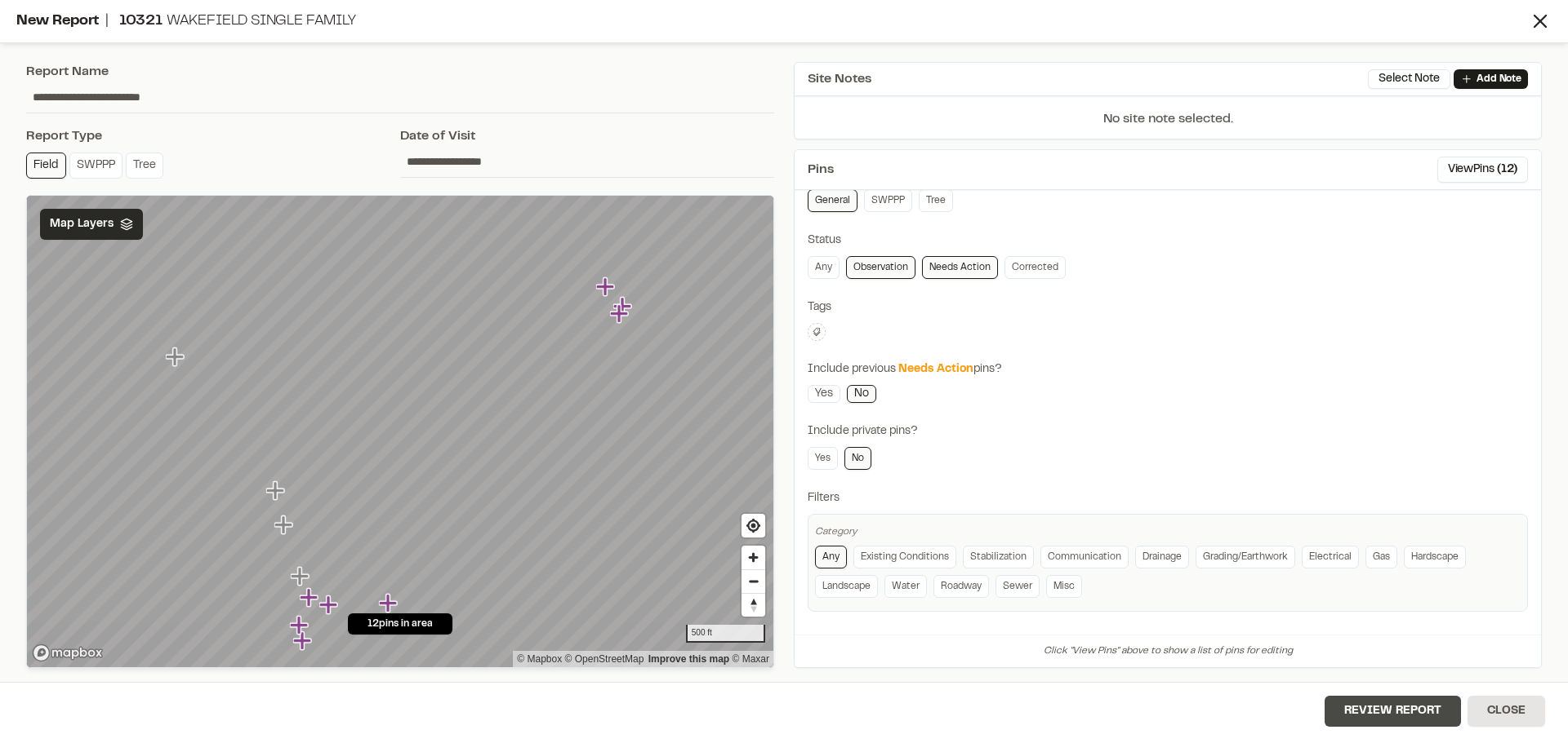
click at [1416, 711] on button "Review Report" at bounding box center [1393, 712] width 136 height 31
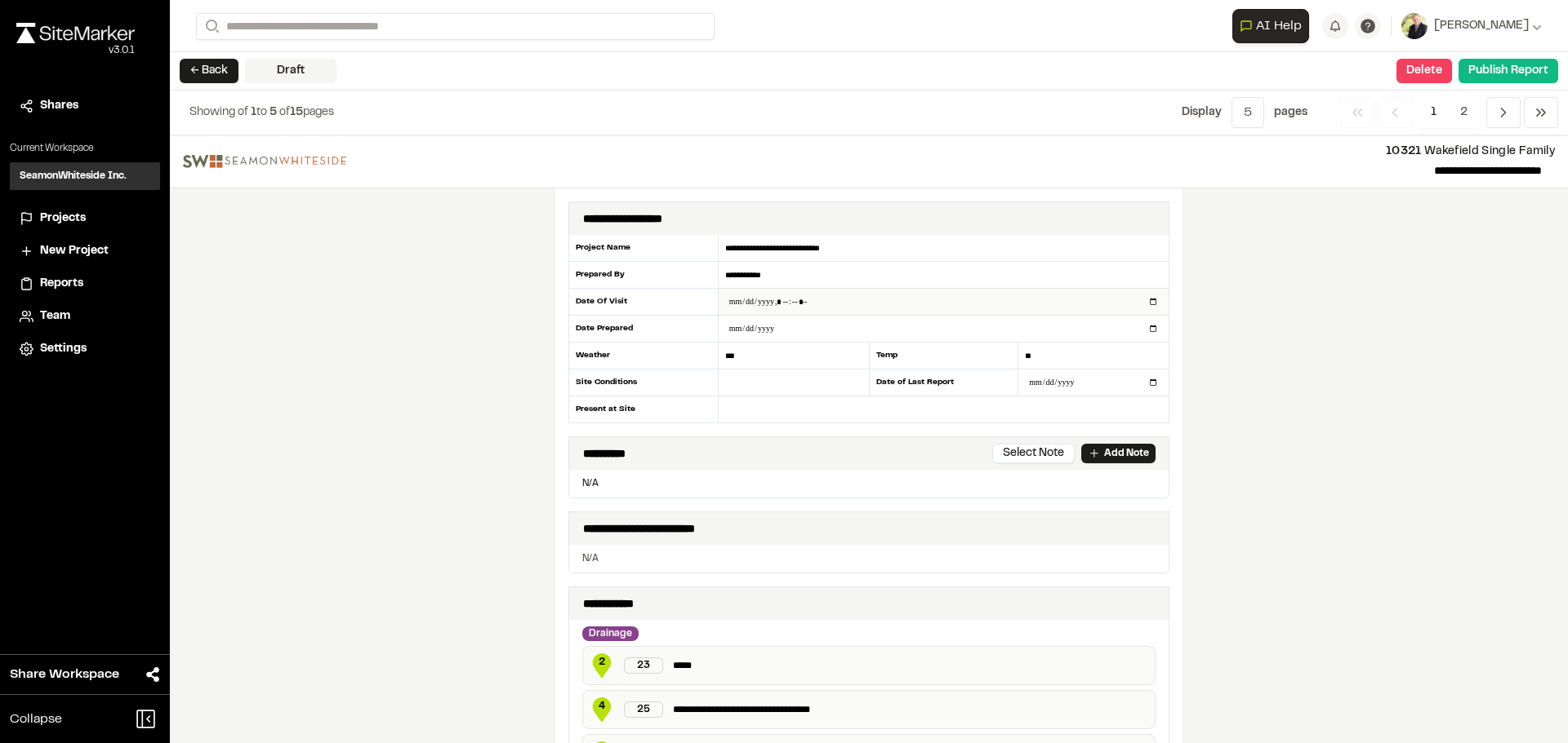
click at [1149, 303] on input "datetime-local" at bounding box center [943, 302] width 450 height 26
type input "**********"
click at [1293, 484] on div "**********" at bounding box center [869, 439] width 1398 height 608
click at [778, 349] on input "***" at bounding box center [793, 356] width 150 height 27
type input "*"
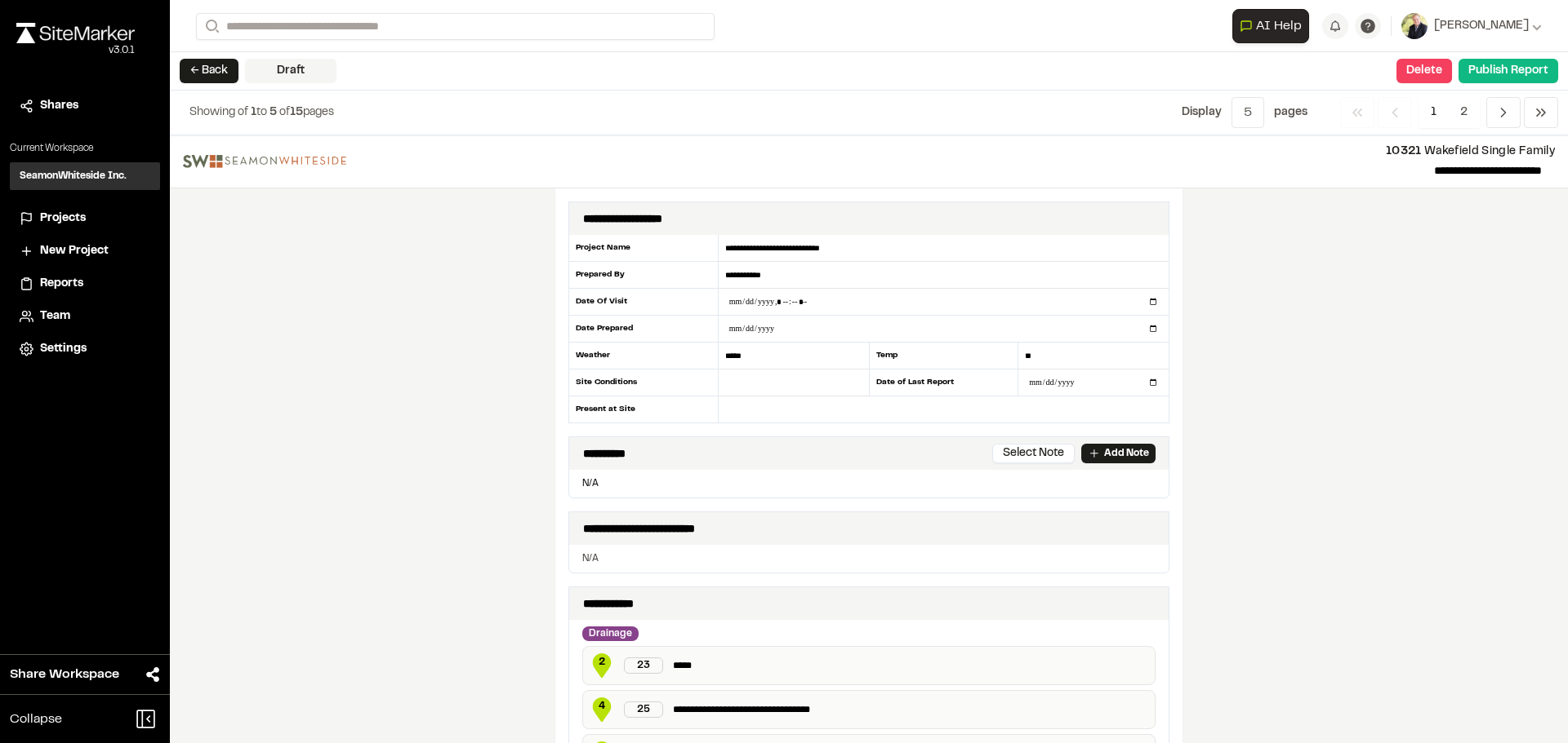
type input "*****"
click at [1407, 600] on div "**********" at bounding box center [869, 439] width 1398 height 608
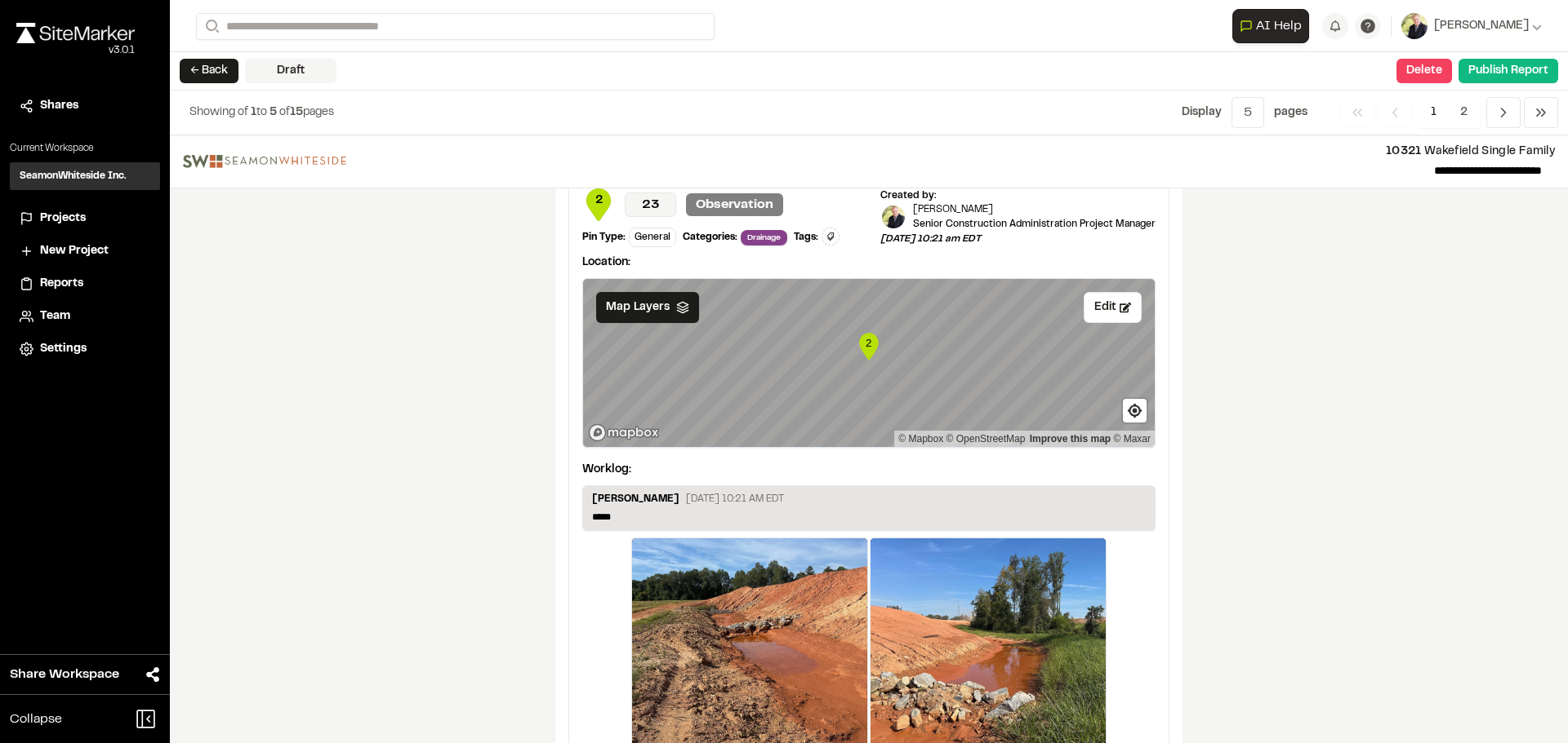
scroll to position [2804, 0]
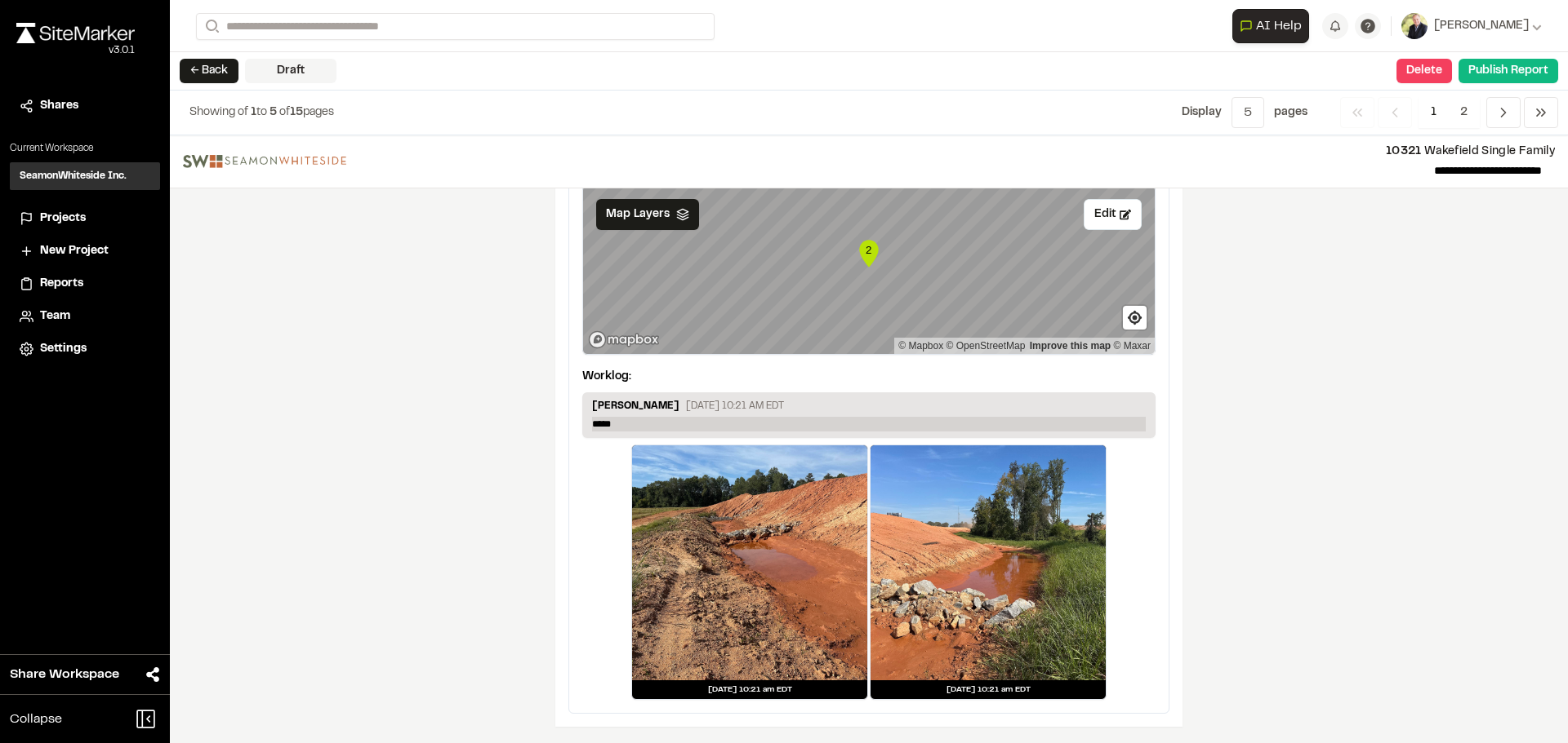
click at [627, 425] on p "*****" at bounding box center [868, 424] width 553 height 15
click at [1502, 114] on icon "Navigation" at bounding box center [1503, 112] width 17 height 17
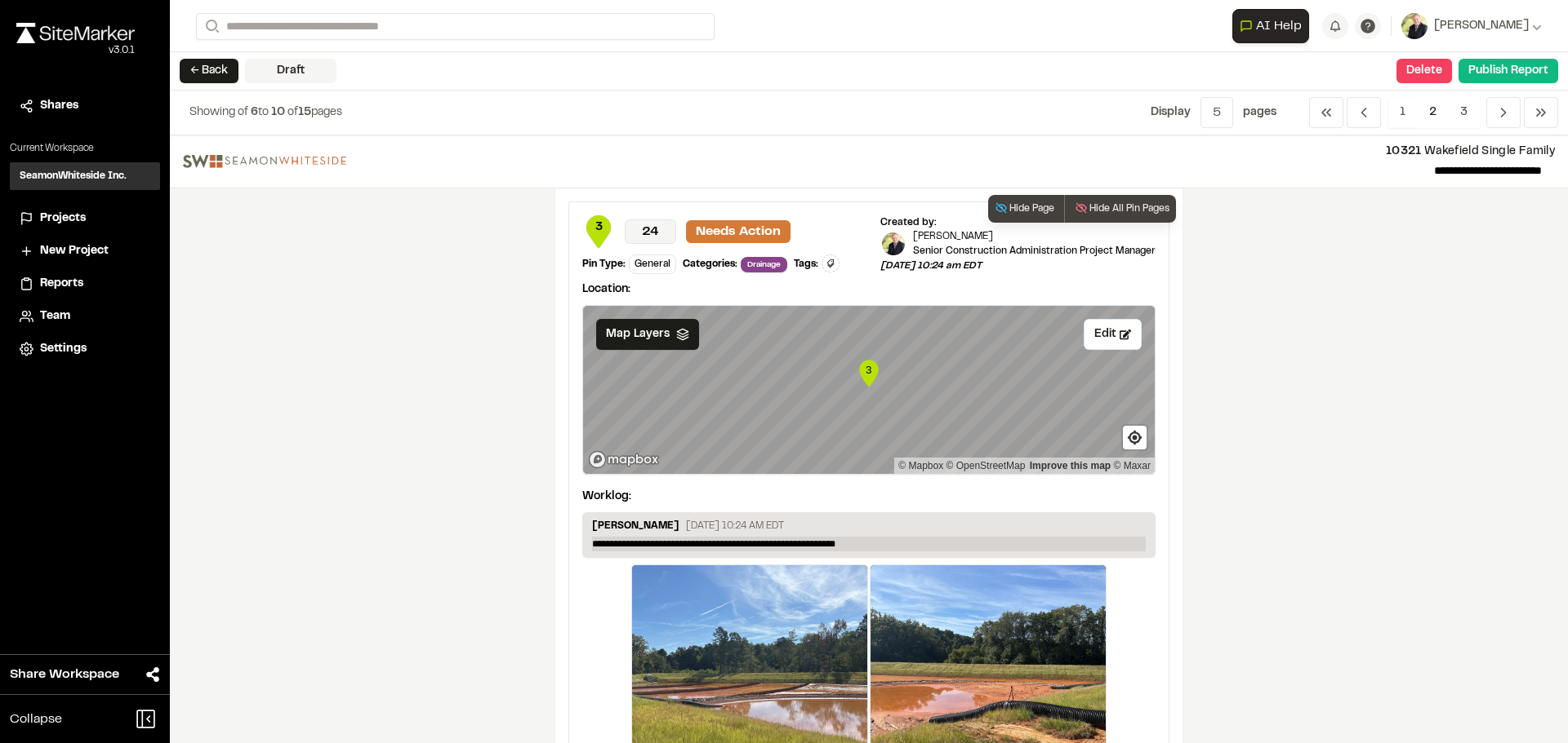
click at [808, 543] on p "**********" at bounding box center [868, 544] width 553 height 15
click at [901, 540] on p "**********" at bounding box center [868, 544] width 553 height 15
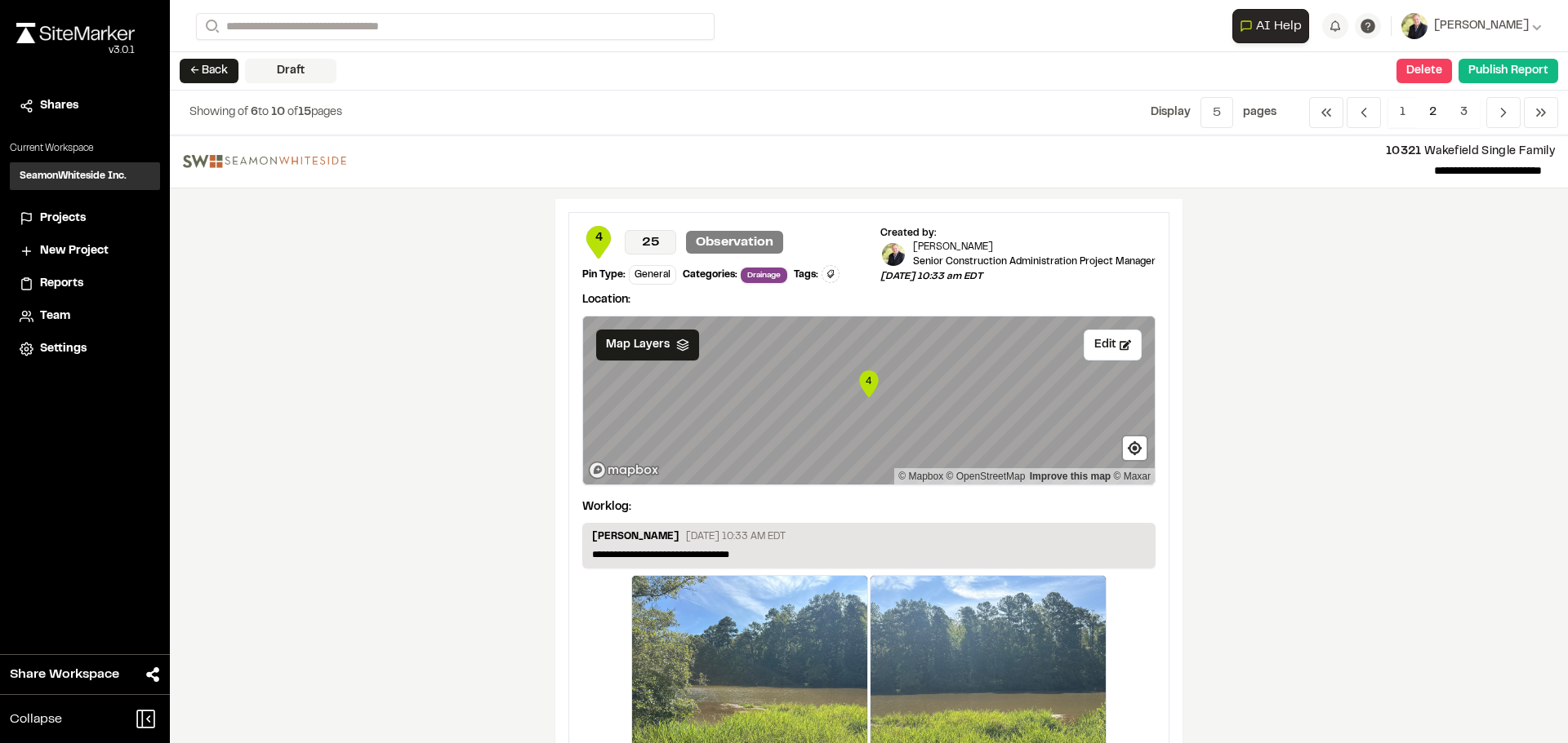
scroll to position [734, 0]
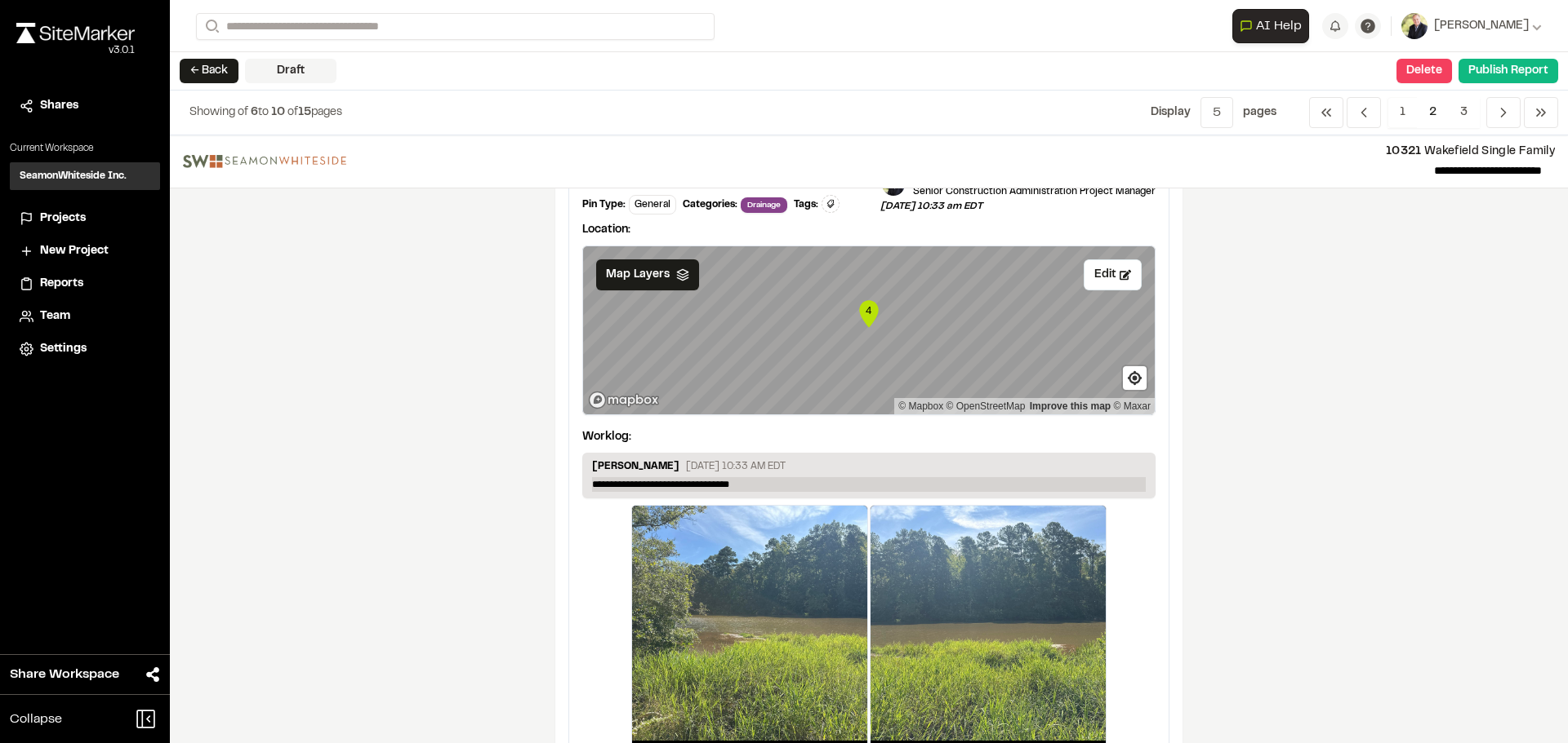
click at [772, 490] on p "**********" at bounding box center [868, 484] width 553 height 15
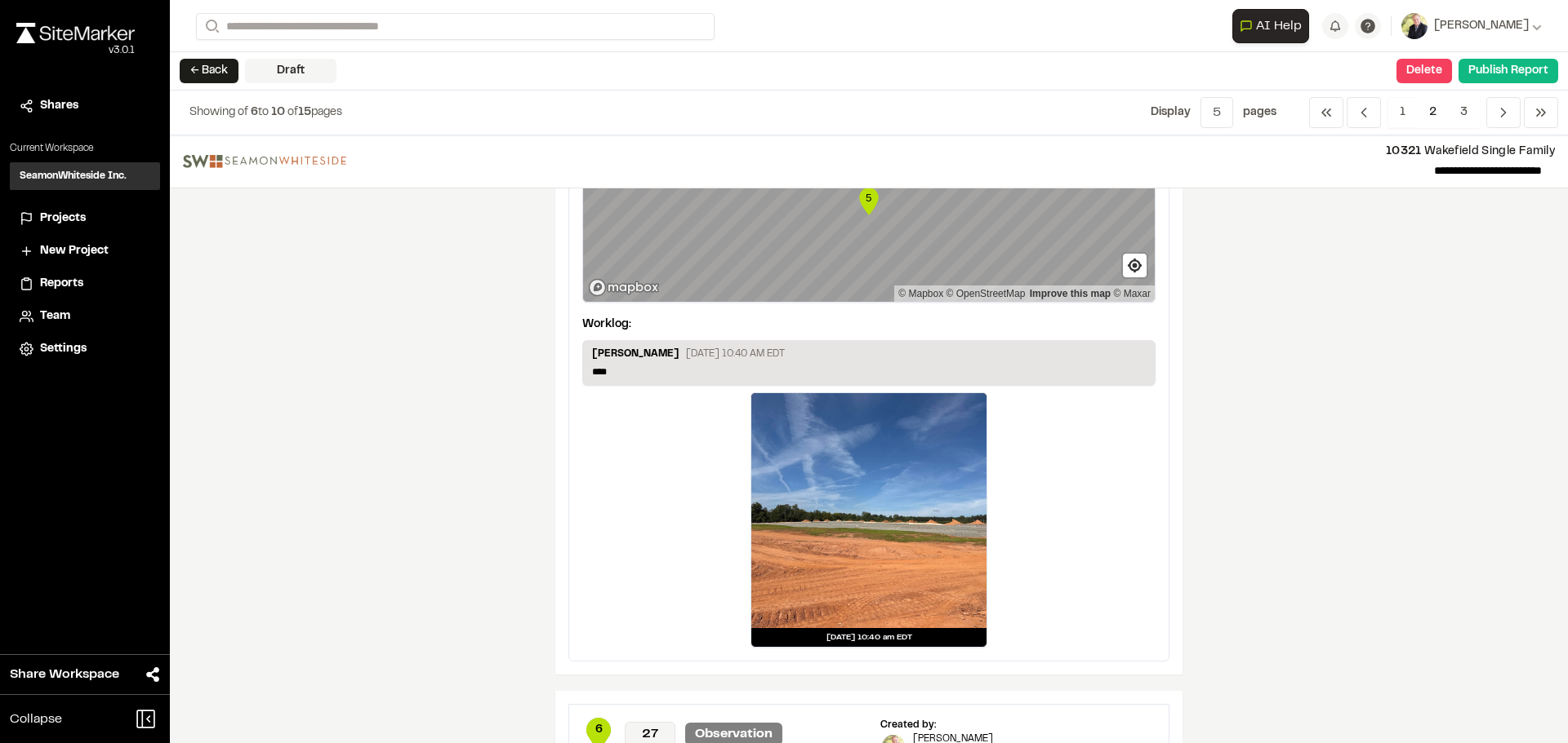
scroll to position [1551, 0]
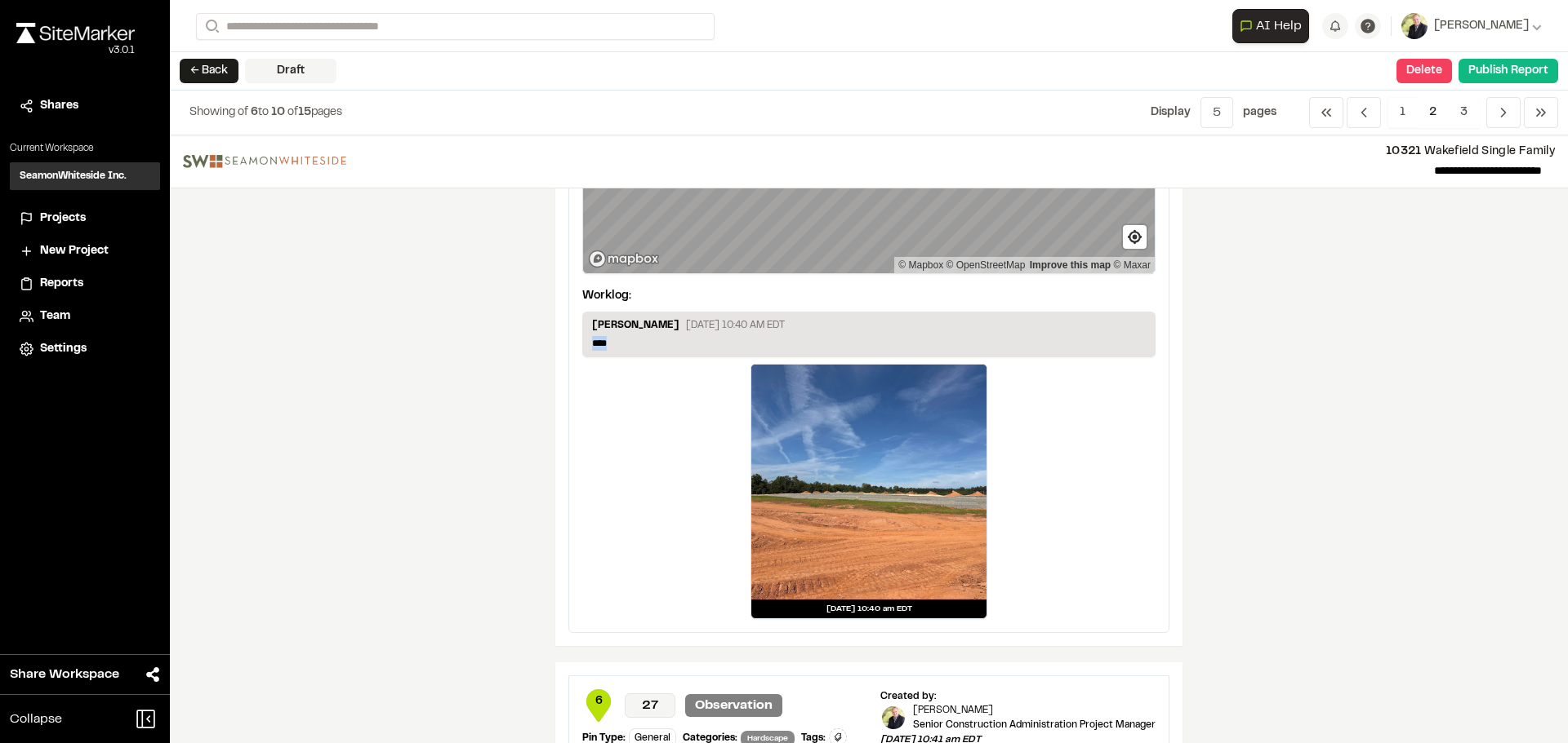
drag, startPoint x: 617, startPoint y: 341, endPoint x: 557, endPoint y: 358, distance: 62.4
click at [557, 358] on div "5 26 Observation Pin Type: General Categories: Hardscape Tags: Type Enter or co…" at bounding box center [868, 317] width 627 height 658
click at [625, 343] on p "****" at bounding box center [868, 344] width 553 height 15
drag, startPoint x: 709, startPoint y: 337, endPoint x: 574, endPoint y: 360, distance: 136.9
click at [574, 360] on div "**********" at bounding box center [868, 317] width 599 height 631
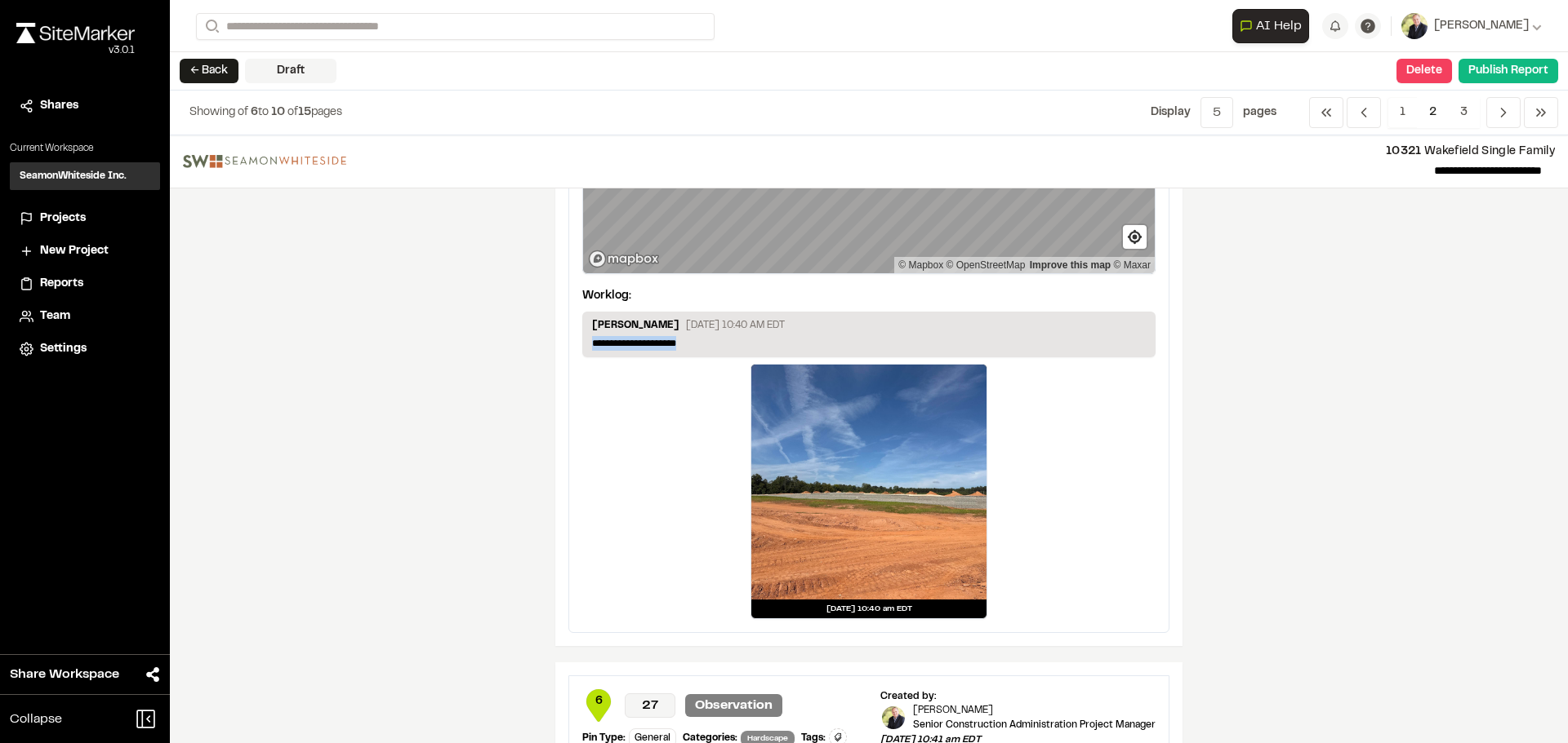
copy p "**********"
click at [1349, 502] on div "**********" at bounding box center [869, 439] width 1398 height 608
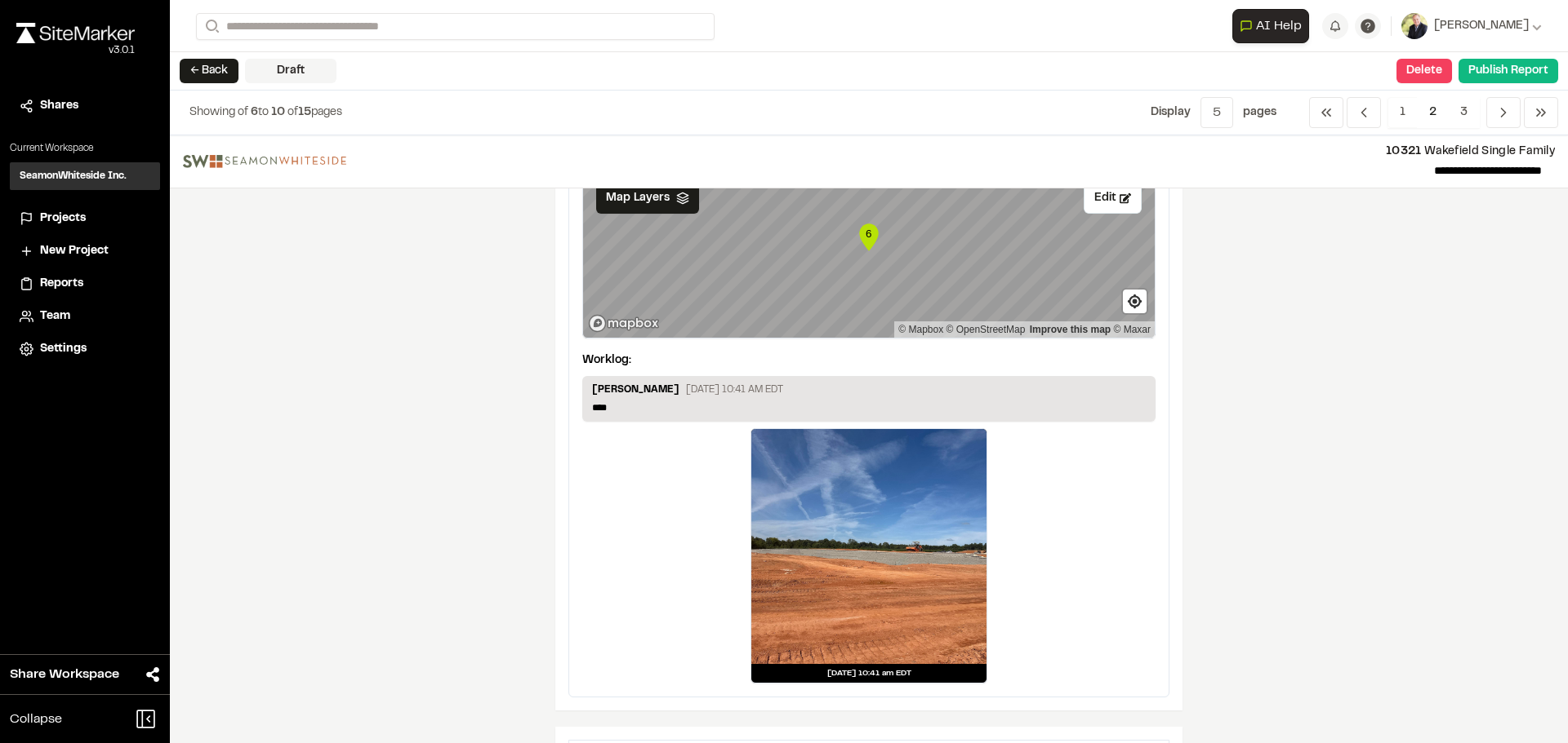
scroll to position [2203, 0]
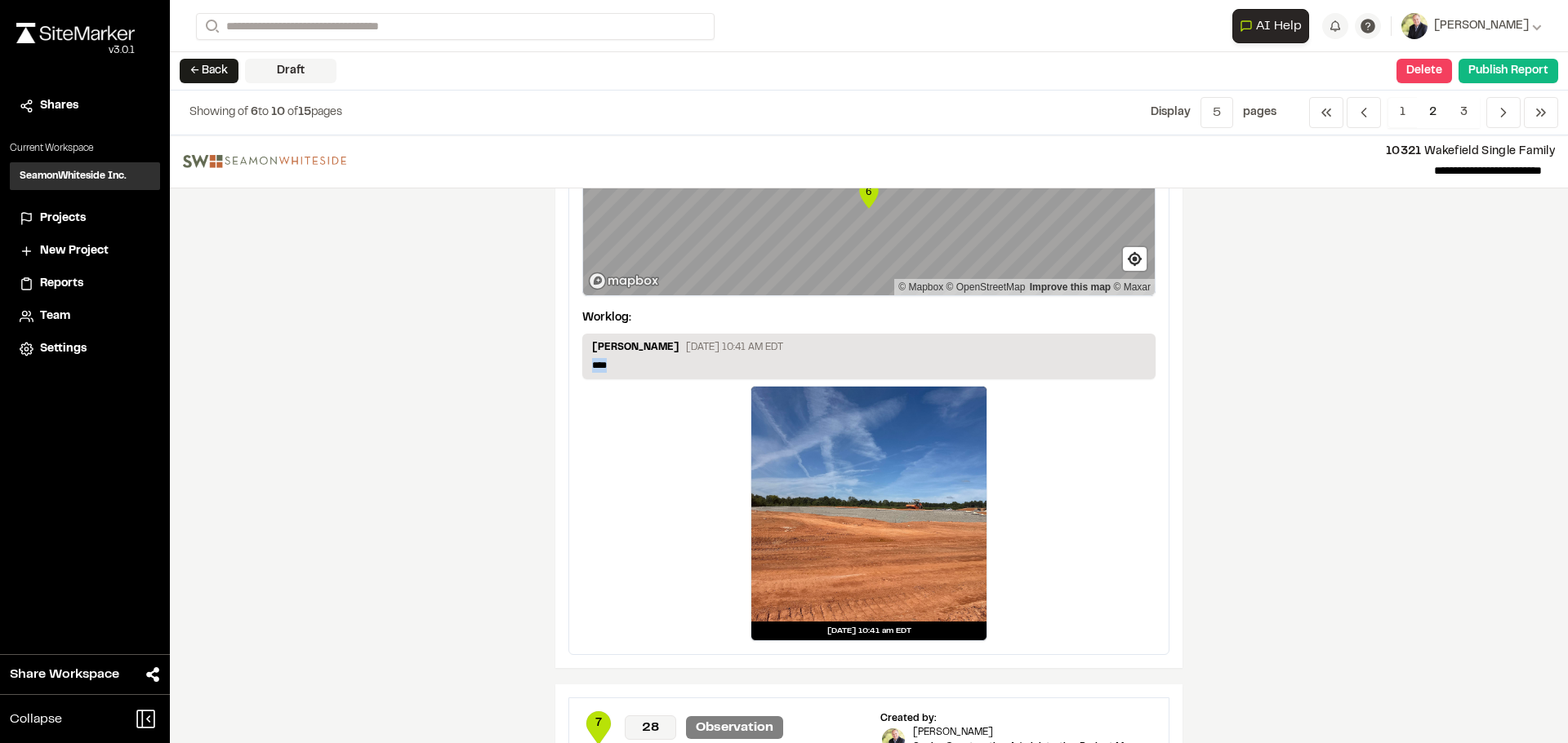
drag, startPoint x: 659, startPoint y: 361, endPoint x: 515, endPoint y: 366, distance: 144.1
click at [515, 366] on div "**********" at bounding box center [869, 439] width 1398 height 608
paste p
click at [620, 358] on p "[PERSON_NAME]" at bounding box center [635, 349] width 87 height 18
click at [618, 366] on p "**********" at bounding box center [868, 365] width 553 height 15
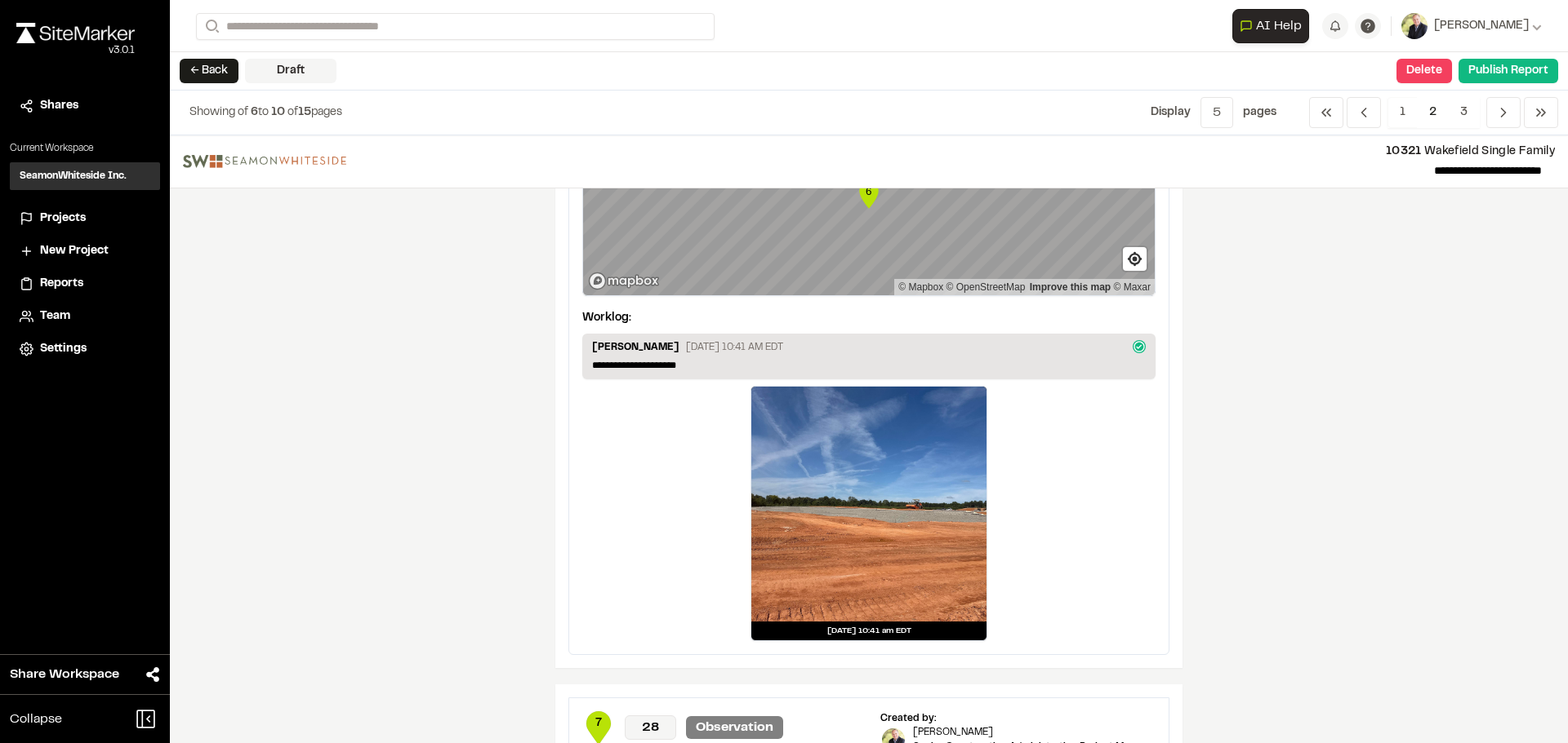
click at [1147, 468] on div "[DATE] 10:41 am EDT" at bounding box center [868, 514] width 573 height 256
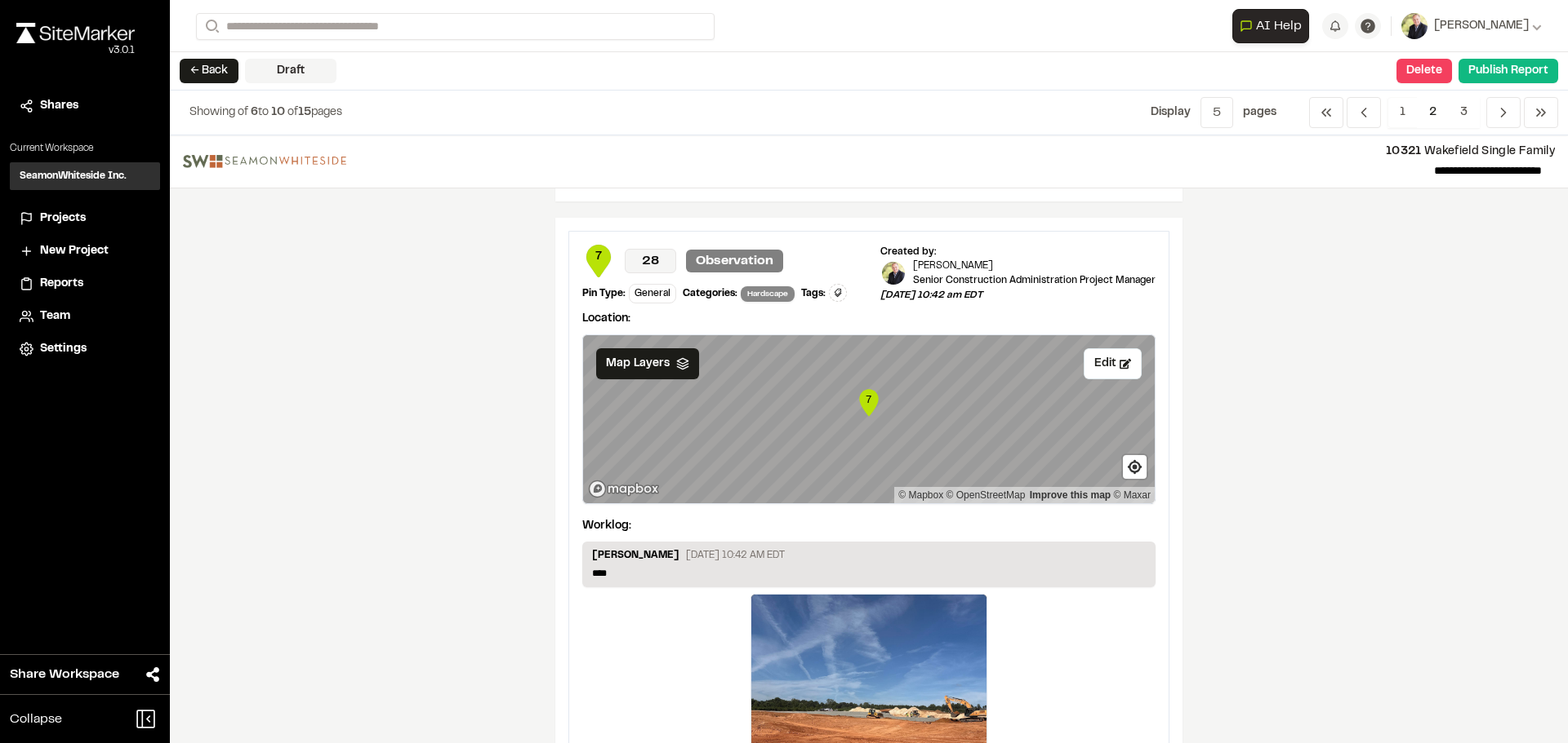
scroll to position [2693, 0]
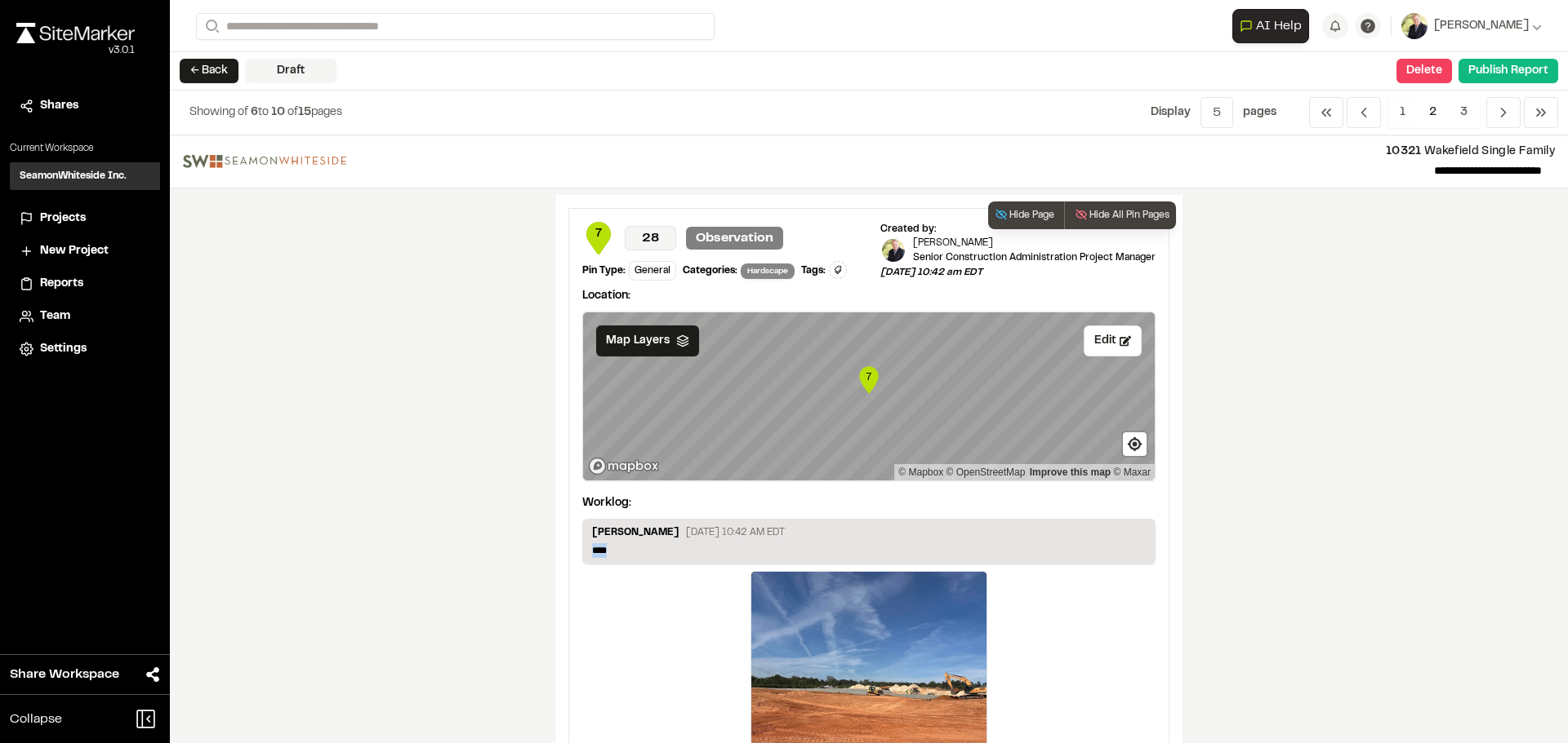
drag, startPoint x: 635, startPoint y: 545, endPoint x: 560, endPoint y: 558, distance: 76.1
click at [561, 558] on div "7 28 Observation Pin Type: General Categories: Hardscape Tags: Type Enter or co…" at bounding box center [868, 524] width 627 height 658
paste p
drag, startPoint x: 620, startPoint y: 547, endPoint x: 658, endPoint y: 603, distance: 67.7
click at [620, 548] on p "**********" at bounding box center [868, 550] width 553 height 15
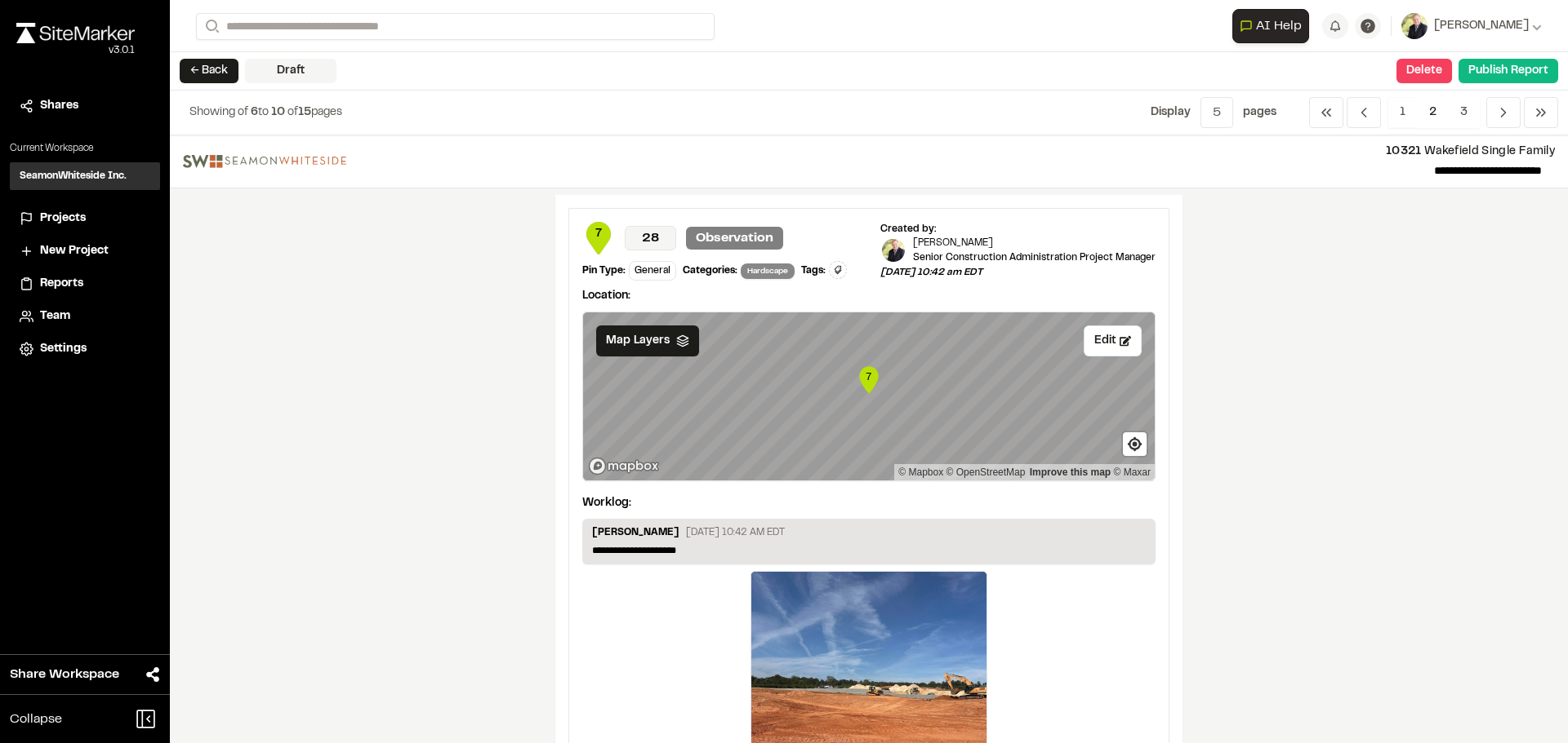
click at [1224, 633] on div "**********" at bounding box center [869, 439] width 1398 height 608
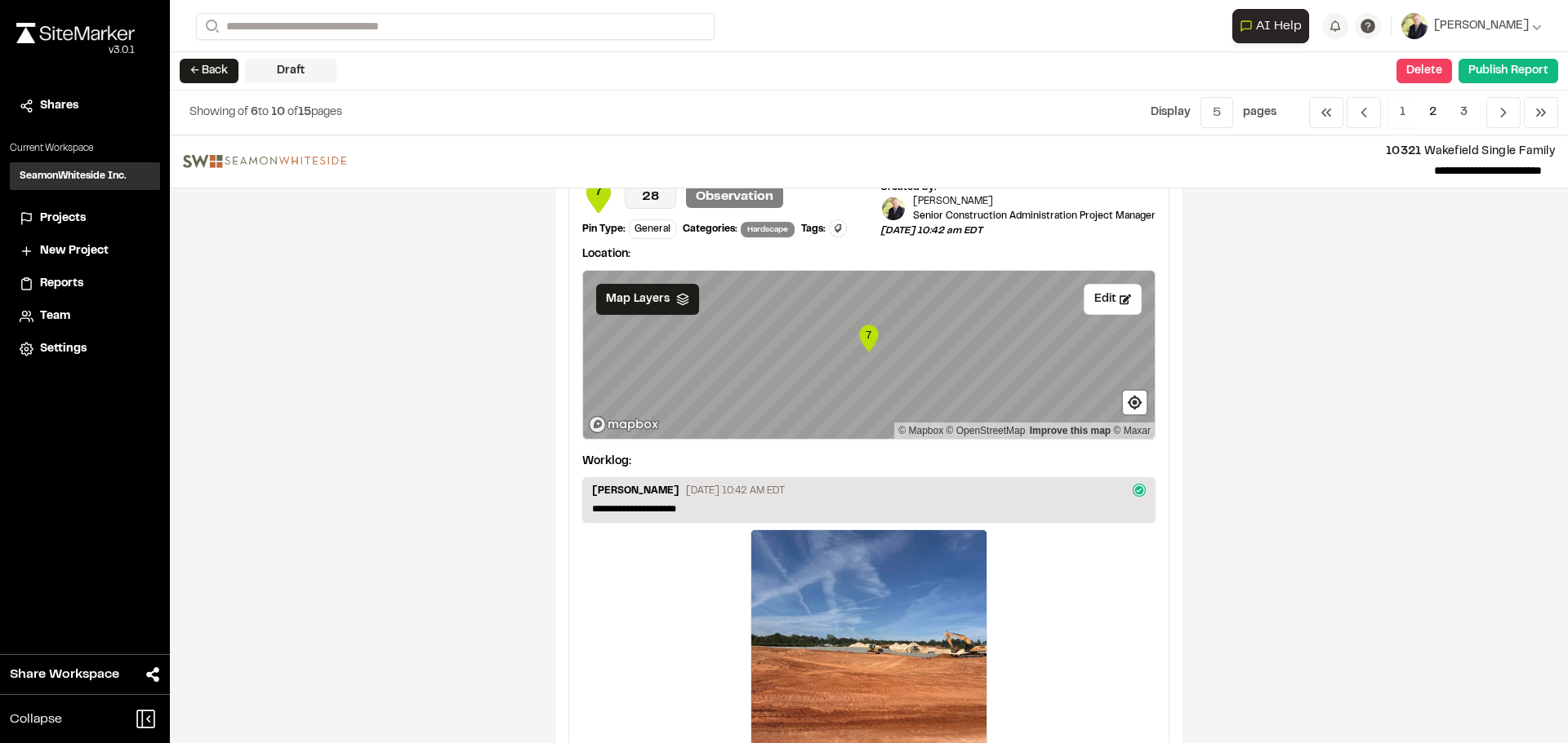
scroll to position [2819, 0]
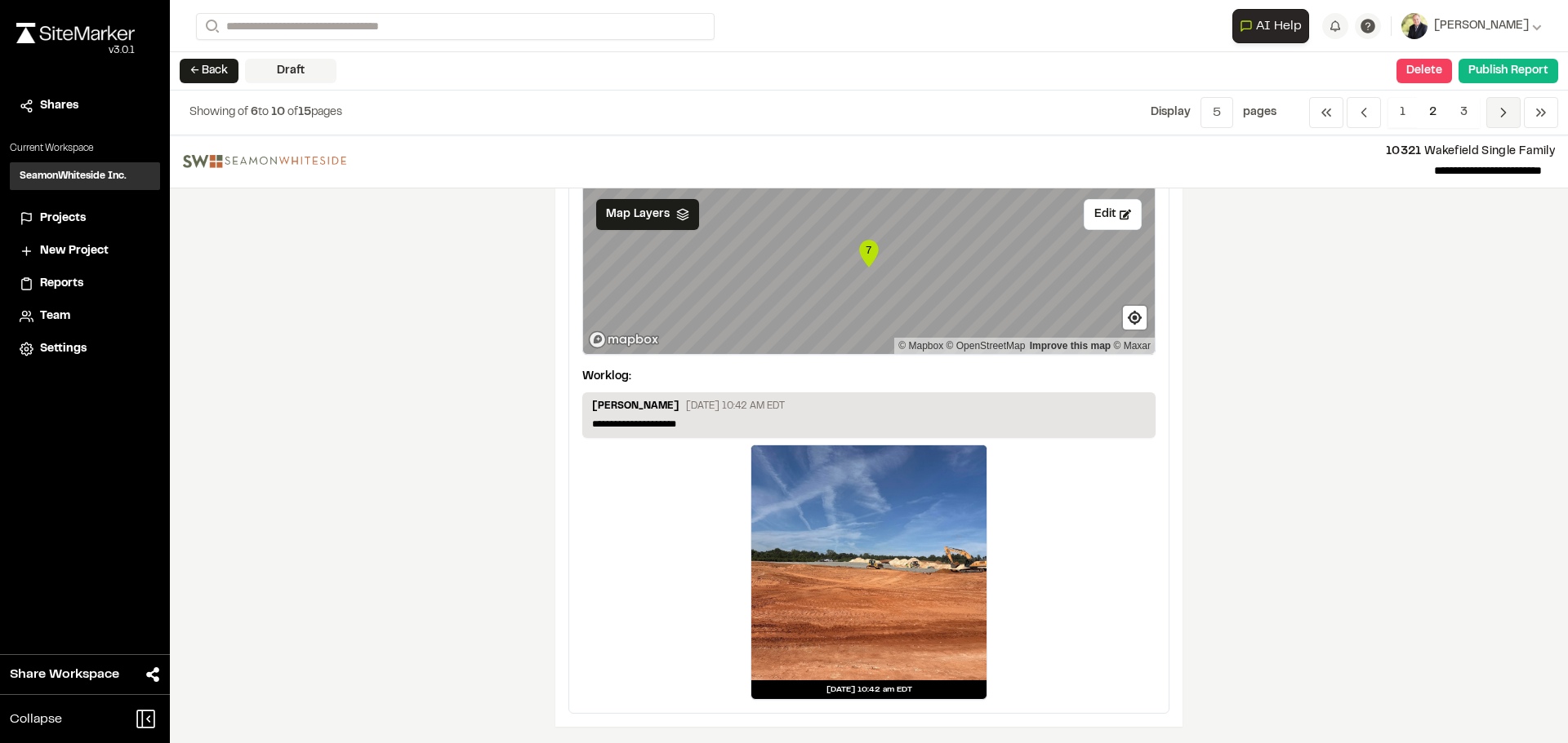
click at [1509, 126] on span "Previous" at bounding box center [1503, 112] width 34 height 31
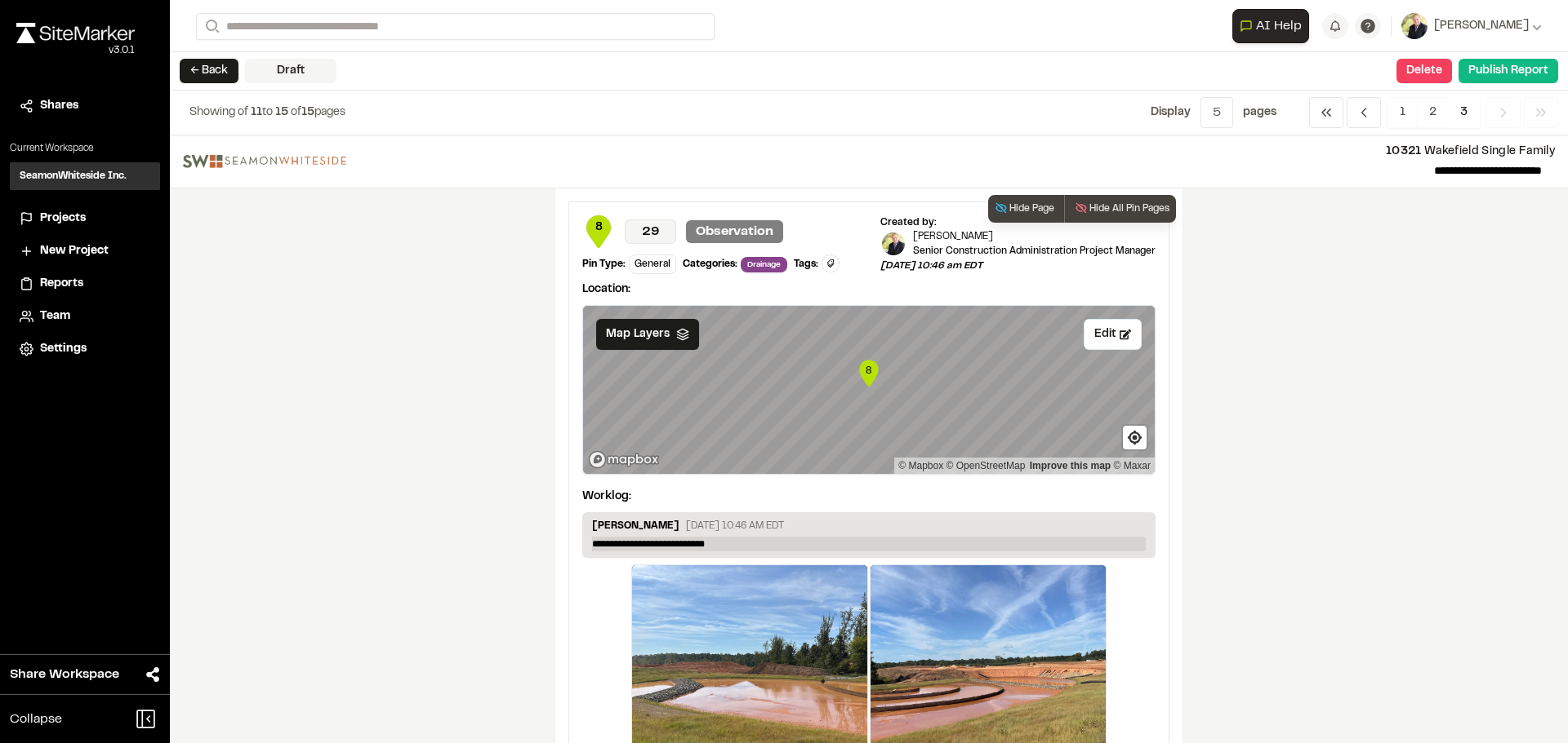
click at [727, 542] on p "**********" at bounding box center [868, 544] width 553 height 15
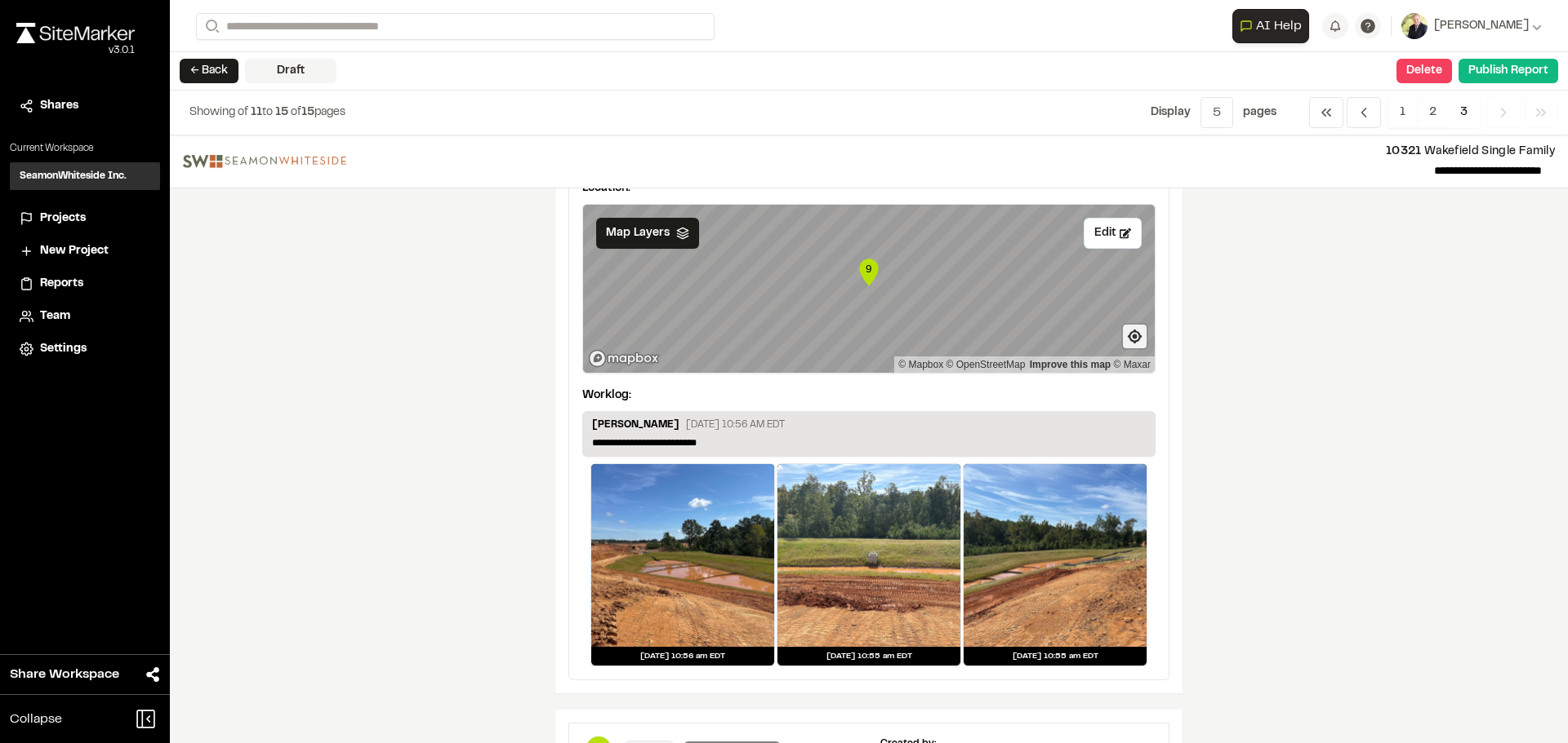
scroll to position [816, 0]
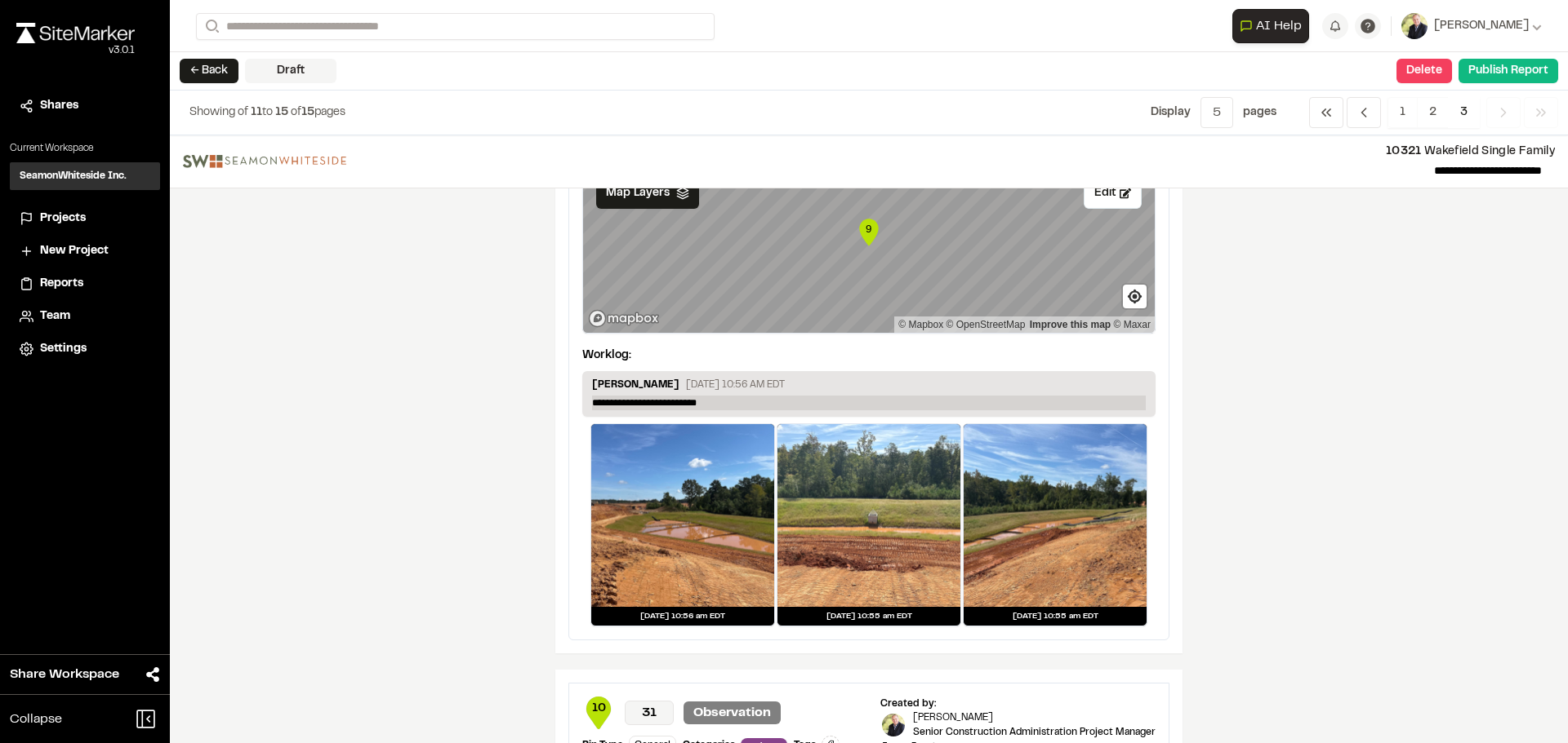
click at [613, 399] on p "**********" at bounding box center [868, 403] width 553 height 15
click at [750, 406] on p "**********" at bounding box center [868, 403] width 553 height 15
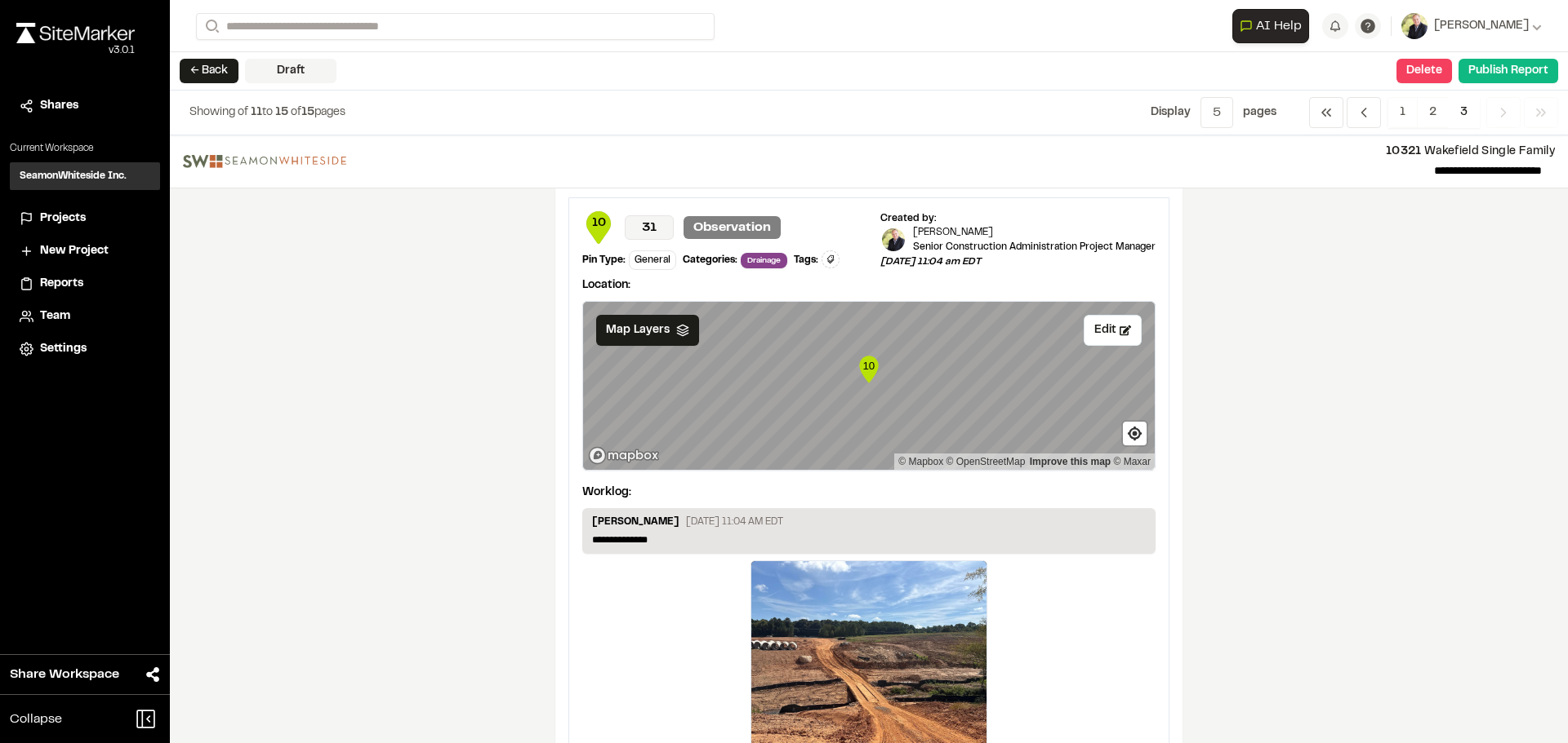
scroll to position [1387, 0]
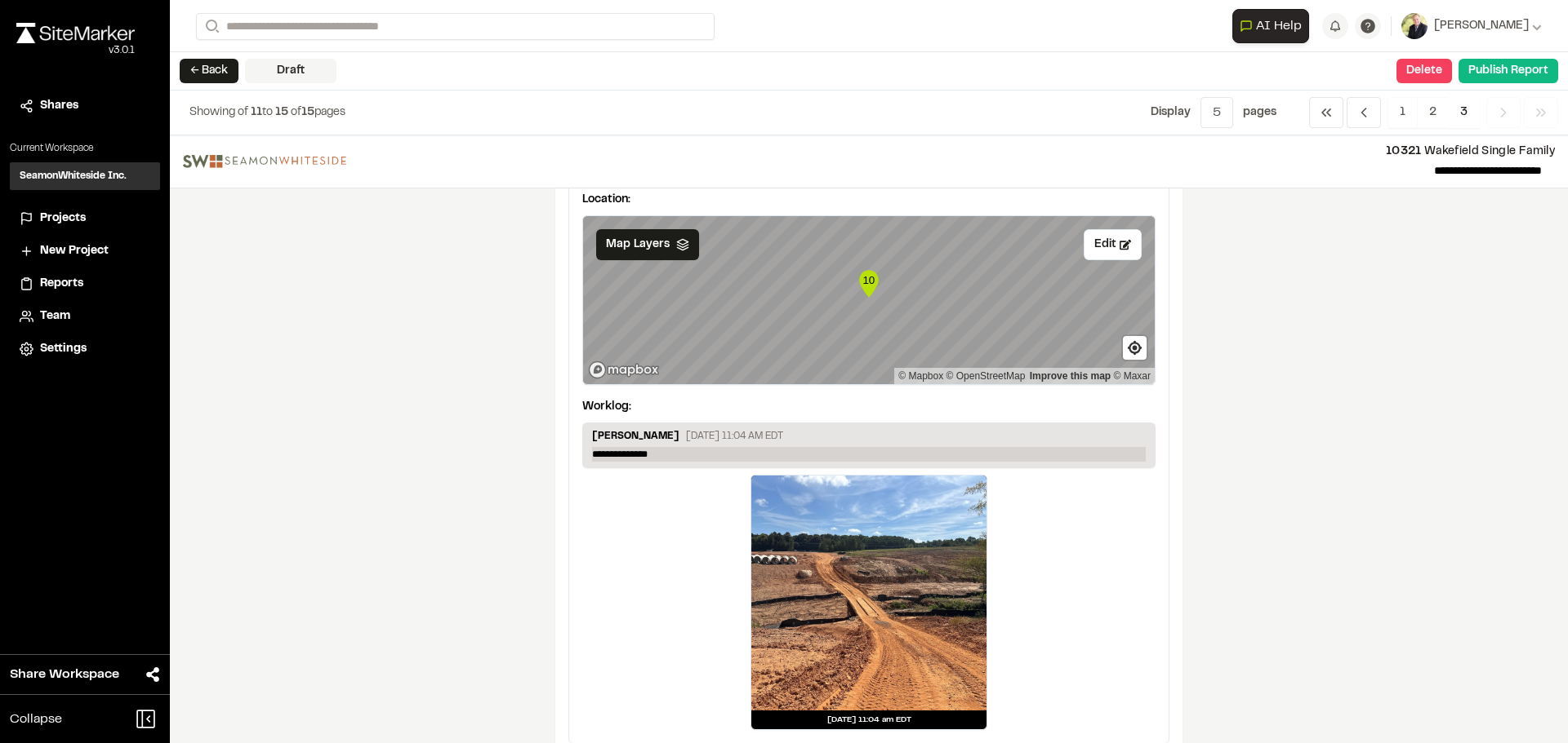
click at [672, 453] on p "**********" at bounding box center [868, 454] width 553 height 15
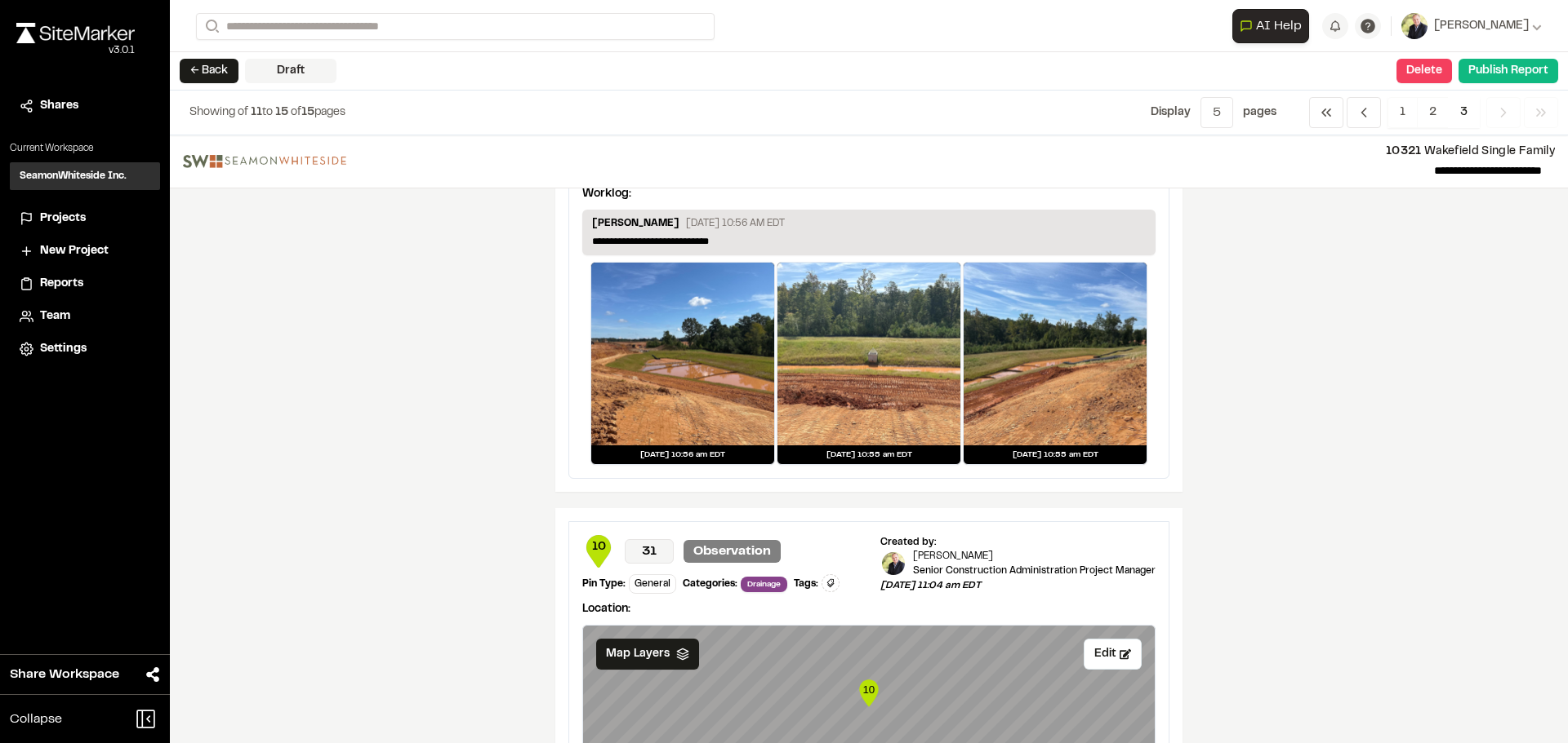
scroll to position [979, 0]
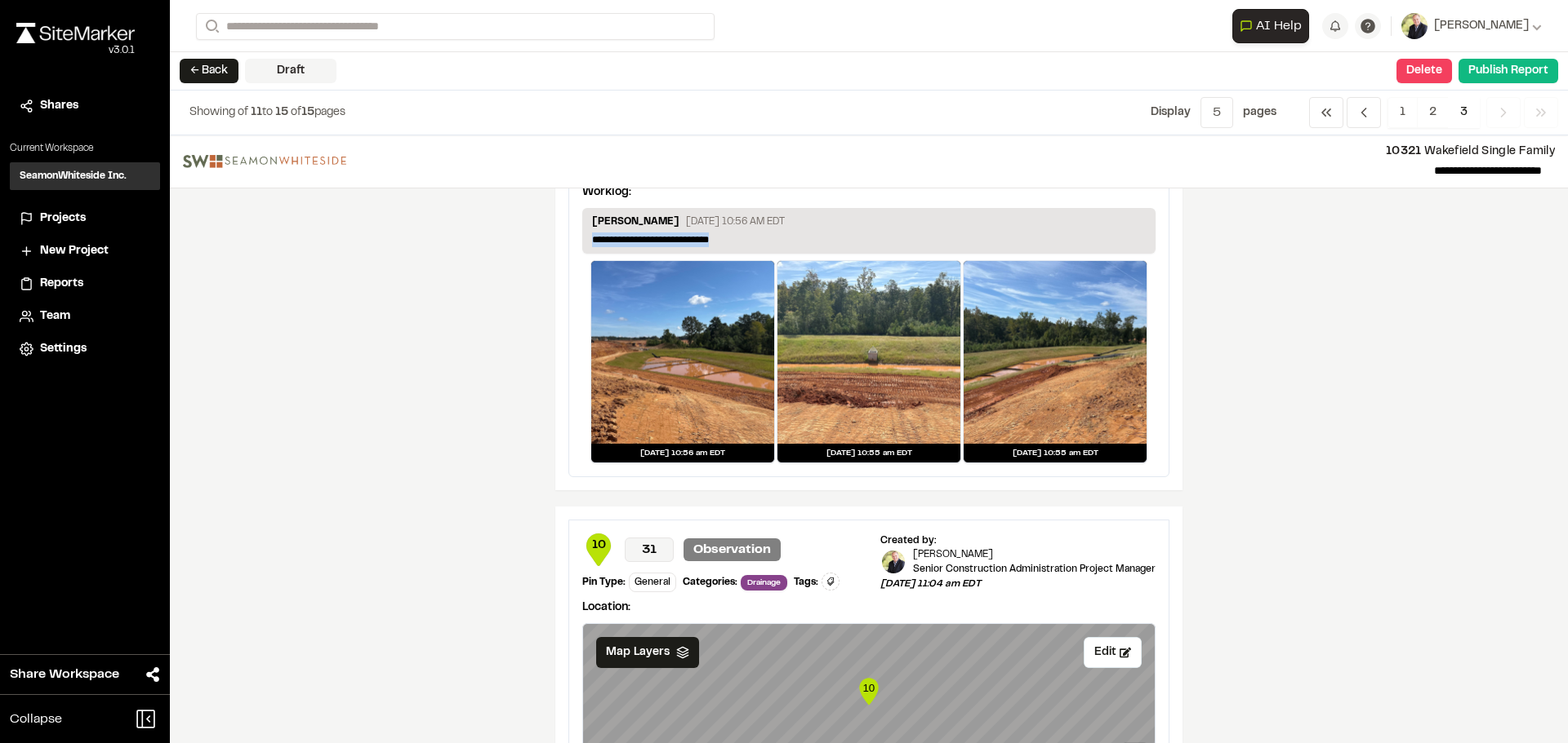
drag, startPoint x: 742, startPoint y: 239, endPoint x: 507, endPoint y: 269, distance: 236.9
click at [507, 269] on div "**********" at bounding box center [869, 439] width 1398 height 608
copy p "**********"
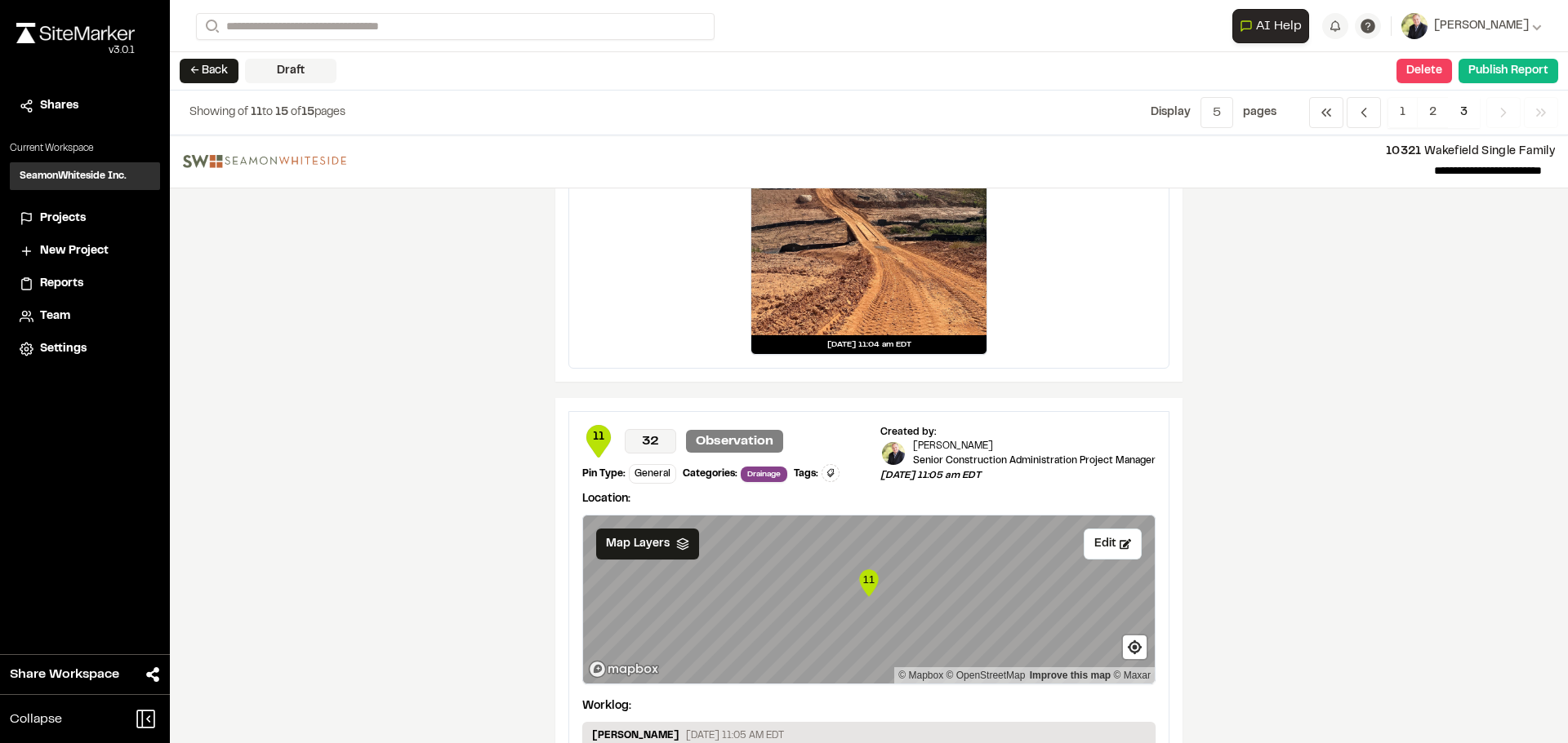
scroll to position [1959, 0]
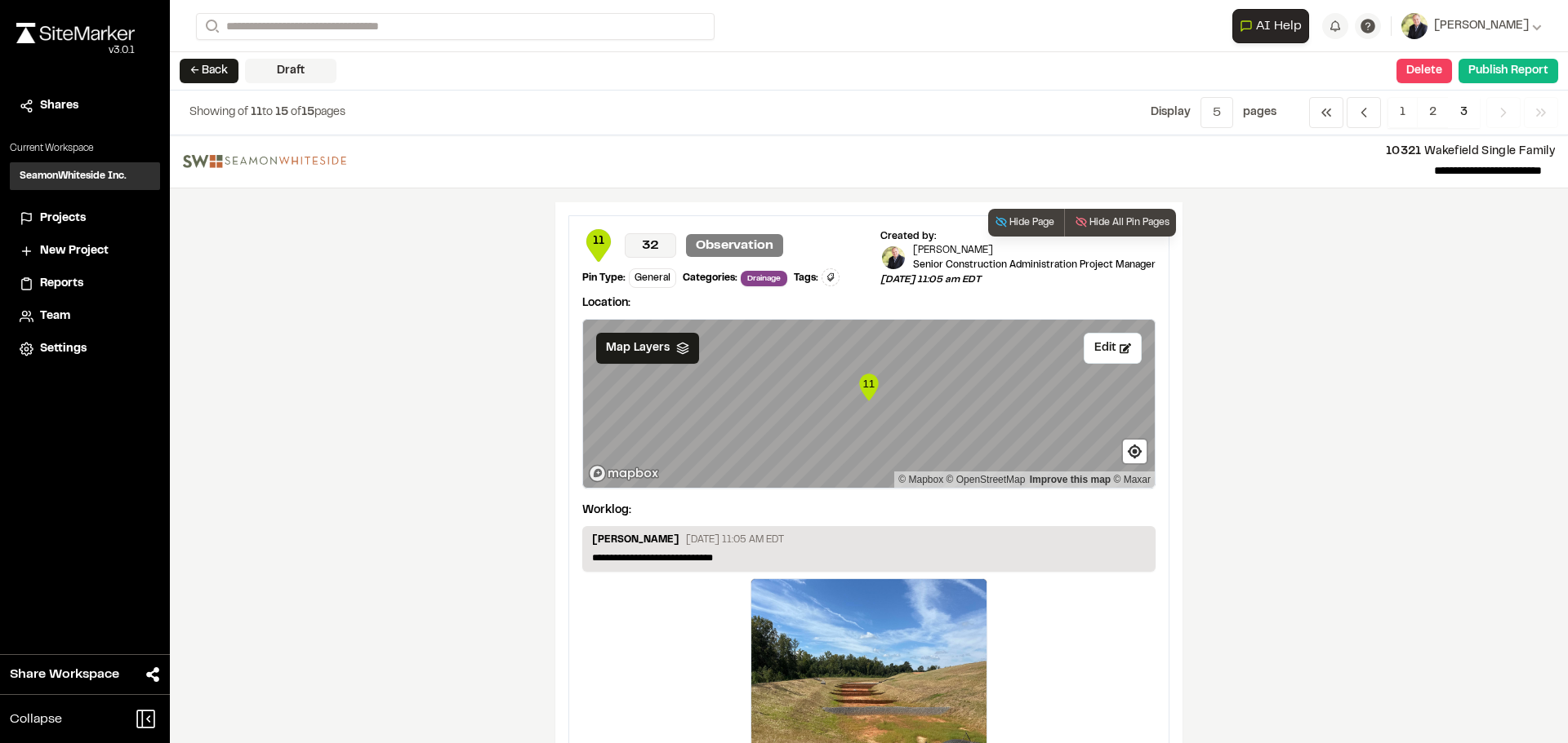
drag, startPoint x: 771, startPoint y: 550, endPoint x: 561, endPoint y: 549, distance: 210.0
click at [560, 553] on div "**********" at bounding box center [868, 531] width 627 height 658
click at [738, 568] on div "**********" at bounding box center [868, 549] width 573 height 45
drag, startPoint x: 740, startPoint y: 560, endPoint x: 512, endPoint y: 567, distance: 228.1
click at [517, 572] on div "**********" at bounding box center [869, 439] width 1398 height 608
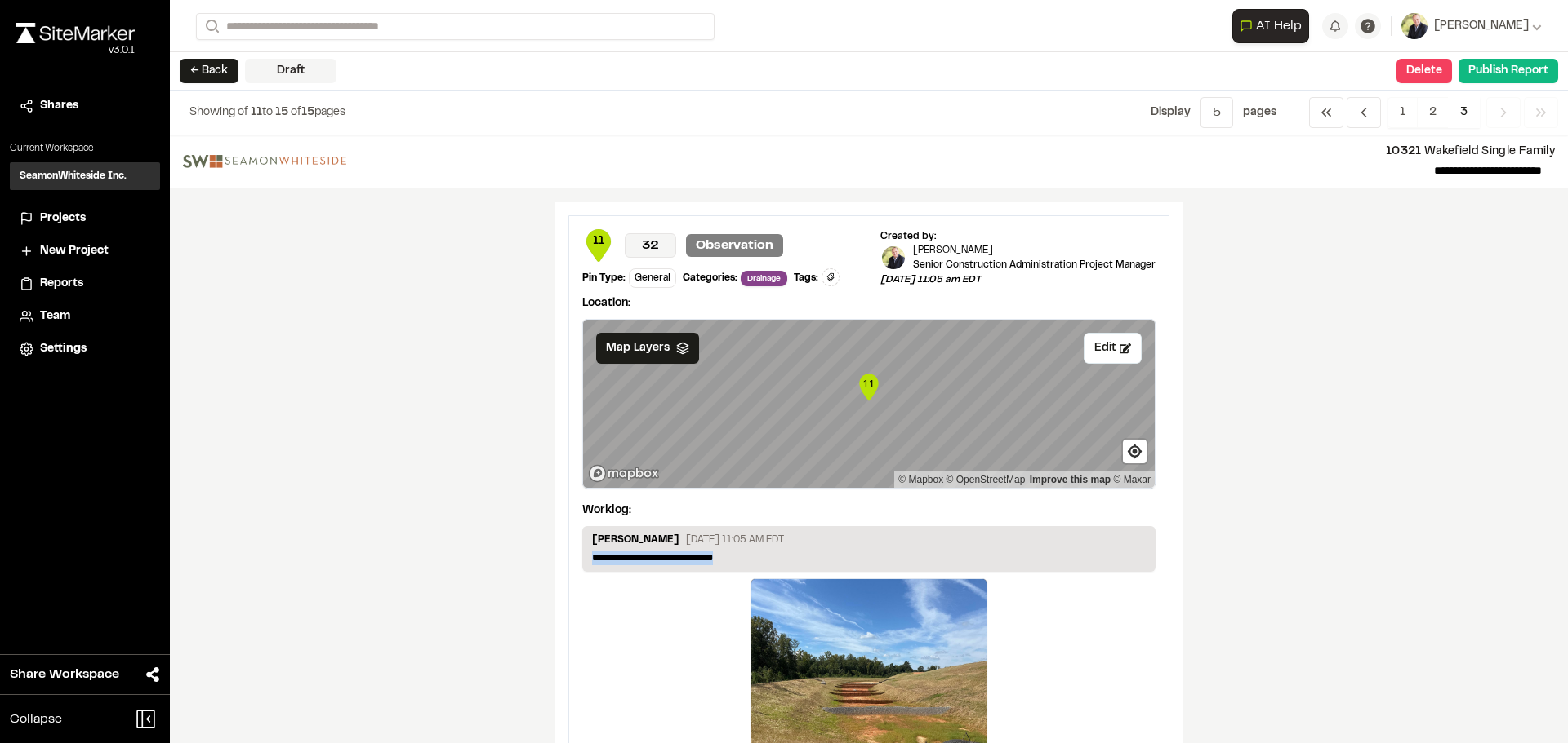
paste p
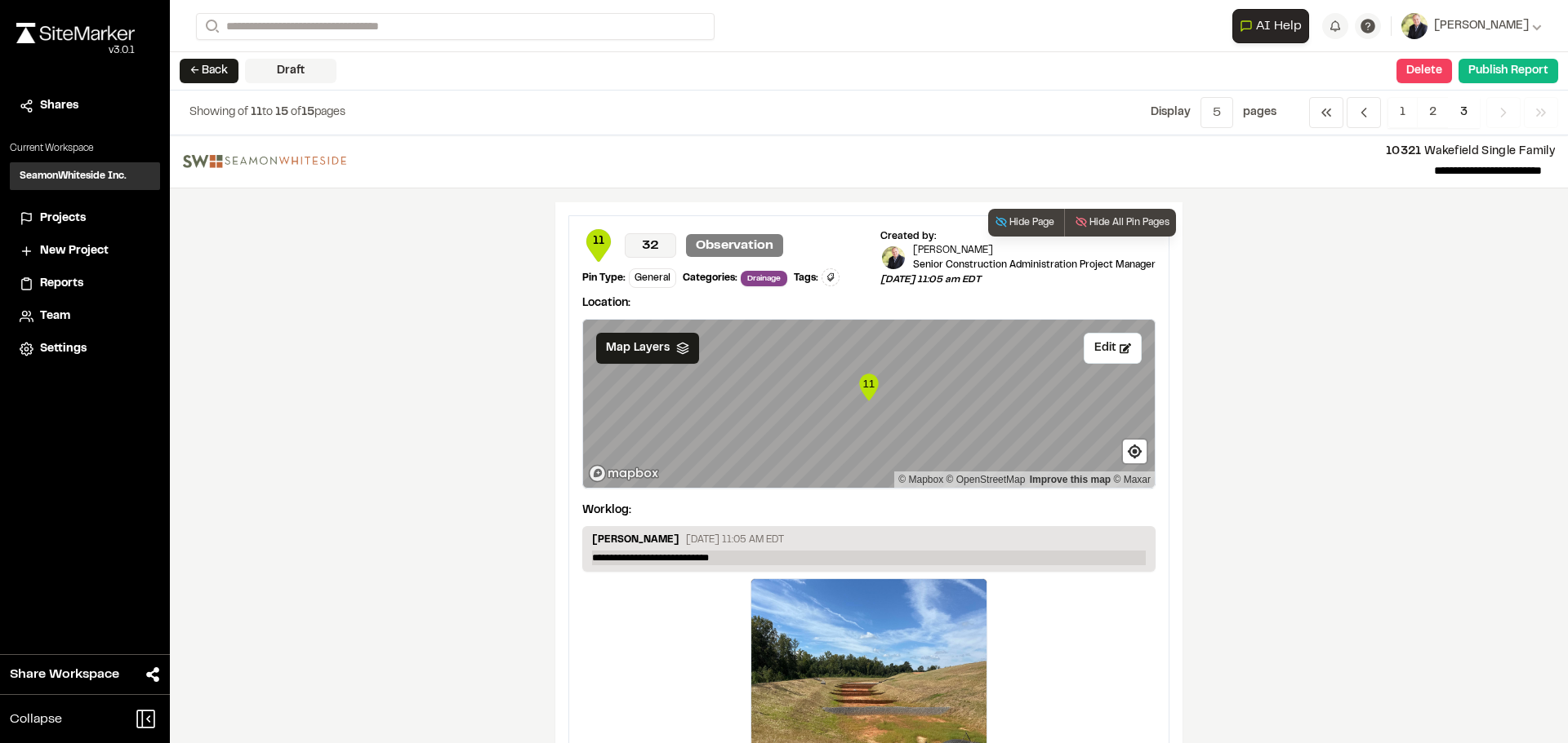
click at [616, 556] on p "**********" at bounding box center [868, 558] width 553 height 15
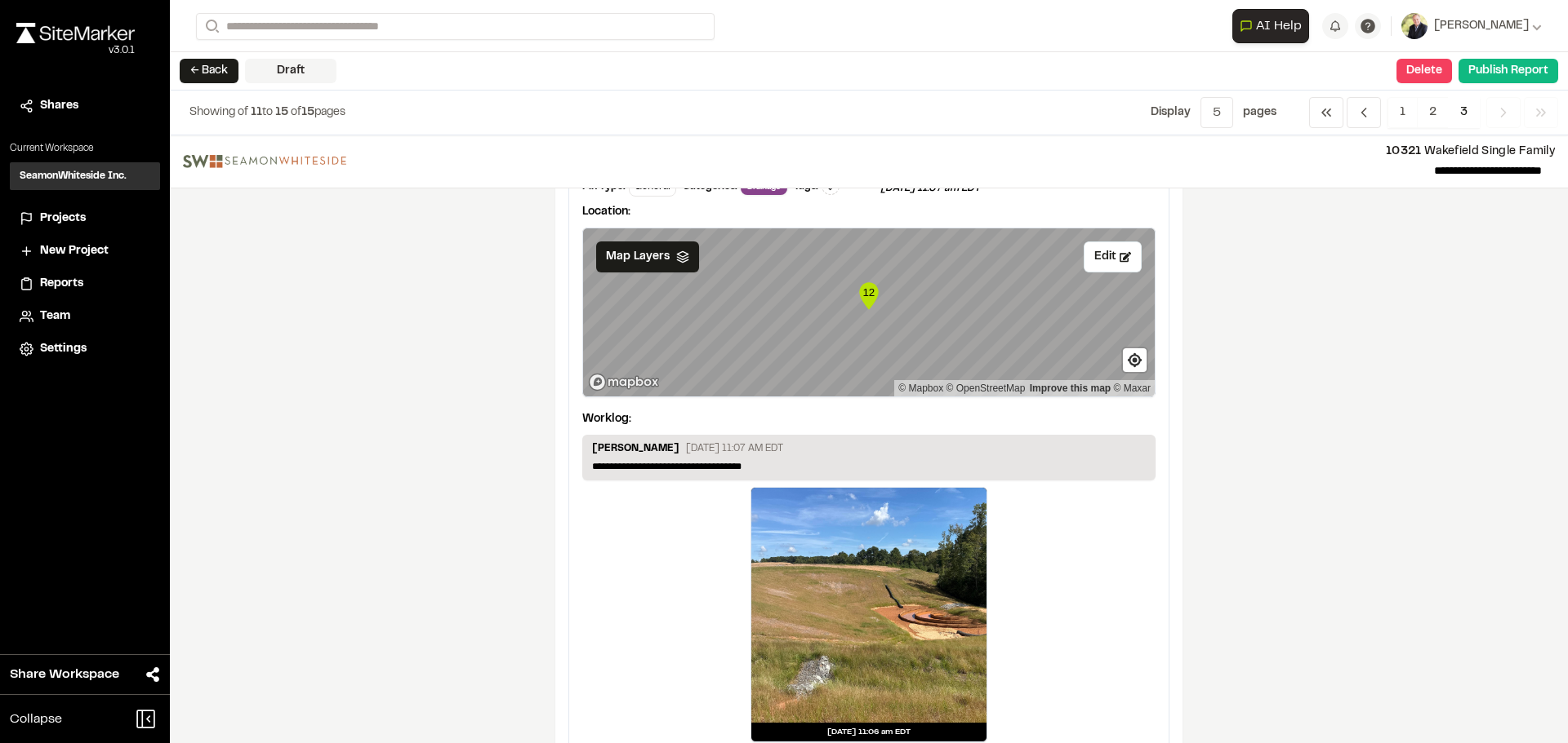
scroll to position [2767, 0]
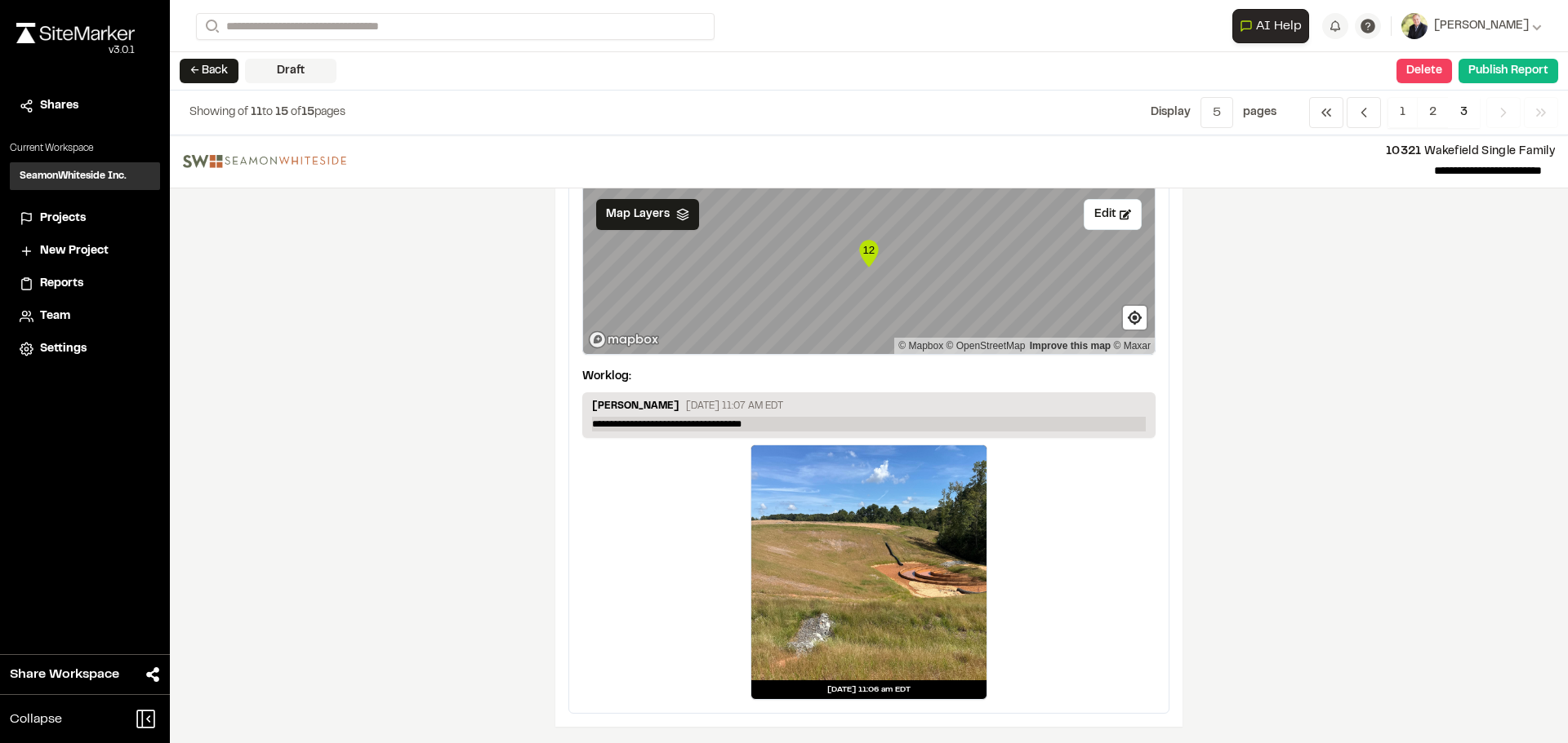
click at [765, 429] on p "**********" at bounding box center [868, 424] width 553 height 15
click at [1463, 107] on span "3" at bounding box center [1463, 112] width 31 height 31
click at [291, 69] on div "Draft" at bounding box center [291, 71] width 92 height 24
click at [1432, 73] on button "Delete" at bounding box center [1424, 71] width 56 height 24
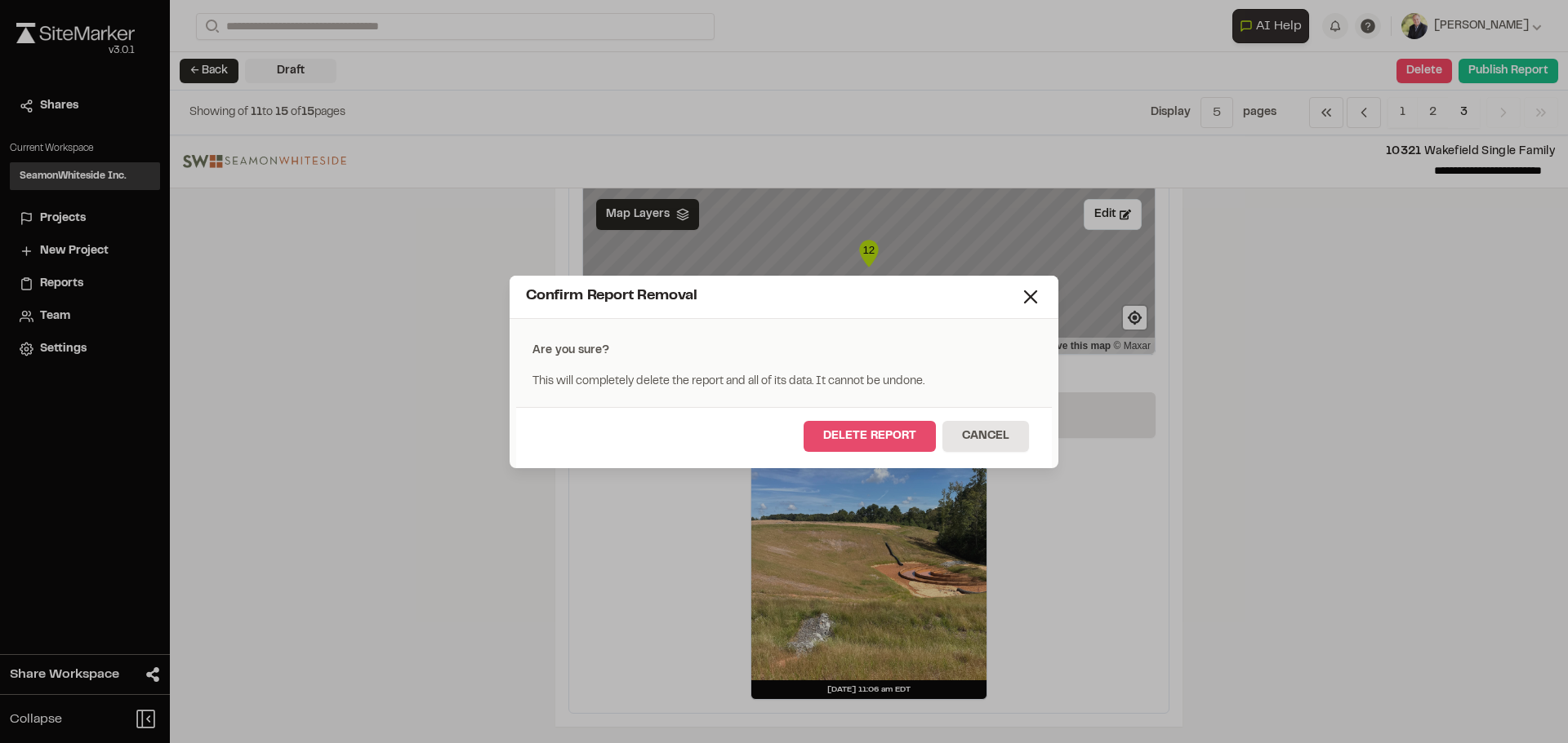
click at [898, 433] on button "Delete Report" at bounding box center [870, 437] width 133 height 31
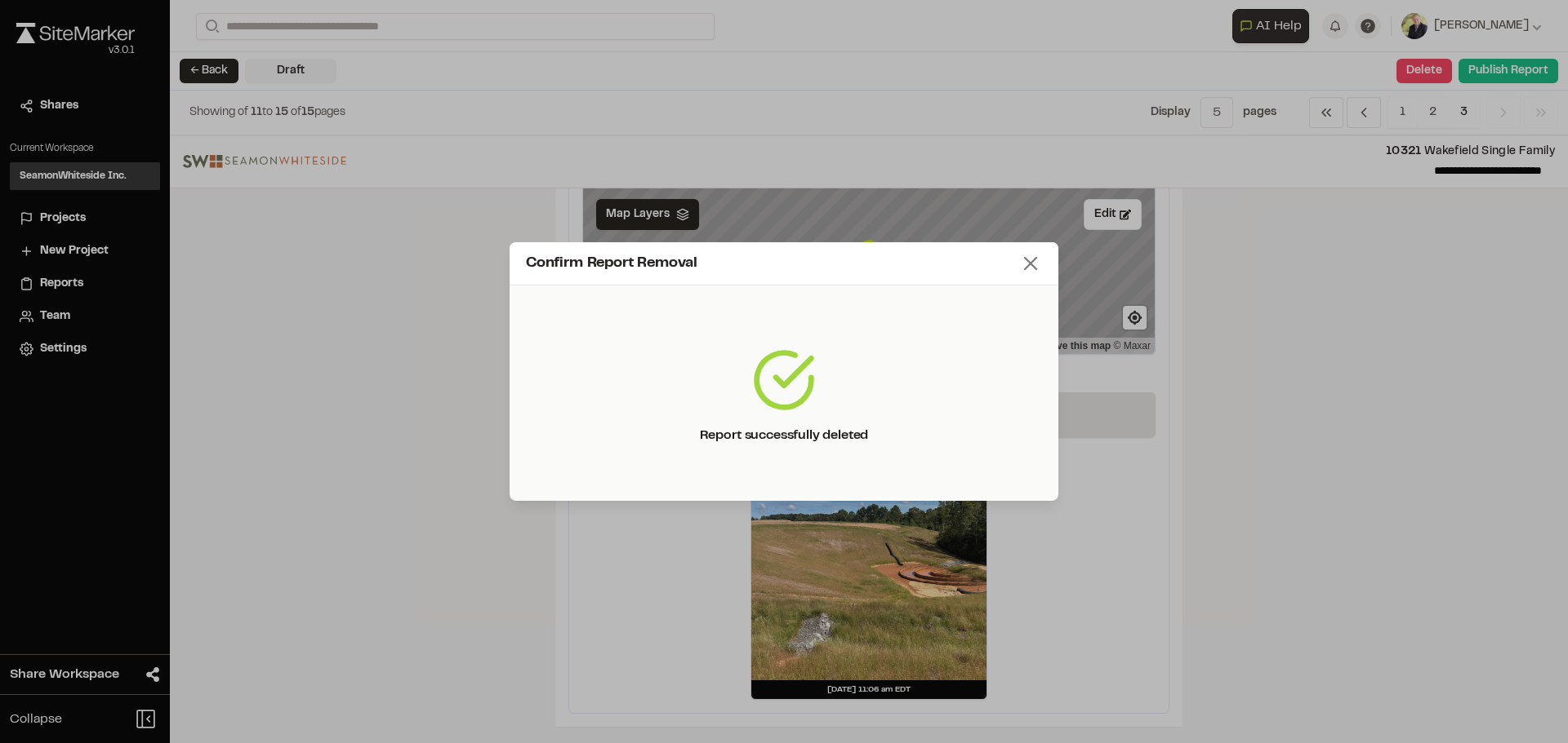
click at [1034, 261] on line at bounding box center [1030, 263] width 11 height 11
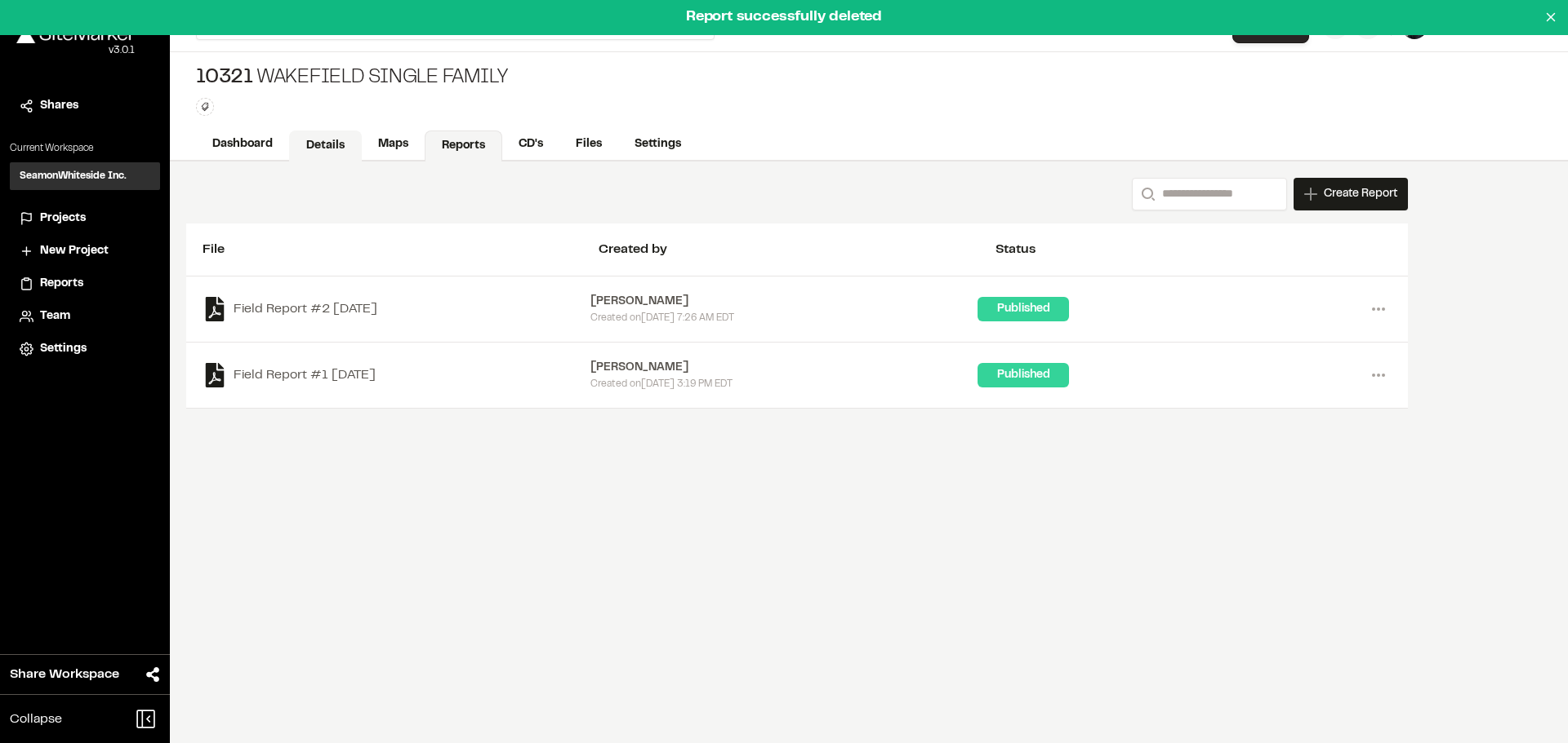
click at [319, 144] on link "Details" at bounding box center [325, 147] width 72 height 31
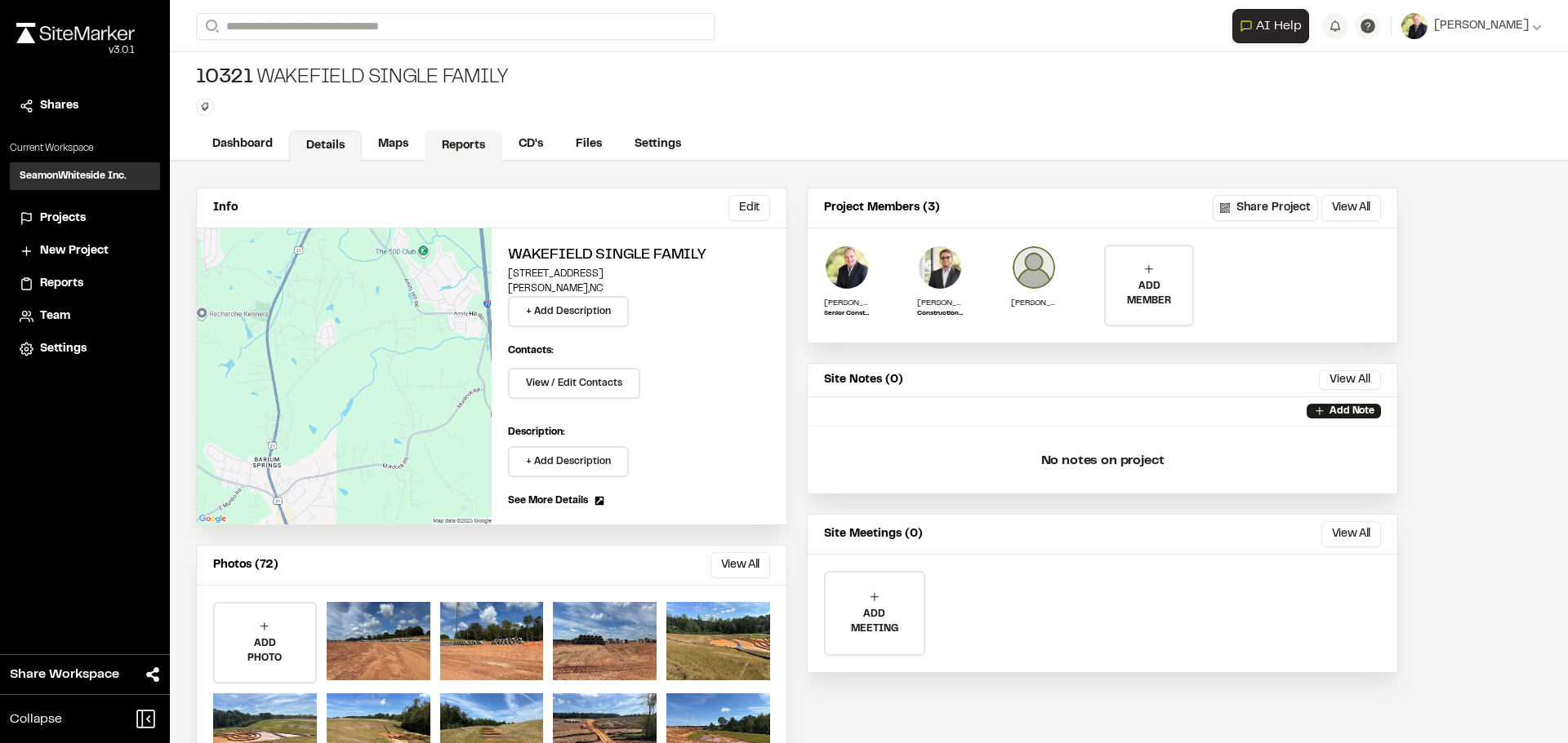
click at [474, 148] on link "Reports" at bounding box center [463, 147] width 78 height 31
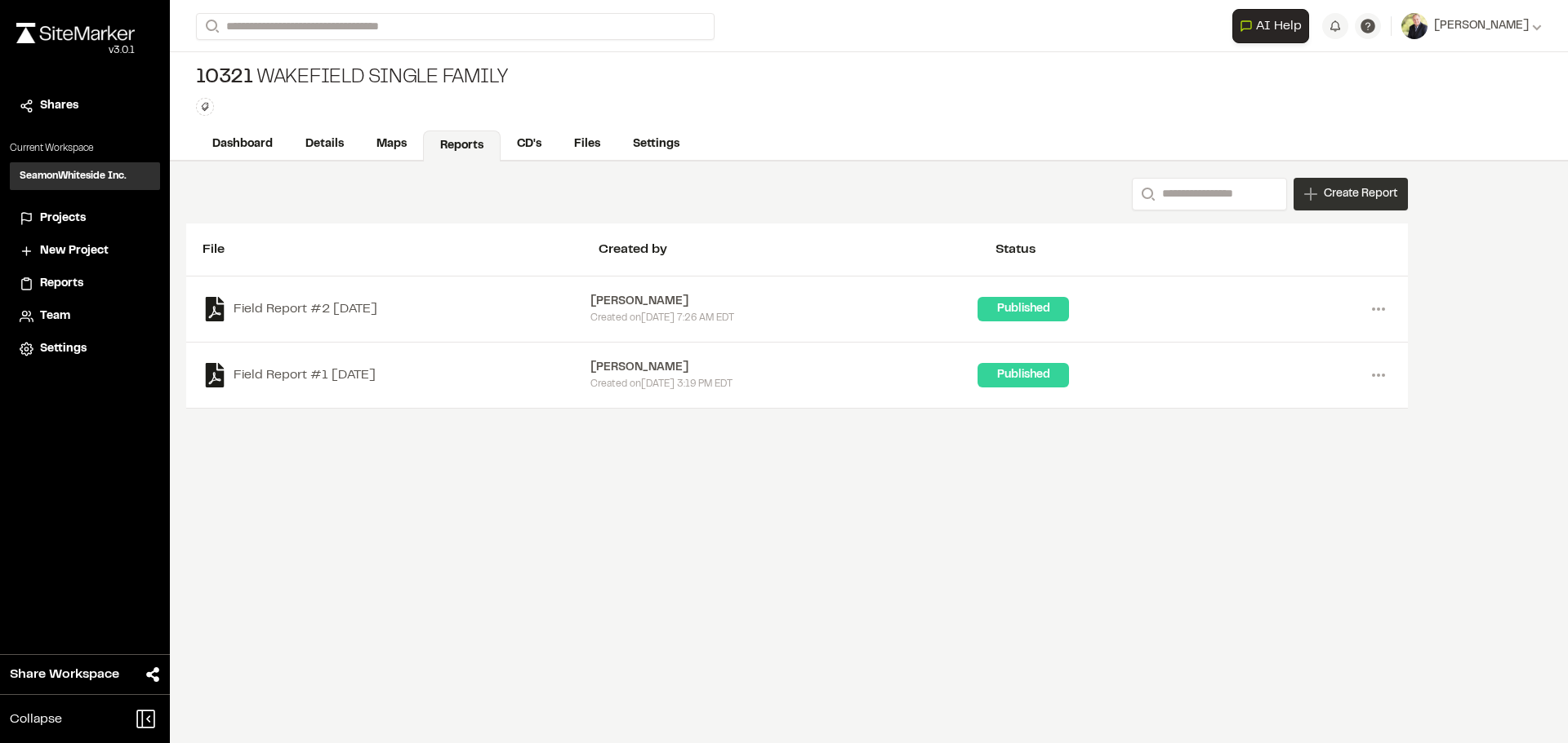
click at [1339, 193] on span "Create Report" at bounding box center [1360, 194] width 73 height 18
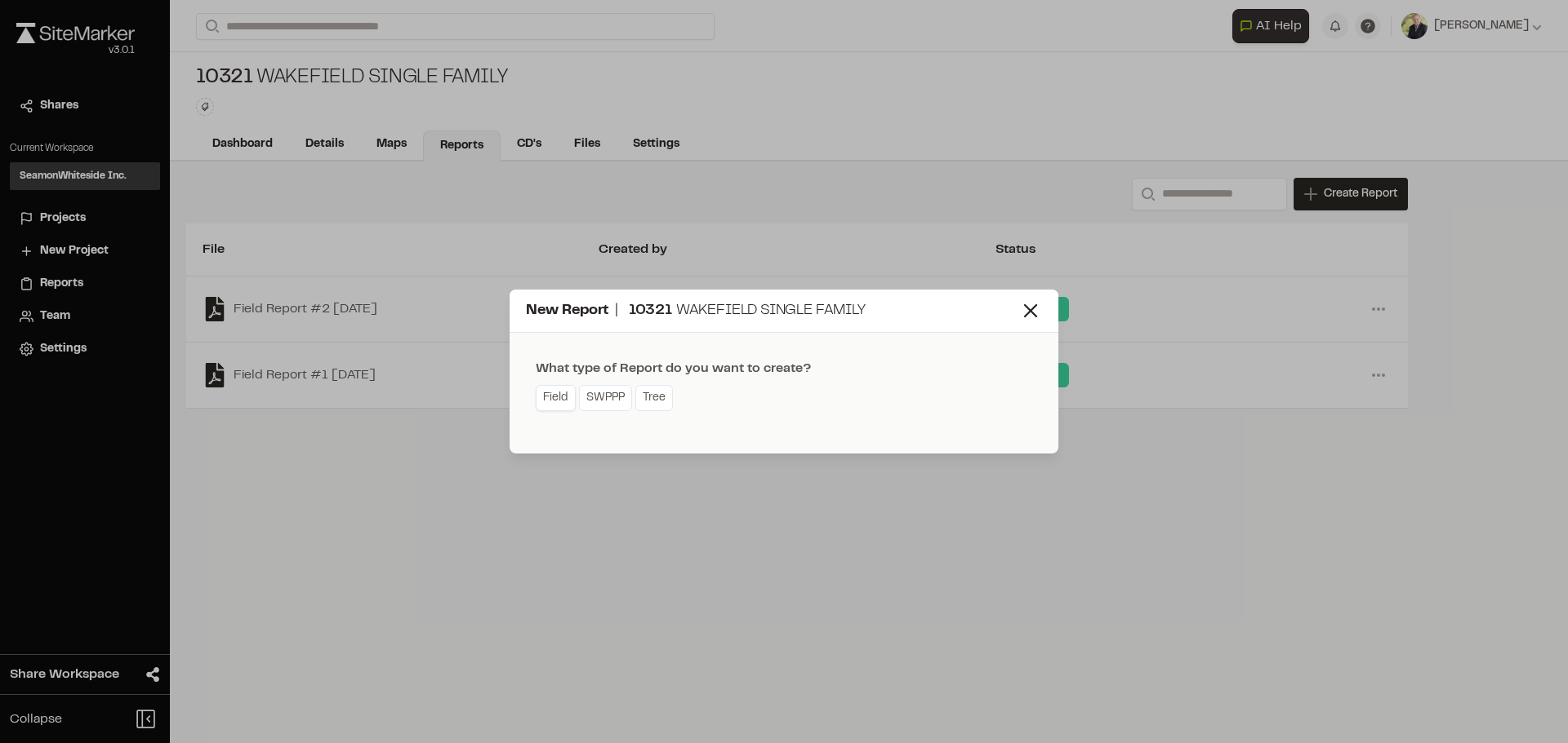
click at [557, 395] on link "Field" at bounding box center [556, 399] width 40 height 26
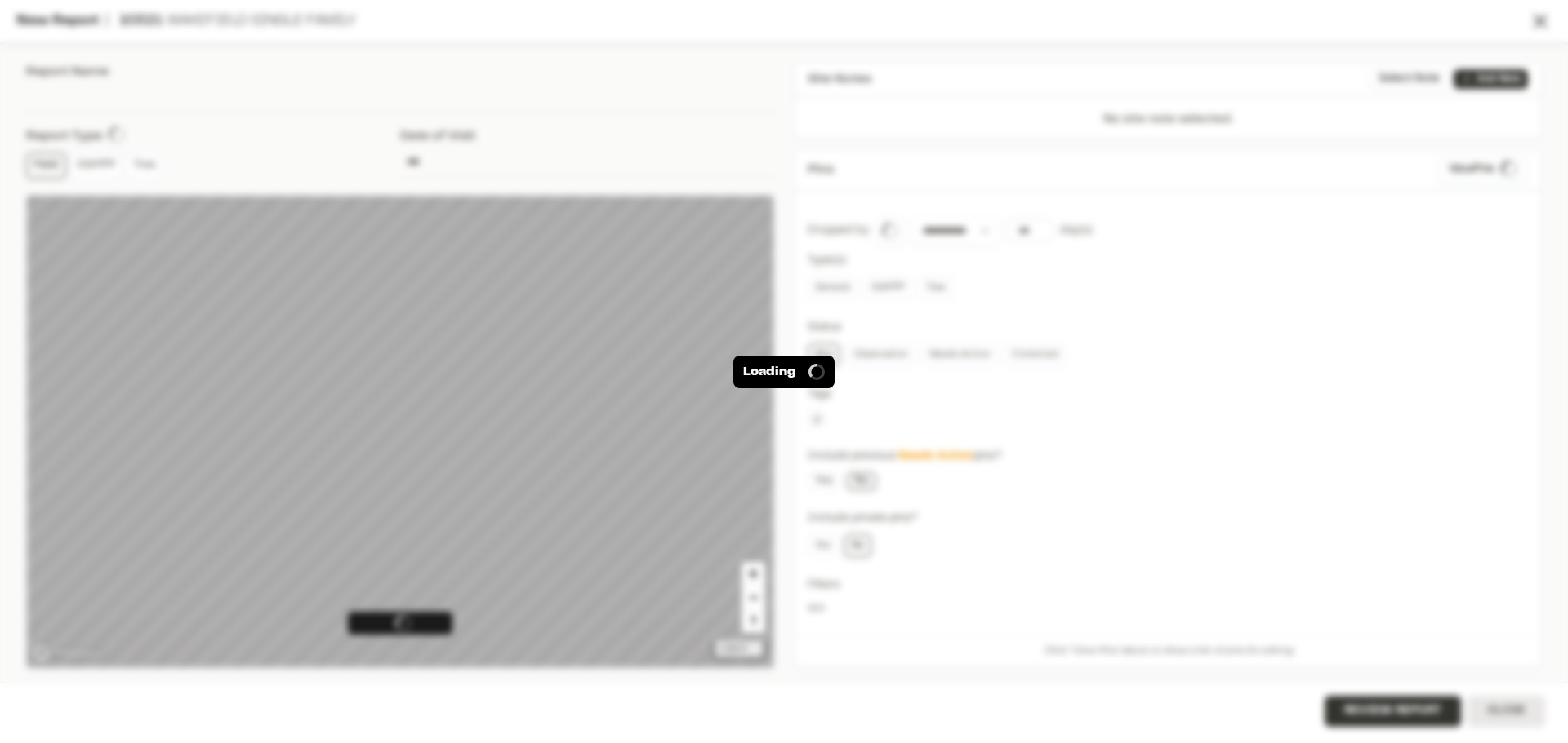
type input "**********"
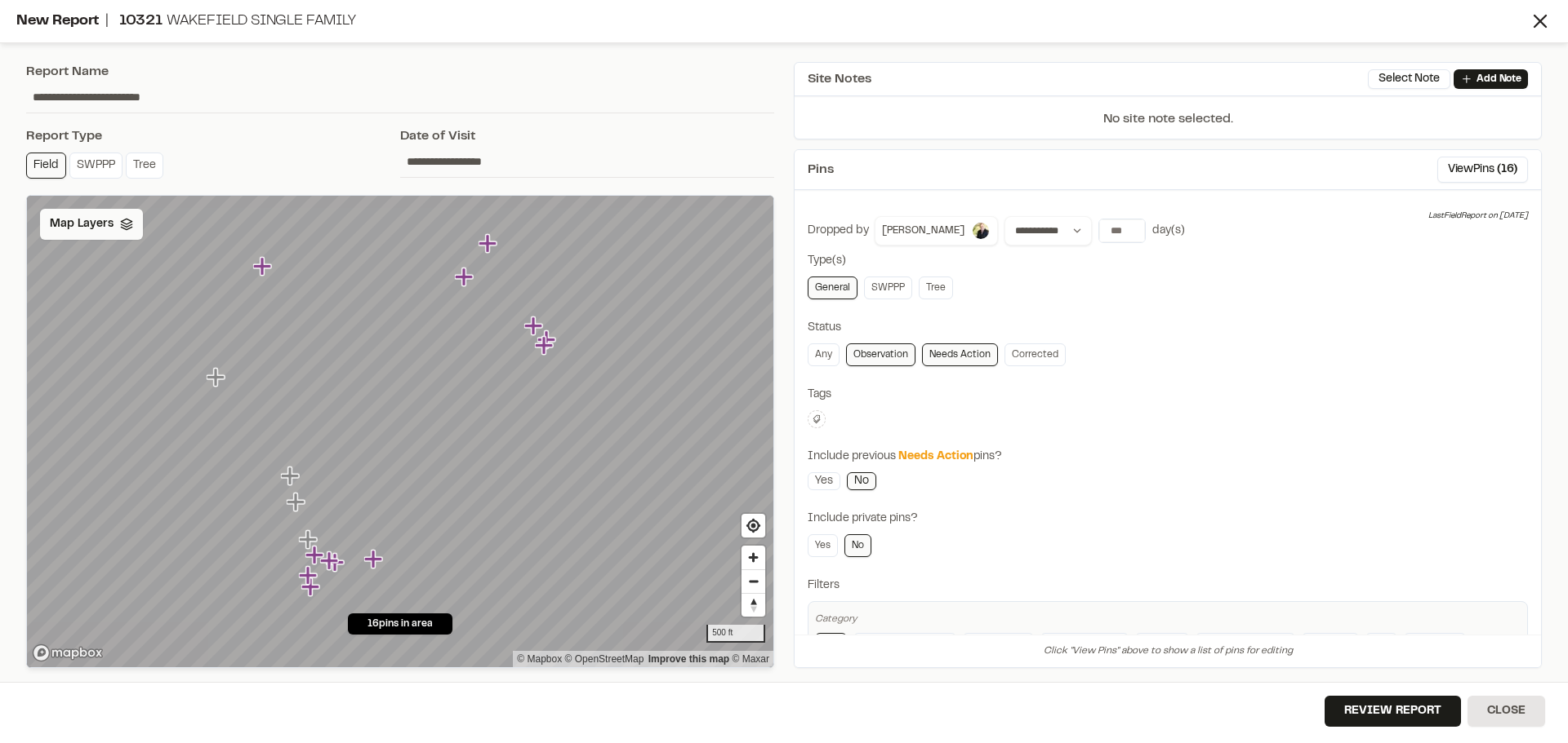
click at [128, 224] on icon at bounding box center [127, 224] width 13 height 13
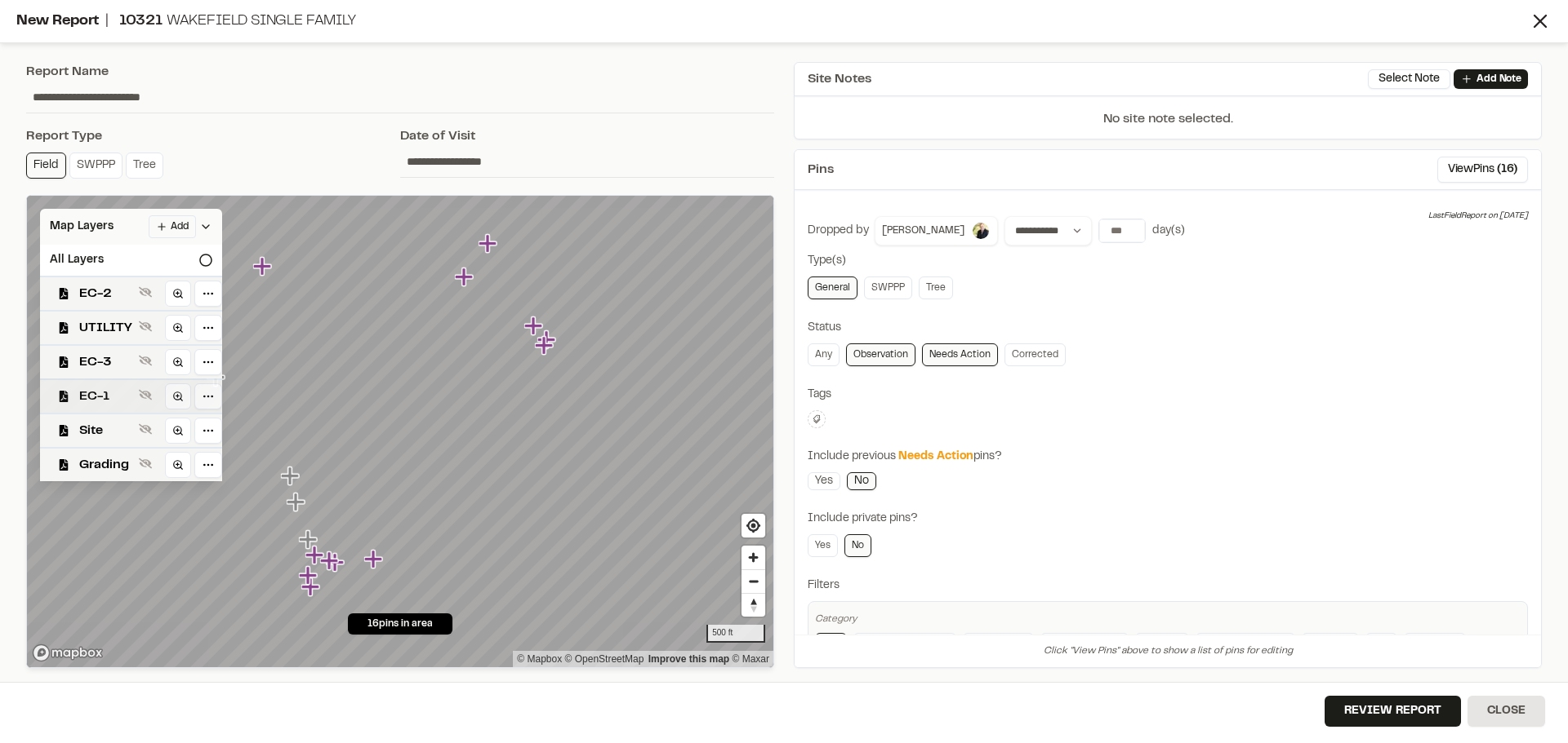
click at [94, 395] on span "EC-1" at bounding box center [106, 397] width 53 height 19
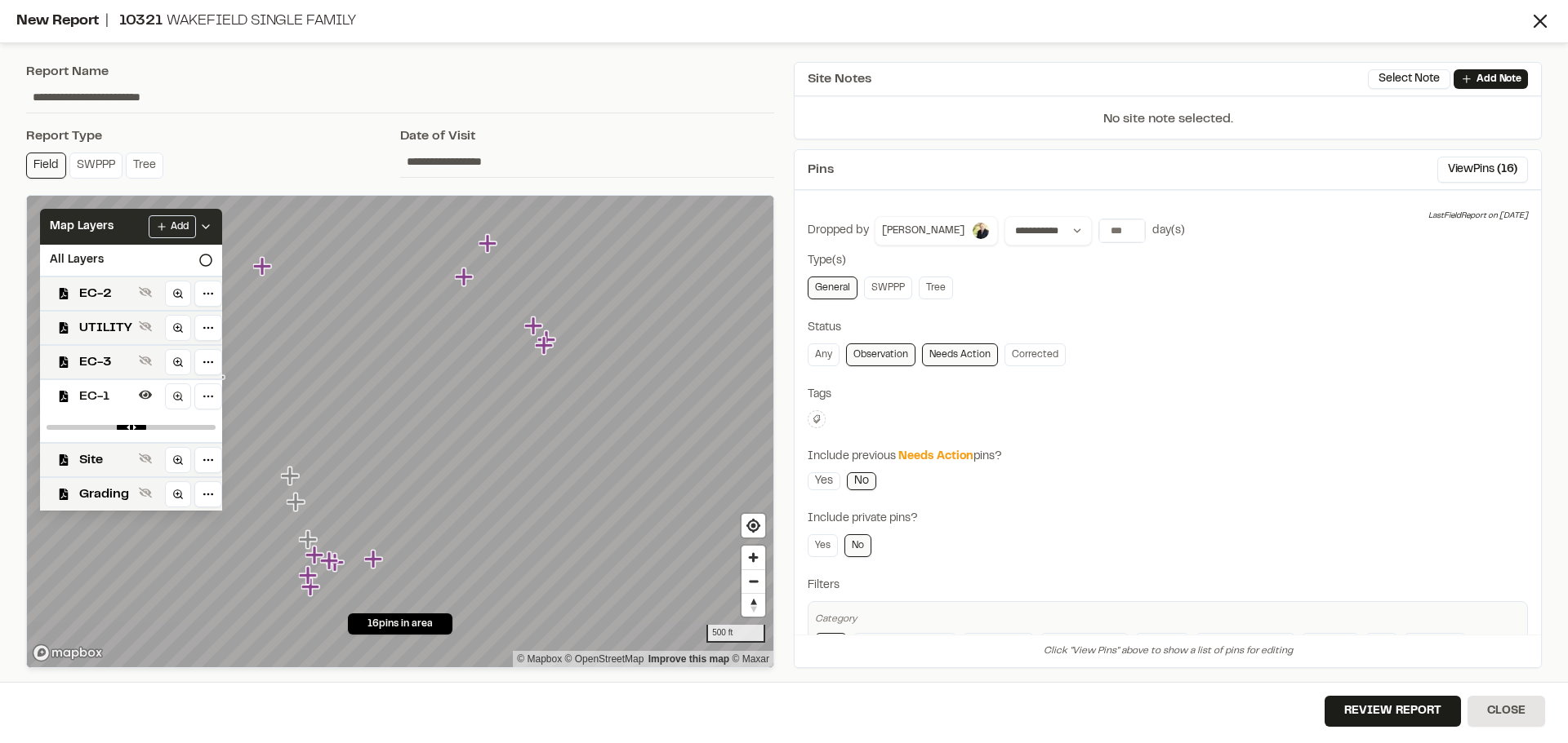
click at [94, 395] on span "EC-1" at bounding box center [106, 397] width 53 height 19
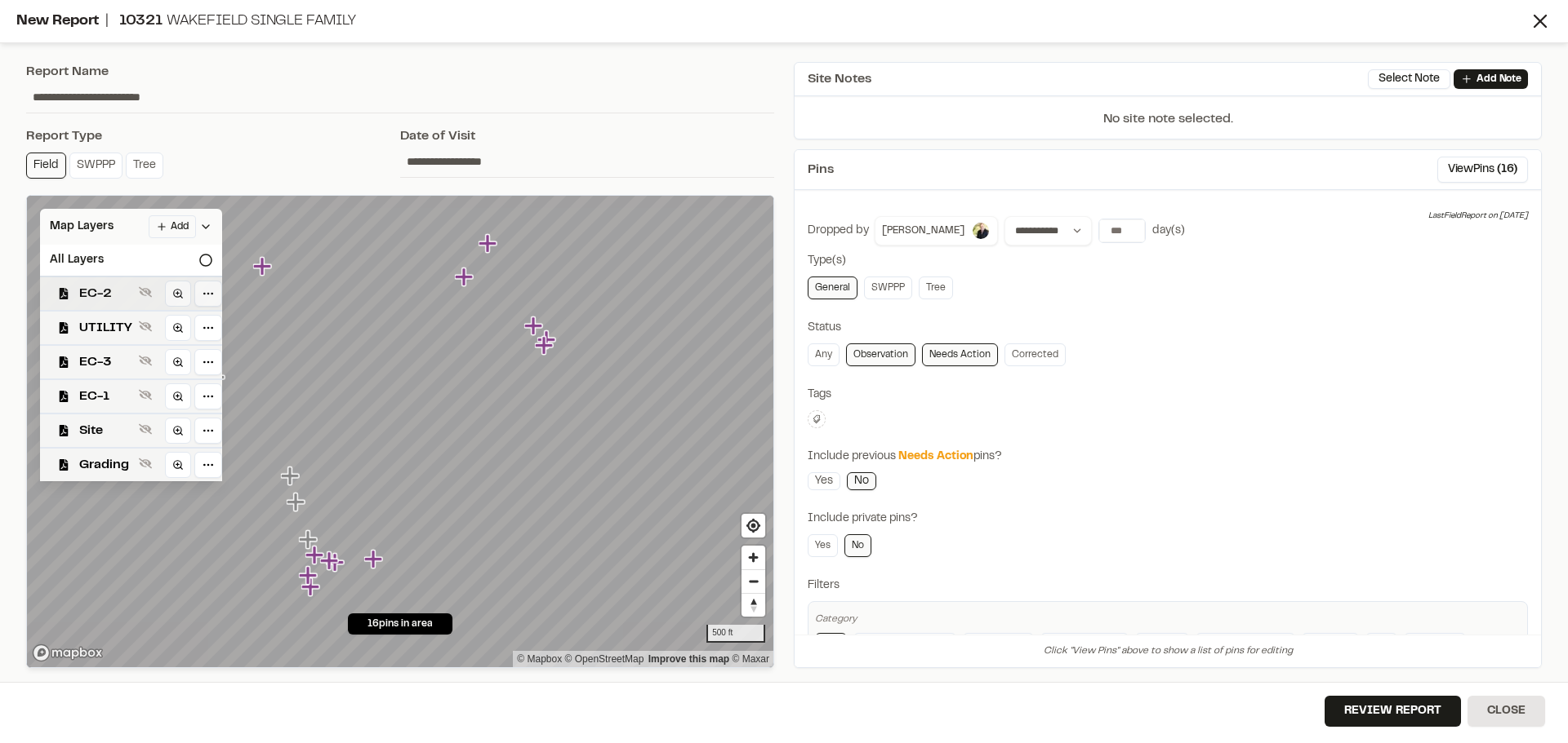
click at [97, 291] on span "EC-2" at bounding box center [106, 294] width 53 height 19
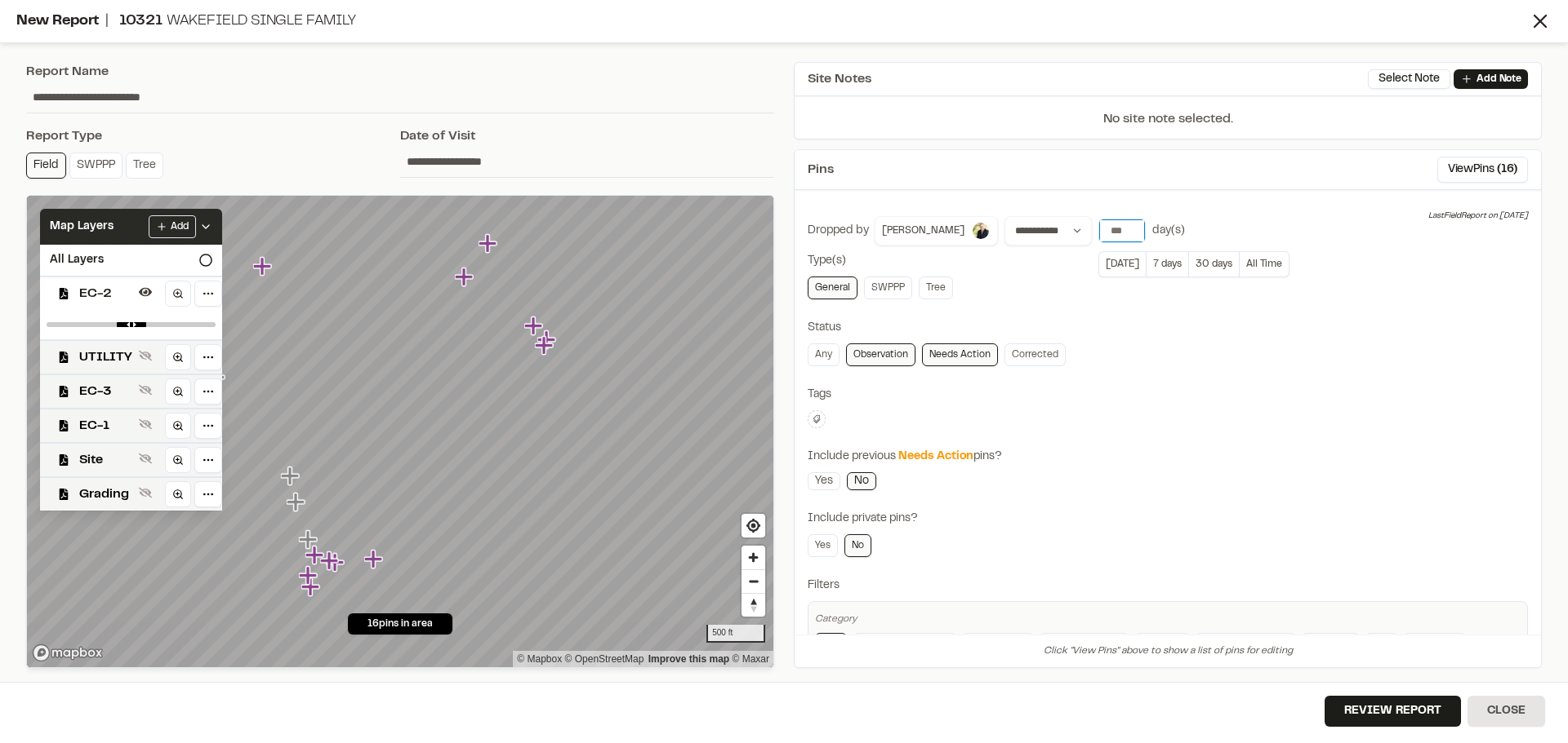
type input "**"
click at [1105, 233] on input "**" at bounding box center [1121, 231] width 45 height 23
click at [1146, 266] on button "7 days" at bounding box center [1167, 264] width 43 height 26
click at [1395, 712] on button "Review Report" at bounding box center [1393, 712] width 136 height 31
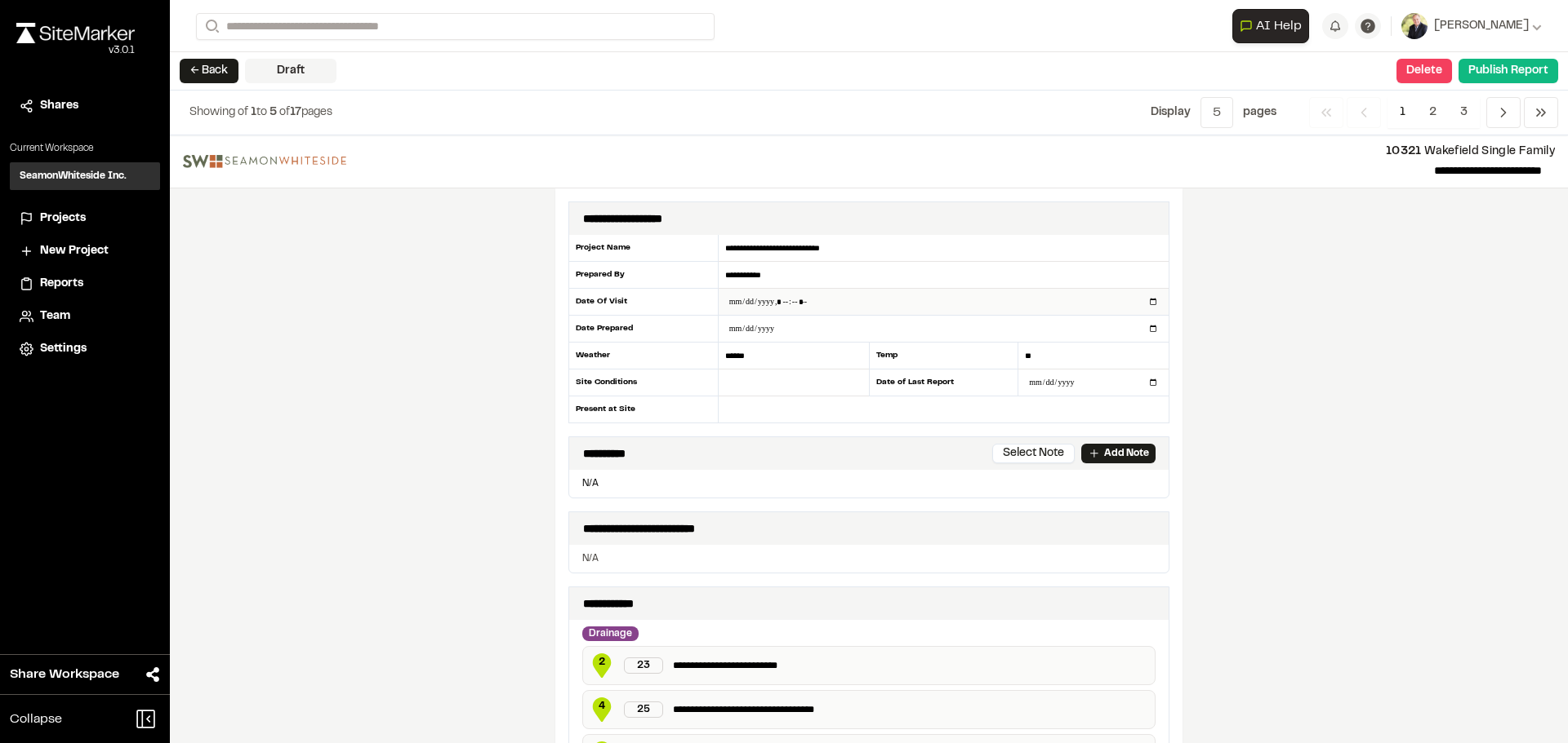
click at [778, 297] on input "datetime-local" at bounding box center [943, 302] width 450 height 26
click at [1147, 302] on input "datetime-local" at bounding box center [943, 302] width 450 height 26
type input "**********"
click at [1236, 517] on div "**********" at bounding box center [869, 439] width 1398 height 608
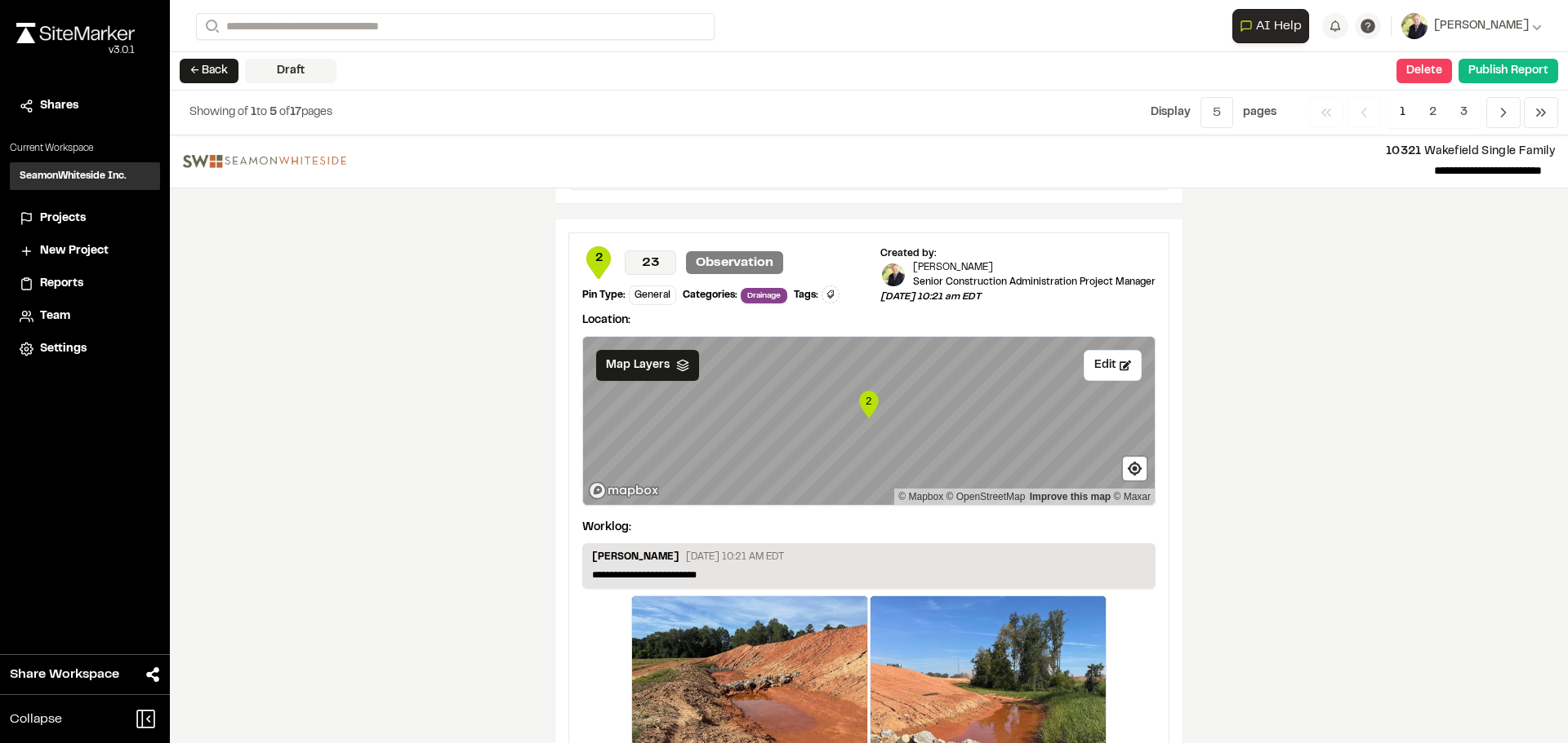
scroll to position [2892, 0]
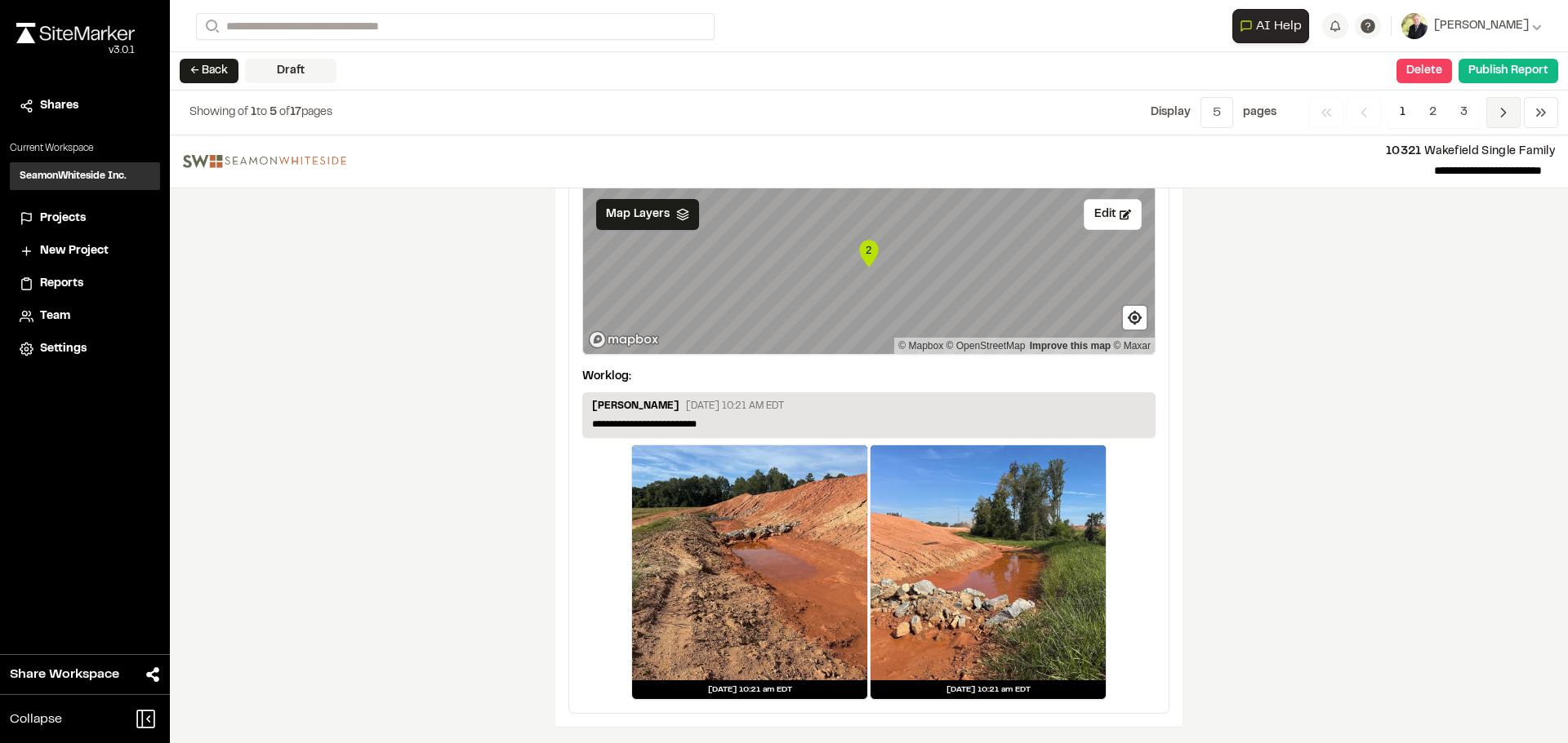
click at [1509, 117] on icon "Navigation" at bounding box center [1503, 112] width 17 height 17
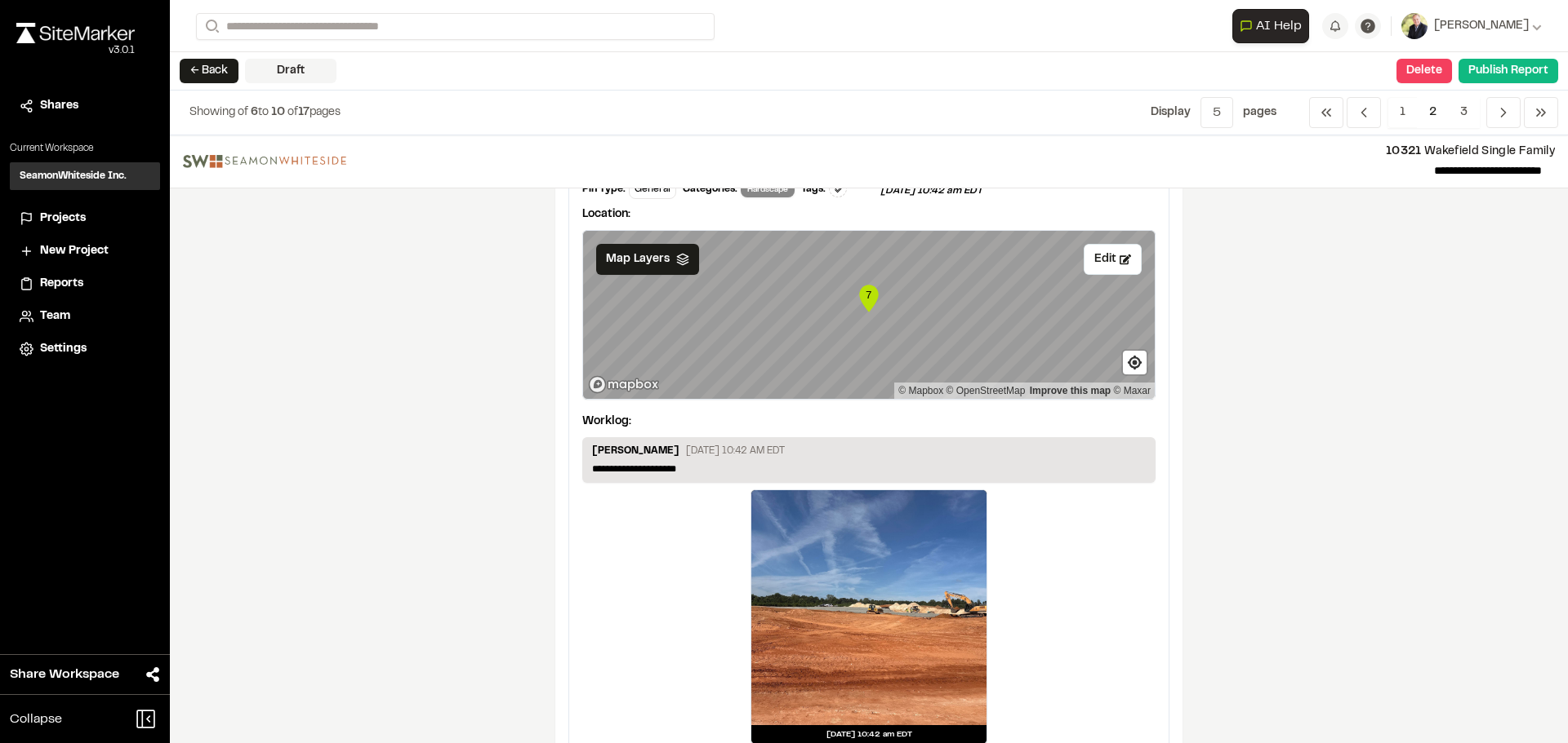
scroll to position [2819, 0]
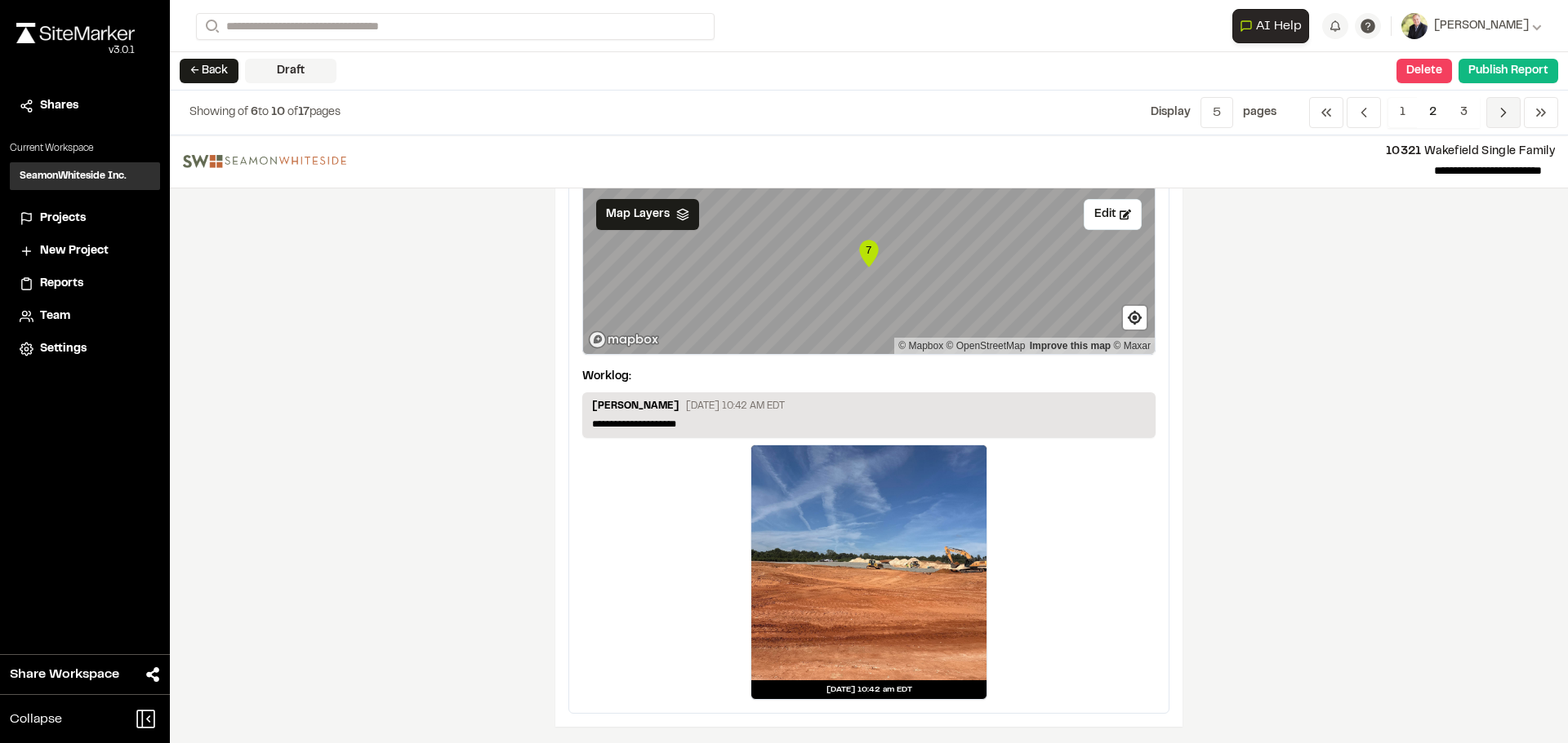
click at [1499, 112] on icon "Navigation" at bounding box center [1503, 112] width 17 height 17
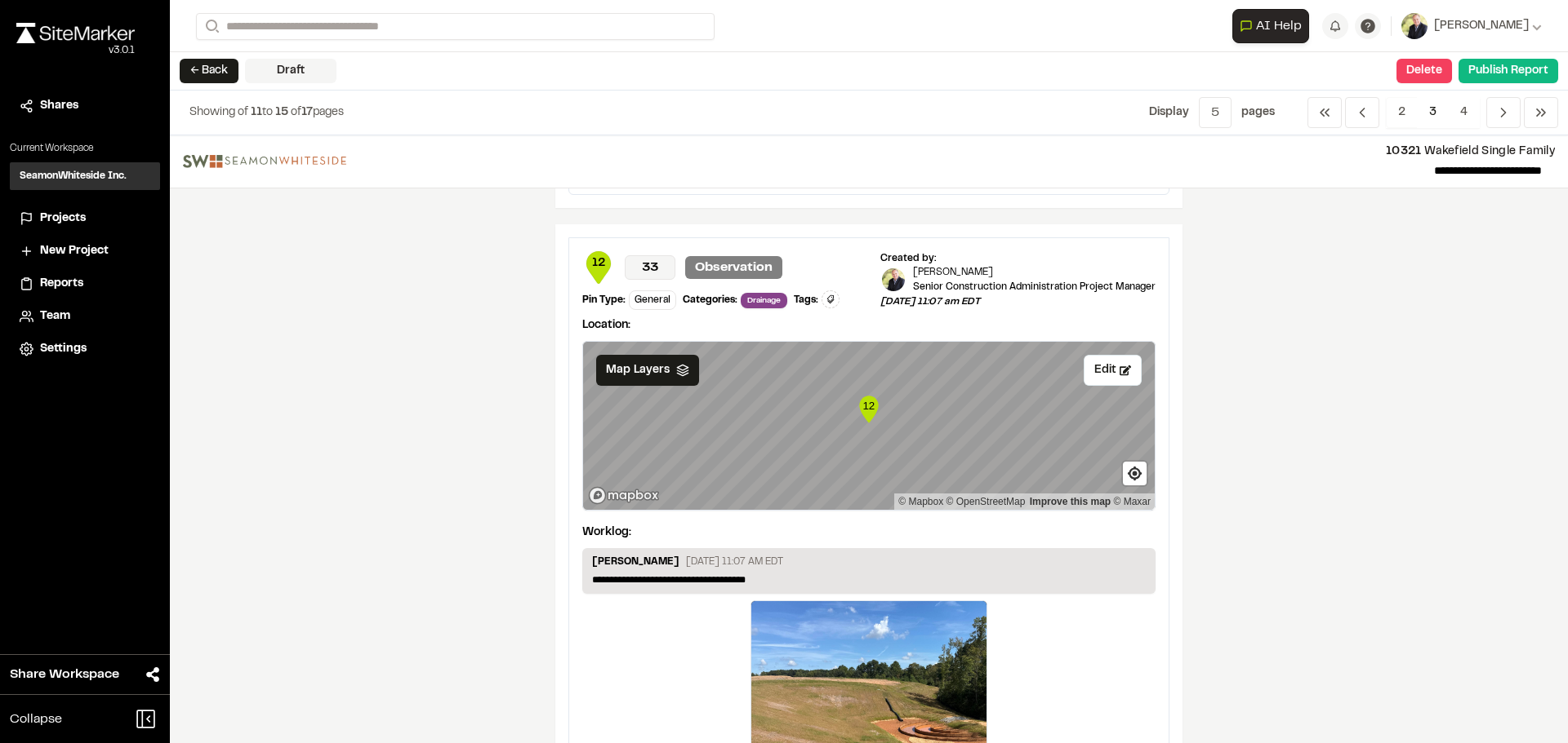
scroll to position [2767, 0]
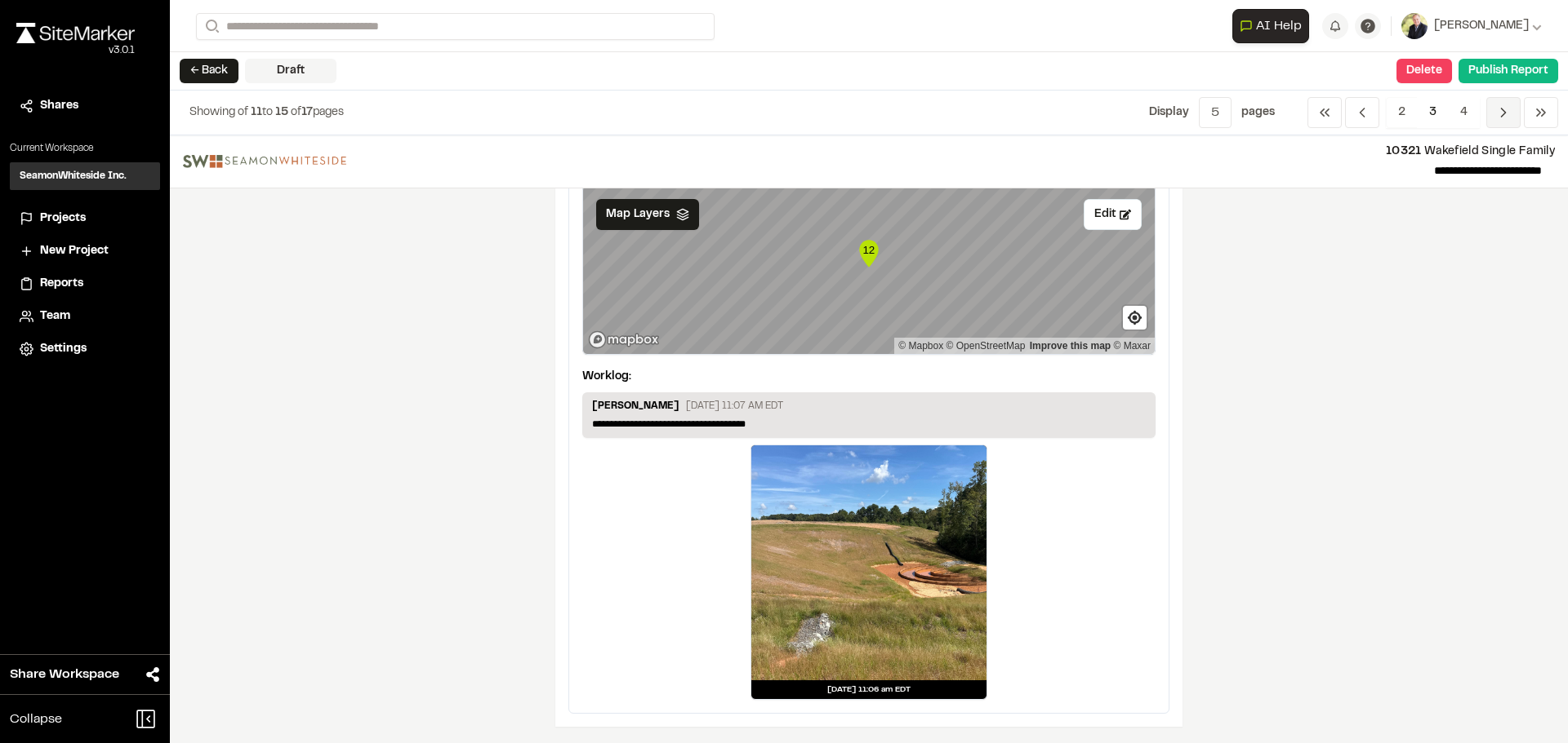
click at [1505, 117] on icon "Navigation" at bounding box center [1503, 112] width 17 height 17
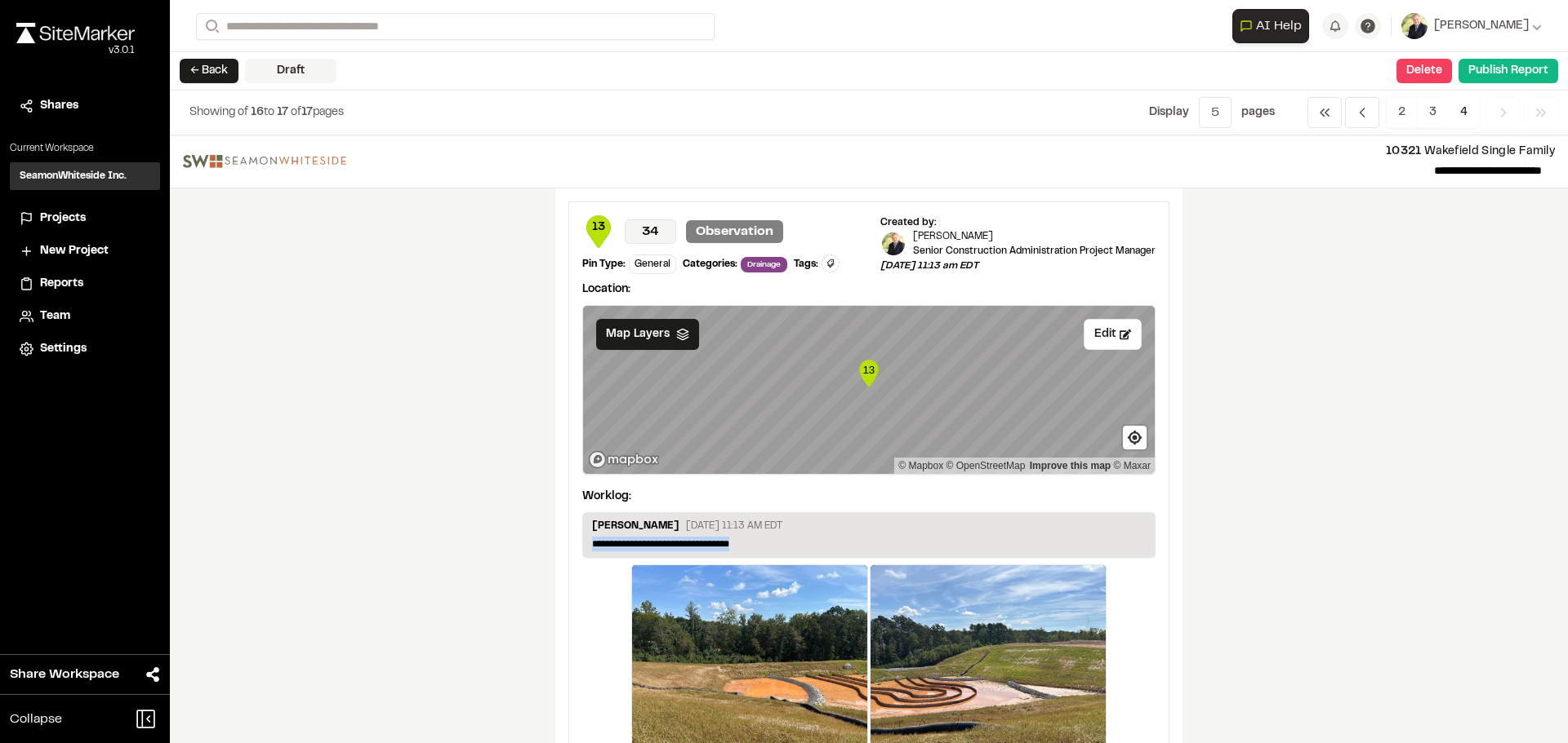
drag, startPoint x: 781, startPoint y: 539, endPoint x: 521, endPoint y: 581, distance: 263.4
click at [521, 581] on div "**********" at bounding box center [869, 439] width 1398 height 608
paste p
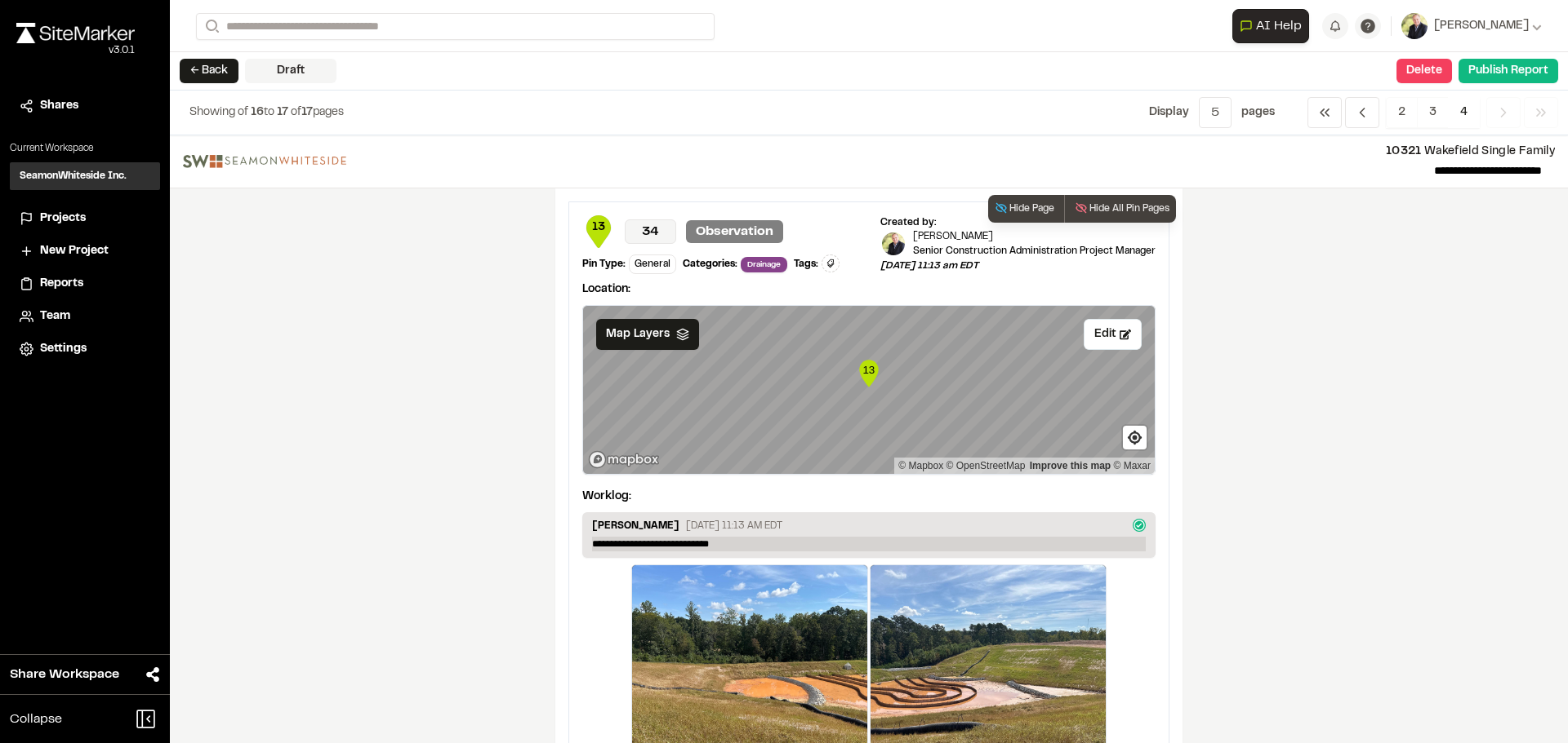
click at [616, 540] on p "**********" at bounding box center [868, 544] width 553 height 15
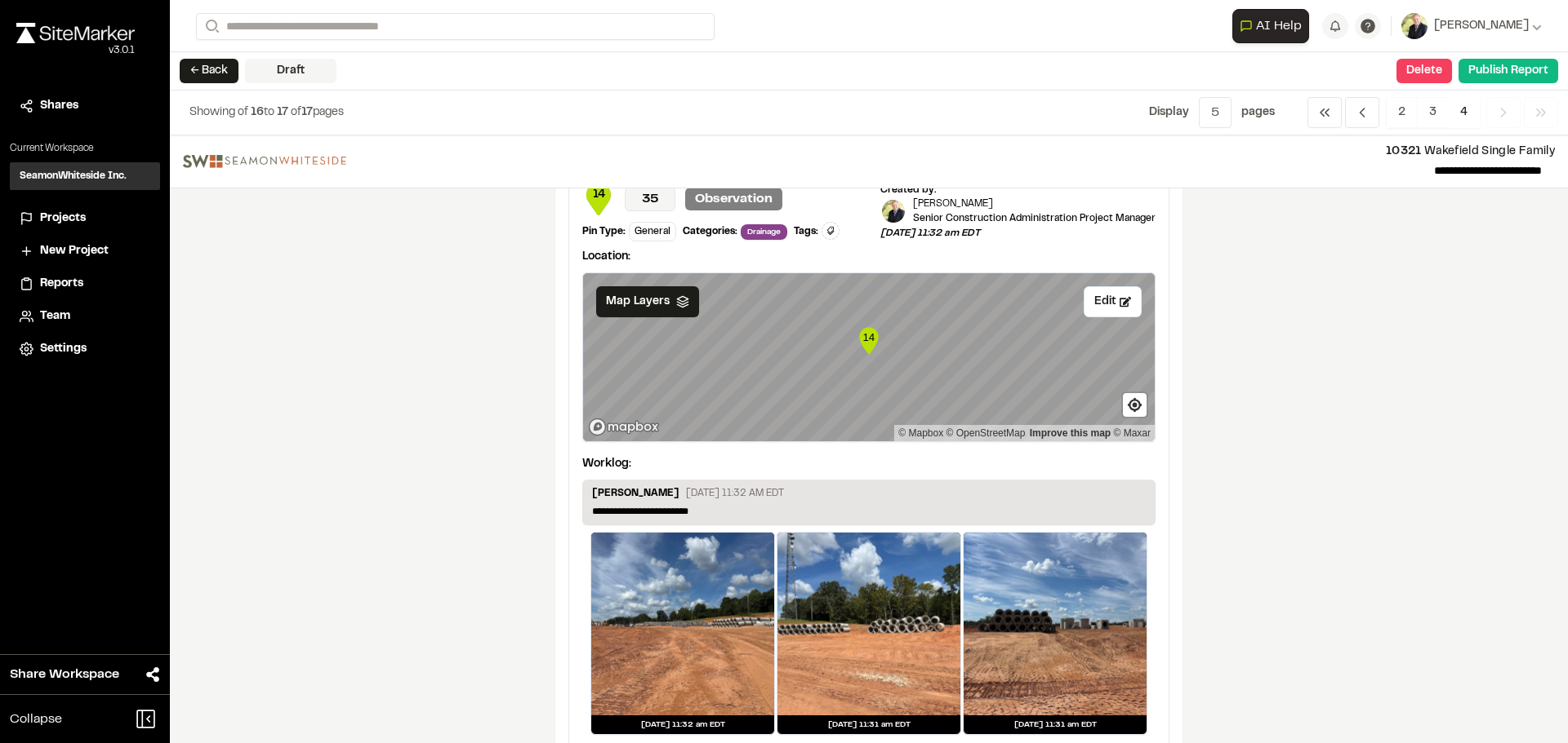
scroll to position [743, 0]
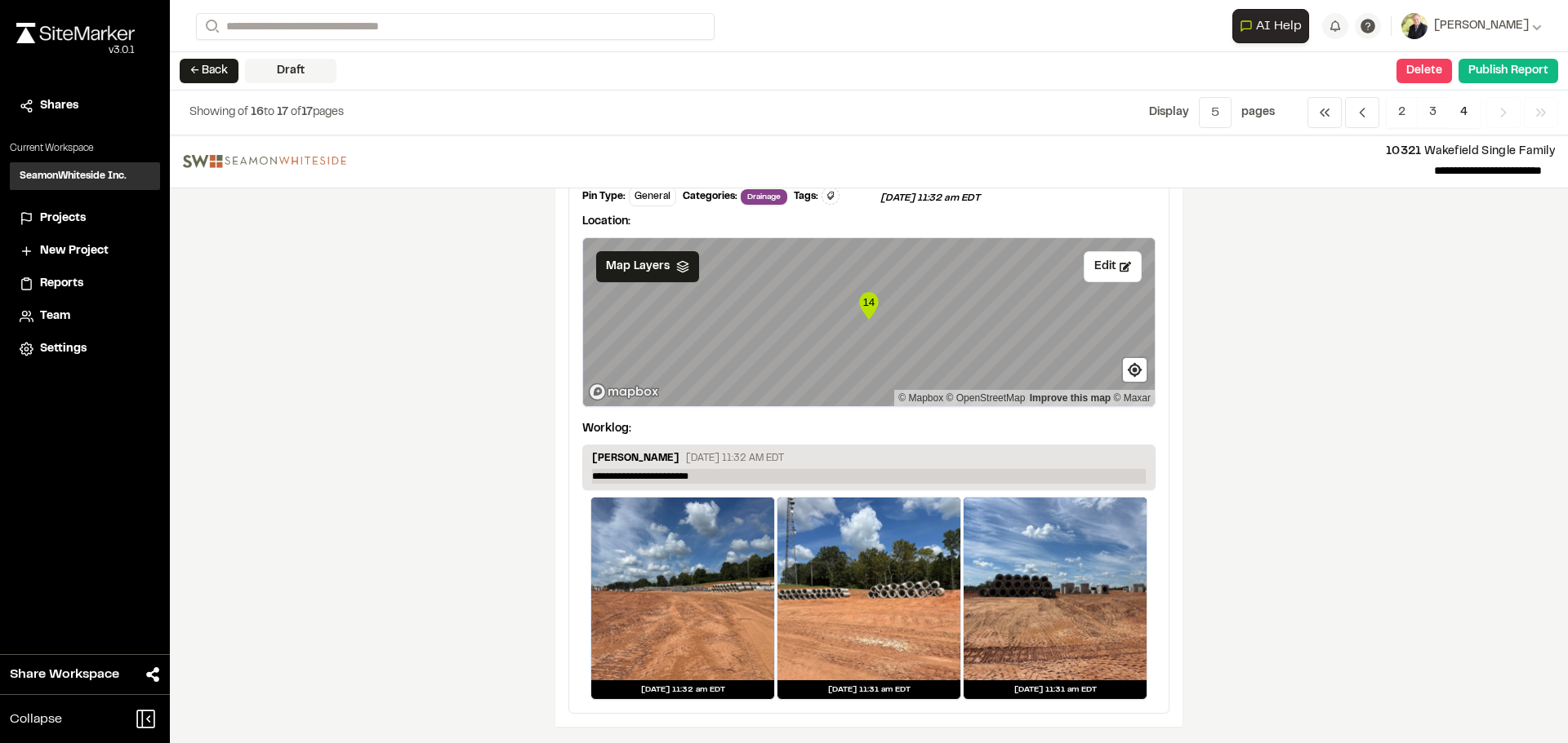
click at [621, 476] on p "**********" at bounding box center [868, 476] width 553 height 15
click at [754, 474] on p "**********" at bounding box center [868, 476] width 553 height 15
click at [1498, 67] on button "Publish Report" at bounding box center [1508, 71] width 99 height 24
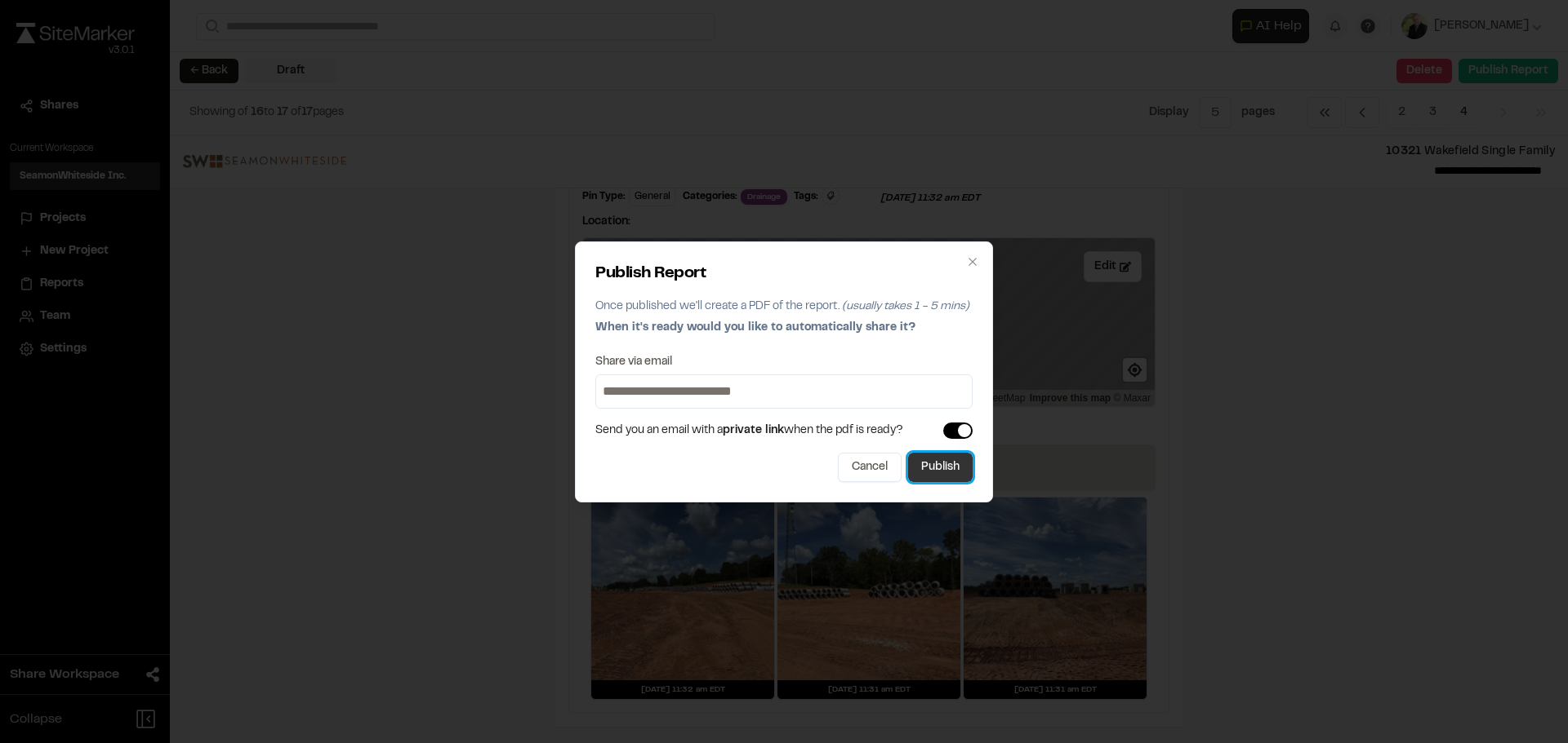
click at [955, 473] on button "Publish" at bounding box center [941, 467] width 65 height 30
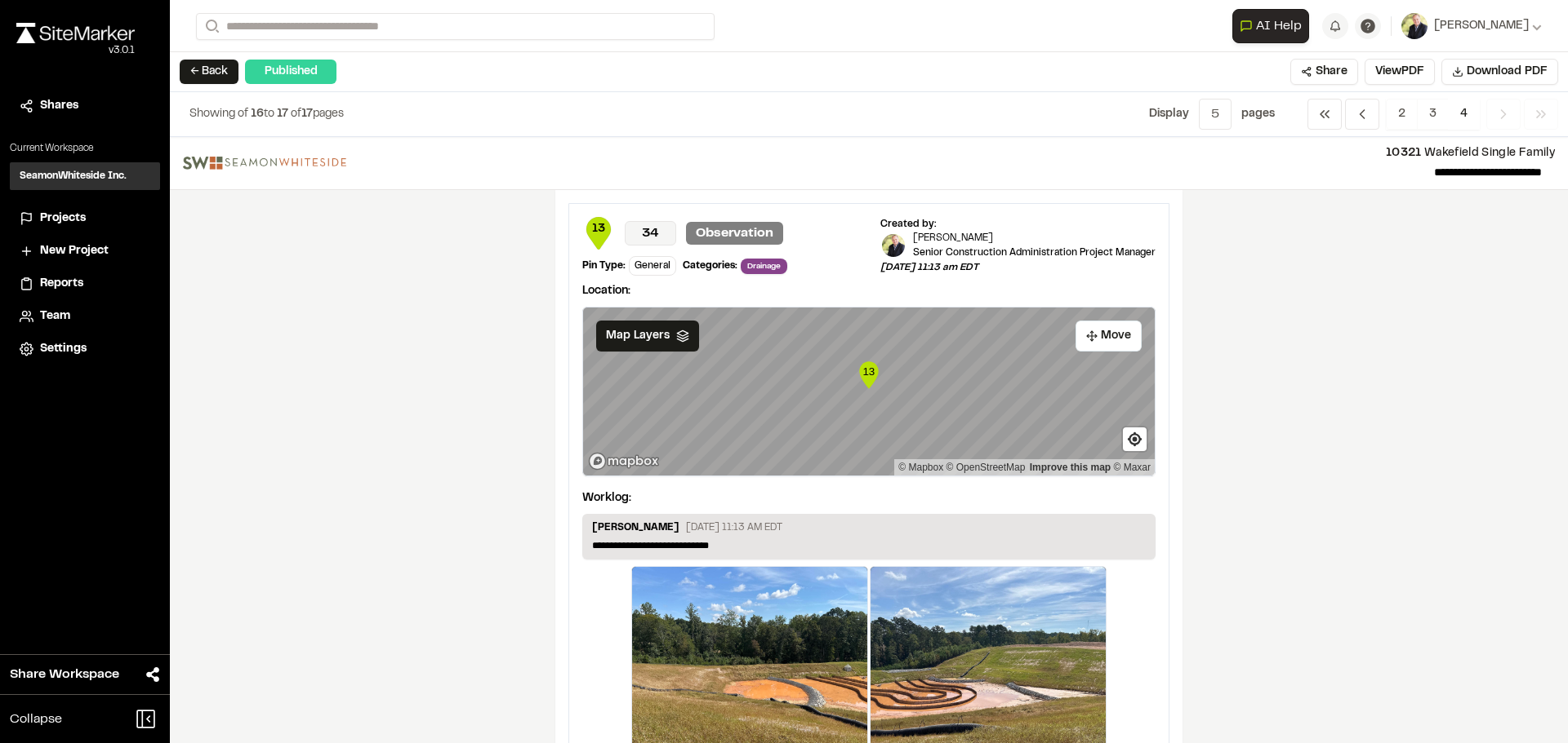
click at [1517, 412] on div "**********" at bounding box center [869, 440] width 1398 height 606
